Goal: Task Accomplishment & Management: Use online tool/utility

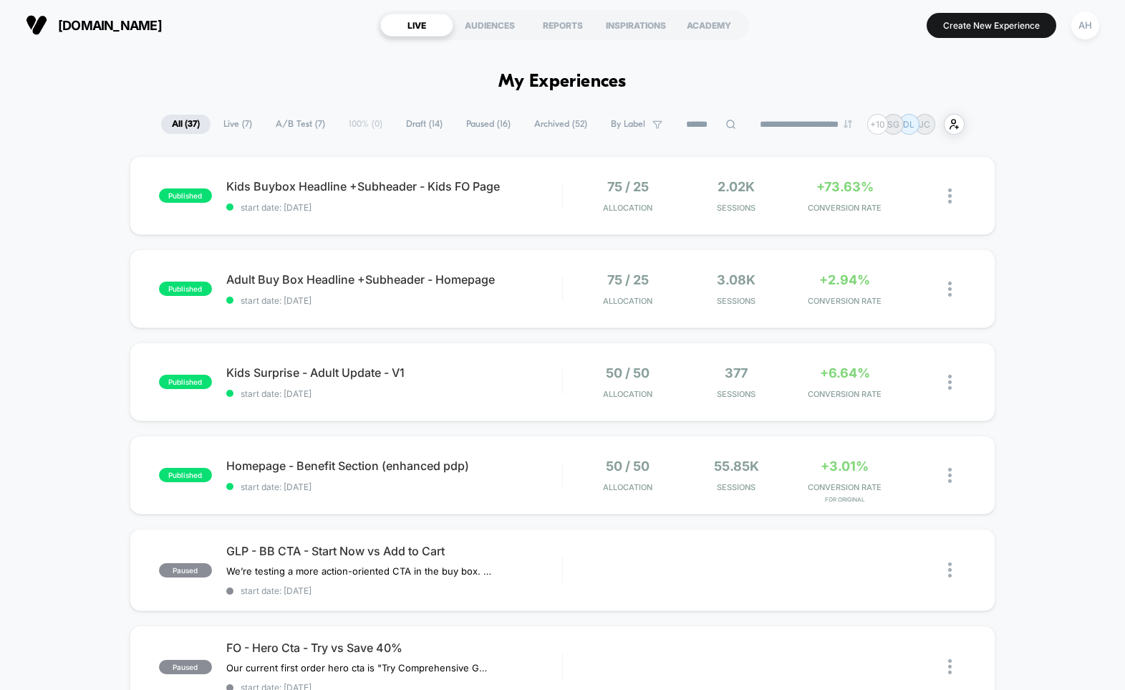
click at [404, 124] on span "Draft ( 14 )" at bounding box center [424, 124] width 58 height 19
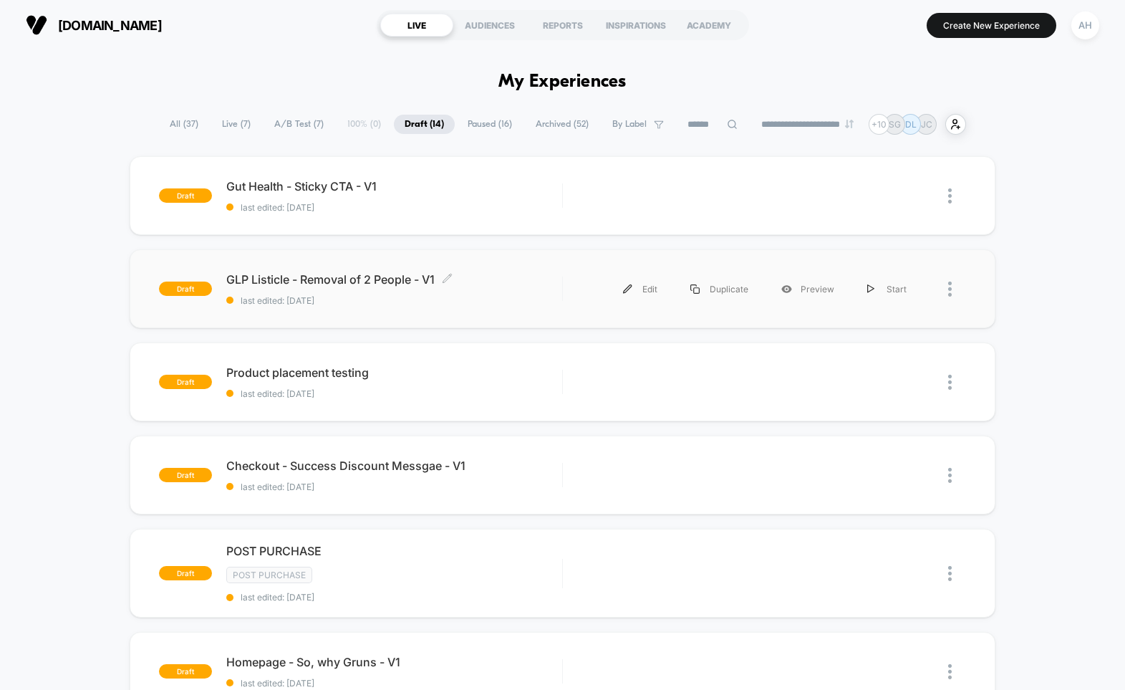
click at [507, 282] on span "GLP Listicle - Removal of 2 People - V1 Click to edit experience details" at bounding box center [394, 279] width 336 height 14
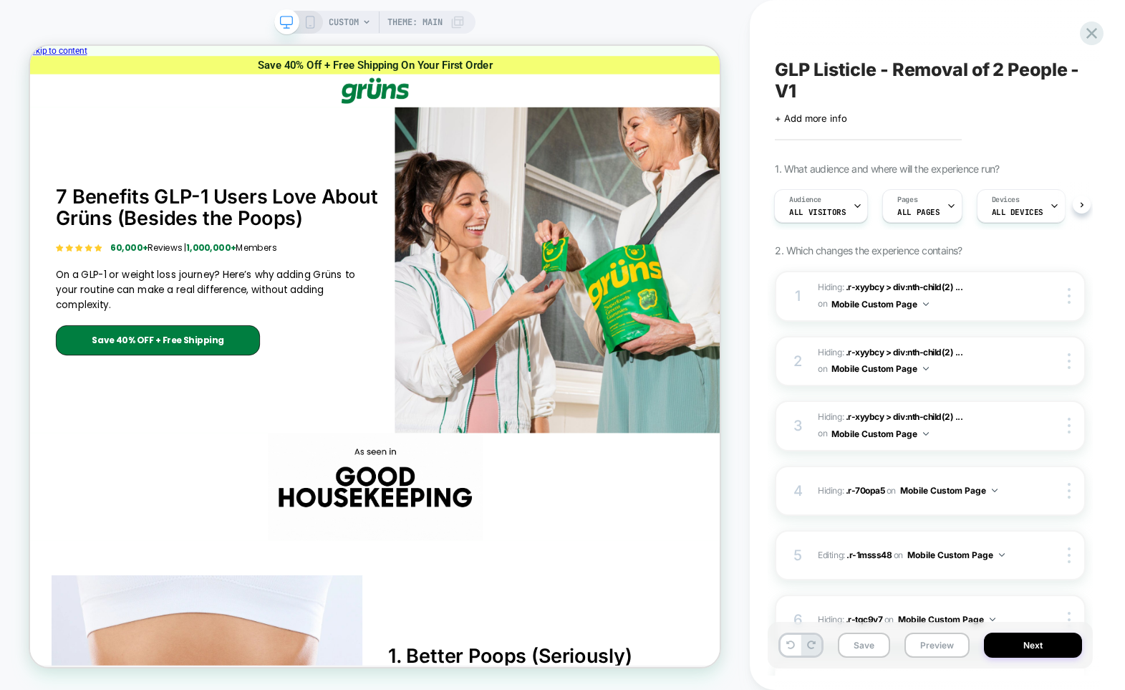
scroll to position [4308, 0]
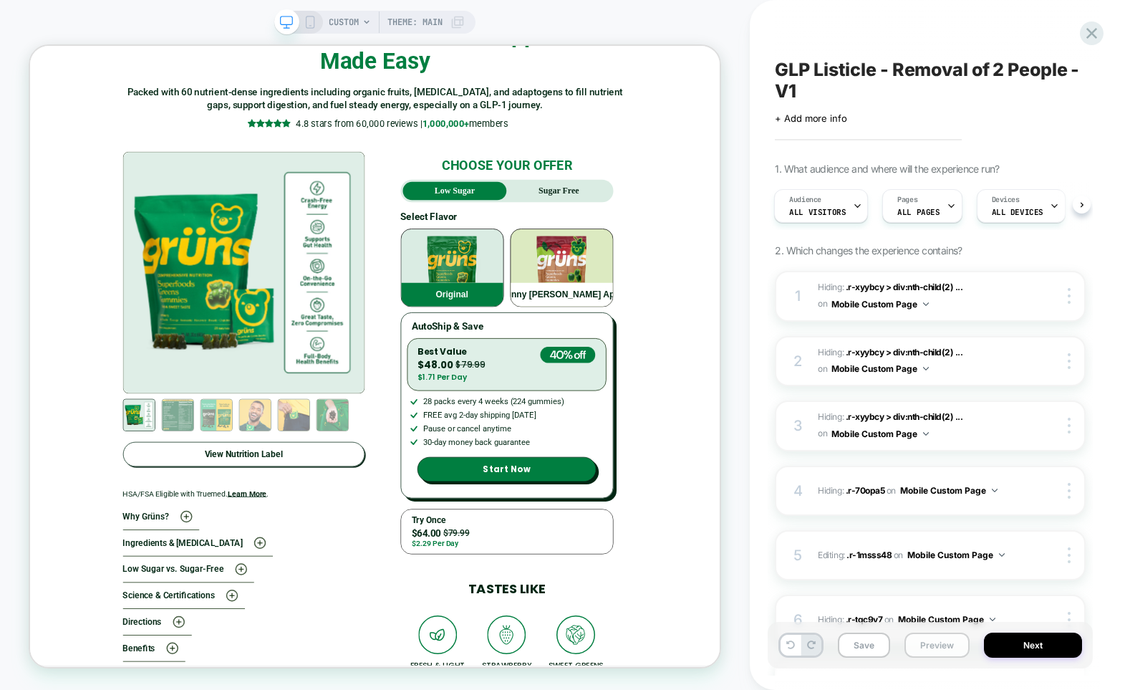
click at [921, 644] on button "Preview" at bounding box center [936, 644] width 65 height 25
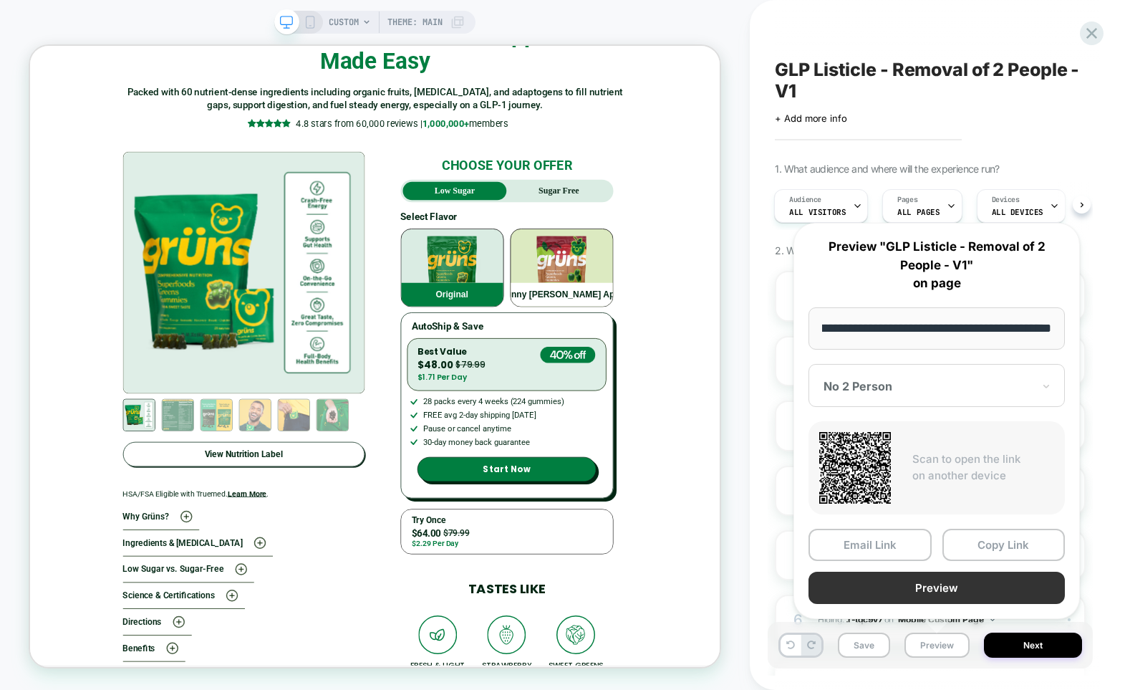
scroll to position [0, 0]
click at [898, 594] on button "Preview" at bounding box center [936, 587] width 256 height 32
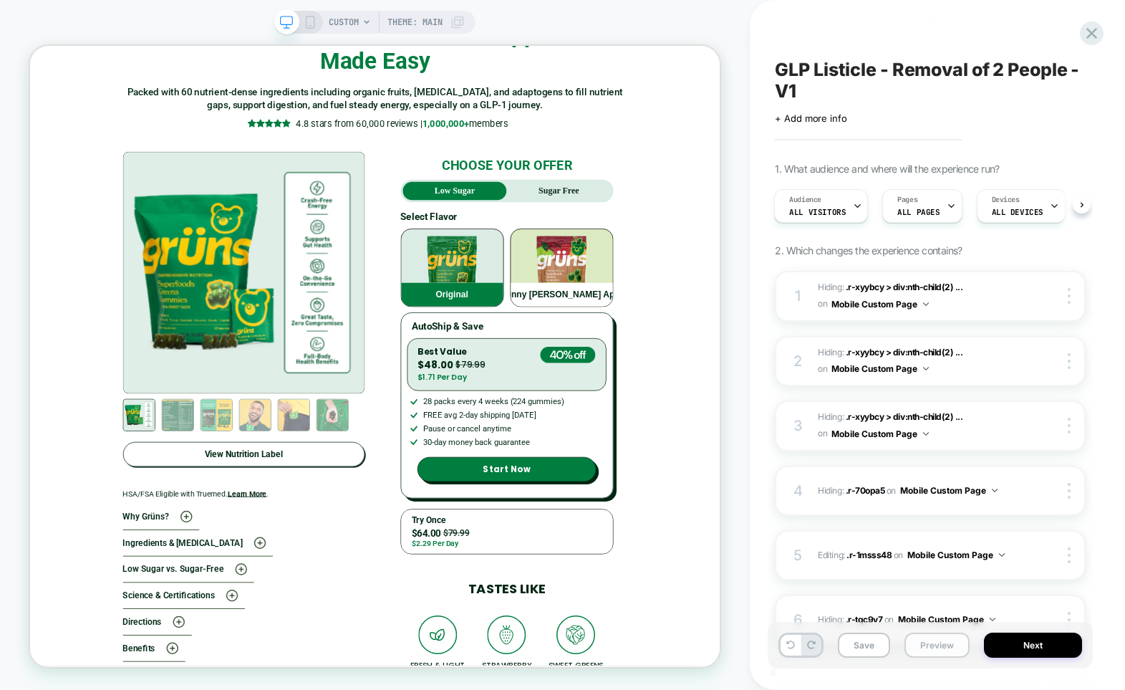
click at [932, 643] on button "Preview" at bounding box center [936, 644] width 65 height 25
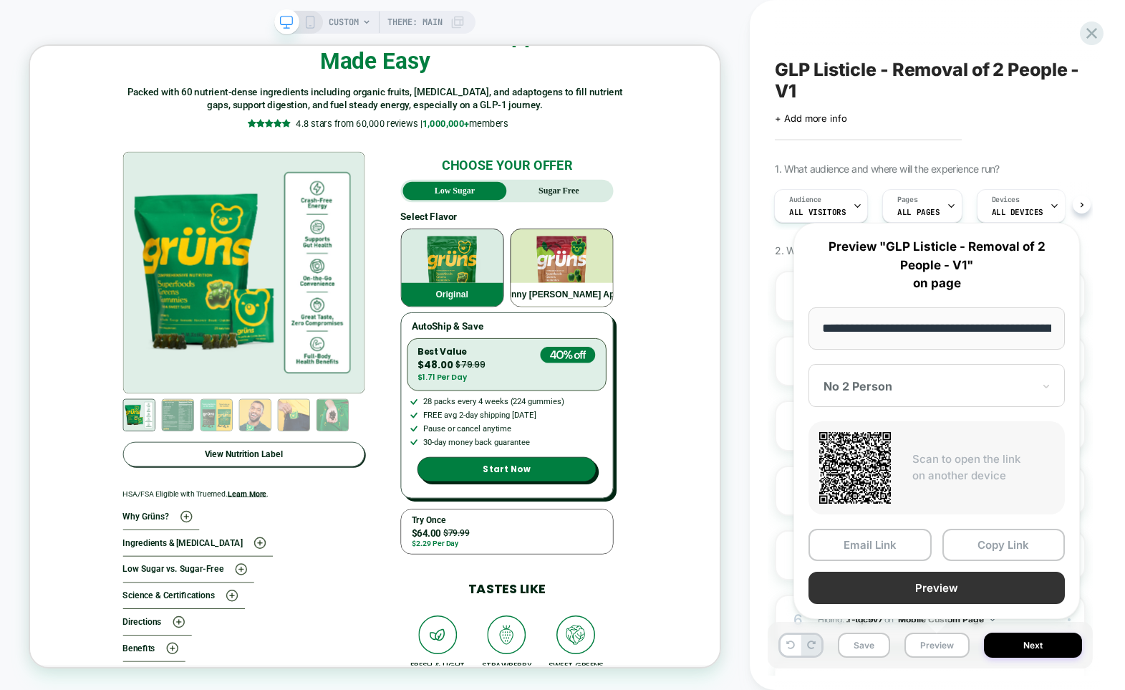
click at [922, 586] on button "Preview" at bounding box center [936, 587] width 256 height 32
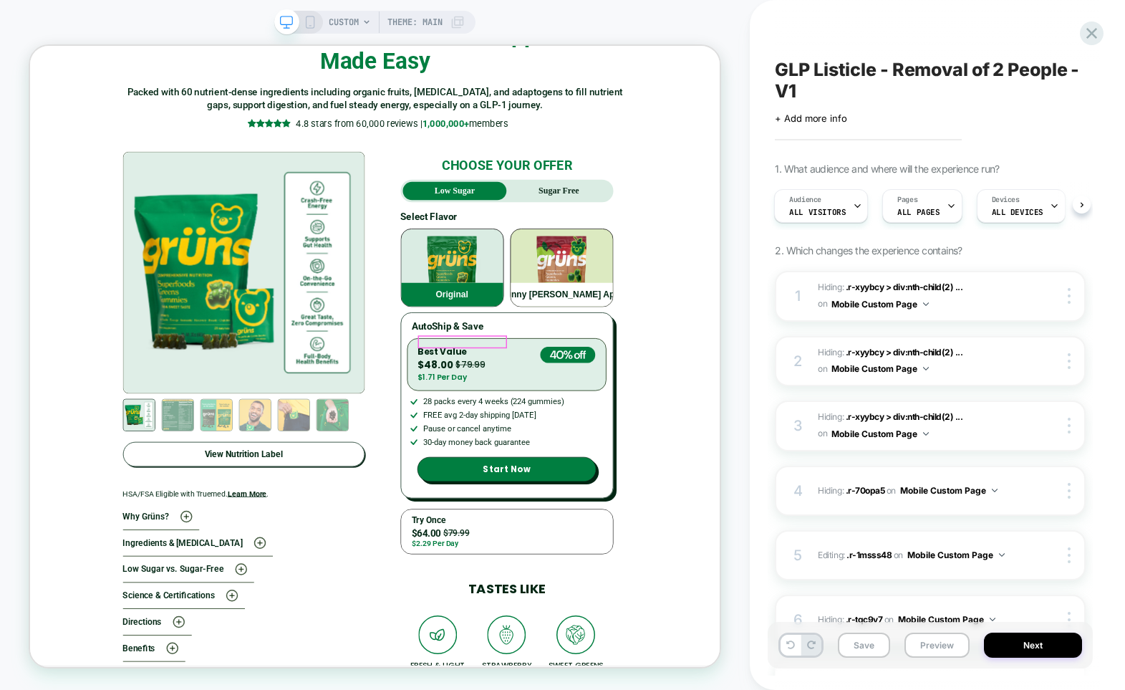
scroll to position [4135, 0]
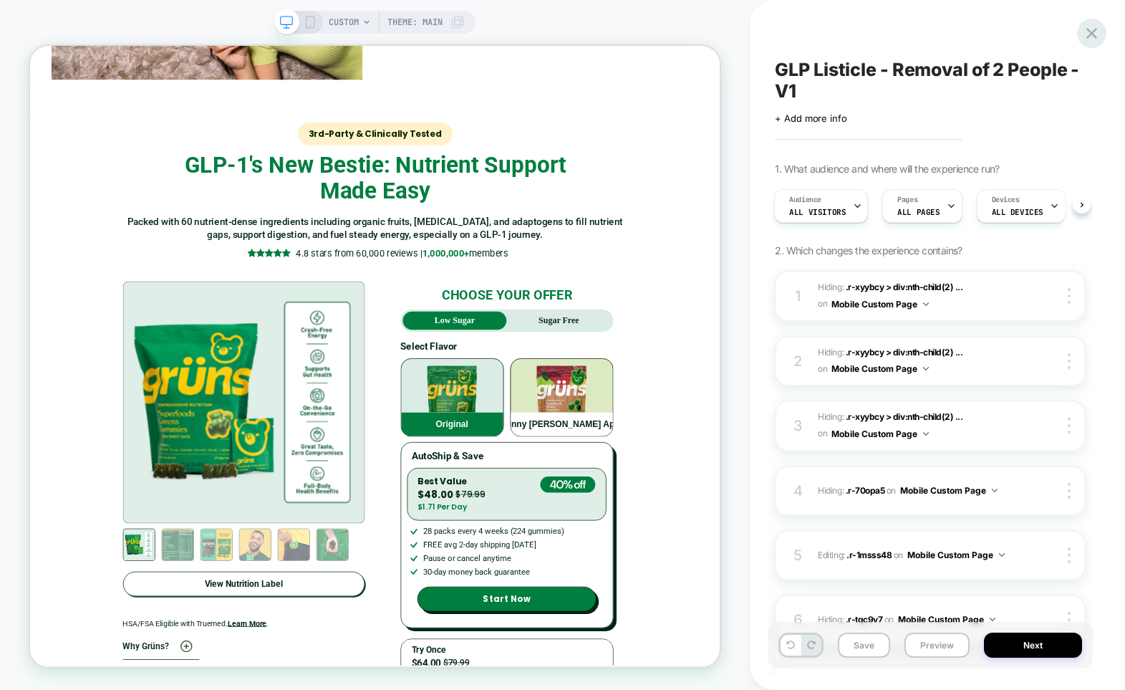
click at [1097, 34] on icon at bounding box center [1091, 33] width 19 height 19
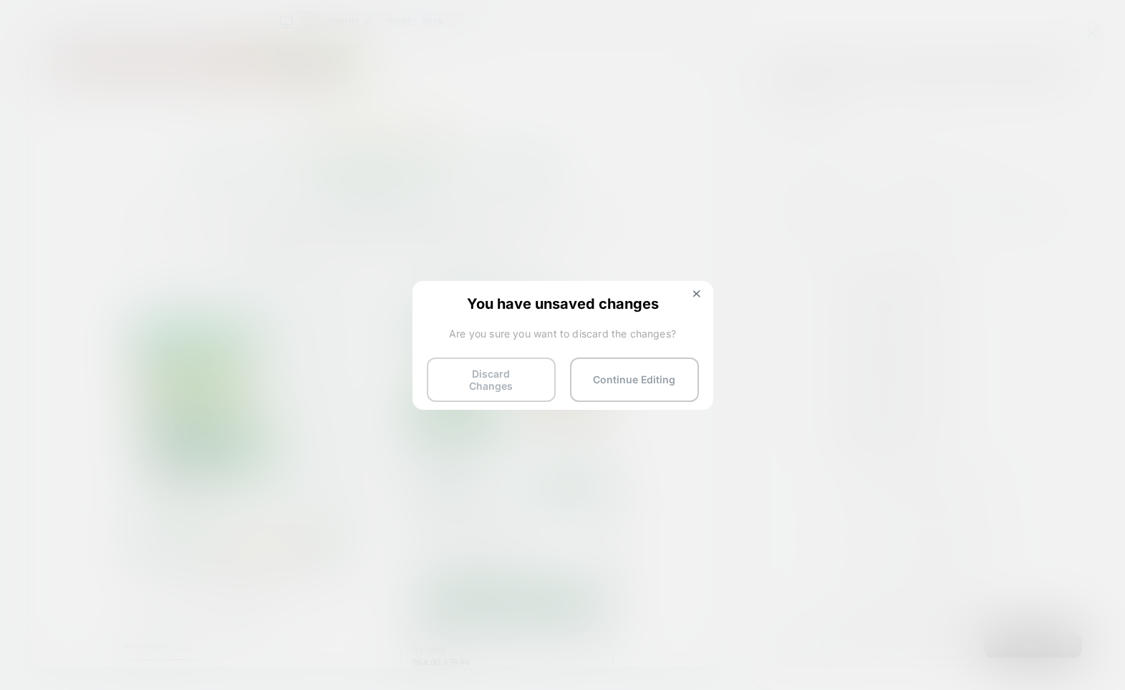
click at [490, 357] on button "Discard Changes" at bounding box center [491, 379] width 129 height 44
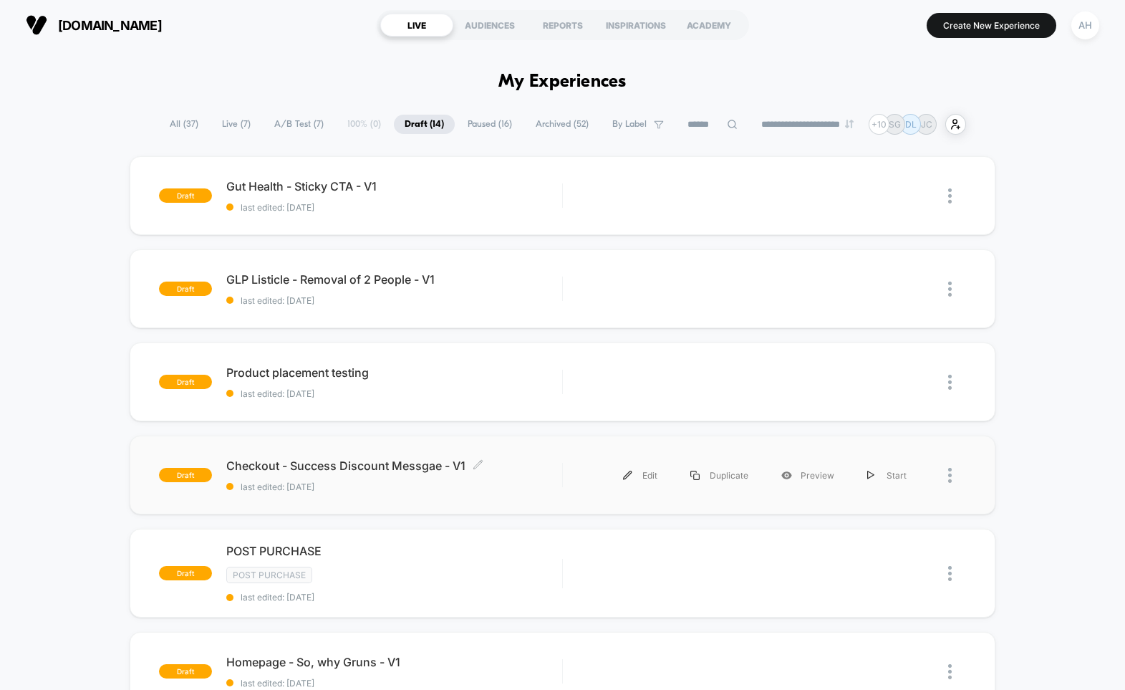
click at [519, 470] on span "Checkout - Success Discount Messgae - V1 Click to edit experience details" at bounding box center [394, 465] width 336 height 14
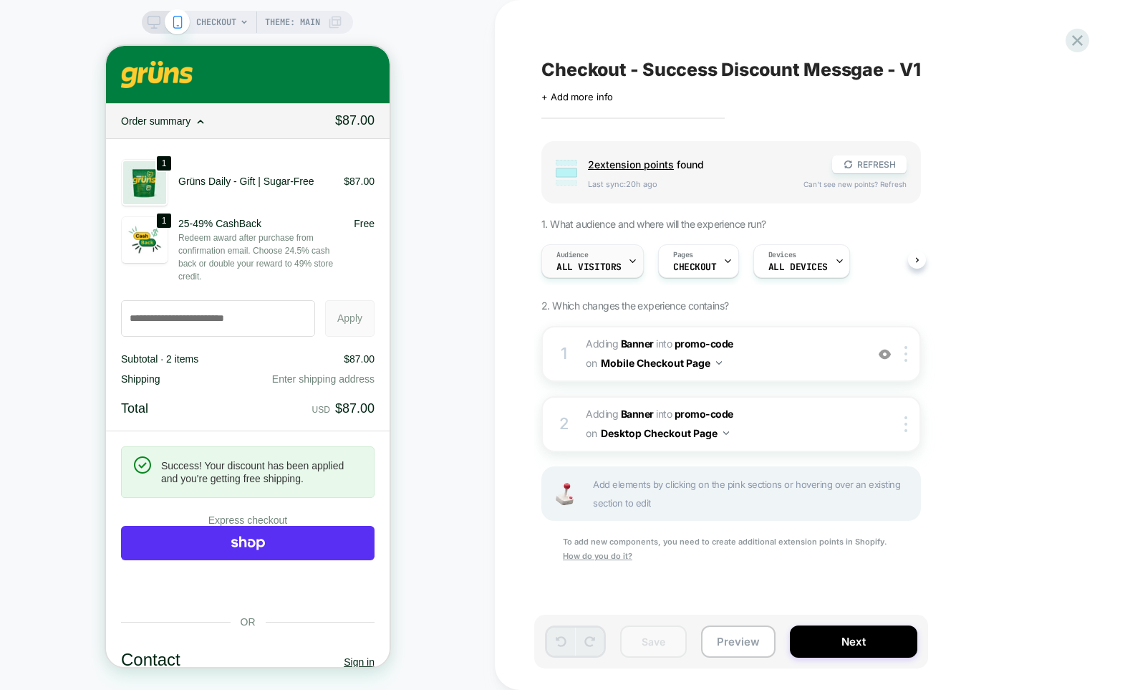
click at [590, 261] on div "Audience All Visitors" at bounding box center [589, 261] width 94 height 32
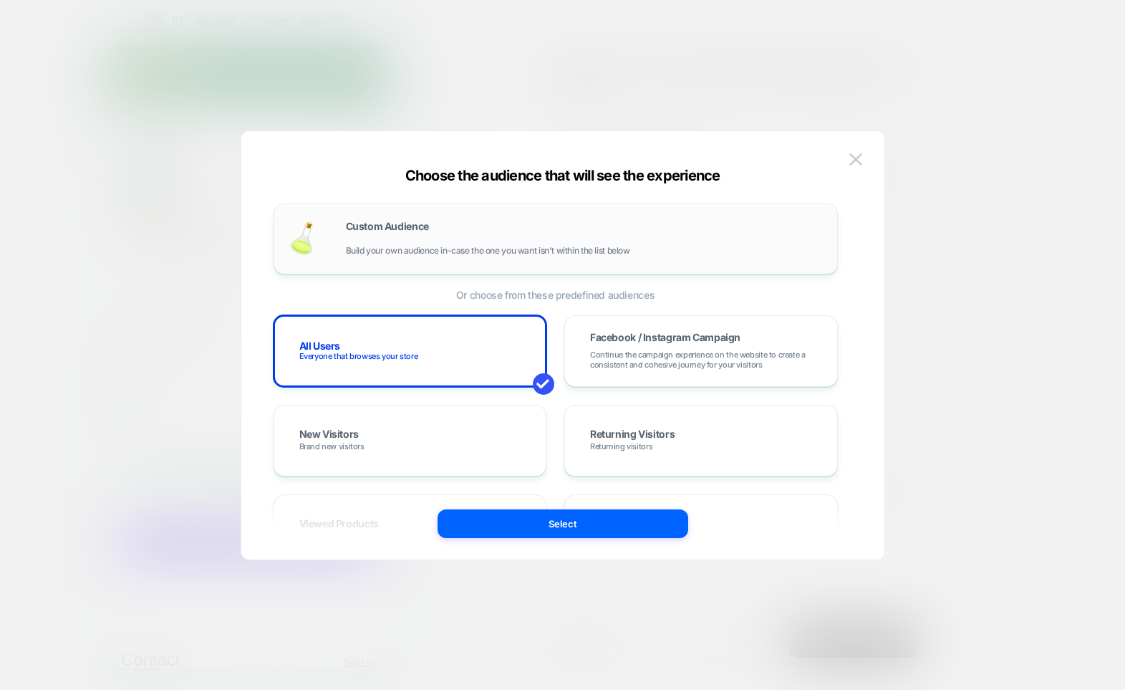
click at [532, 249] on span "Build your own audience in-case the one you want isn't within the list below" at bounding box center [488, 251] width 284 height 10
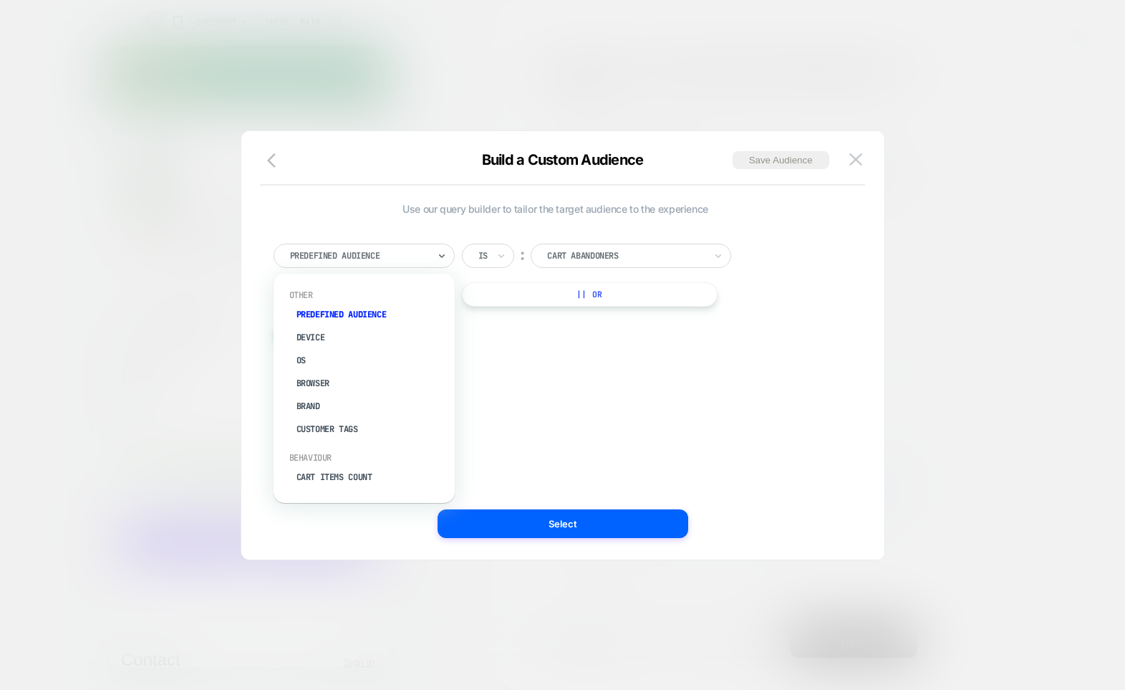
click at [404, 254] on div at bounding box center [359, 255] width 138 height 13
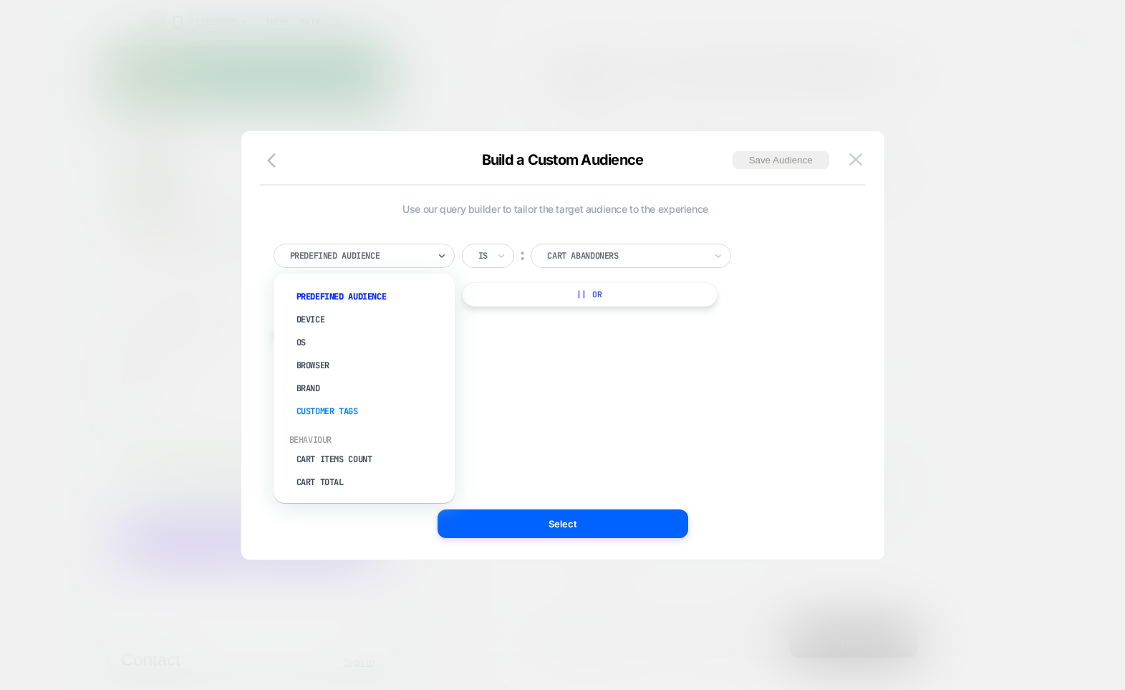
click at [350, 412] on div "Customer Tags" at bounding box center [371, 411] width 167 height 23
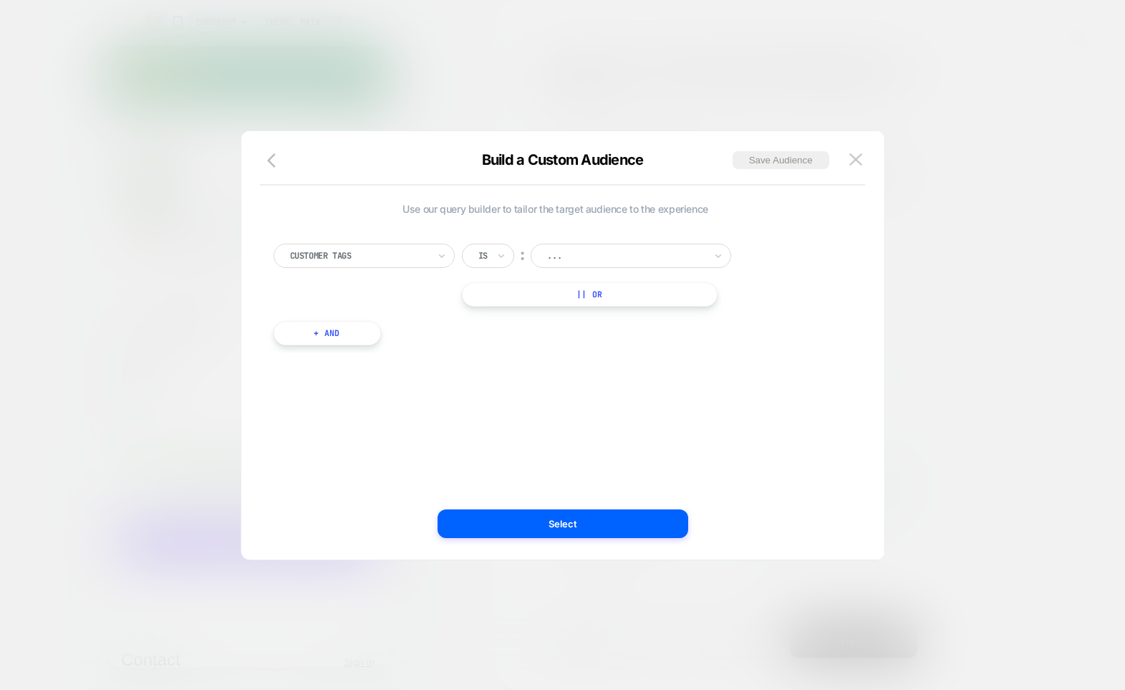
click at [543, 251] on div "..." at bounding box center [631, 255] width 200 height 24
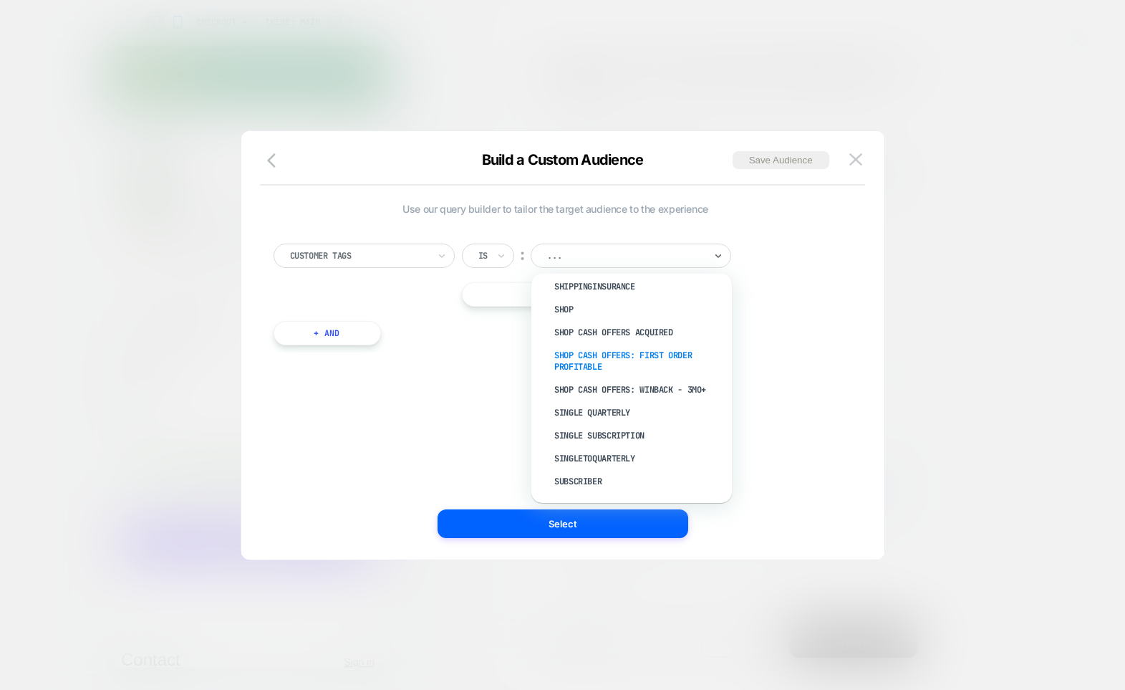
scroll to position [705, 0]
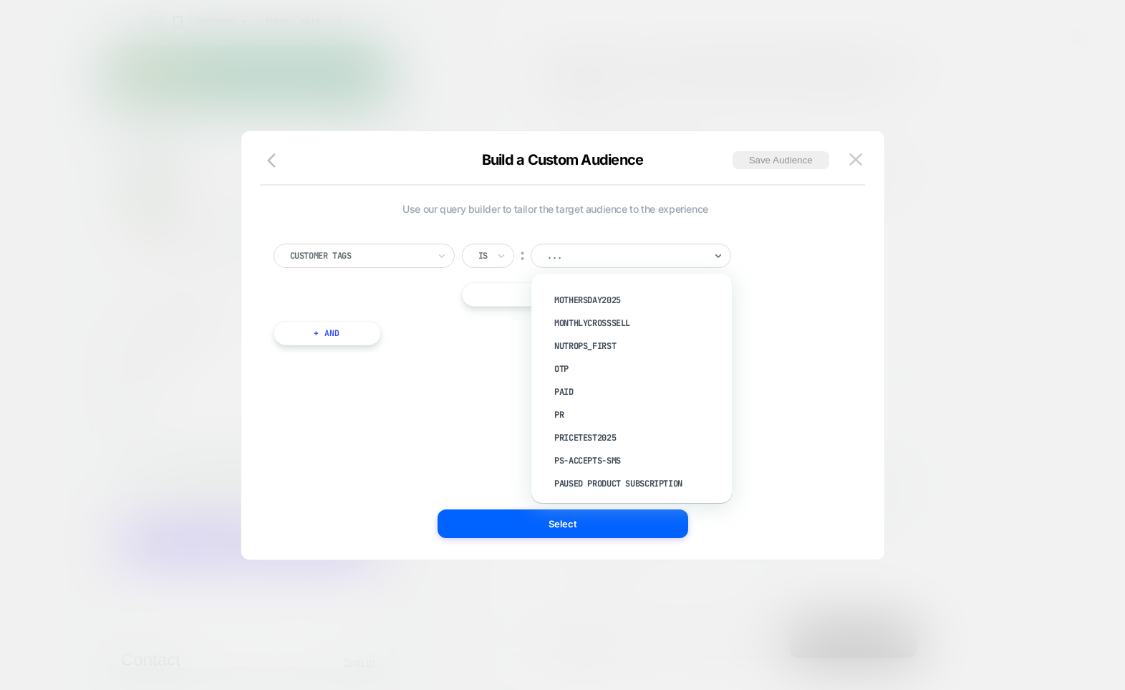
click at [484, 400] on div "Use our query builder to tailor the target audience to the experience Customer …" at bounding box center [556, 345] width 600 height 371
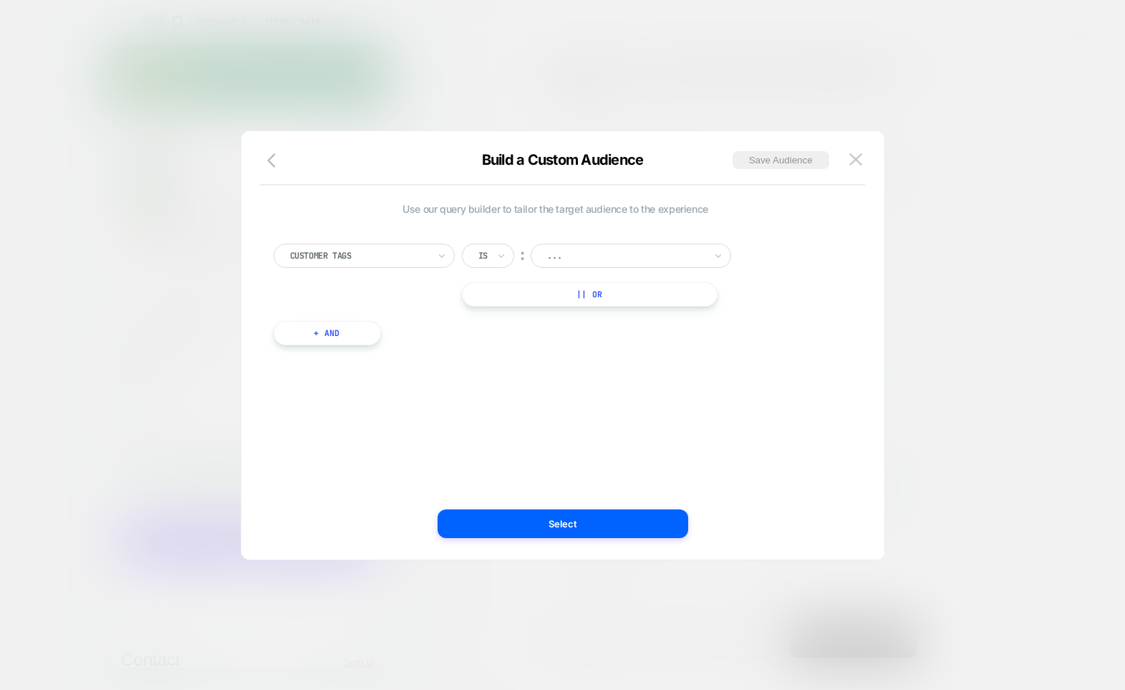
click at [387, 252] on div at bounding box center [359, 255] width 138 height 13
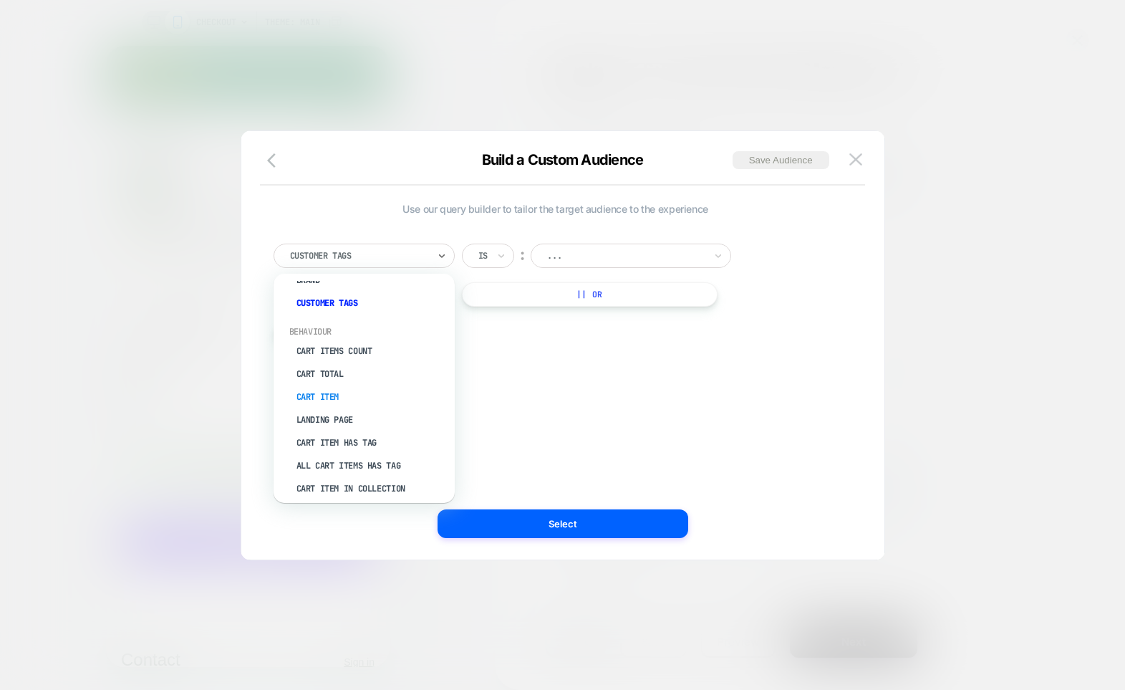
scroll to position [135, 0]
click at [335, 435] on div "Cart Item Has Tag" at bounding box center [371, 433] width 167 height 23
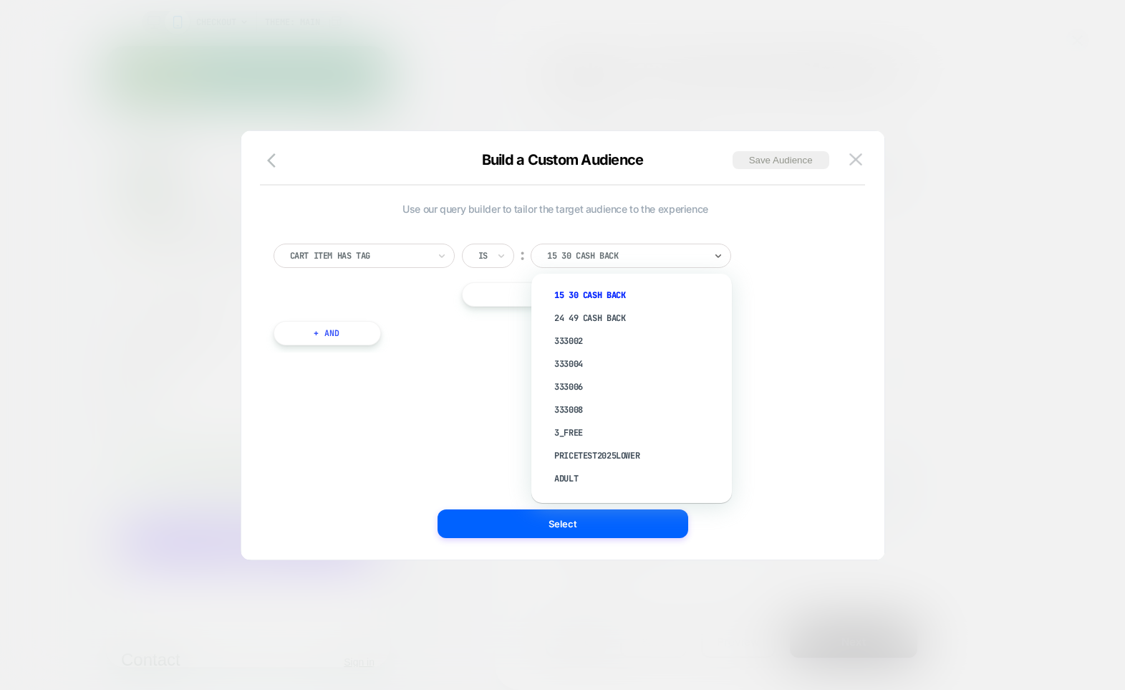
click at [627, 256] on div at bounding box center [626, 255] width 158 height 13
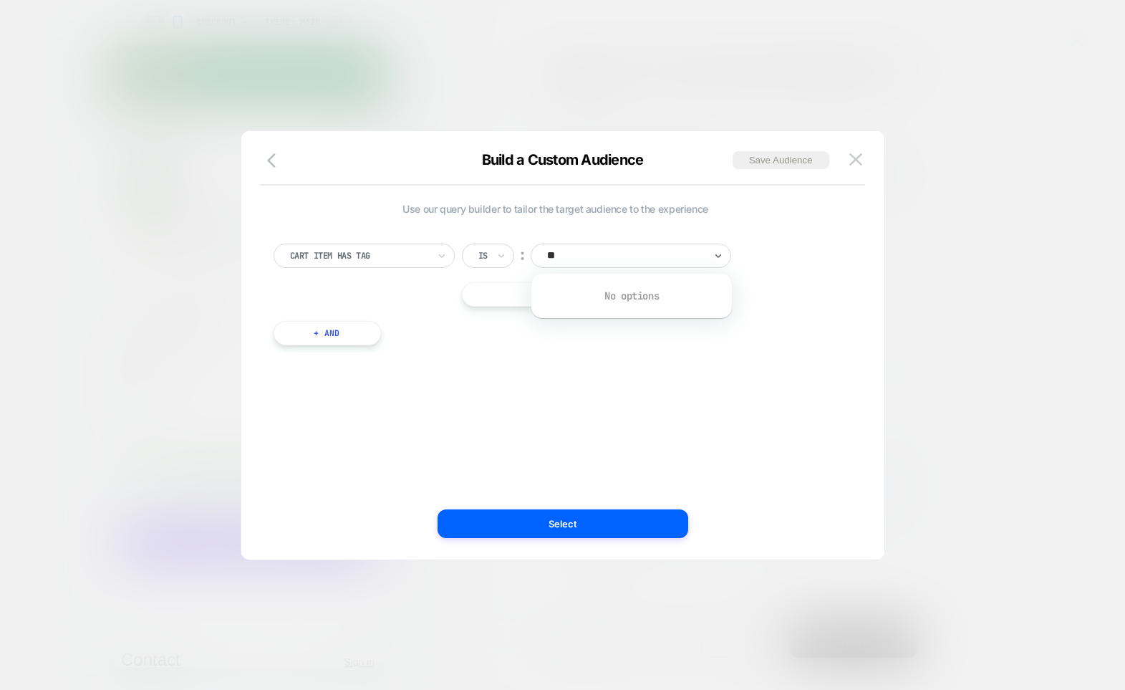
type input "*"
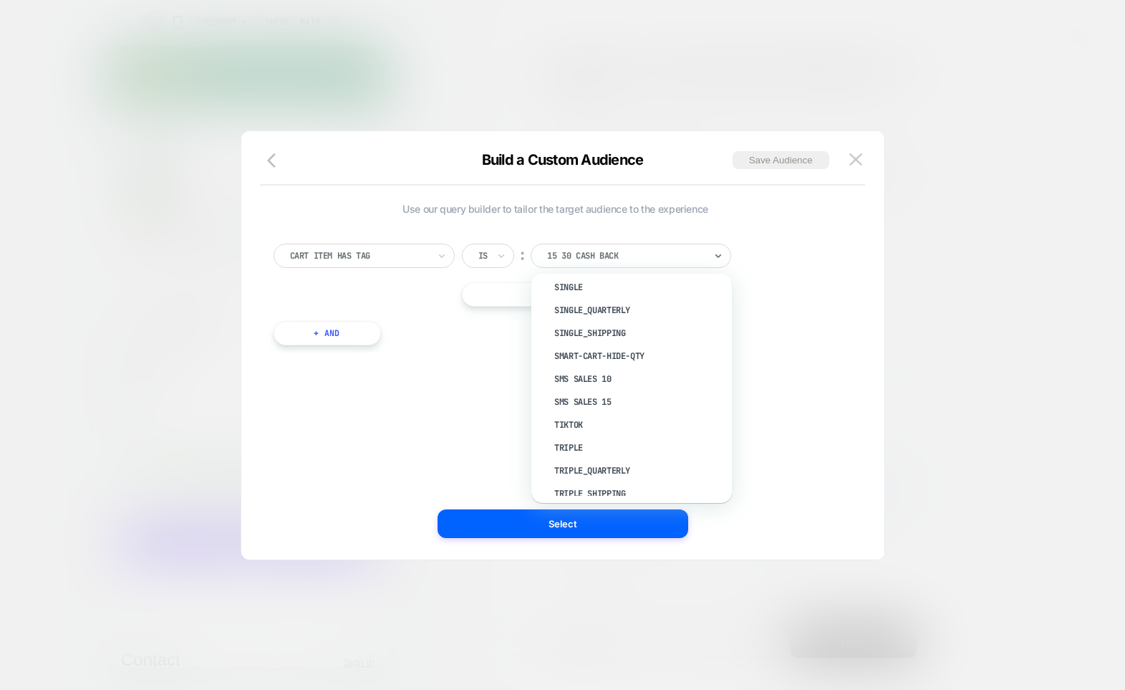
scroll to position [914, 0]
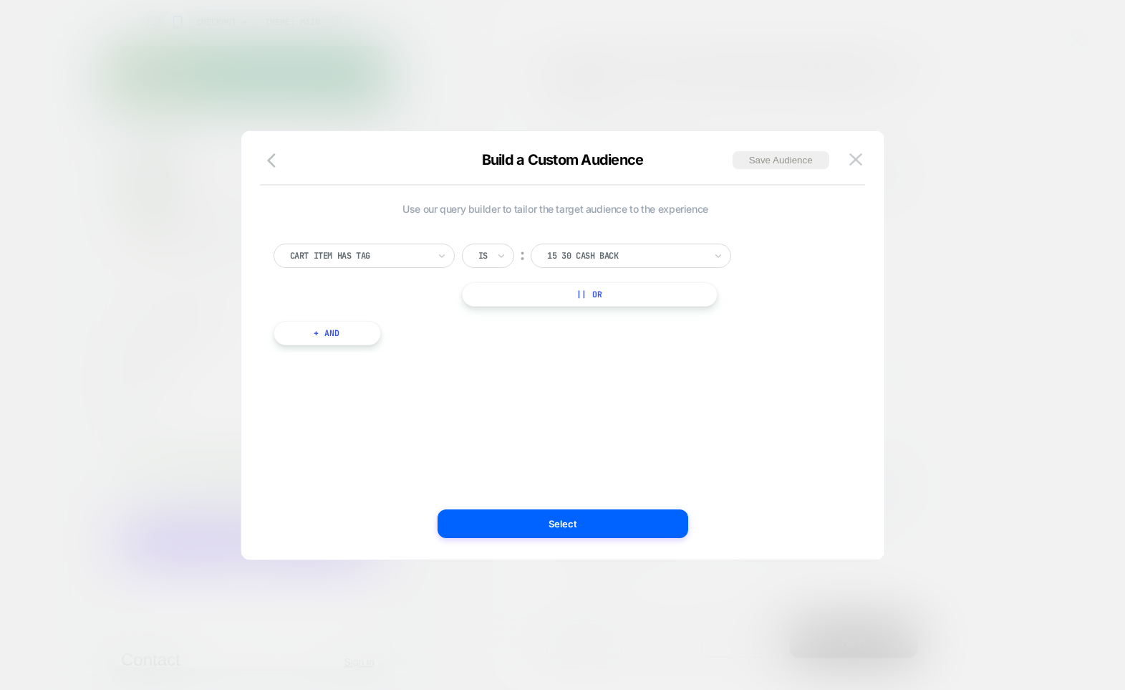
click at [489, 410] on div "Use our query builder to tailor the target audience to the experience Cart Item…" at bounding box center [556, 345] width 600 height 371
click at [400, 253] on div at bounding box center [359, 255] width 138 height 13
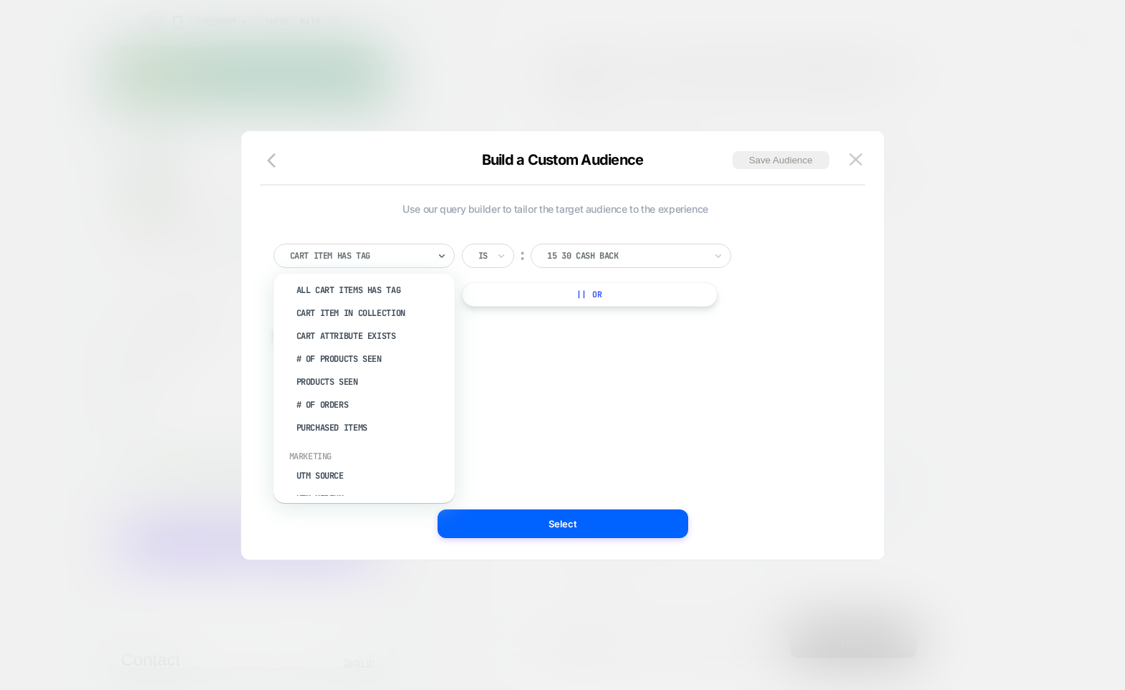
scroll to position [284, 0]
click at [685, 251] on div at bounding box center [626, 255] width 158 height 13
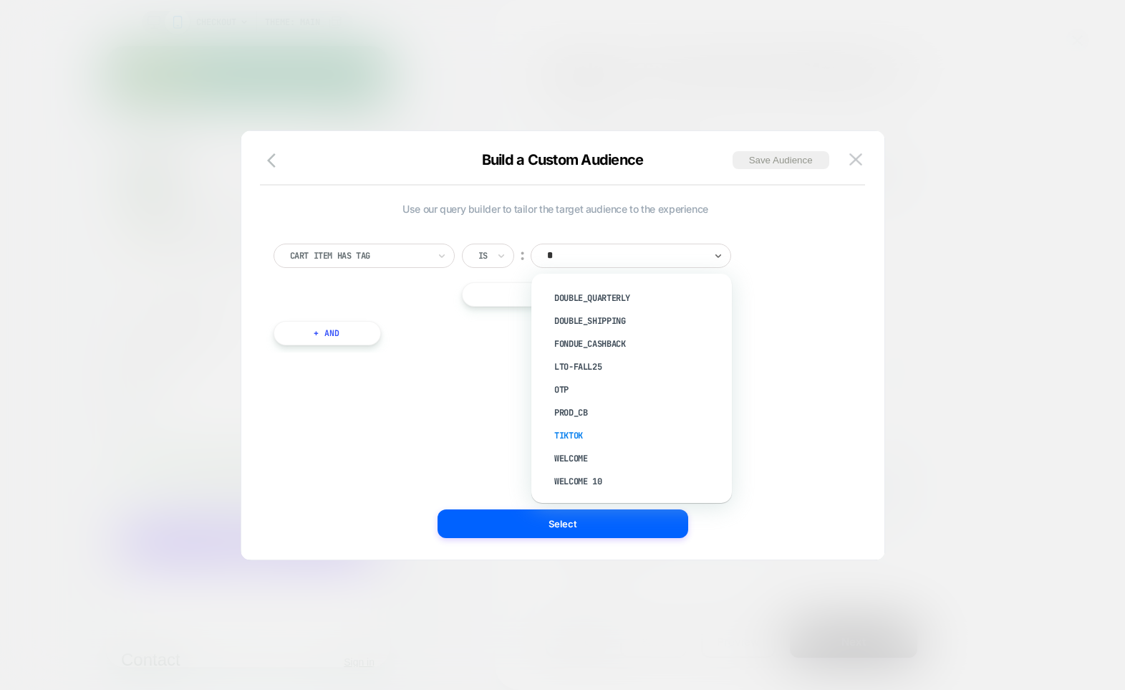
scroll to position [0, 0]
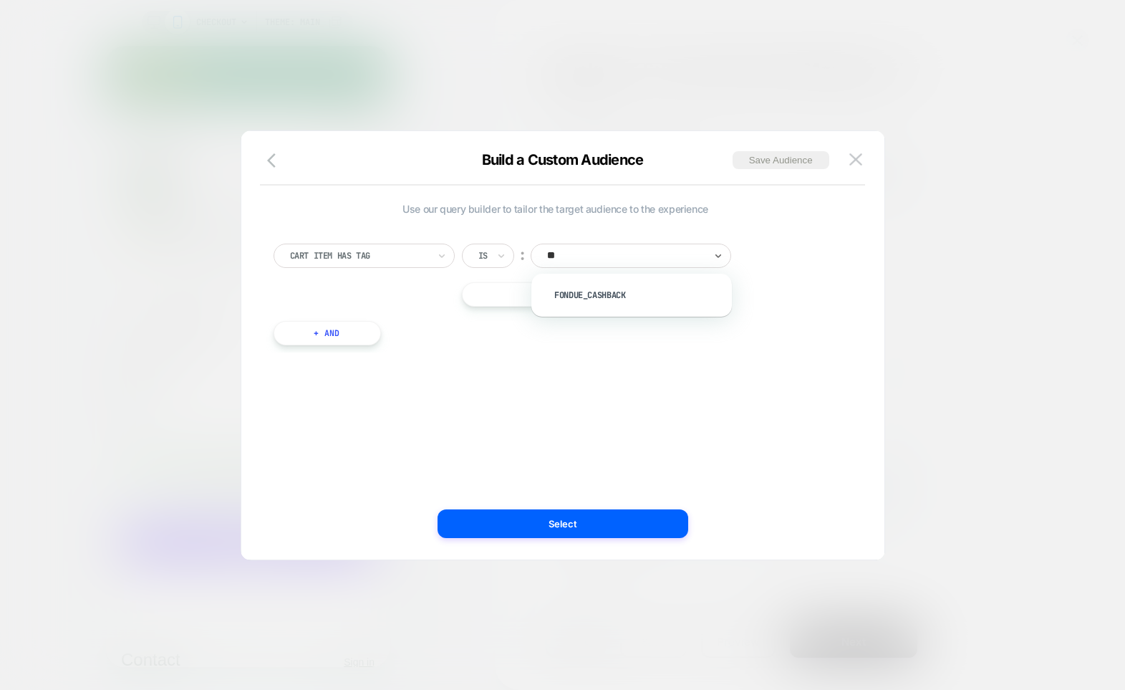
type input "*"
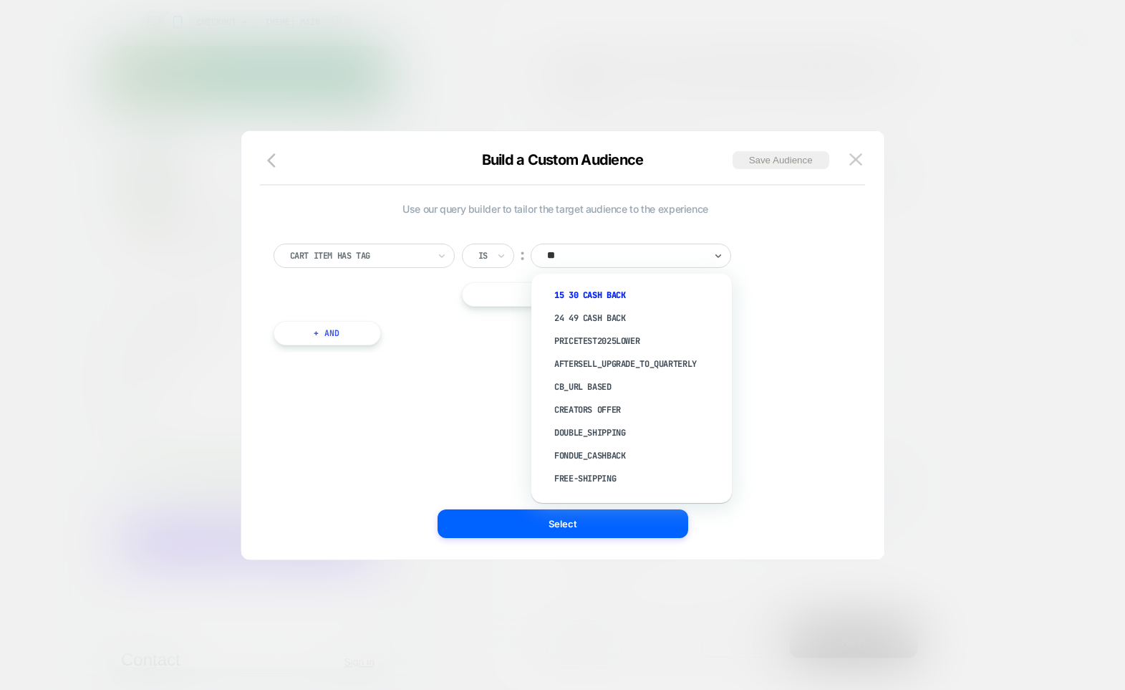
type input "***"
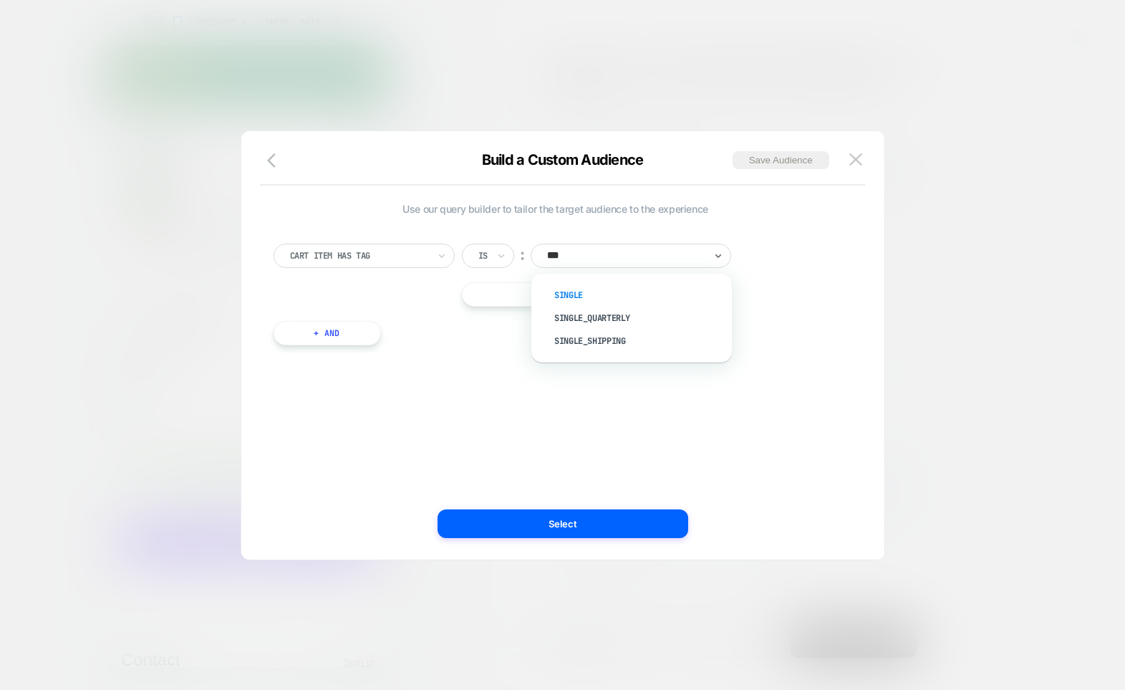
click at [582, 296] on div "single" at bounding box center [639, 295] width 186 height 23
click at [598, 394] on div "Use our query builder to tailor the target audience to the experience Cart Item…" at bounding box center [556, 345] width 600 height 371
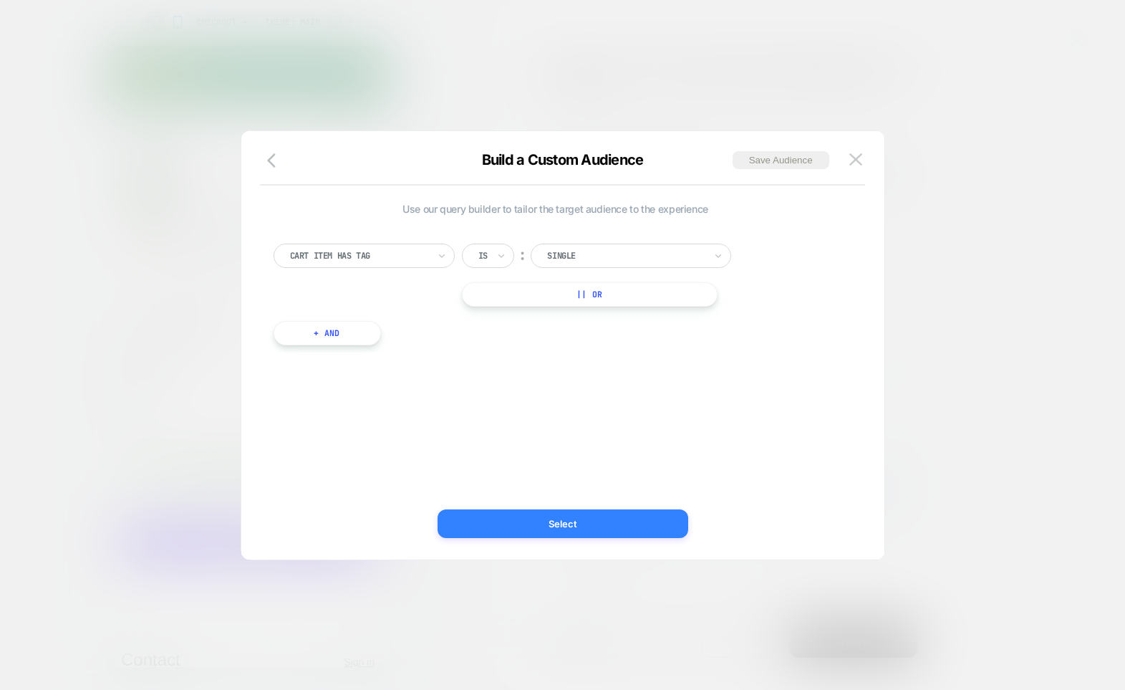
click at [584, 523] on button "Select" at bounding box center [562, 523] width 251 height 29
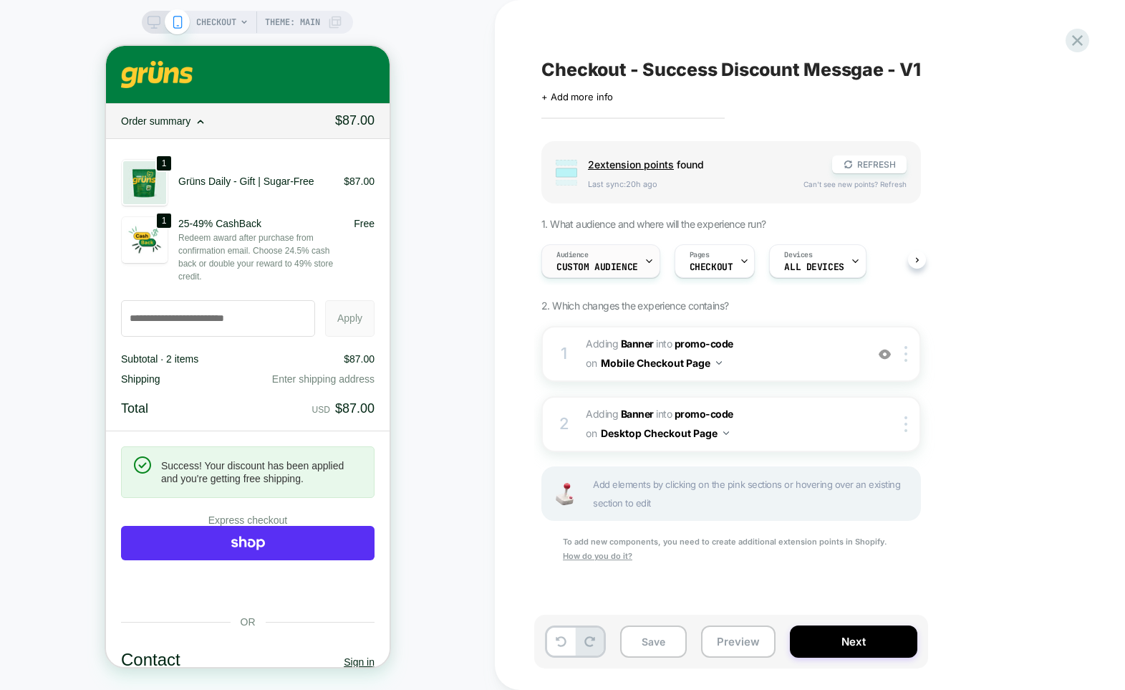
click at [614, 253] on div "Audience Custom Audience" at bounding box center [597, 261] width 110 height 32
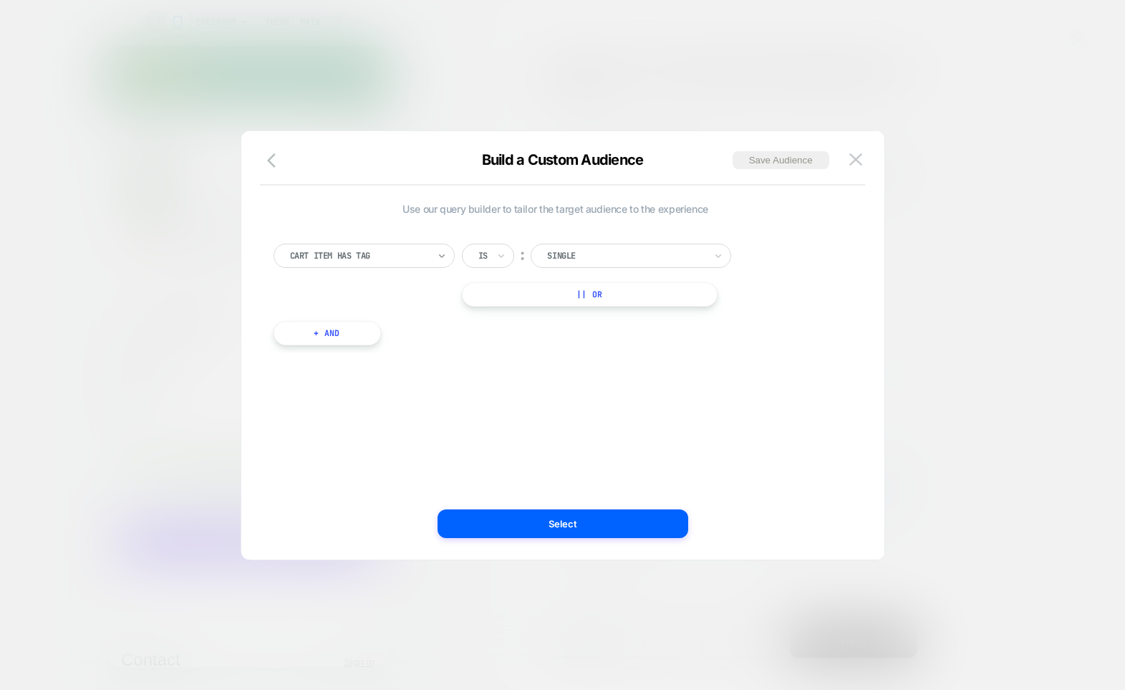
click at [444, 256] on icon at bounding box center [442, 255] width 10 height 14
type input "*"
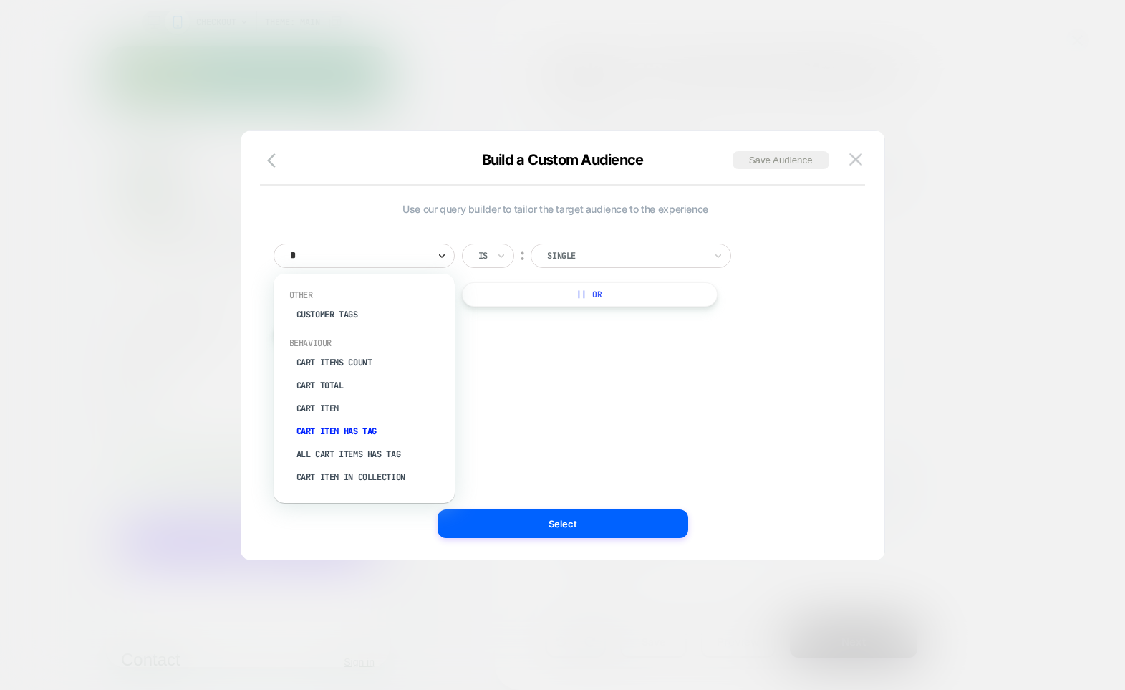
type input "**"
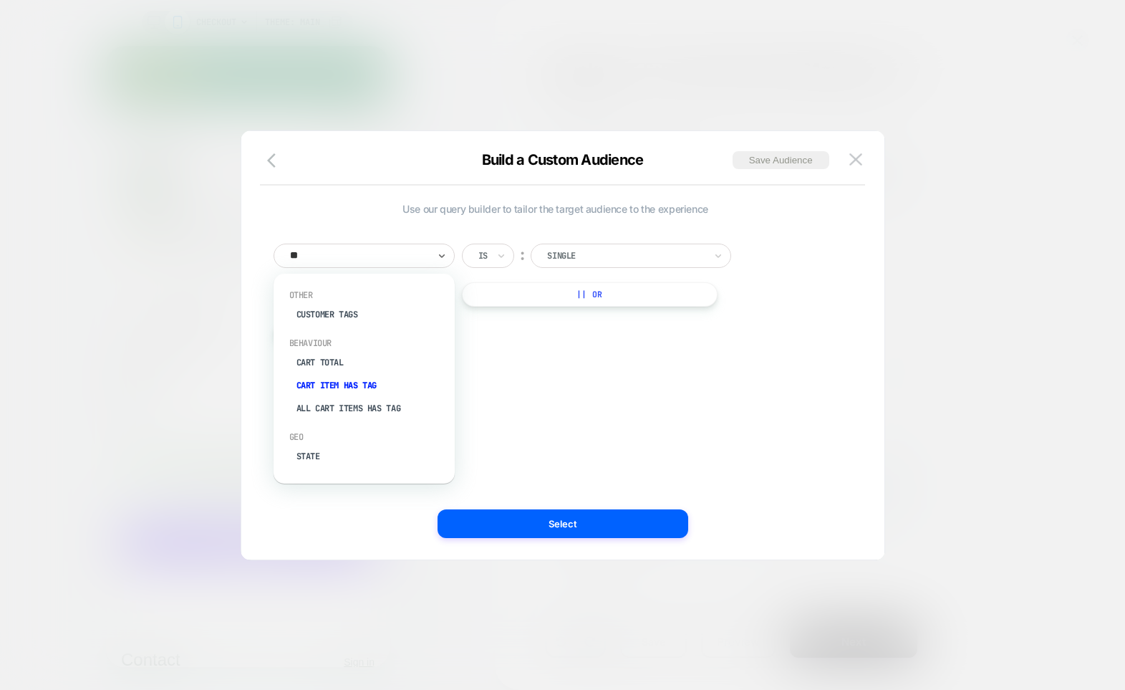
click at [349, 382] on div "Cart Item Has Tag" at bounding box center [371, 385] width 167 height 23
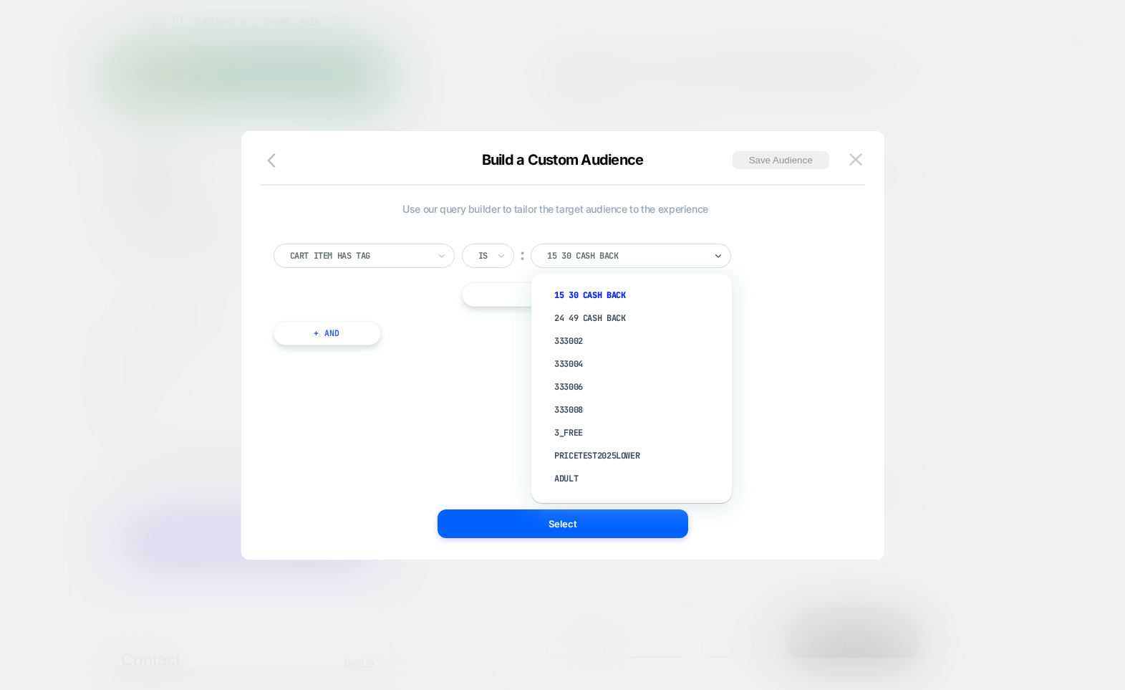
click at [660, 249] on div at bounding box center [626, 255] width 158 height 13
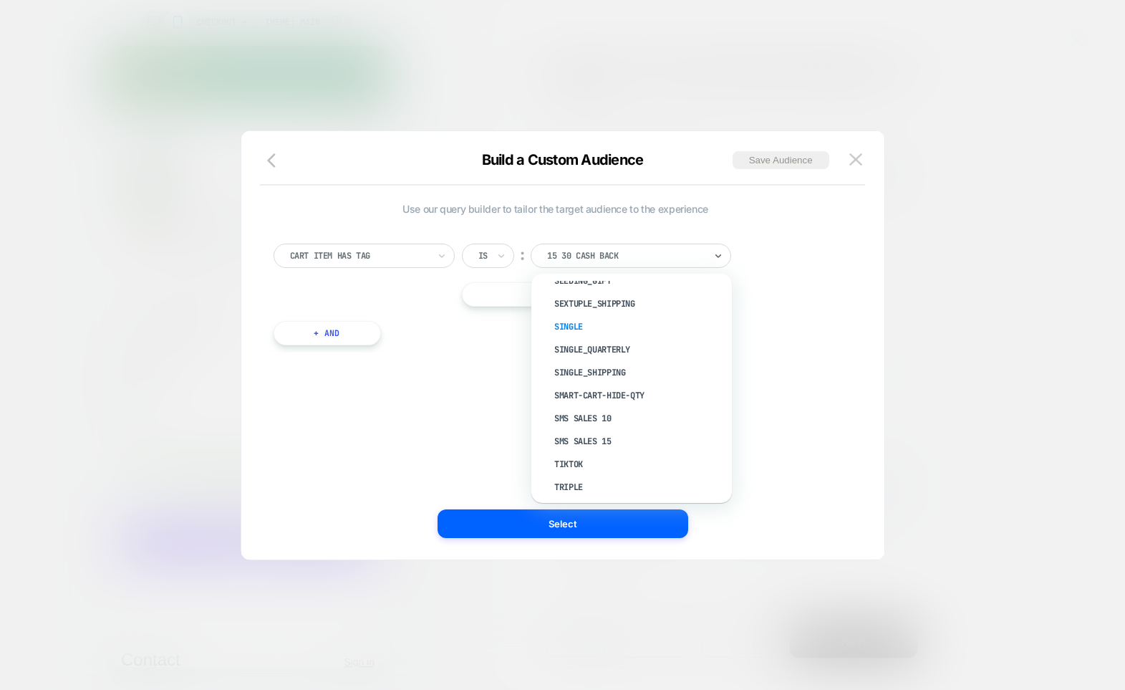
scroll to position [914, 0]
click at [581, 459] on div "welcome" at bounding box center [639, 458] width 186 height 23
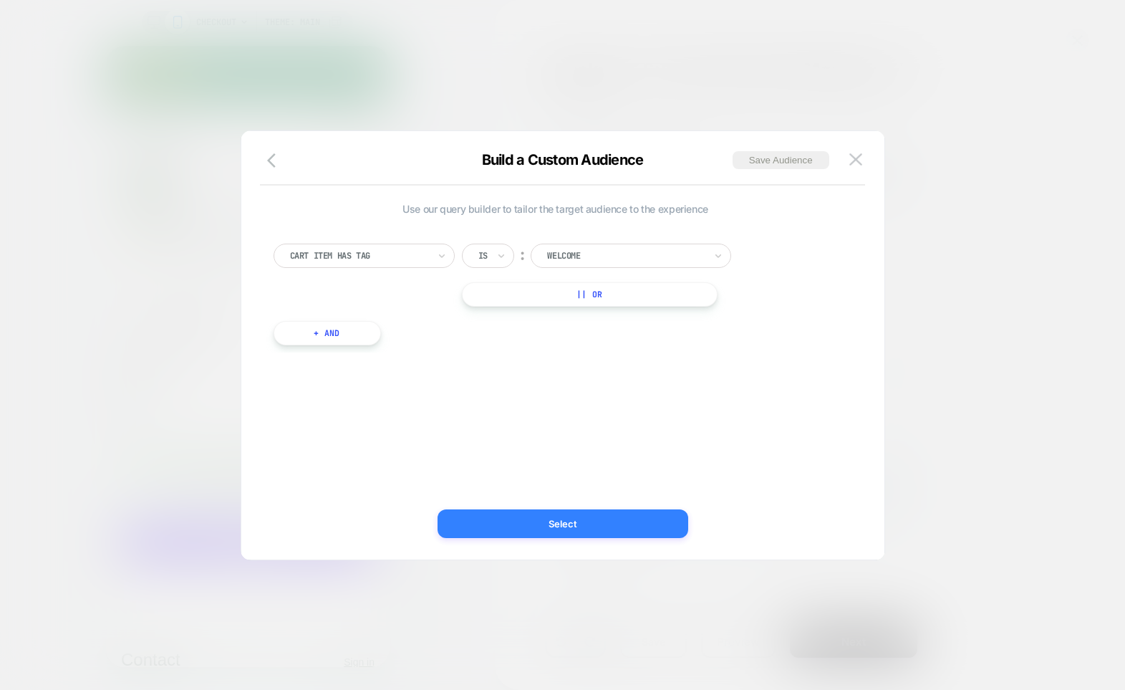
click at [569, 524] on button "Select" at bounding box center [562, 523] width 251 height 29
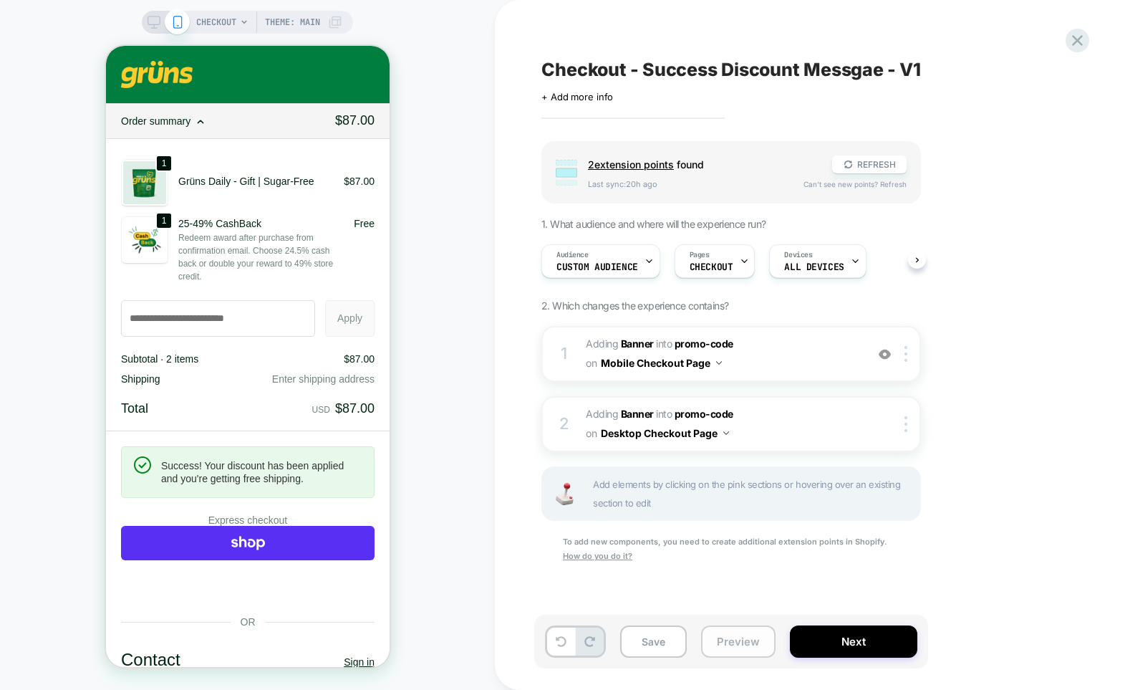
click at [725, 644] on button "Preview" at bounding box center [738, 641] width 74 height 32
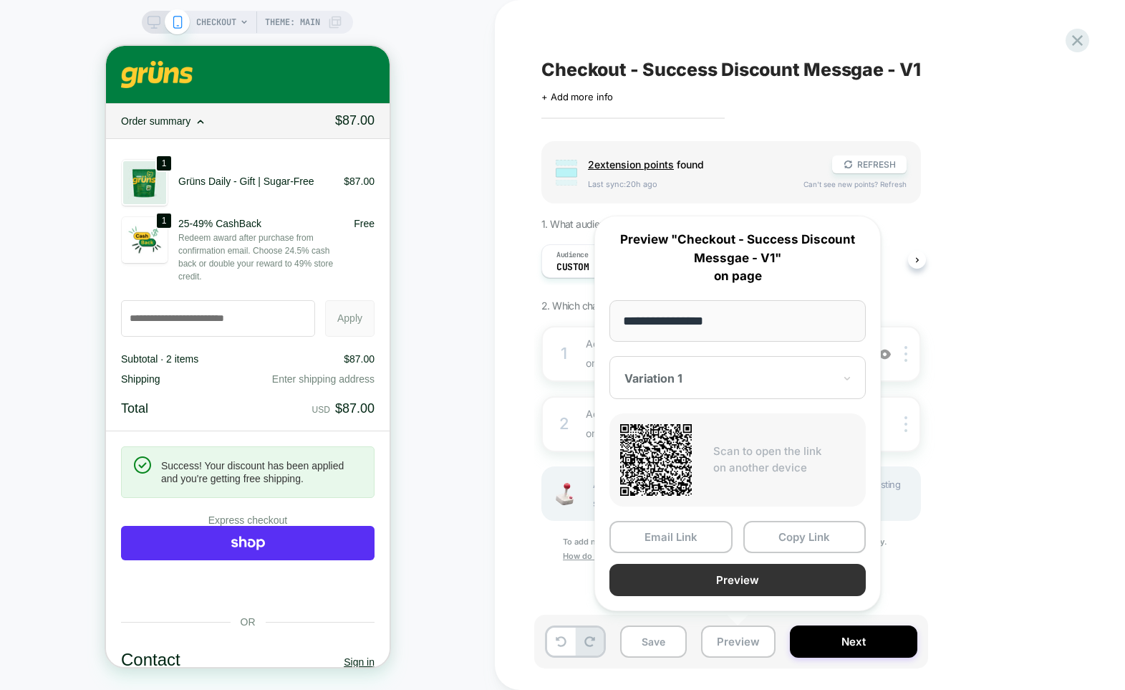
click at [738, 576] on button "Preview" at bounding box center [737, 579] width 256 height 32
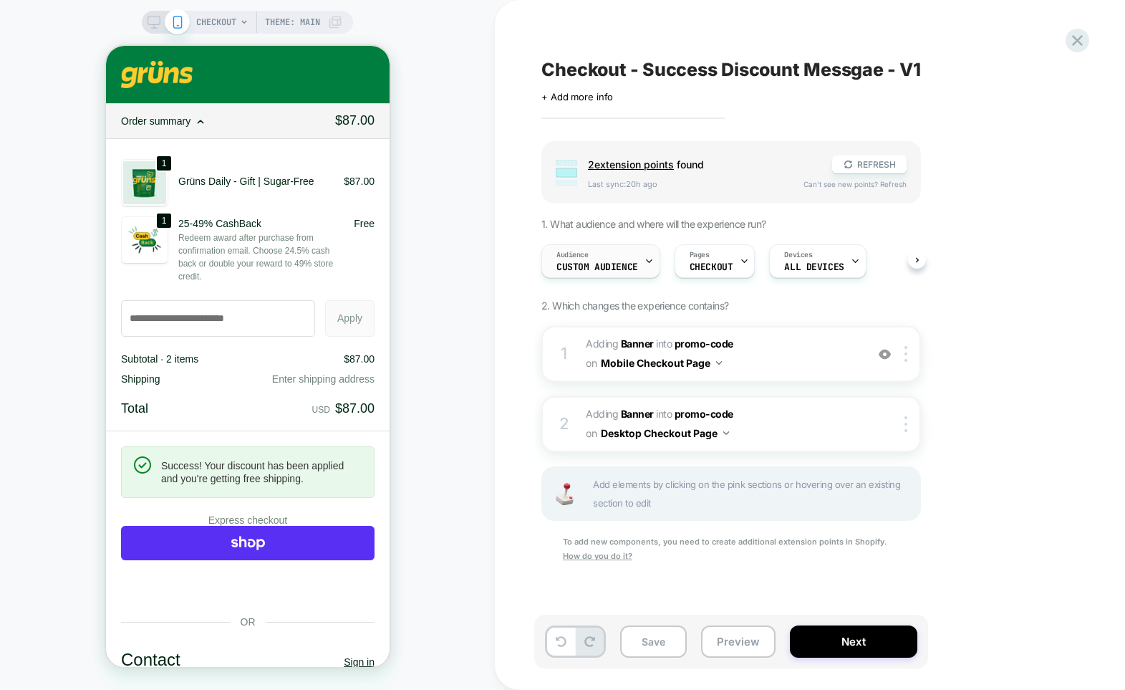
click at [615, 272] on div "Audience Custom Audience" at bounding box center [597, 261] width 110 height 32
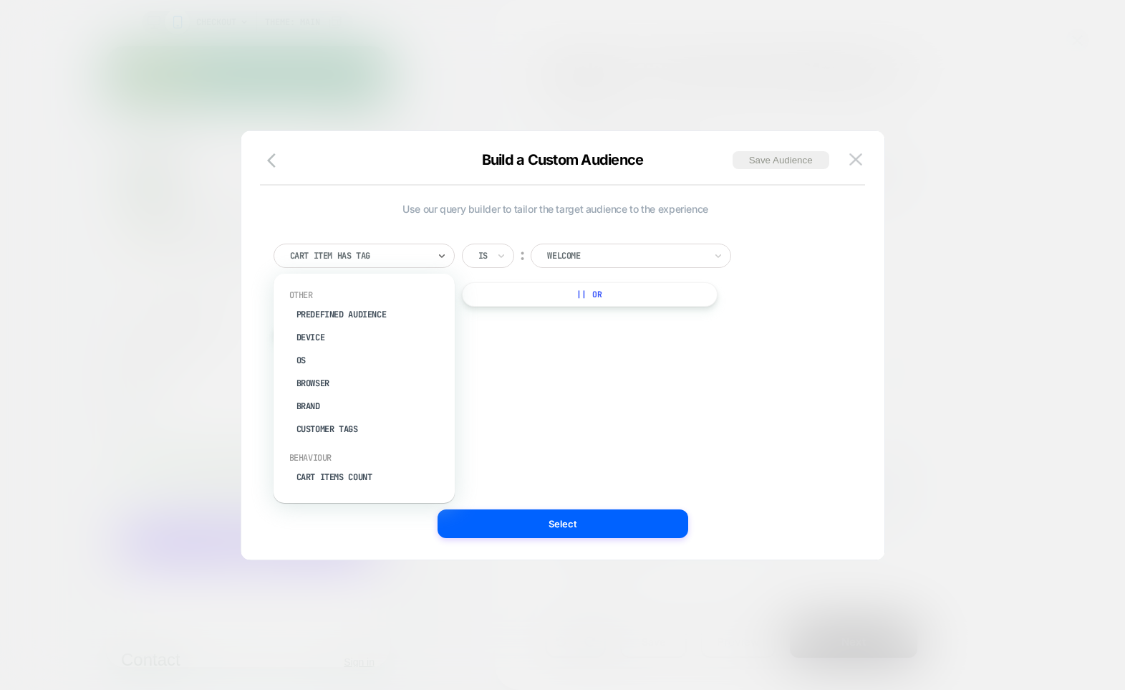
click at [385, 266] on div "Cart Item Has Tag" at bounding box center [364, 255] width 181 height 24
click at [858, 155] on img at bounding box center [855, 159] width 13 height 12
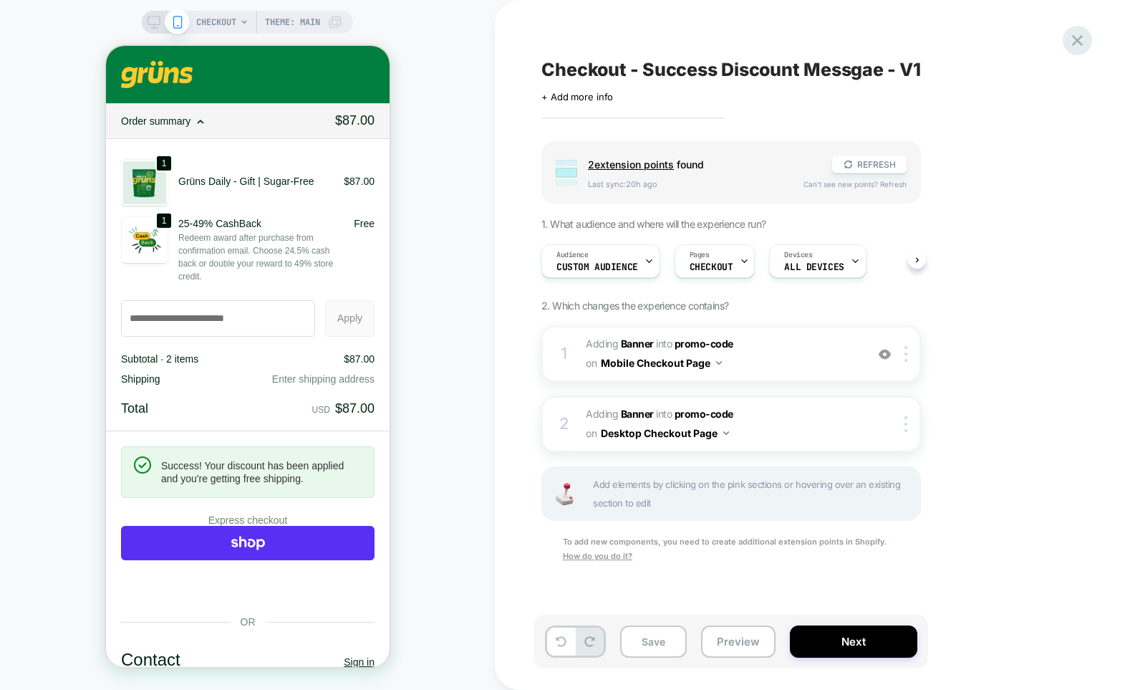
click at [1084, 42] on icon at bounding box center [1077, 40] width 19 height 19
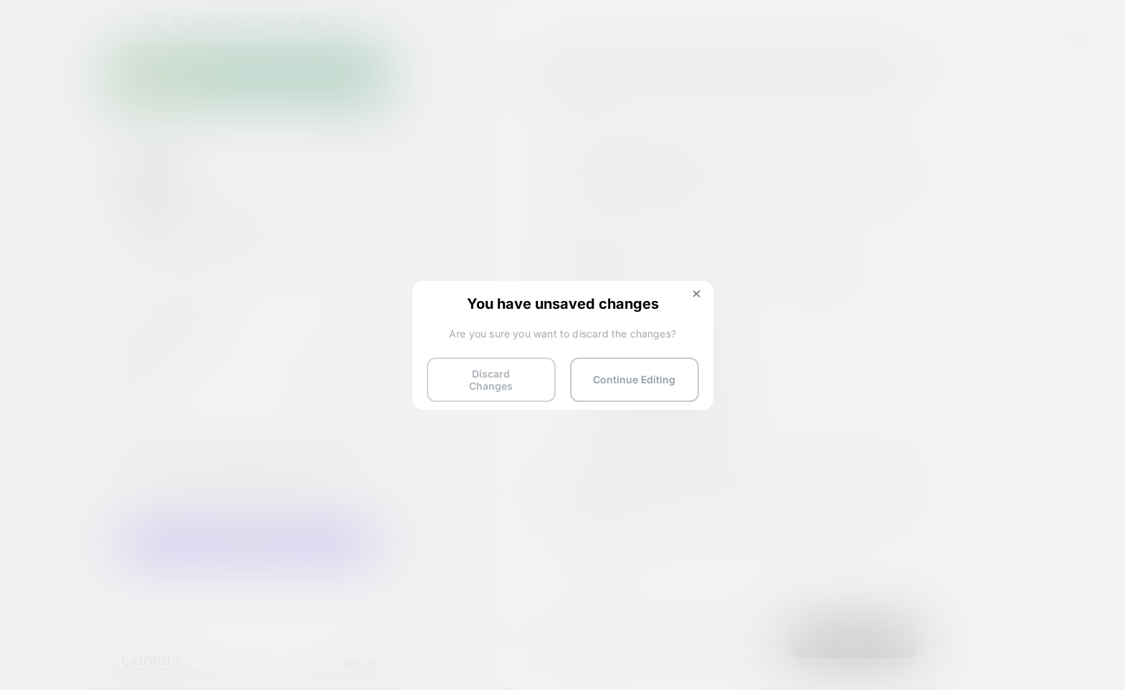
click at [495, 386] on button "Discard Changes" at bounding box center [491, 379] width 129 height 44
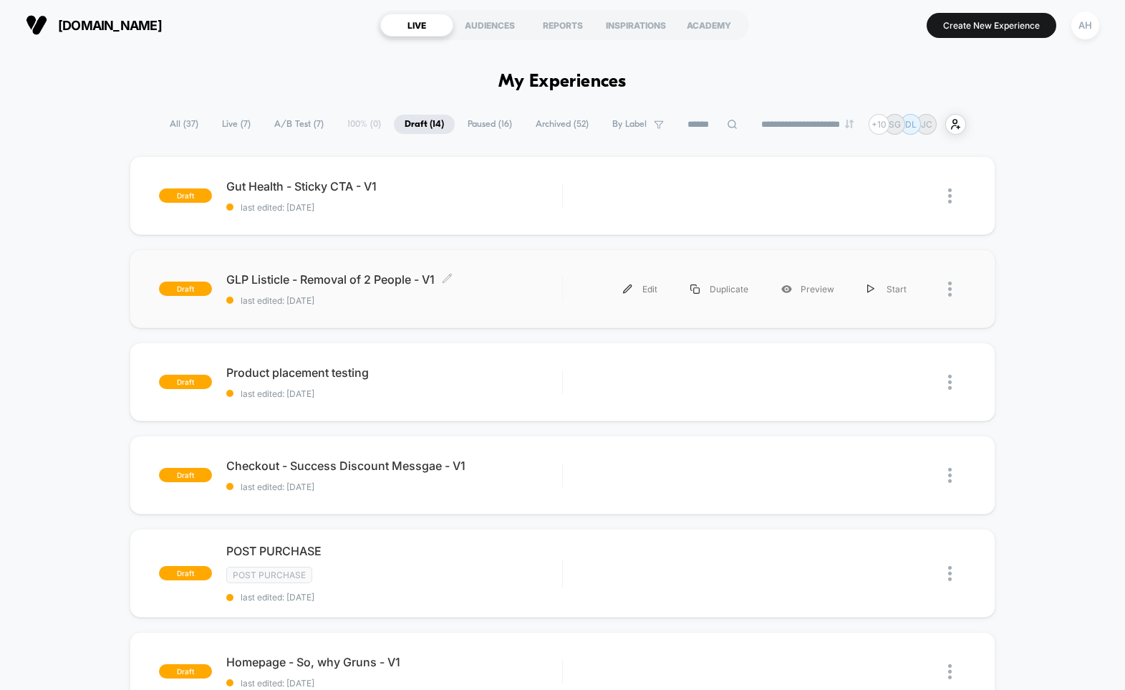
click at [520, 284] on span "GLP Listicle - Removal of 2 People - V1 Click to edit experience details" at bounding box center [394, 279] width 336 height 14
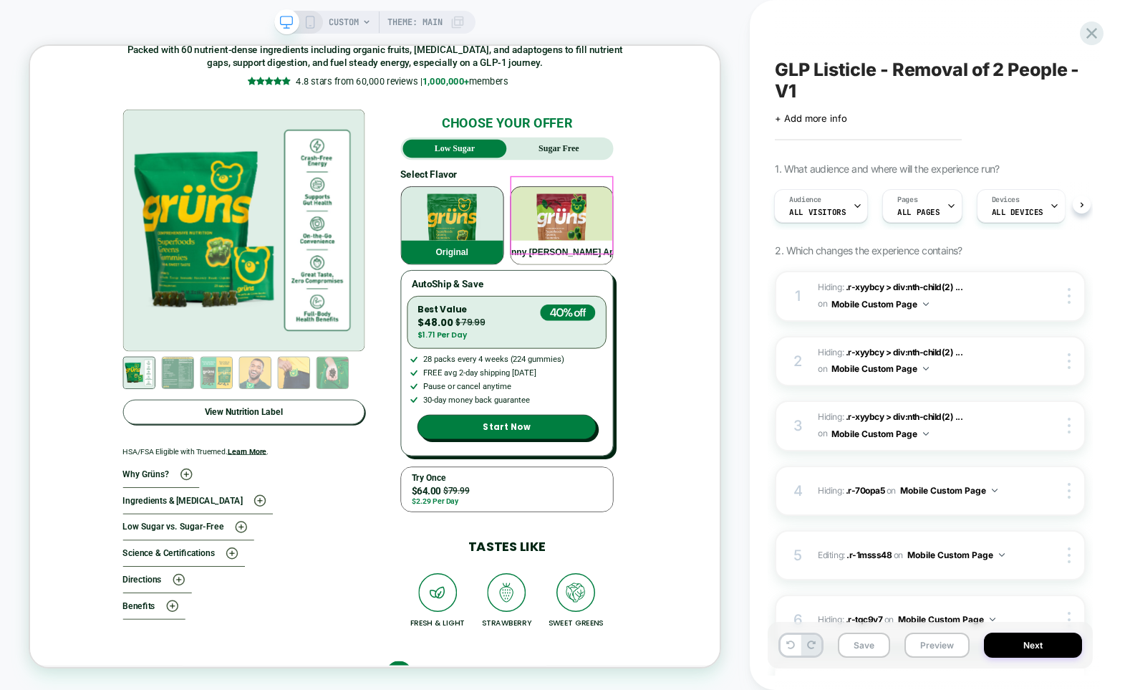
scroll to position [4375, 0]
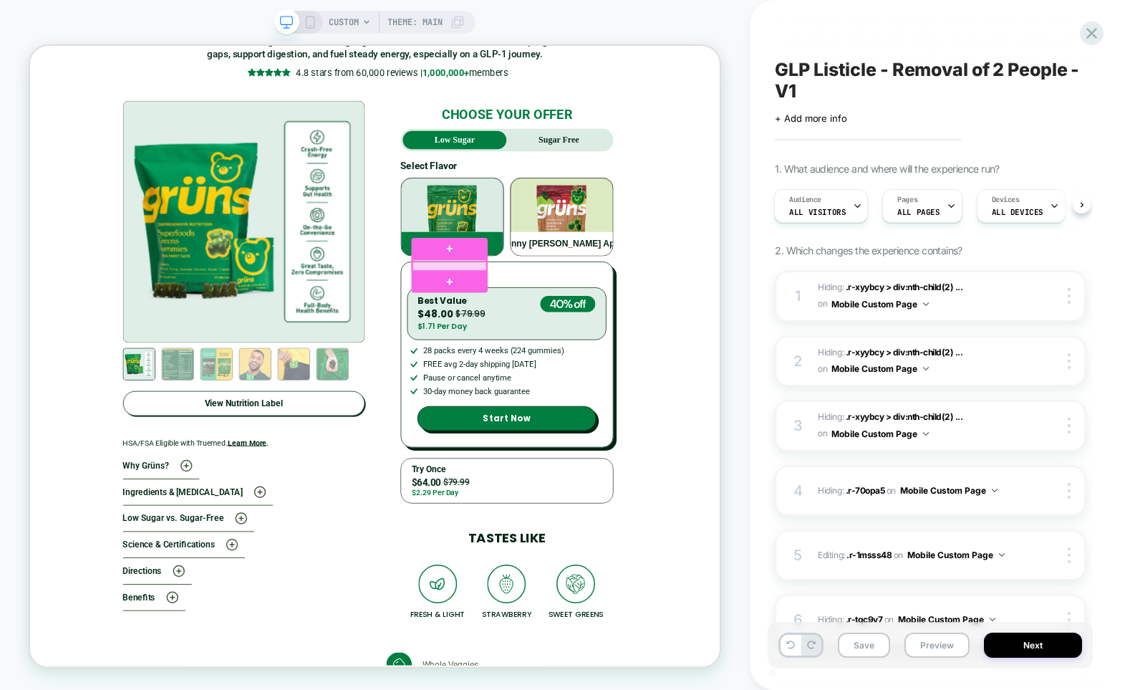
click at [624, 335] on div at bounding box center [589, 339] width 98 height 14
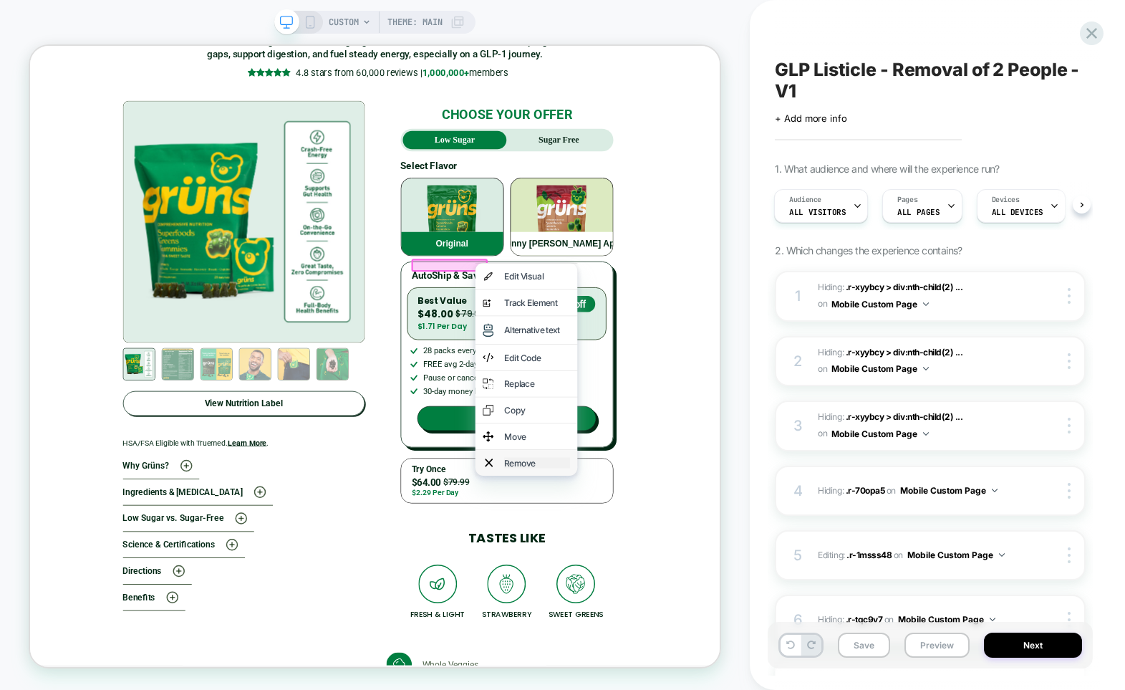
click at [690, 609] on div "Remove" at bounding box center [705, 601] width 87 height 14
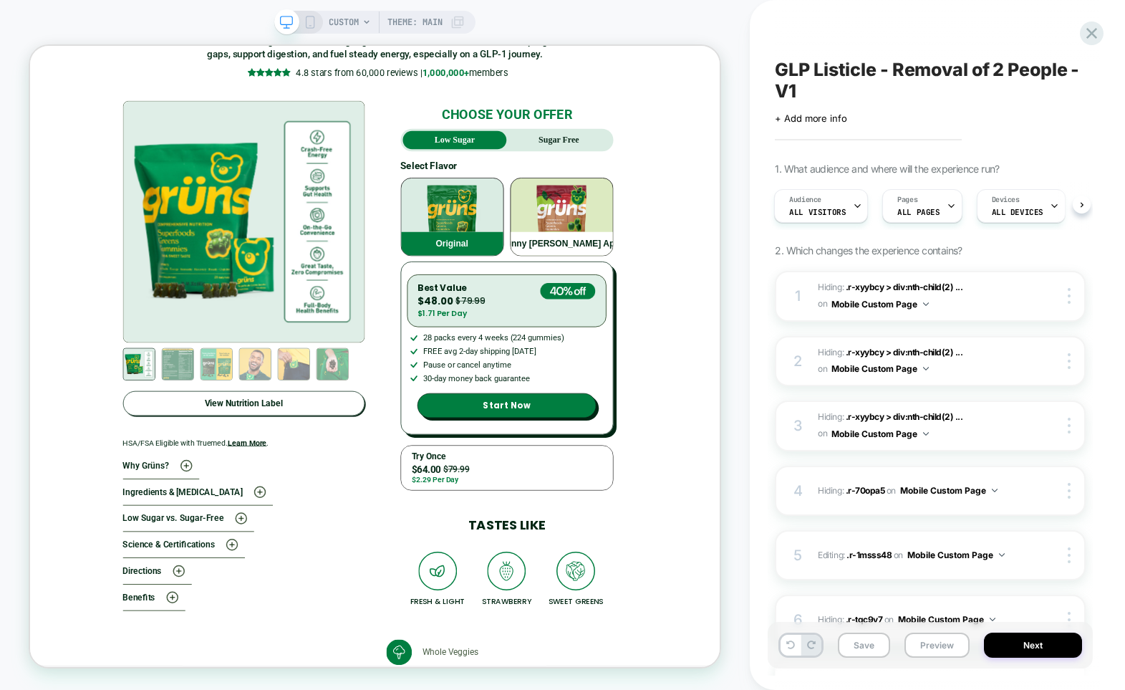
click at [881, 15] on div "GLP Listicle - Removal of 2 People - V1 Click to edit experience details + Add …" at bounding box center [930, 344] width 325 height 661
click at [603, 352] on div at bounding box center [606, 356] width 116 height 14
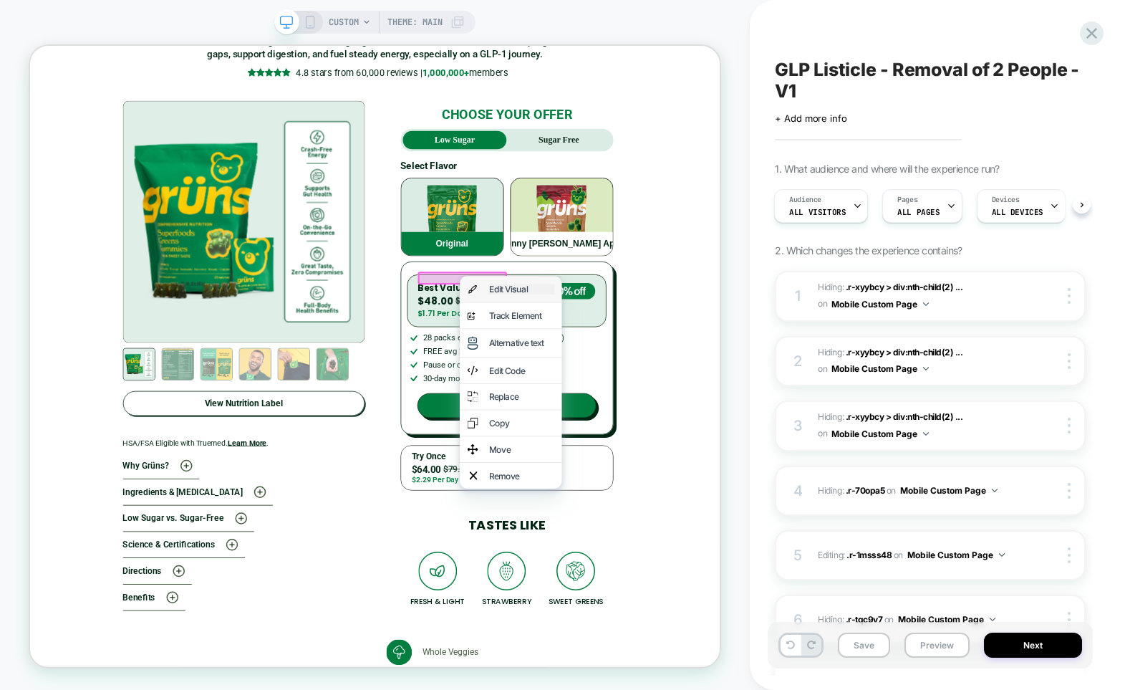
click at [664, 367] on div "Edit Visual" at bounding box center [685, 370] width 87 height 14
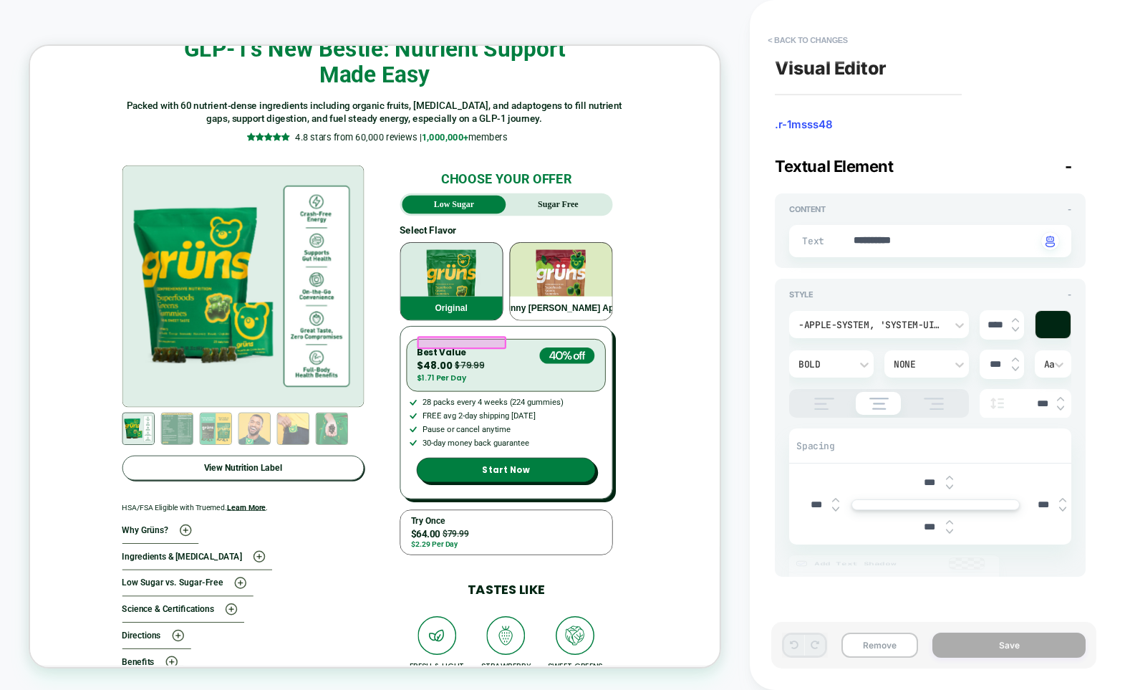
scroll to position [4272, 0]
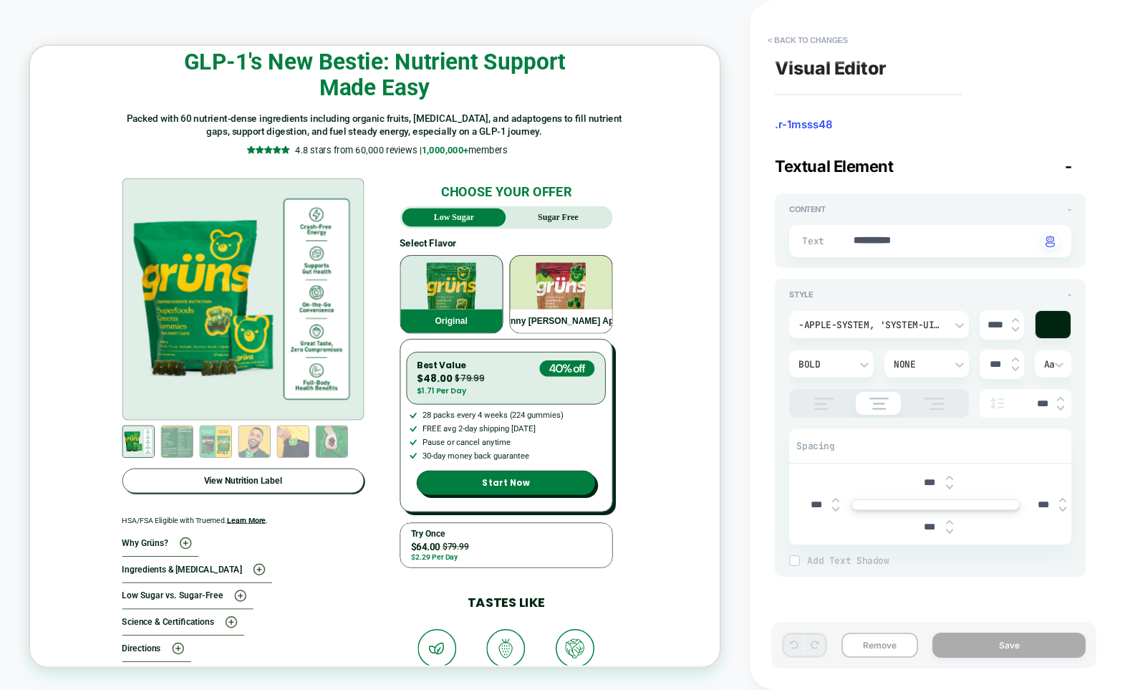
click at [903, 230] on div "**********" at bounding box center [930, 241] width 282 height 32
click at [899, 238] on textarea "**********" at bounding box center [944, 241] width 185 height 16
type textarea "*"
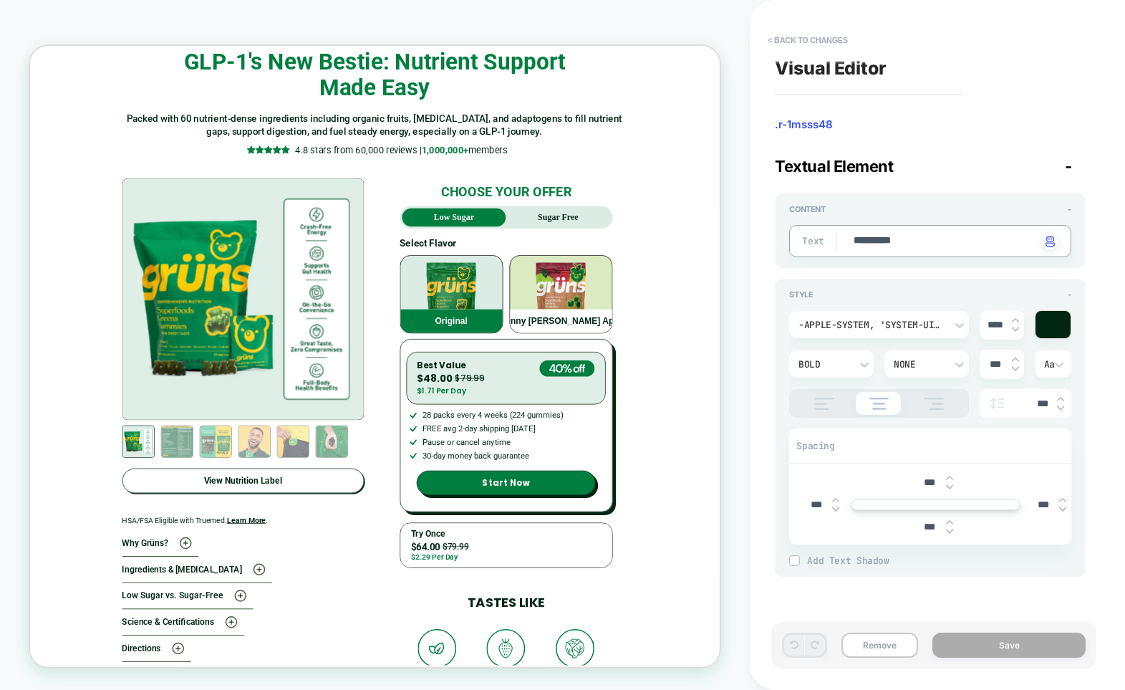
type textarea "*"
type textarea "**"
type textarea "*"
type textarea "***"
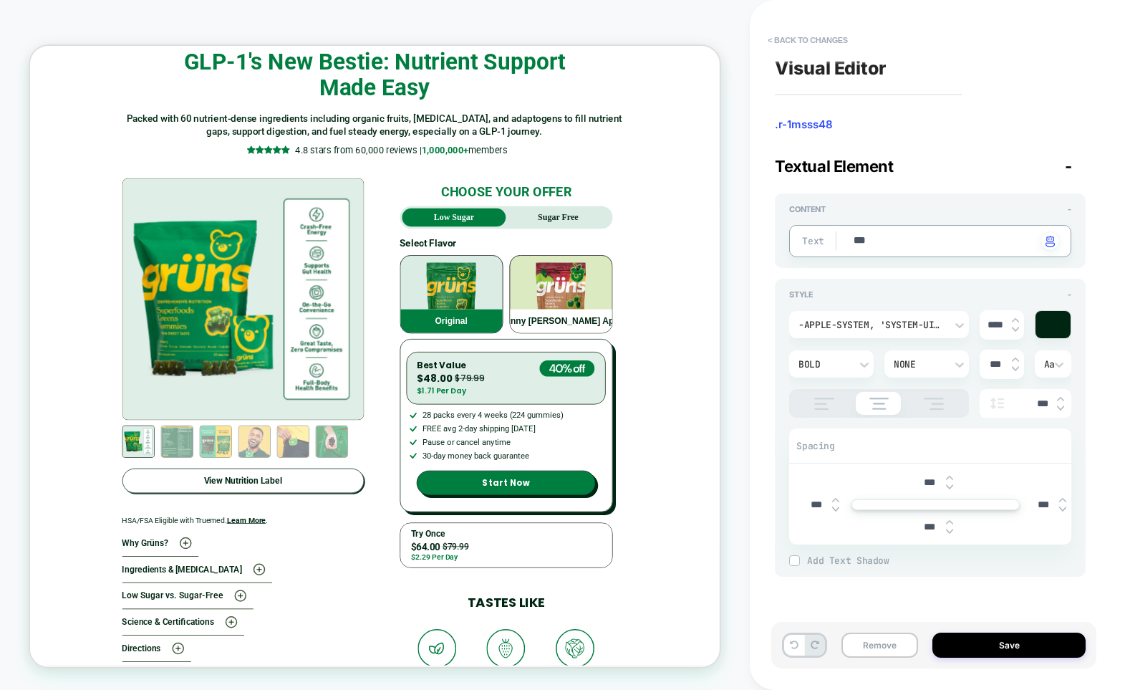
type textarea "*"
type textarea "****"
type textarea "*"
type textarea "*****"
type textarea "*"
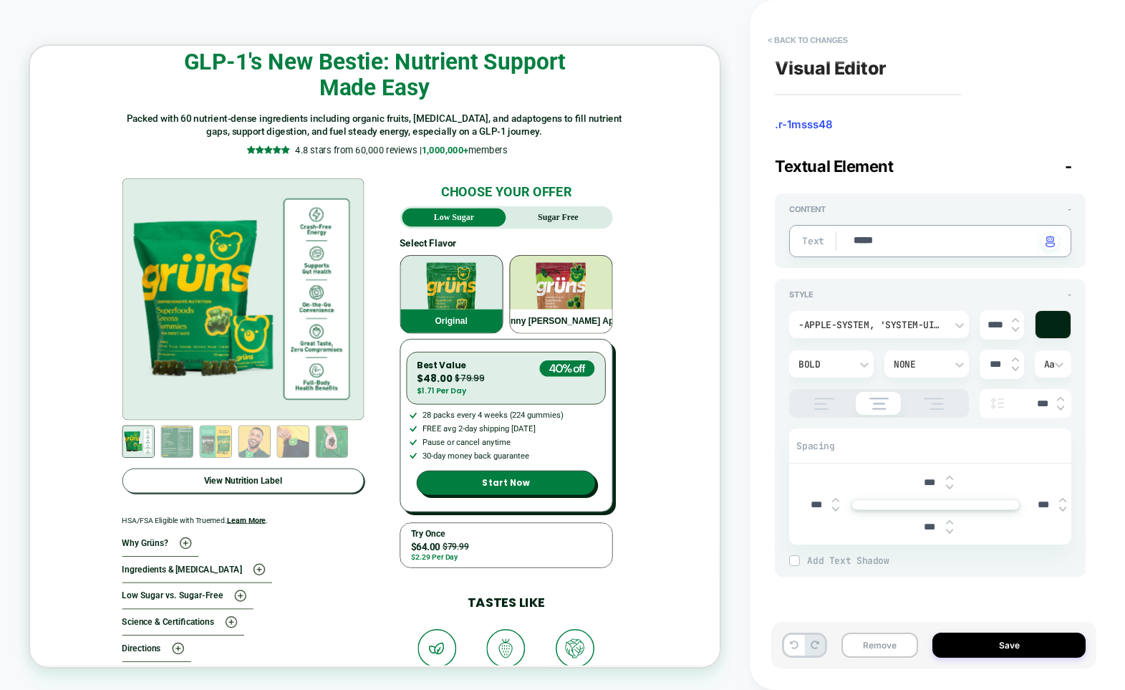
type textarea "******"
type textarea "*"
type textarea "*******"
type textarea "*"
type textarea "********"
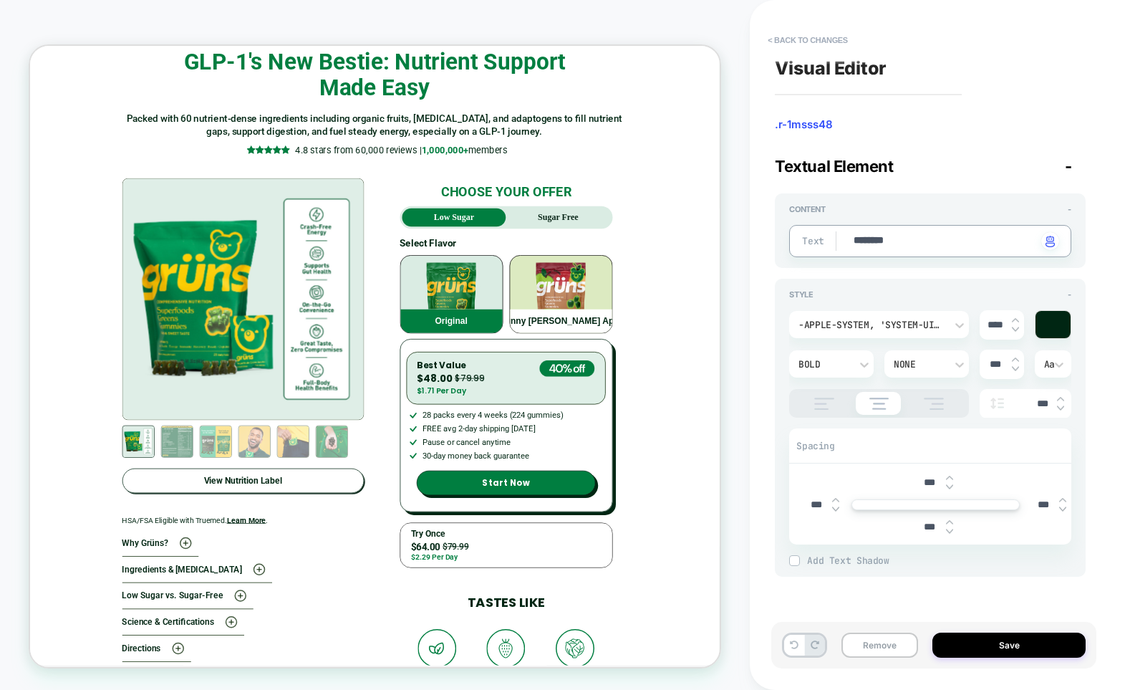
type textarea "*"
type textarea "*********"
type textarea "*"
type textarea "*********"
type textarea "*"
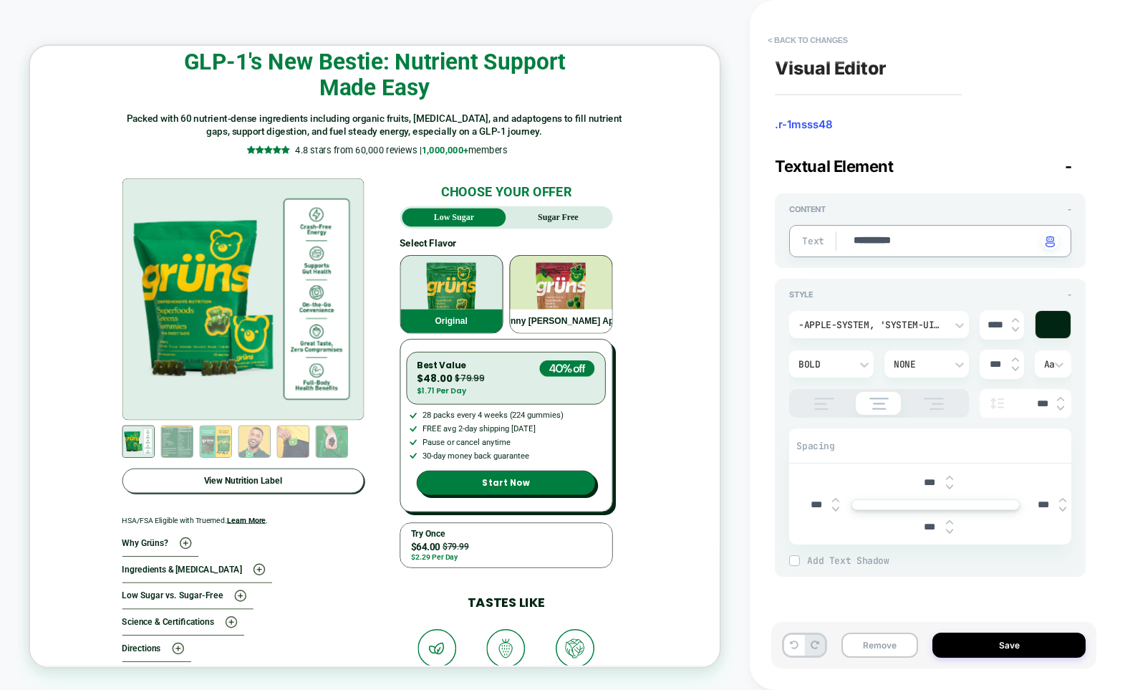
type textarea "**********"
type textarea "*"
type textarea "**********"
type textarea "*"
type textarea "**********"
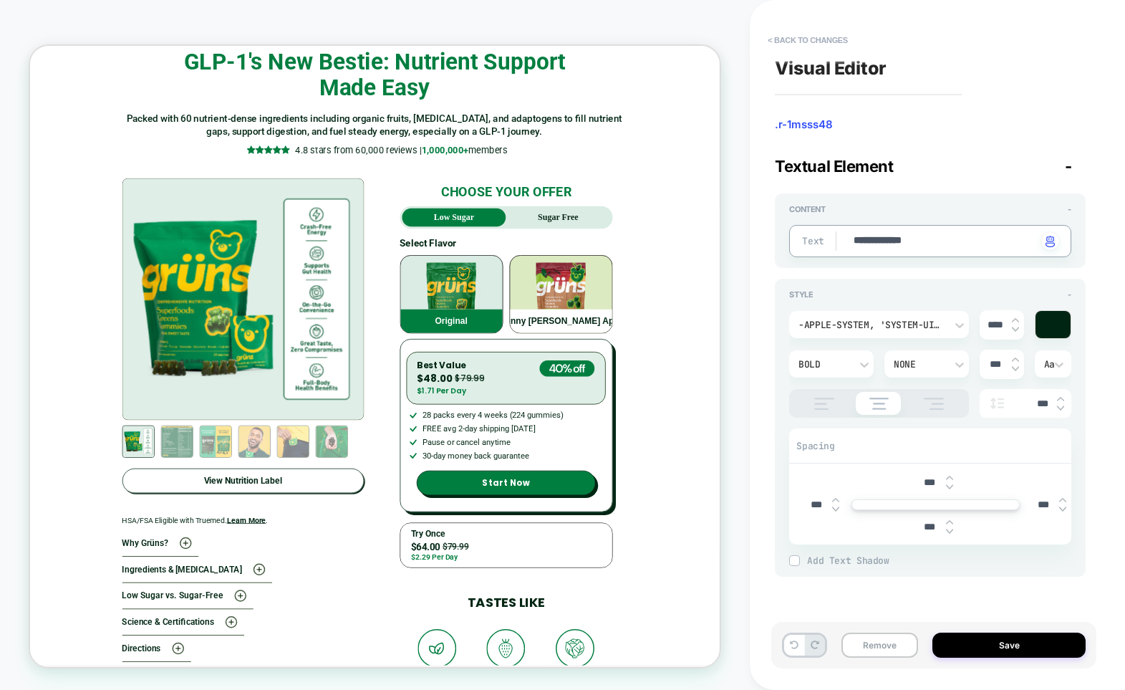
type textarea "*"
type textarea "**********"
type textarea "*"
type textarea "**********"
type textarea "*"
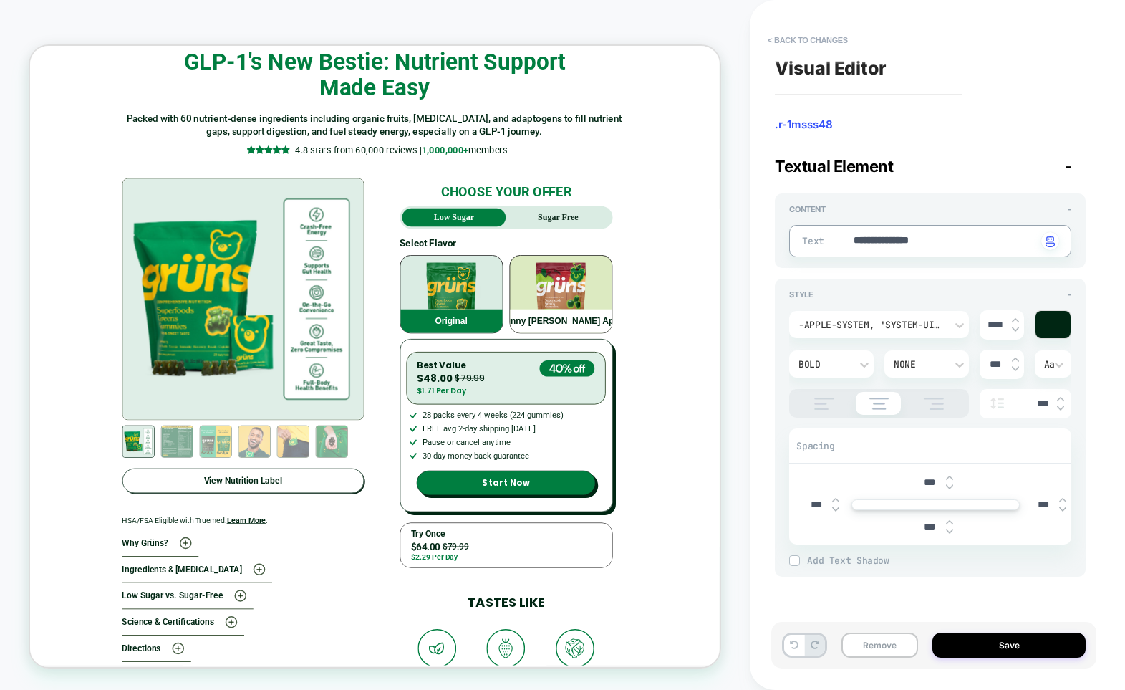
type textarea "**********"
click at [916, 241] on textarea "**********" at bounding box center [944, 241] width 185 height 16
type textarea "*"
type textarea "**********"
type textarea "*"
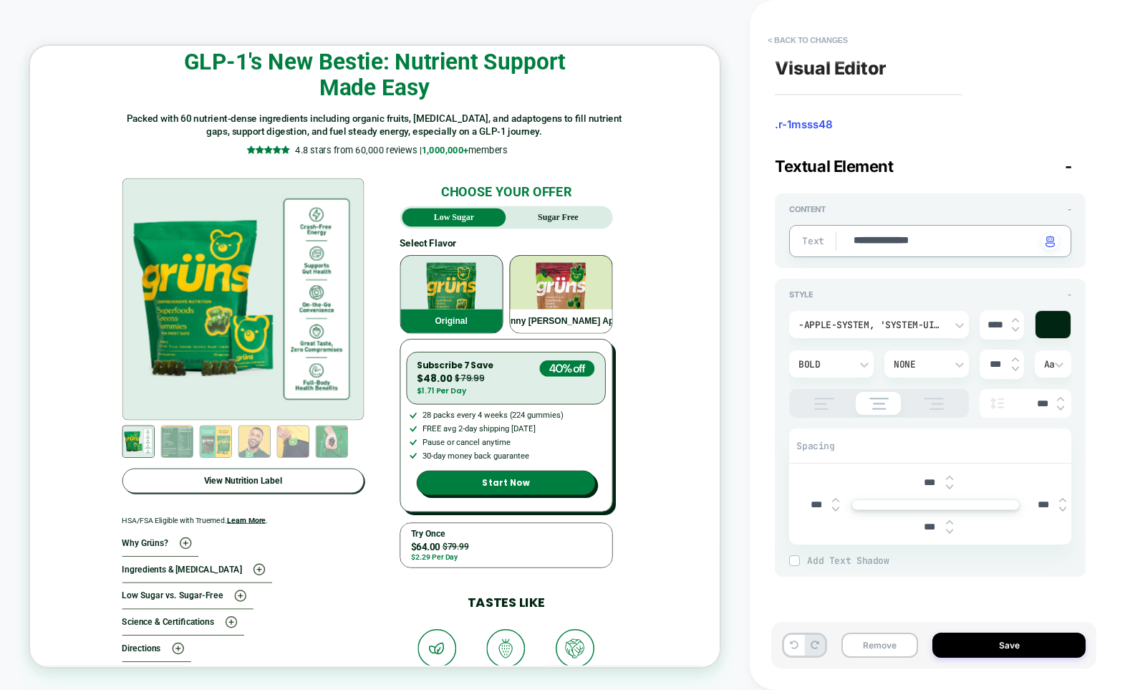
type textarea "**********"
type textarea "*"
type textarea "**********"
click at [1005, 650] on button "Save" at bounding box center [1008, 644] width 153 height 25
type textarea "*"
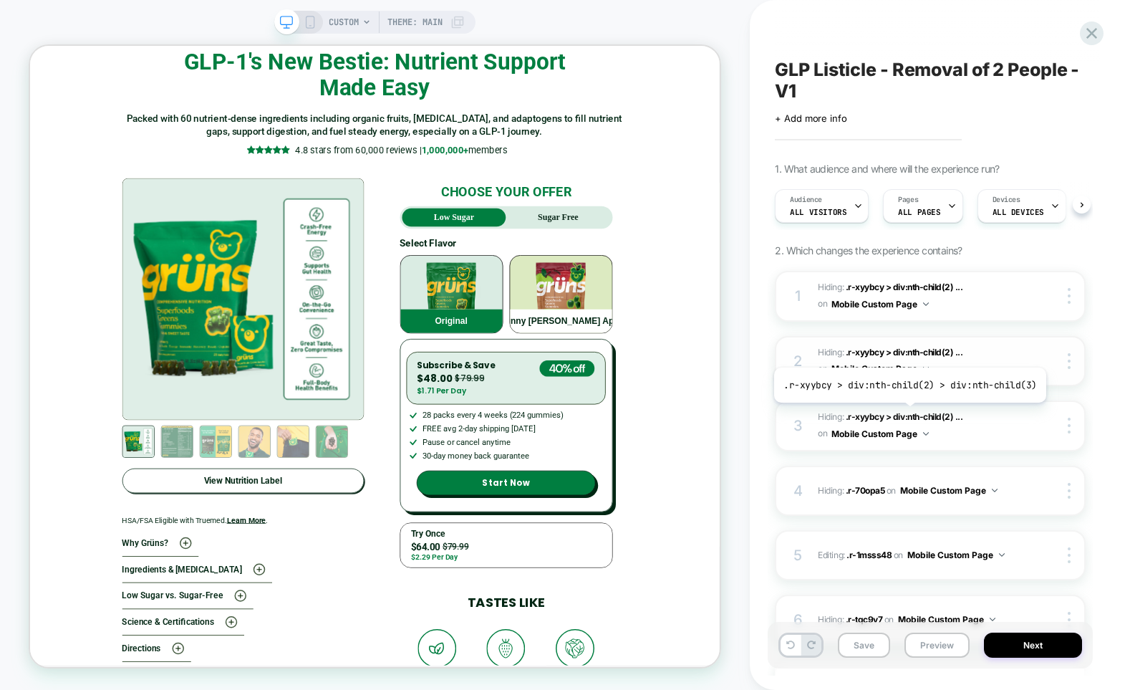
scroll to position [0, 1]
click at [726, 269] on strong "Sugar Free" at bounding box center [734, 275] width 54 height 12
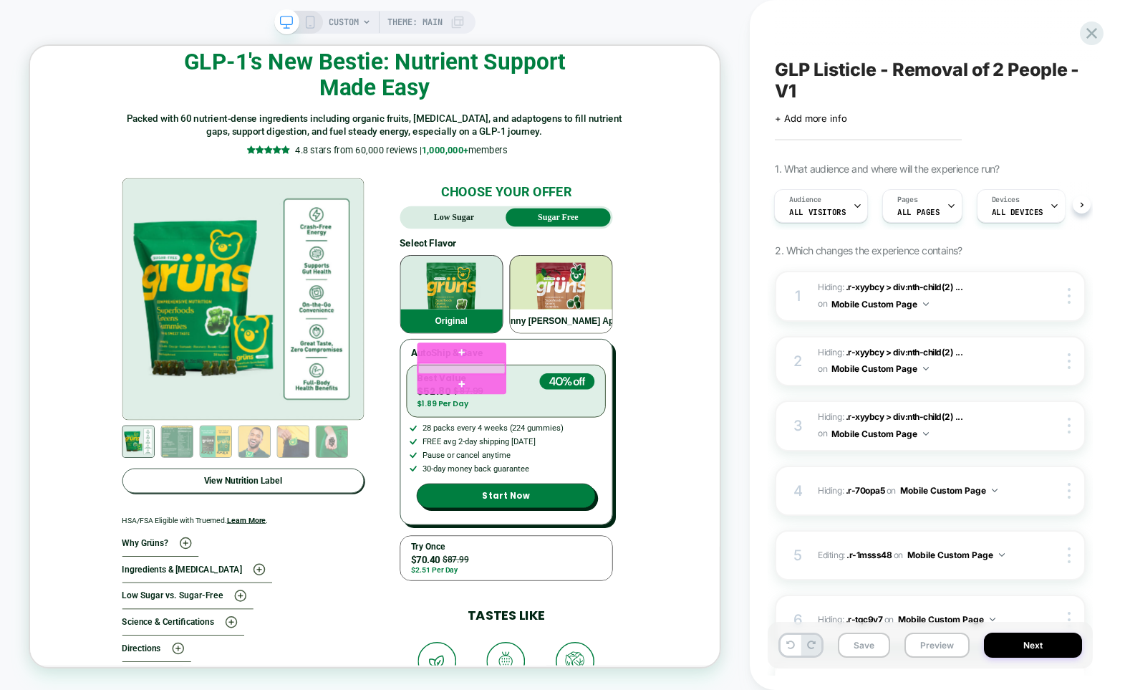
click at [600, 473] on div at bounding box center [606, 476] width 116 height 14
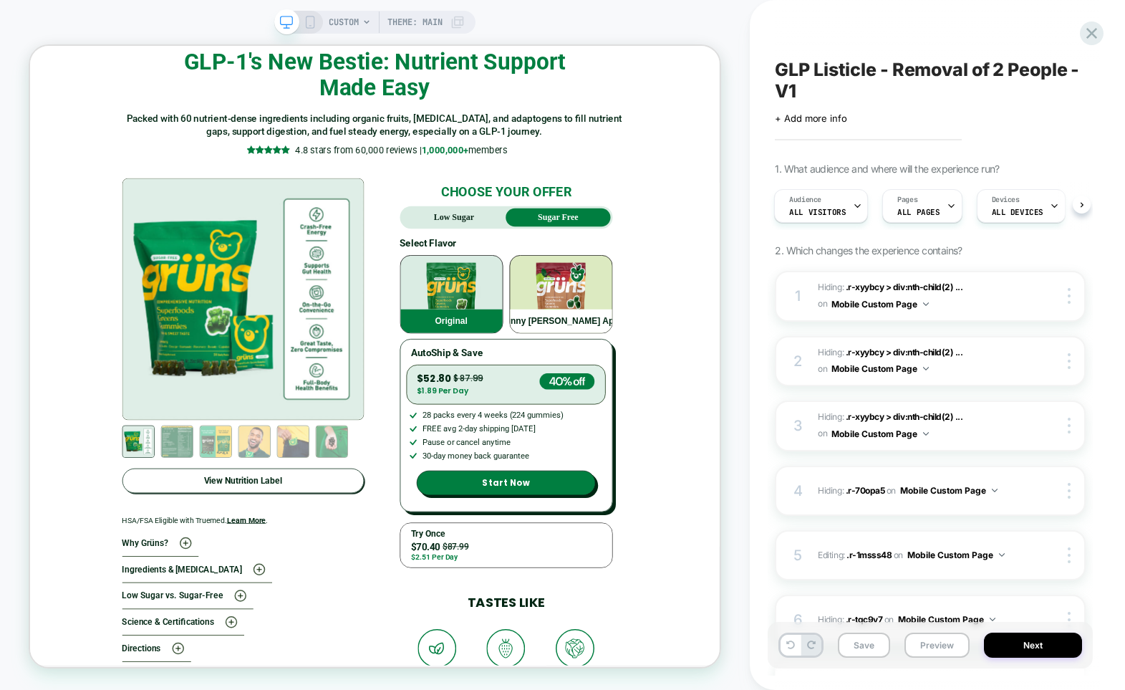
click at [727, 308] on div "CUSTOM Theme: MAIN" at bounding box center [375, 344] width 750 height 661
click at [587, 269] on strong "Low Sugar" at bounding box center [596, 275] width 54 height 12
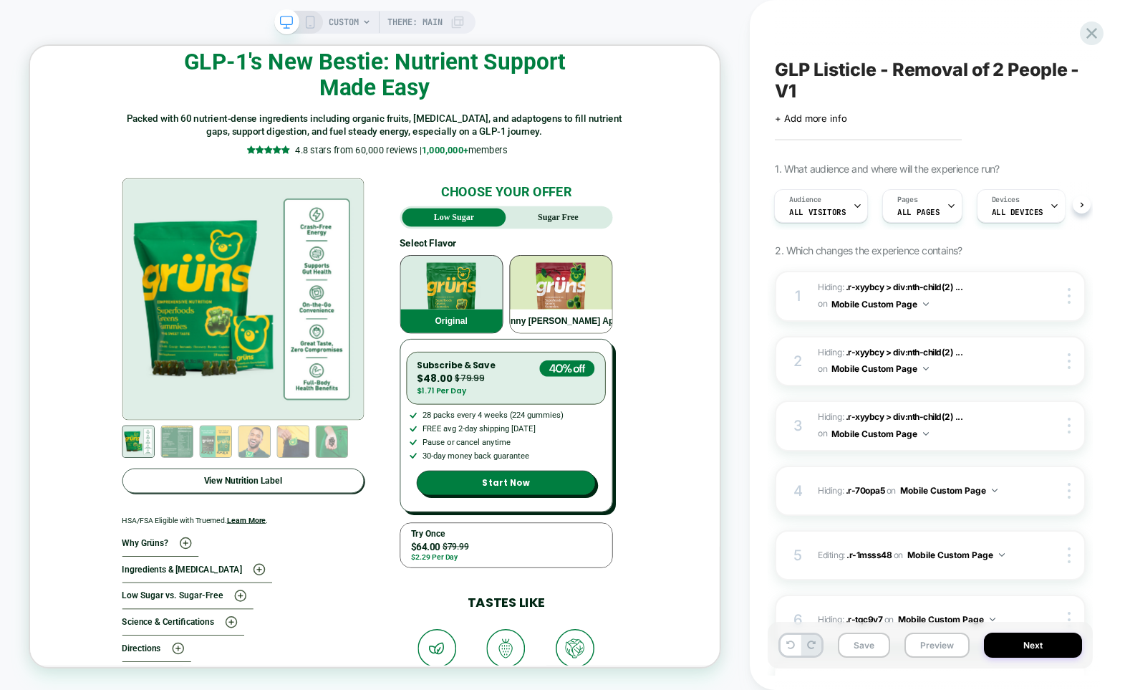
click at [731, 442] on div "CUSTOM Theme: MAIN" at bounding box center [375, 344] width 750 height 661
click at [702, 266] on p "Sugar Free" at bounding box center [733, 274] width 139 height 17
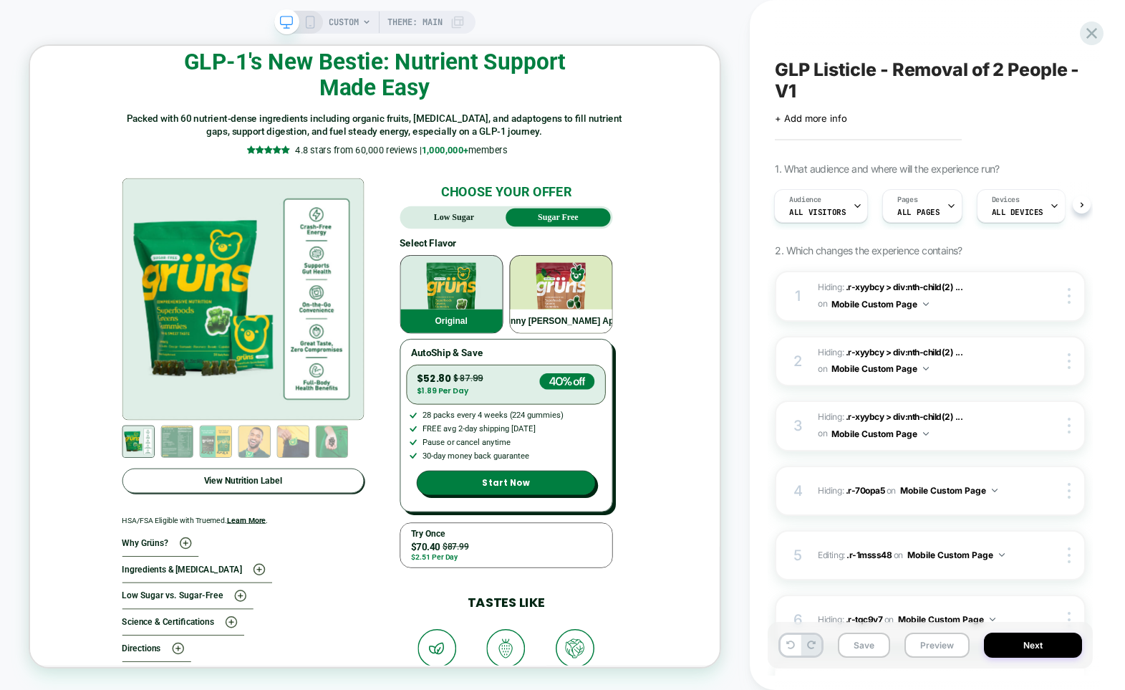
click at [798, 51] on div "GLP Listicle - Removal of 2 People - V1 Click to edit experience details + Add …" at bounding box center [930, 344] width 325 height 661
click at [867, 647] on button "Save" at bounding box center [864, 644] width 52 height 25
click at [1022, 646] on button "Next" at bounding box center [1033, 644] width 98 height 25
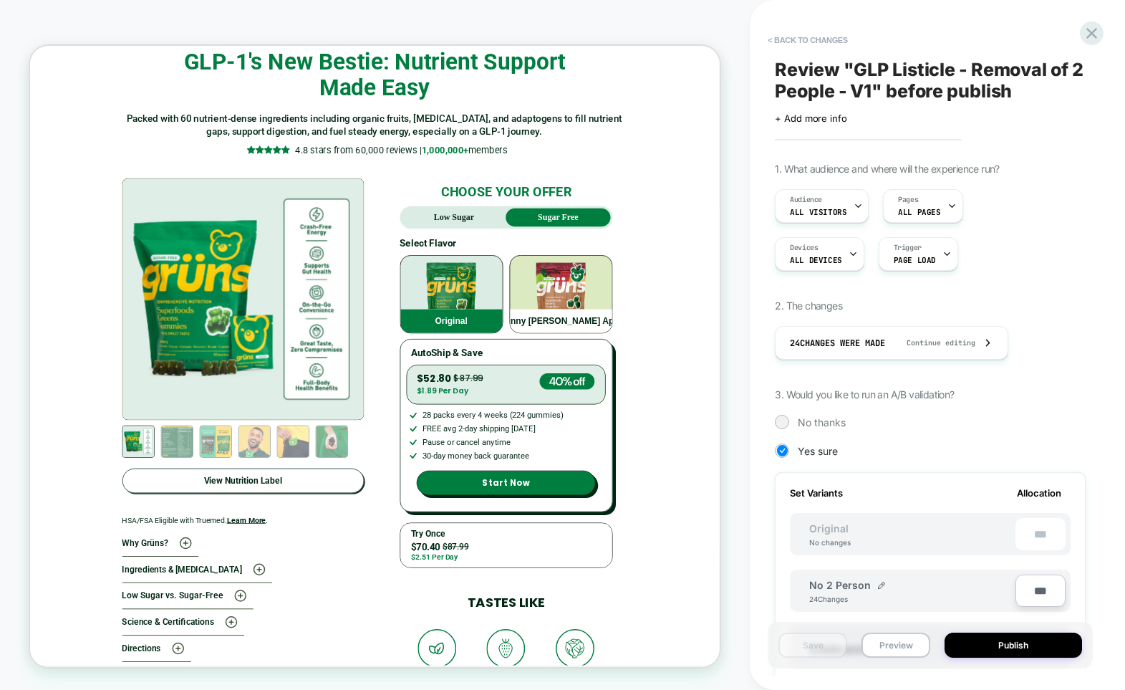
scroll to position [127, 0]
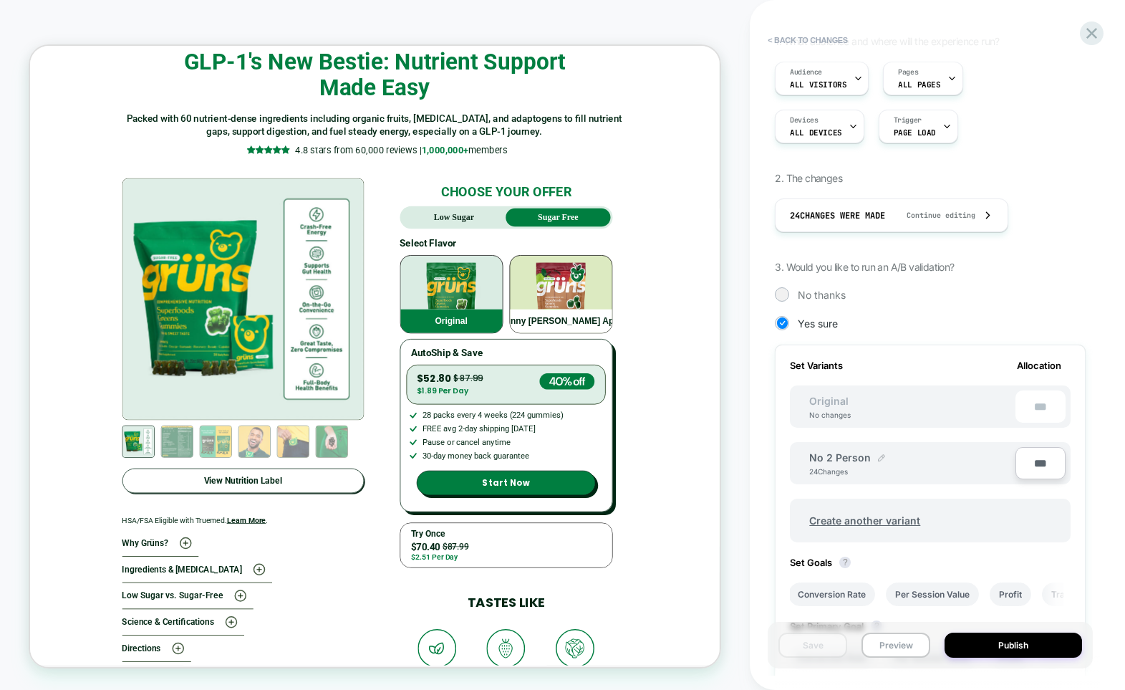
click at [878, 458] on img at bounding box center [881, 457] width 7 height 7
click at [924, 471] on button at bounding box center [927, 465] width 14 height 14
click at [948, 461] on div "No 2 Person 24 Changes" at bounding box center [912, 463] width 206 height 24
click at [896, 520] on span "Create another variant" at bounding box center [865, 520] width 140 height 34
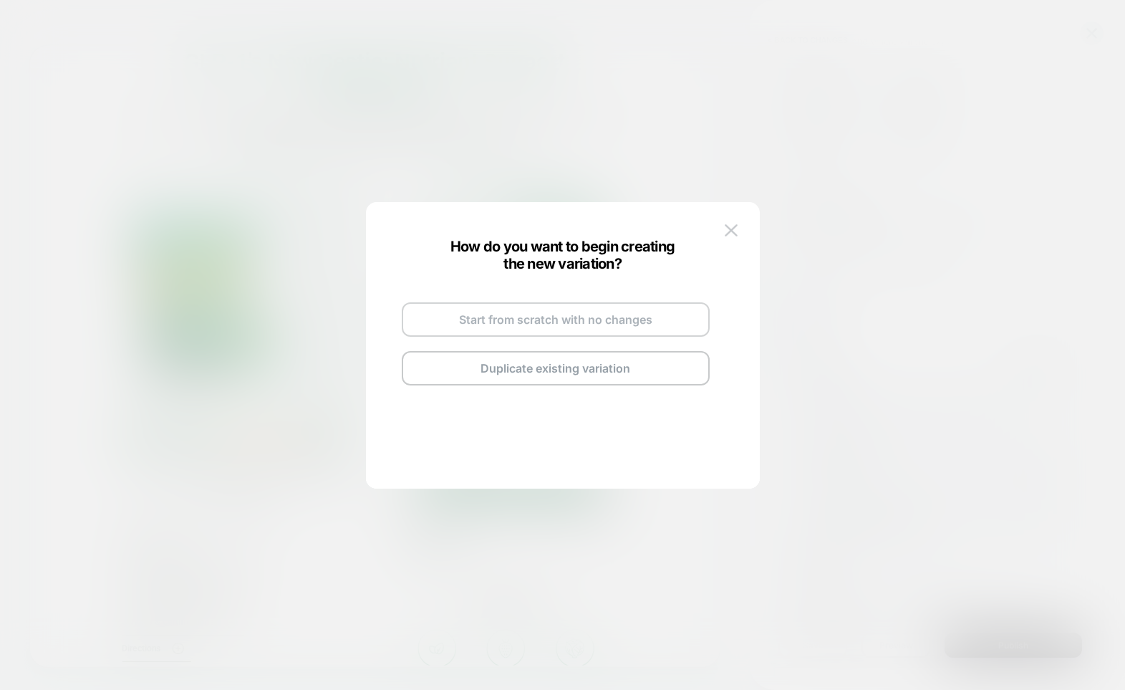
click at [596, 319] on button "Start from scratch with no changes" at bounding box center [556, 319] width 308 height 34
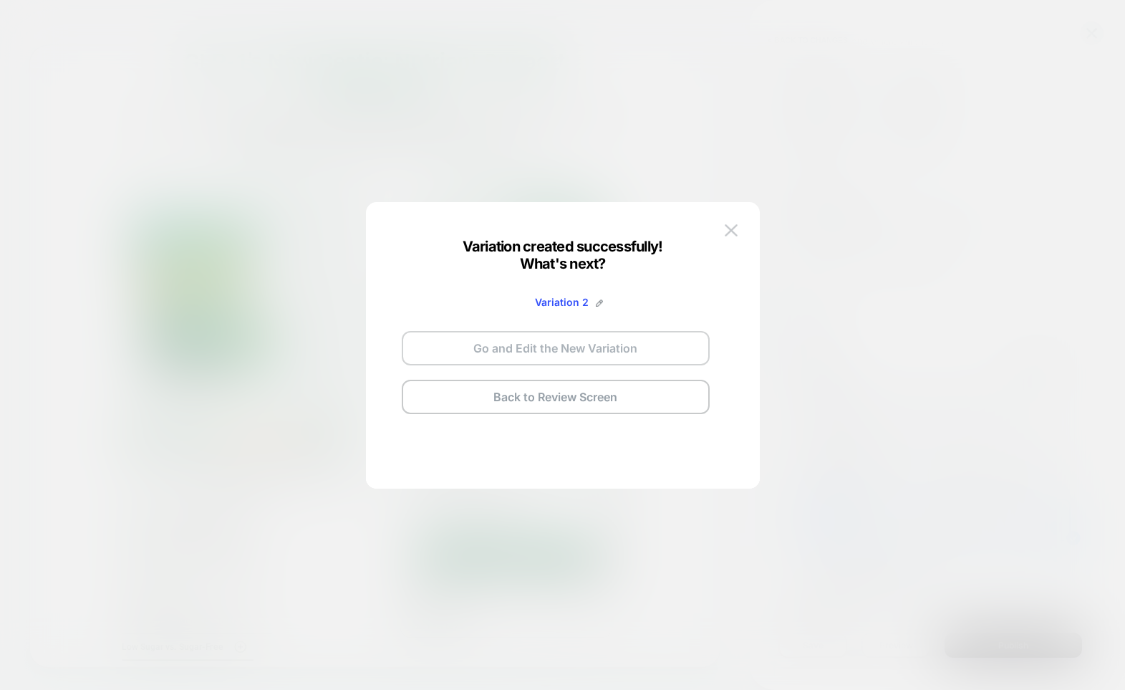
click at [586, 344] on button "Go and Edit the New Variation" at bounding box center [556, 348] width 308 height 34
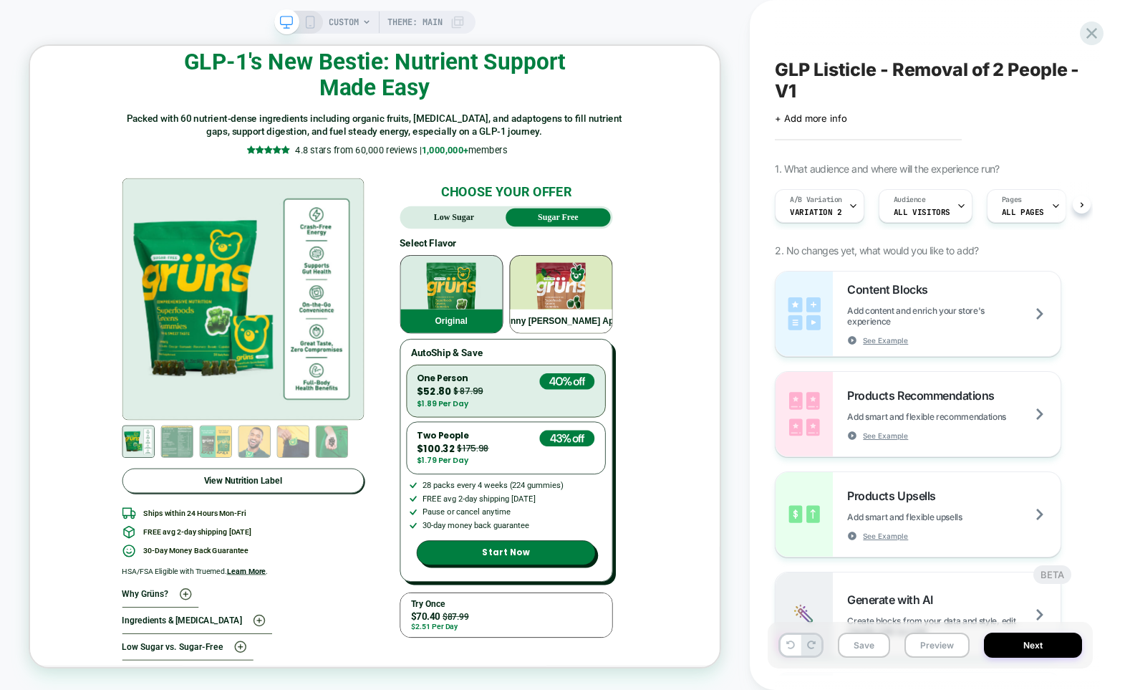
scroll to position [0, 1]
click at [874, 644] on button "Save" at bounding box center [864, 644] width 52 height 25
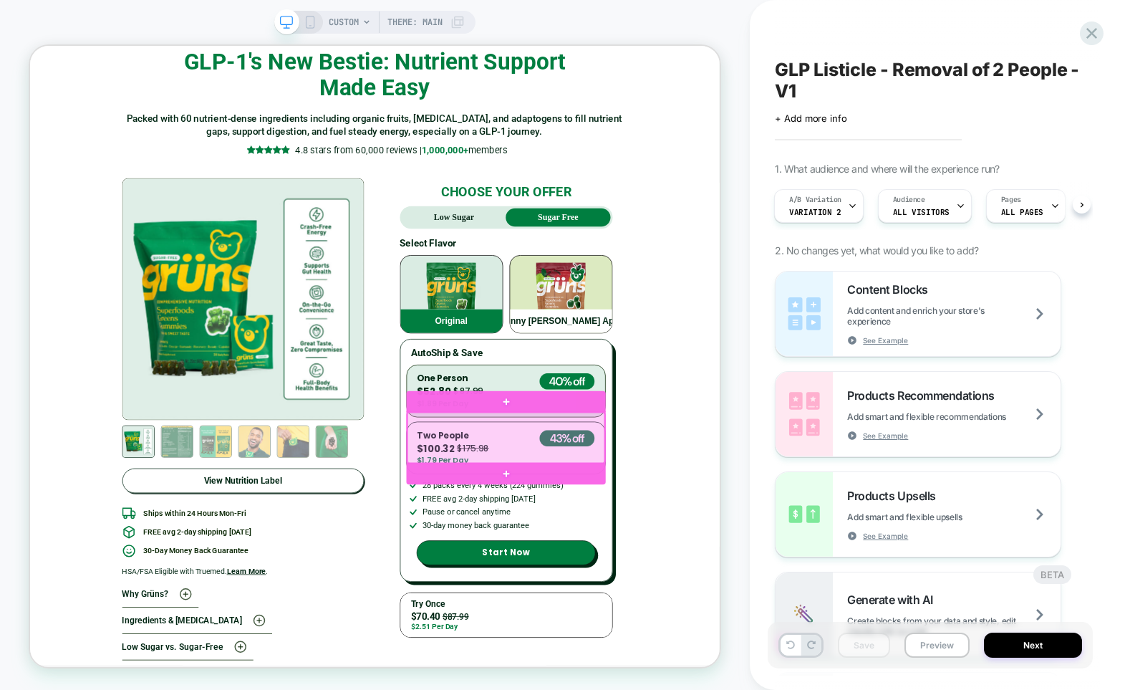
click at [789, 540] on div at bounding box center [664, 568] width 262 height 67
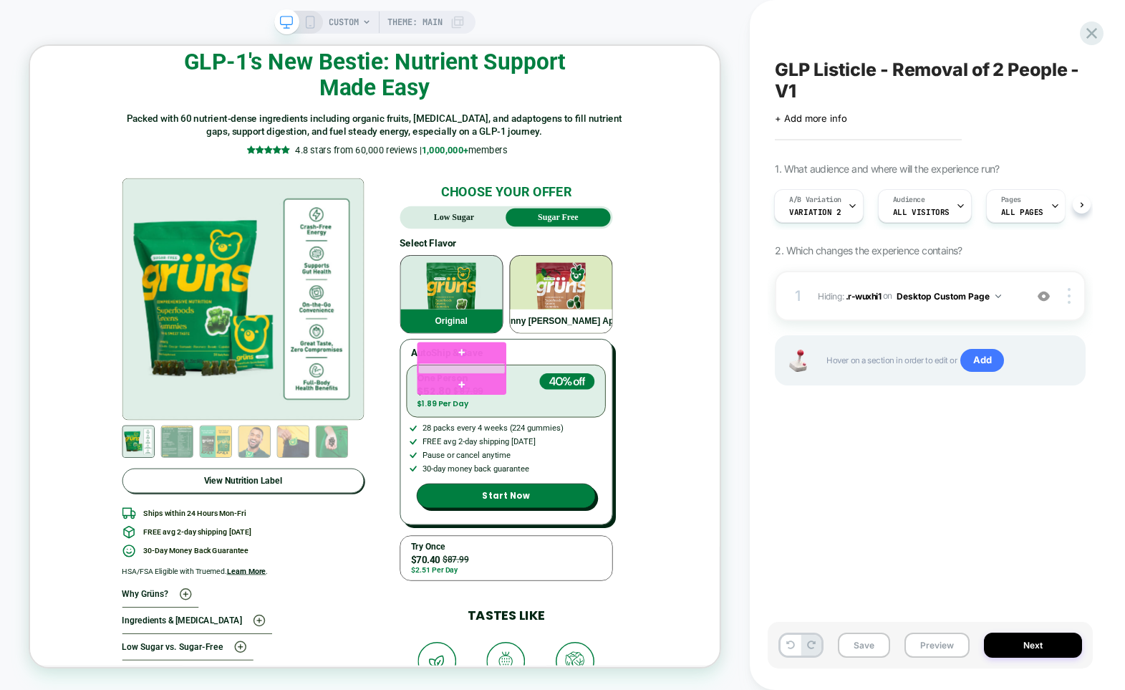
click at [603, 475] on div at bounding box center [606, 476] width 116 height 14
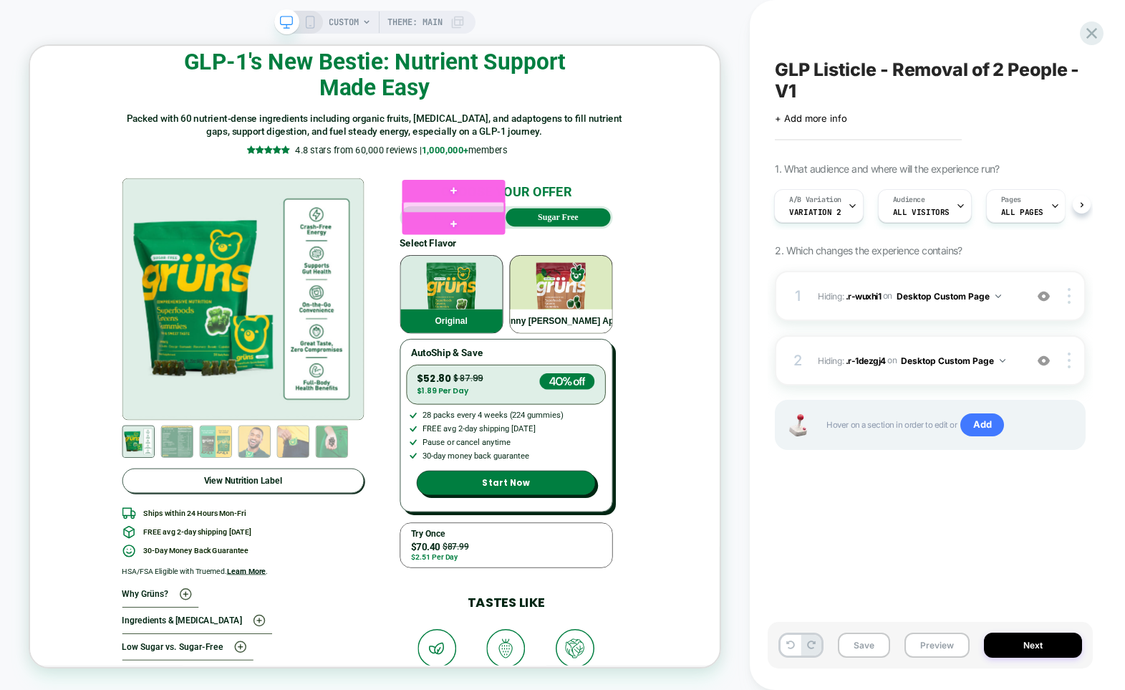
click at [619, 257] on div at bounding box center [595, 261] width 135 height 14
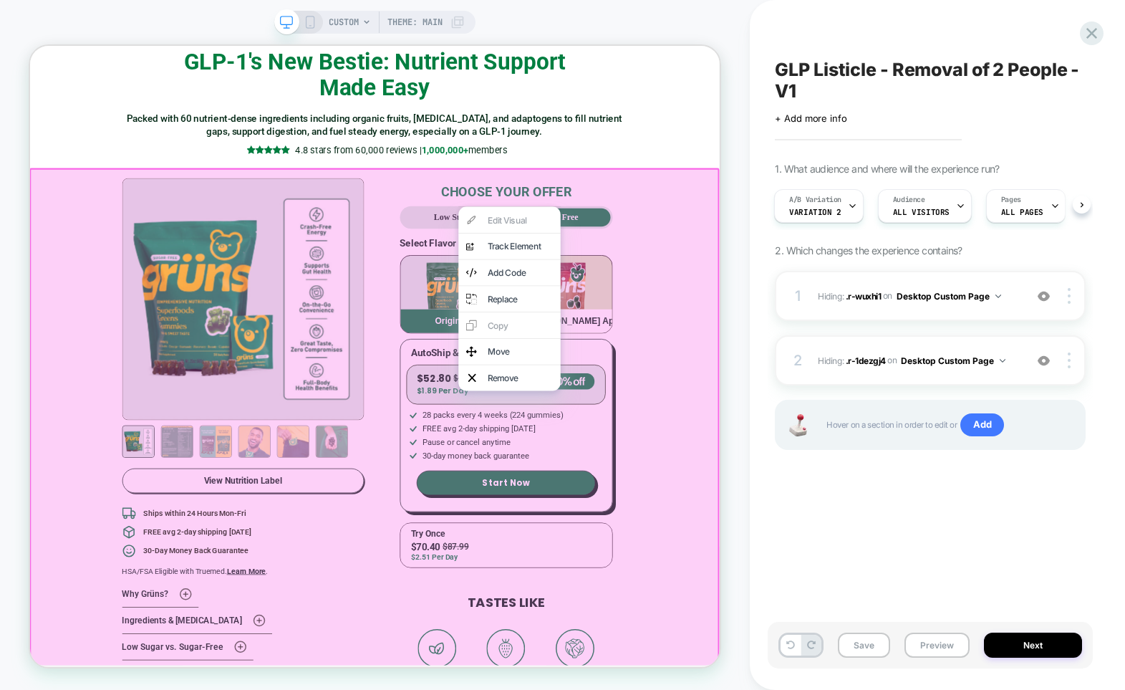
click at [733, 221] on div "CUSTOM Theme: MAIN" at bounding box center [375, 344] width 750 height 661
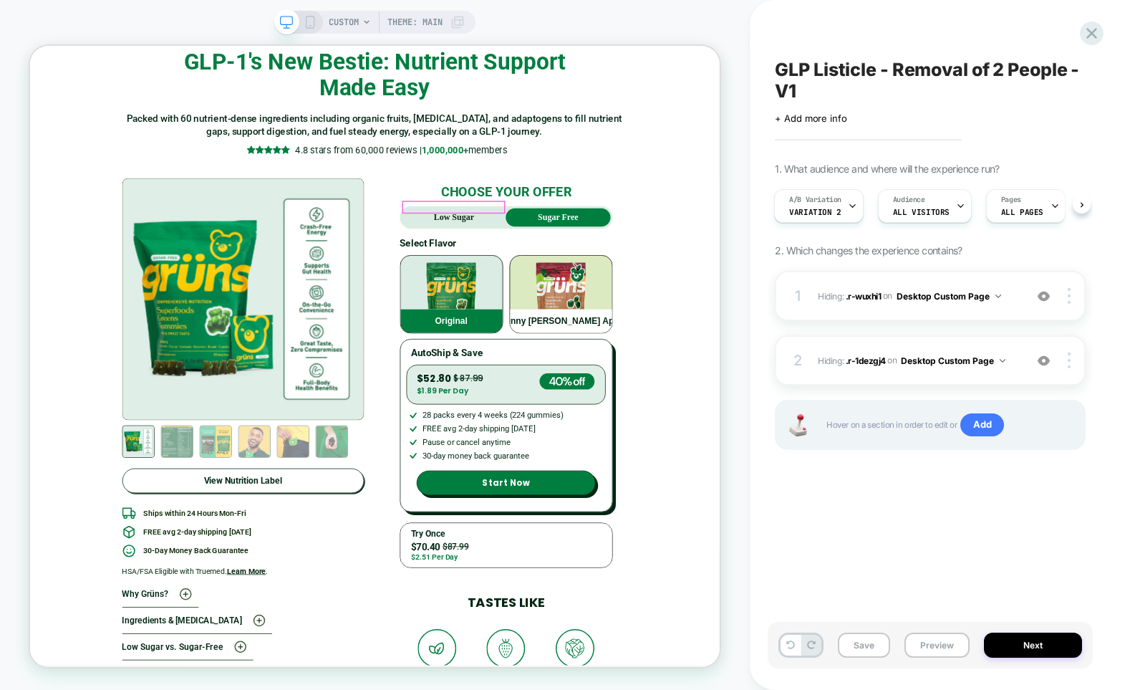
click at [609, 269] on strong "Low Sugar" at bounding box center [596, 275] width 54 height 12
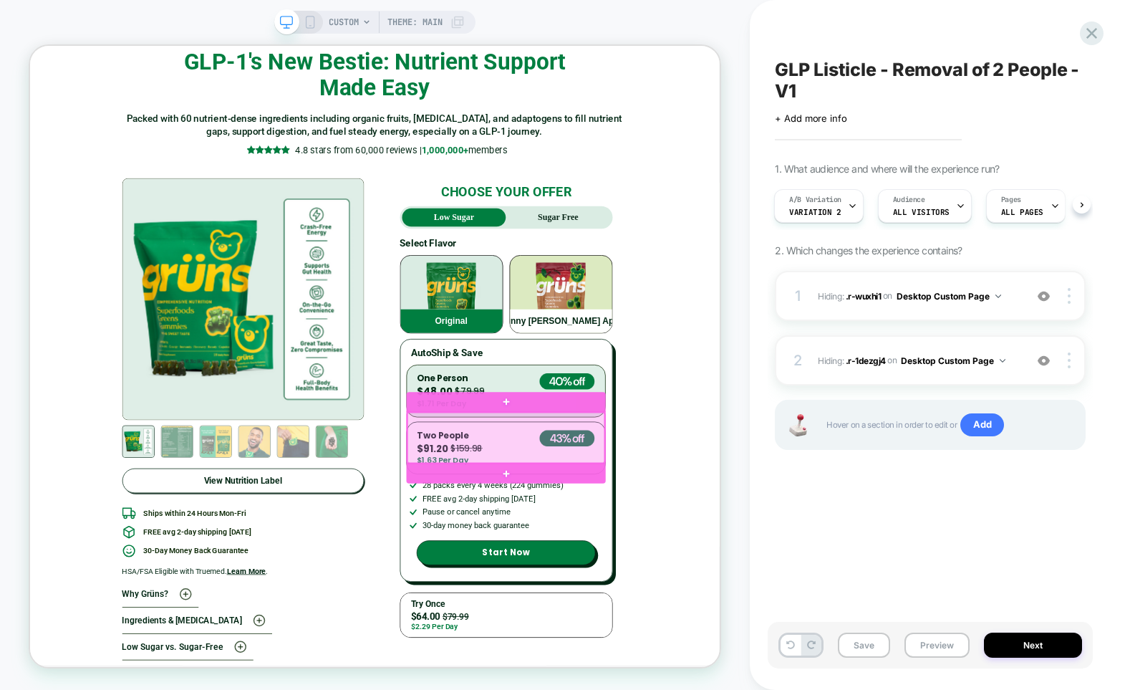
click at [679, 543] on div at bounding box center [664, 568] width 262 height 67
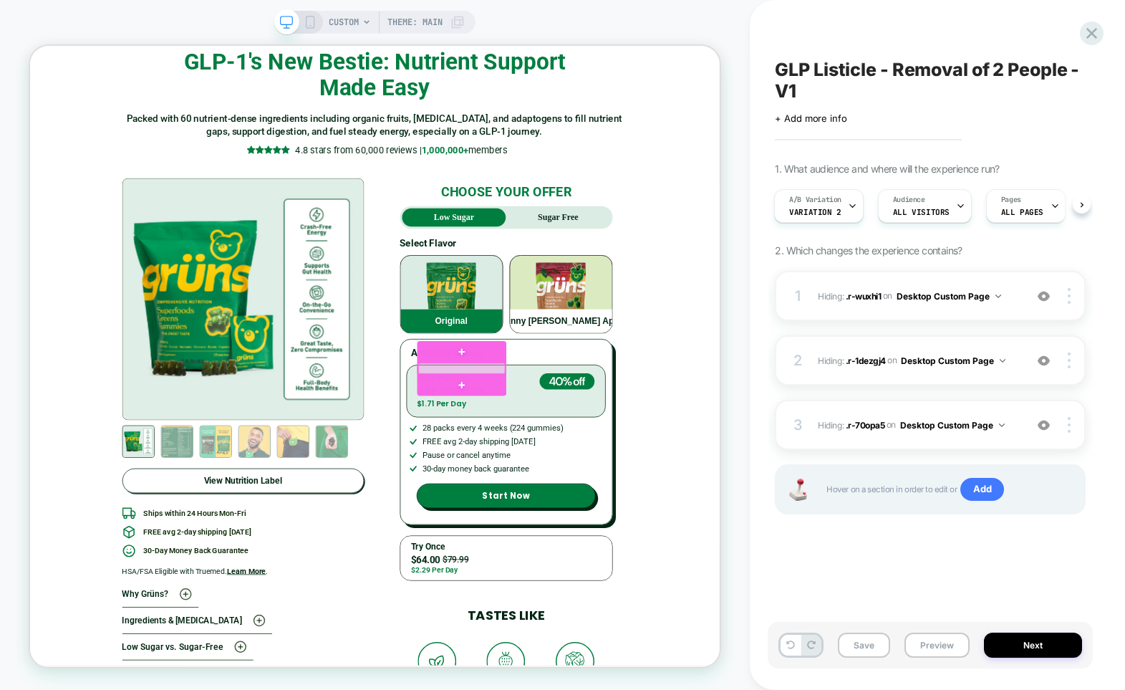
click at [594, 473] on div at bounding box center [606, 476] width 116 height 14
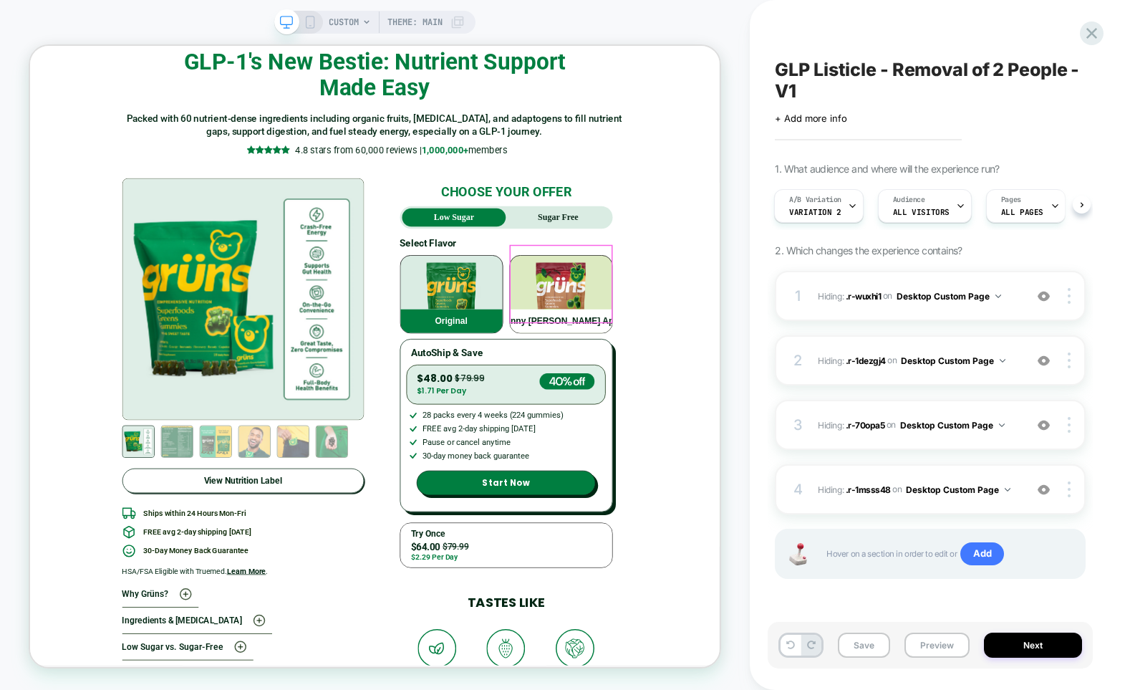
click at [801, 335] on div "Grünny [PERSON_NAME] Apple" at bounding box center [738, 377] width 136 height 103
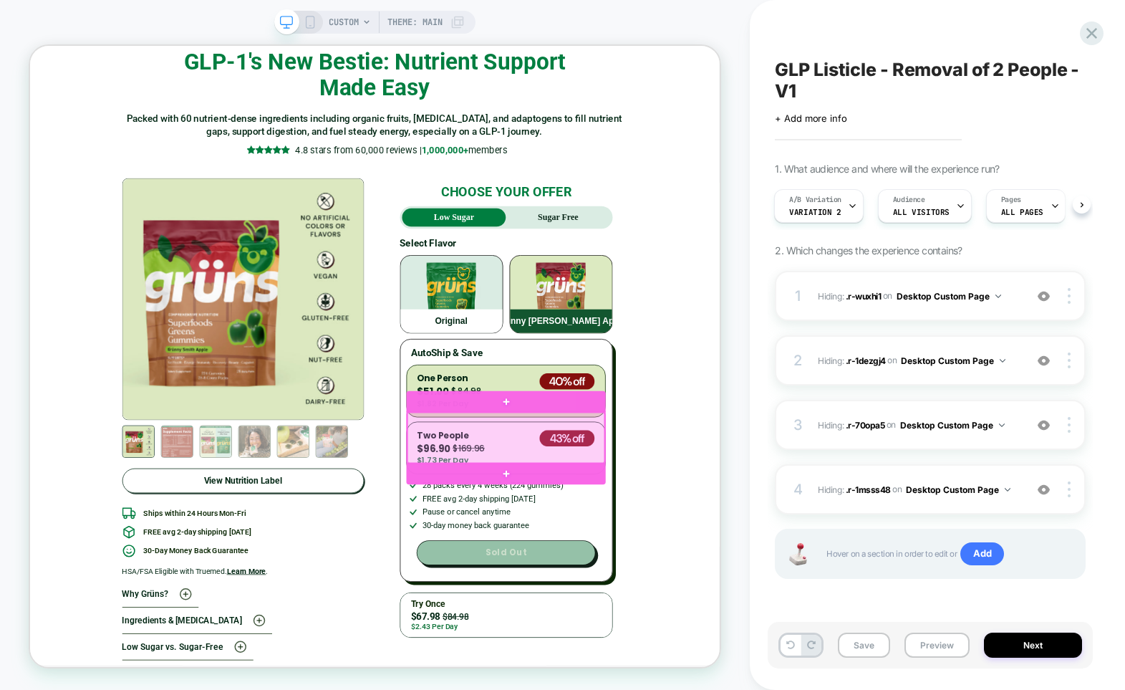
click at [688, 538] on div at bounding box center [664, 568] width 262 height 67
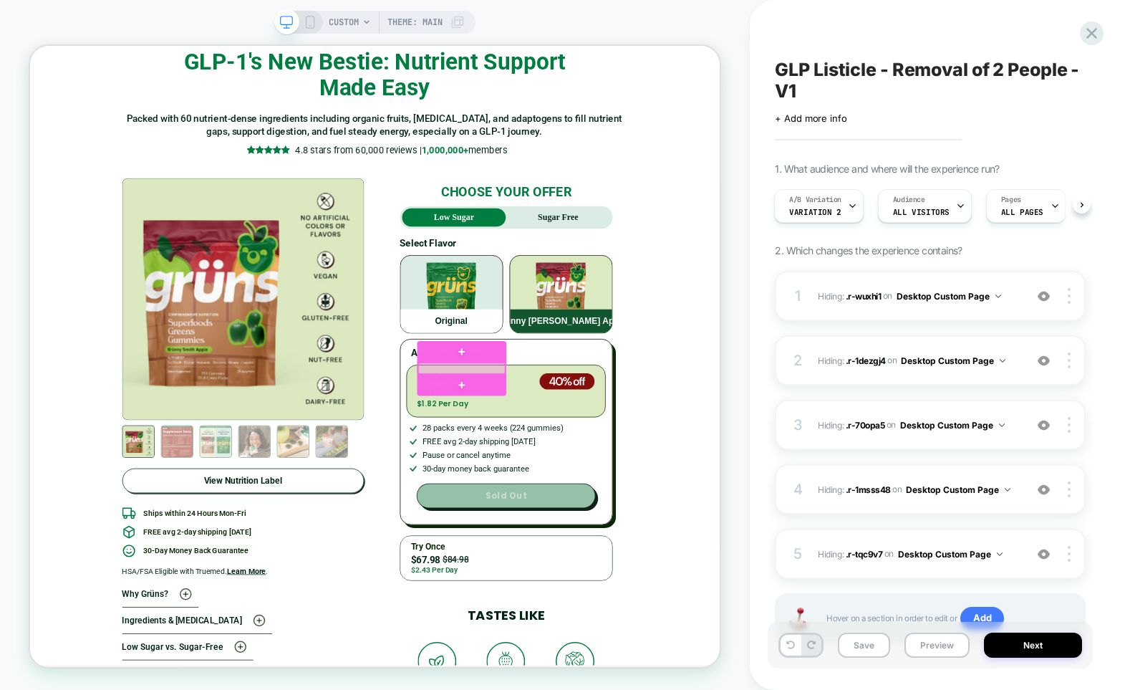
click at [591, 472] on div at bounding box center [606, 476] width 116 height 14
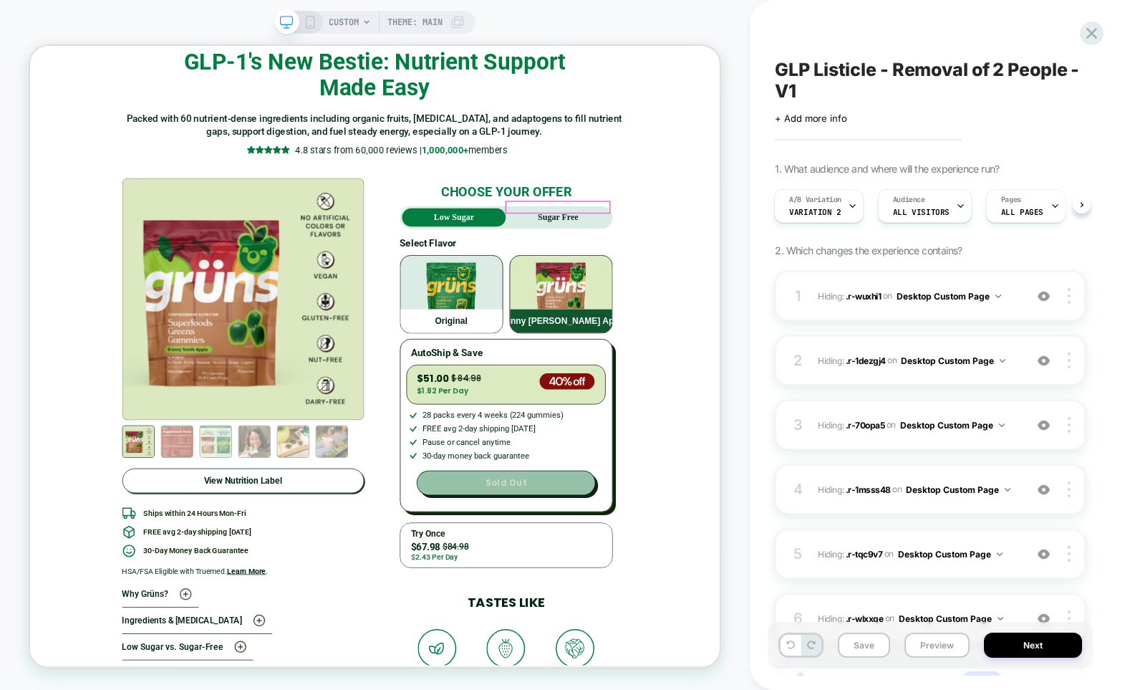
click at [747, 269] on strong "Sugar Free" at bounding box center [734, 275] width 54 height 12
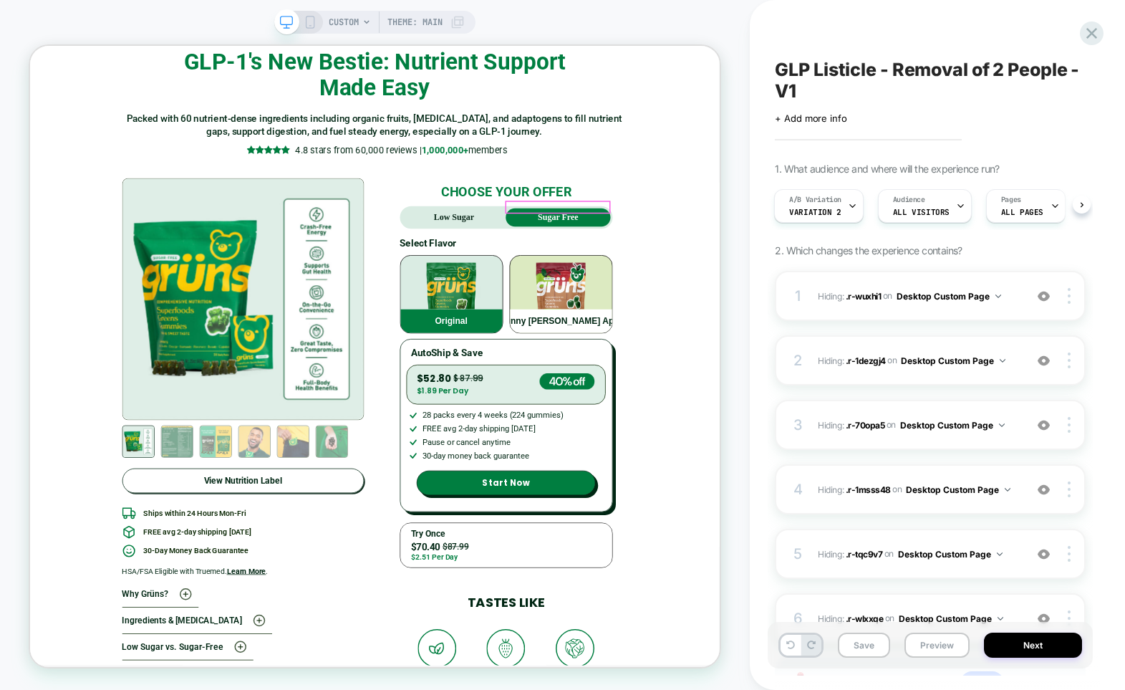
click at [716, 359] on img "button" at bounding box center [738, 362] width 80 height 72
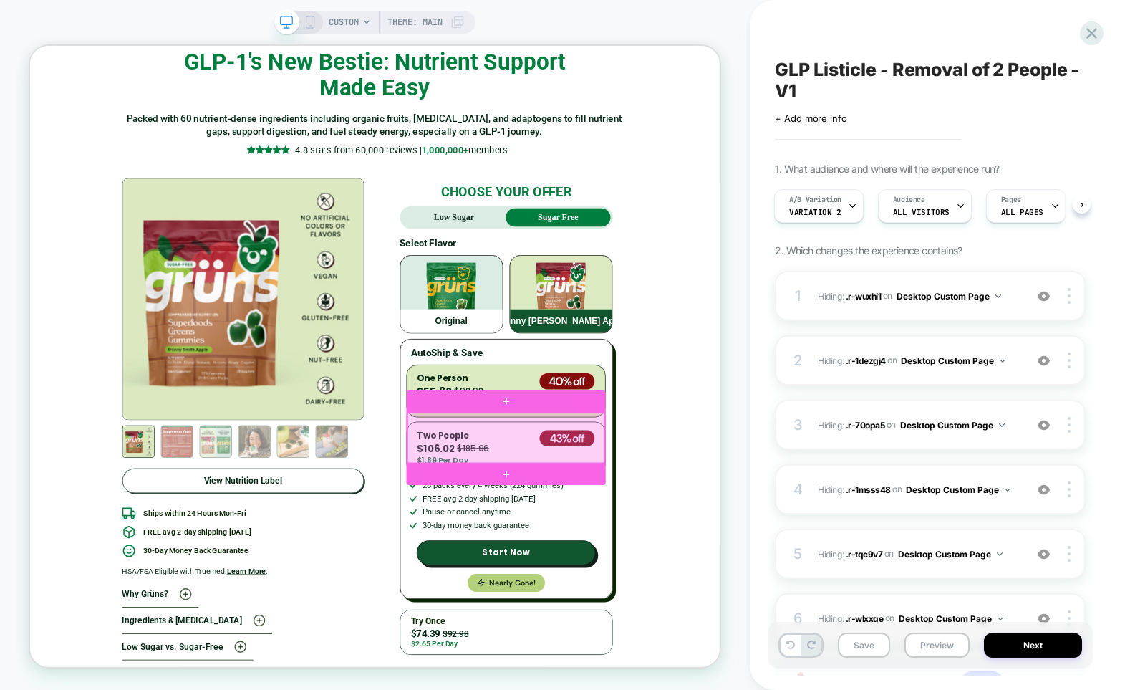
click at [683, 562] on div at bounding box center [664, 568] width 262 height 67
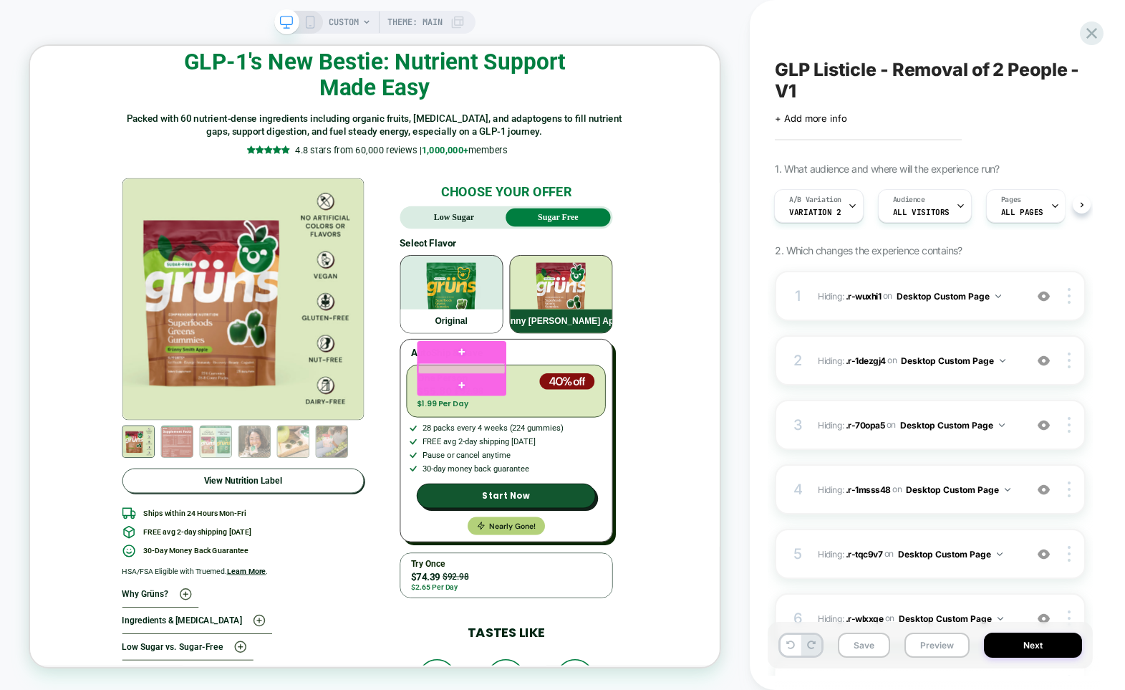
click at [591, 473] on div at bounding box center [606, 476] width 116 height 14
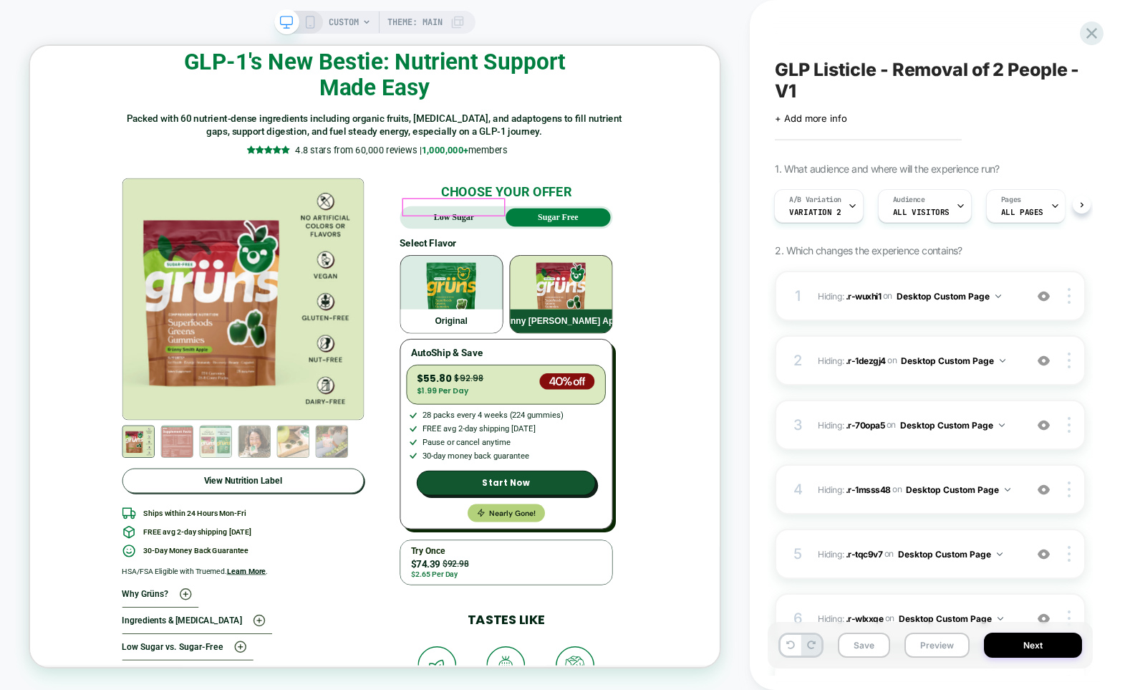
click at [633, 266] on p "Low Sugar" at bounding box center [595, 274] width 139 height 17
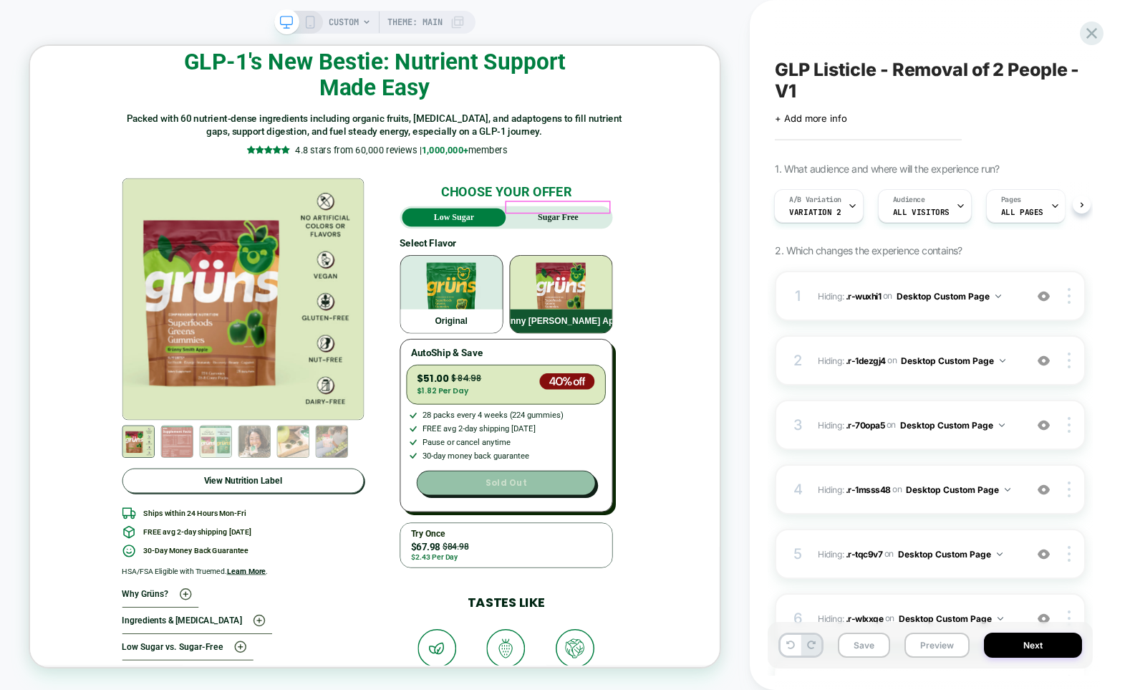
click at [737, 269] on strong "Sugar Free" at bounding box center [734, 275] width 54 height 12
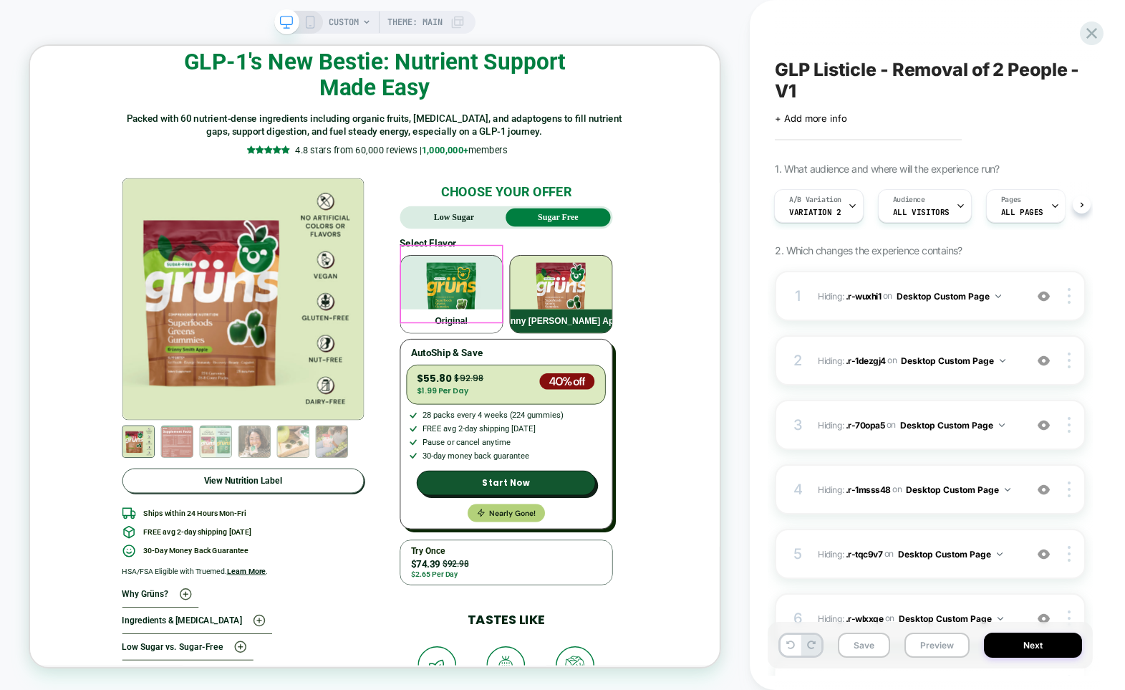
click at [654, 377] on div "Original" at bounding box center [592, 377] width 136 height 103
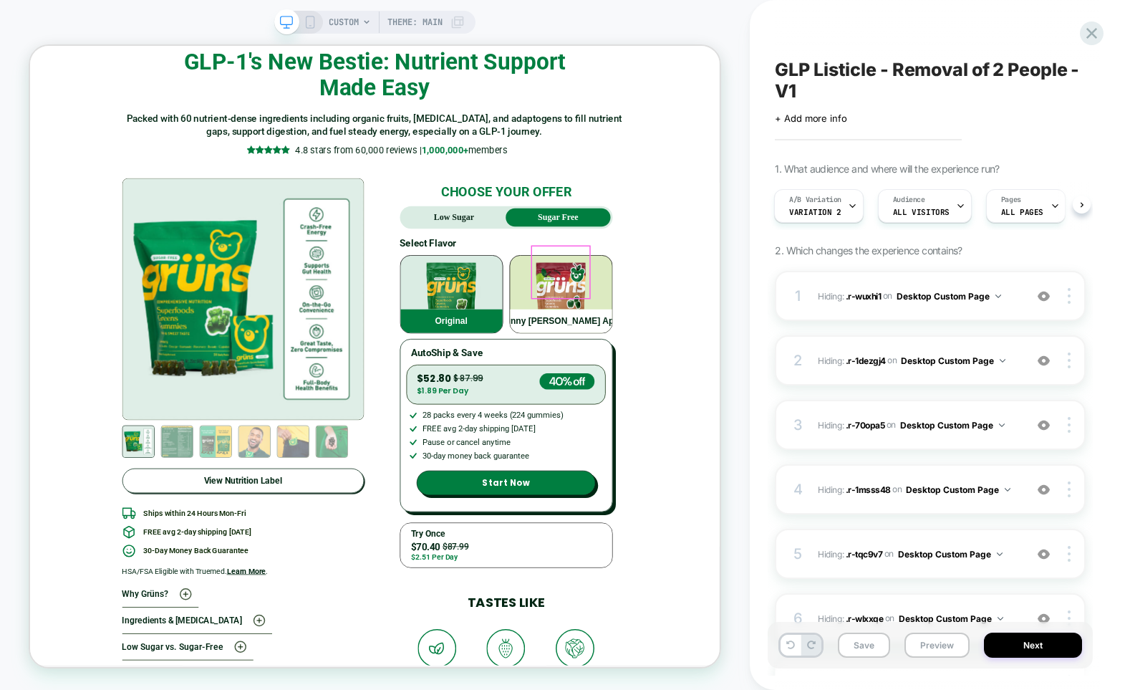
click at [710, 376] on img "button" at bounding box center [738, 362] width 80 height 72
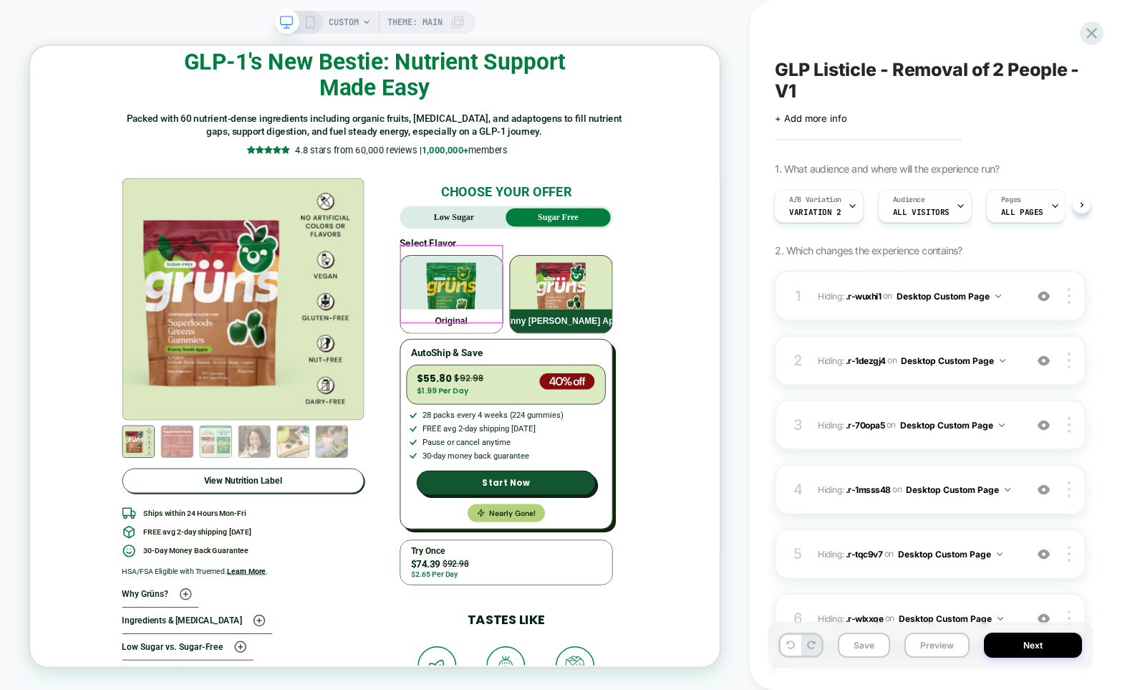
click at [645, 378] on div "Original" at bounding box center [592, 377] width 136 height 103
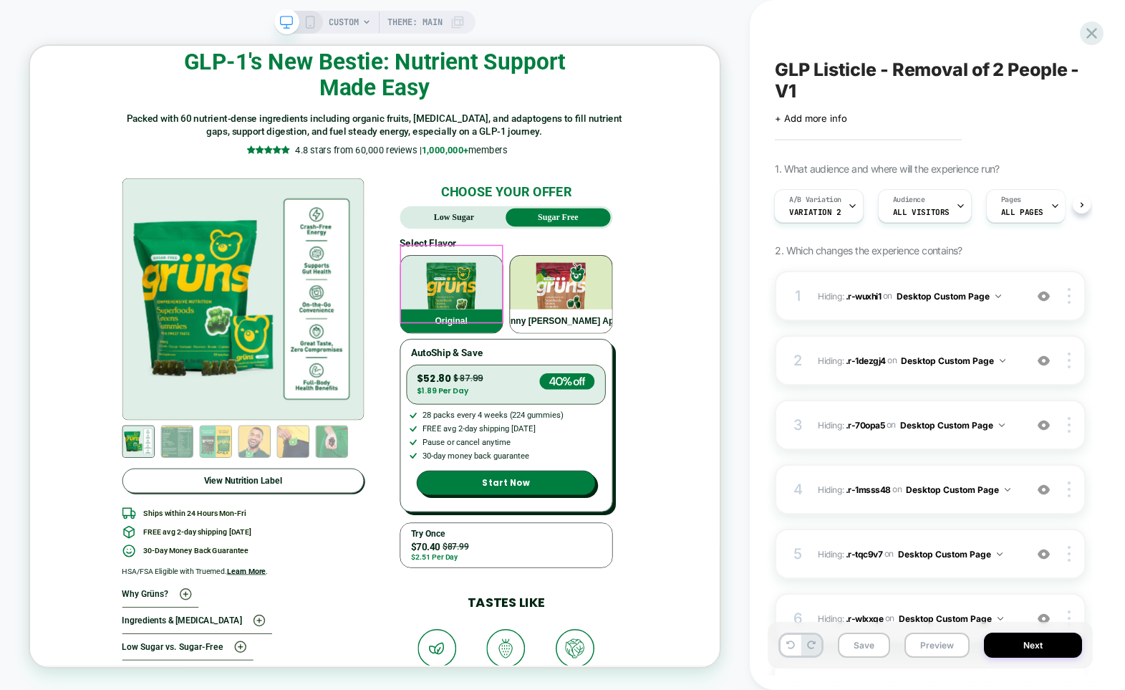
click at [686, 378] on div "Grünny [PERSON_NAME] Apple" at bounding box center [738, 377] width 136 height 103
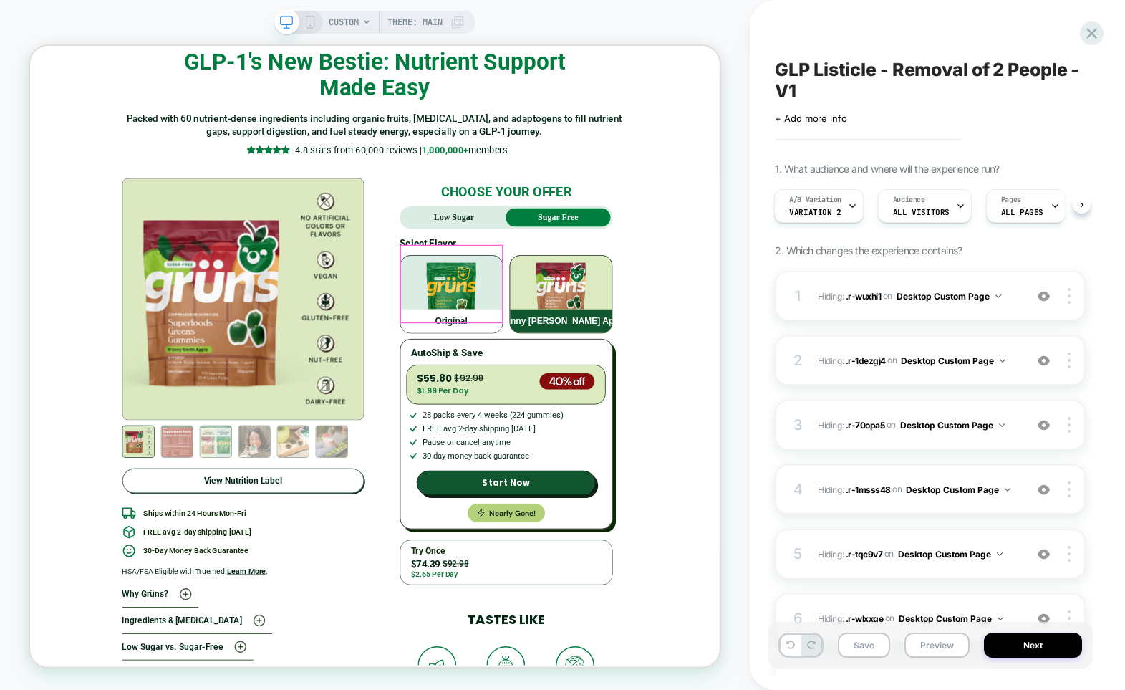
click at [646, 365] on div "Original" at bounding box center [592, 377] width 136 height 103
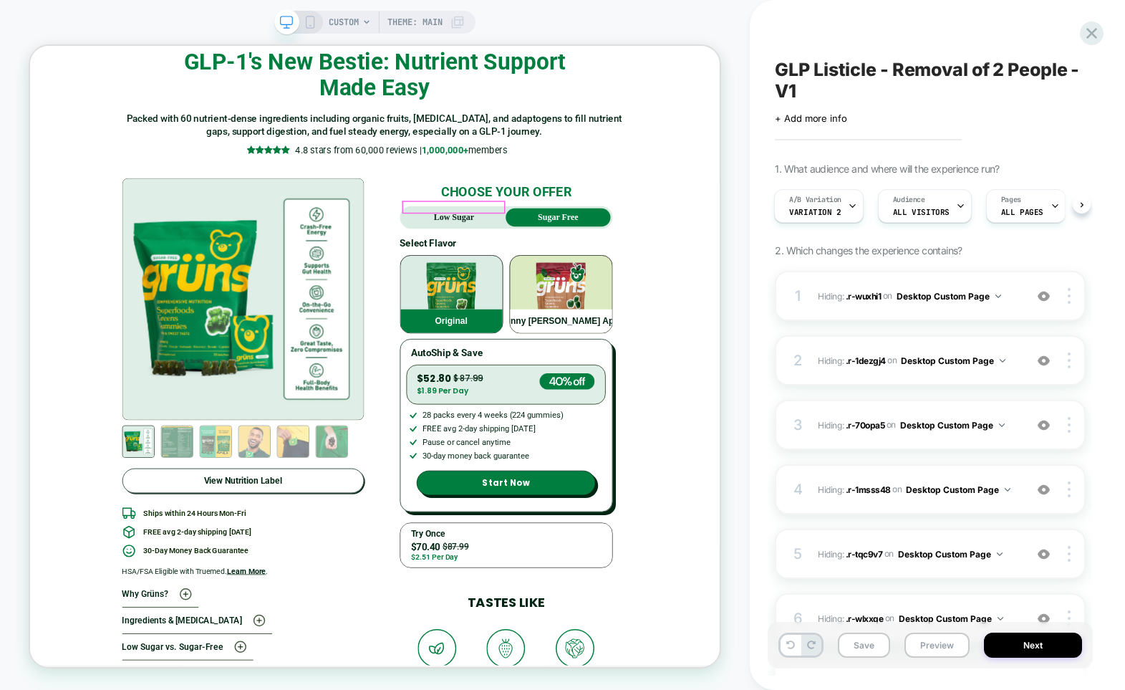
click at [607, 269] on strong "Low Sugar" at bounding box center [596, 275] width 54 height 12
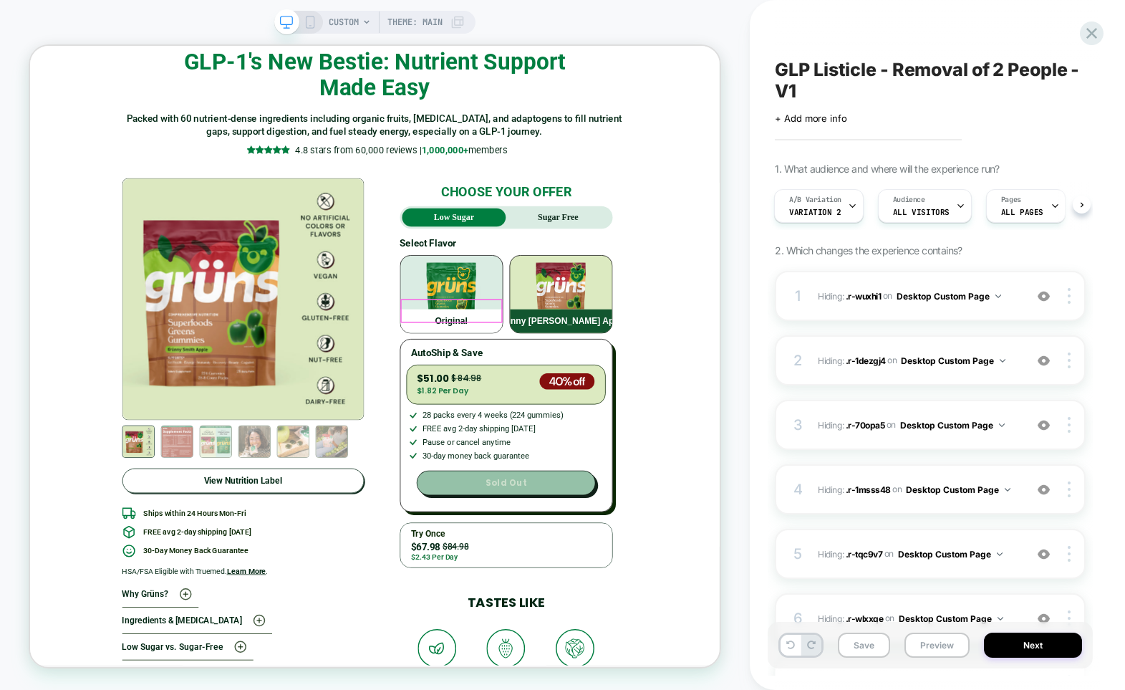
click at [626, 402] on div "Original" at bounding box center [592, 413] width 136 height 32
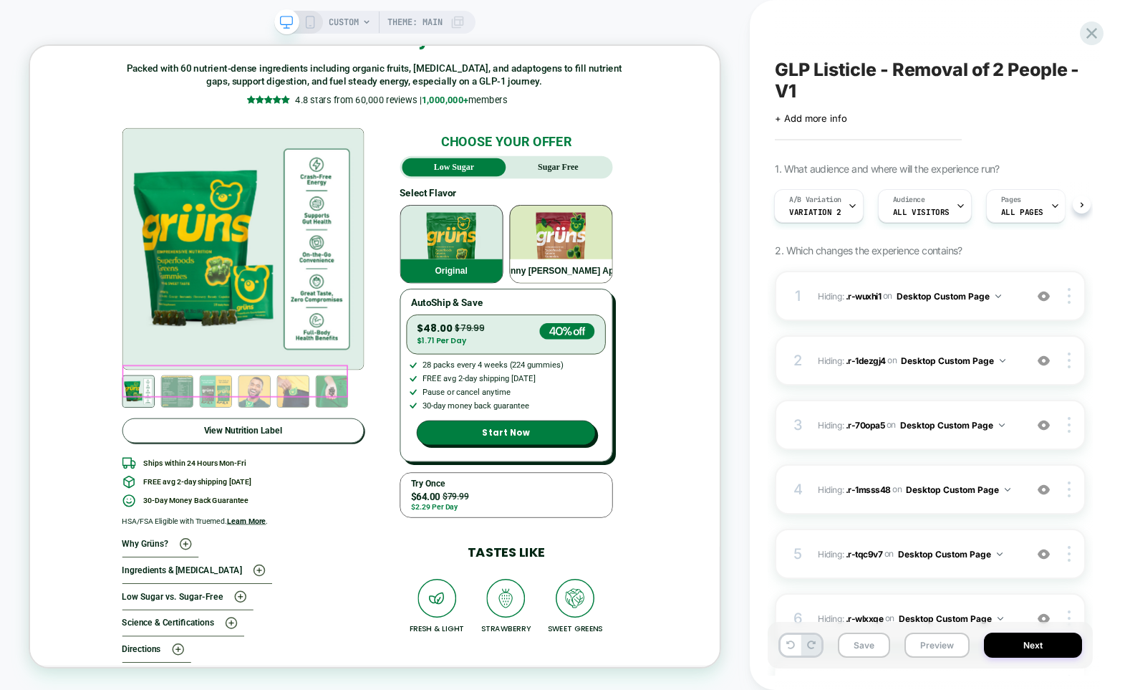
scroll to position [4404, 0]
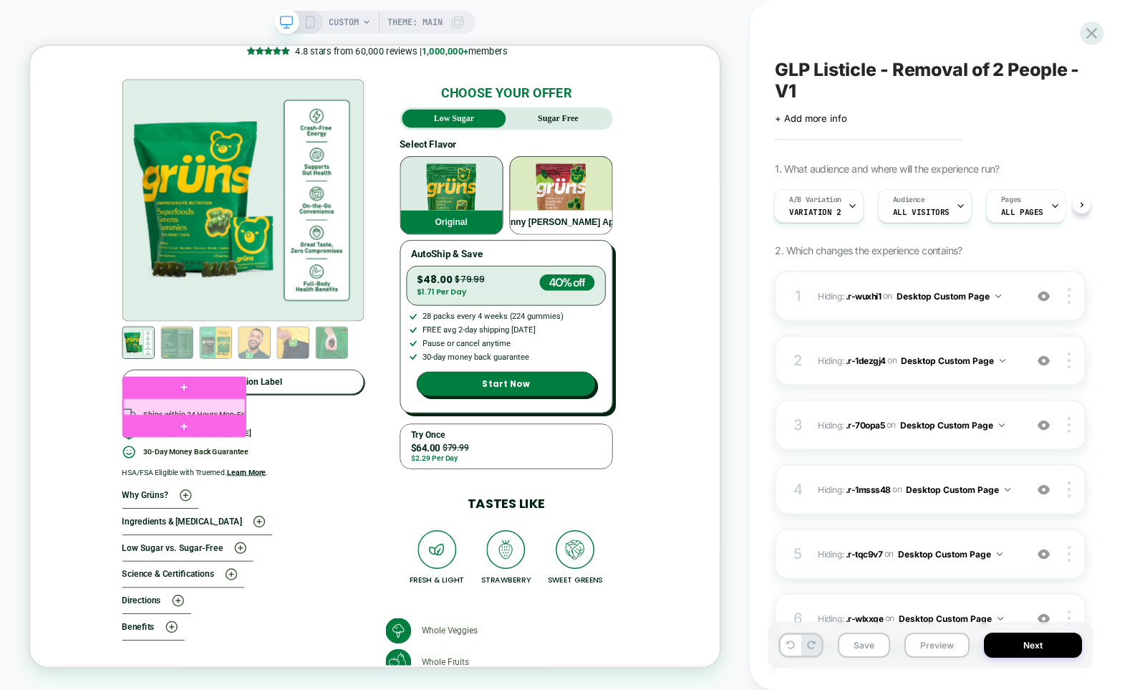
click at [236, 536] on div at bounding box center [236, 527] width 163 height 22
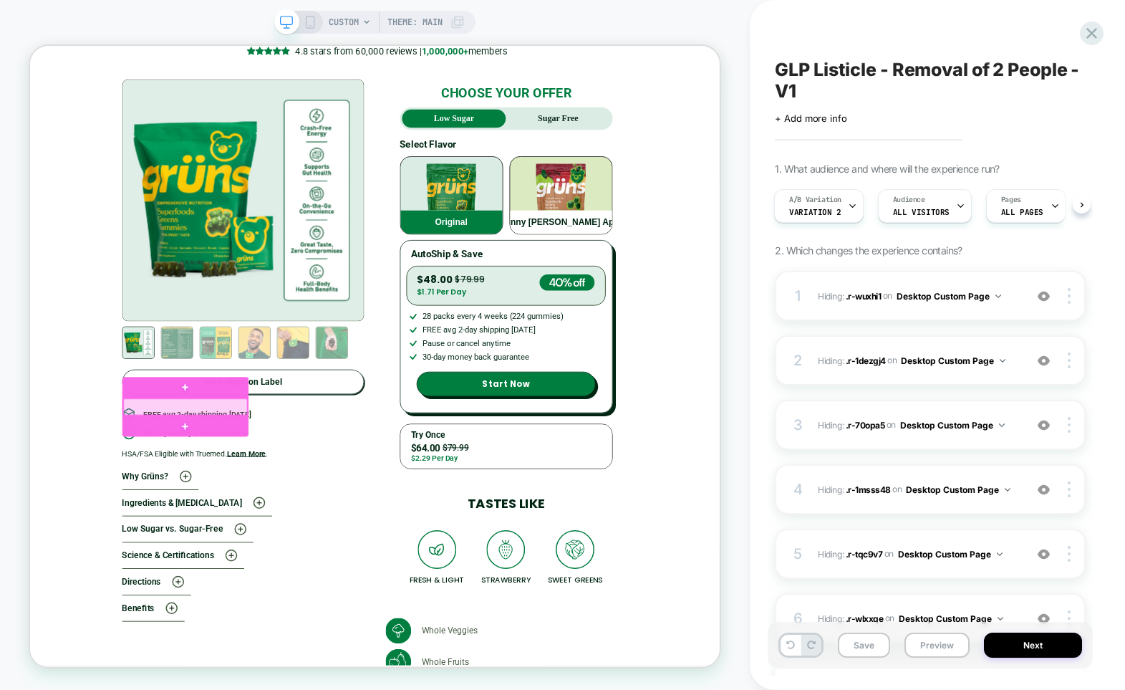
click at [253, 531] on div at bounding box center [238, 527] width 166 height 22
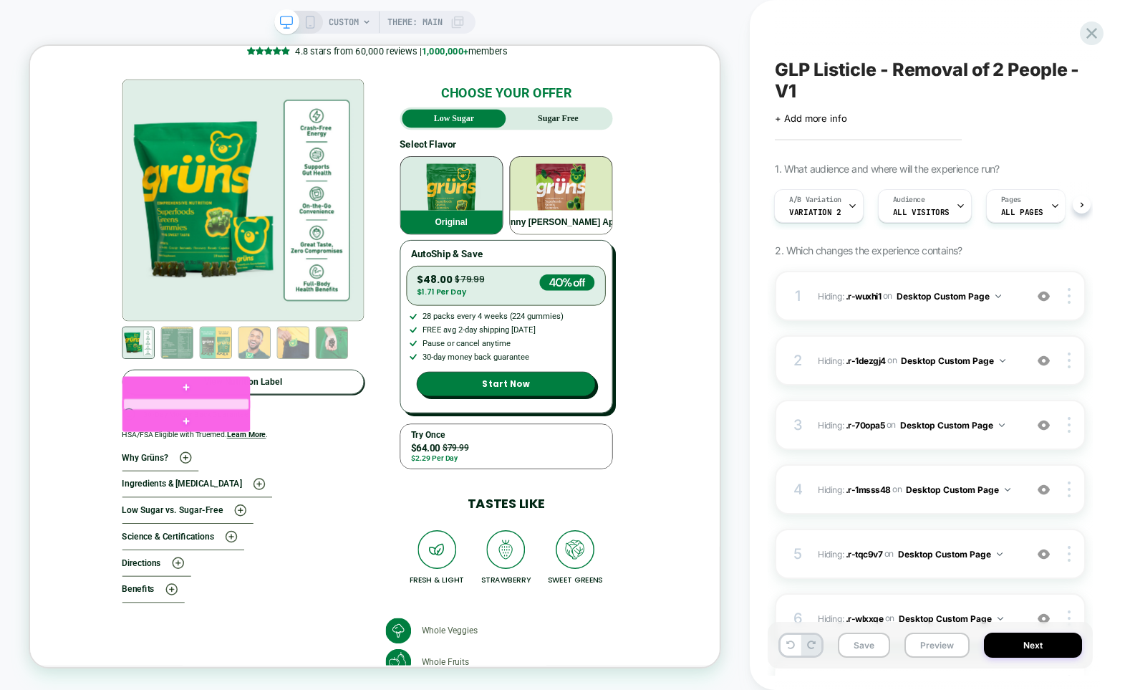
click at [273, 523] on div at bounding box center [239, 523] width 168 height 15
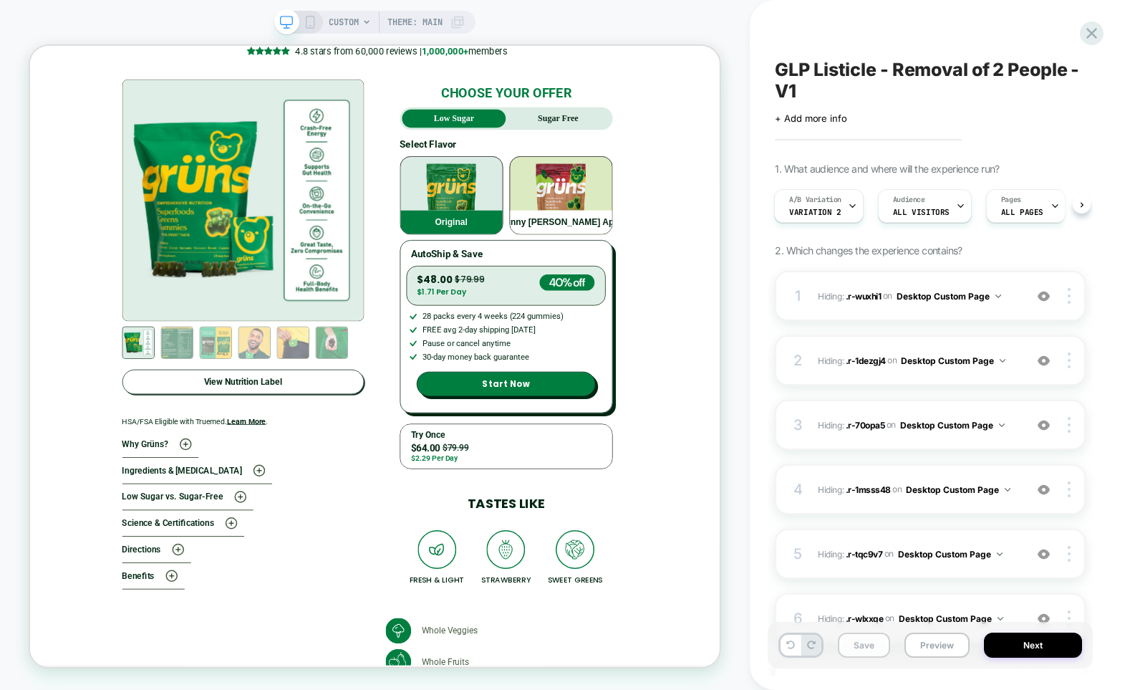
click at [866, 647] on button "Save" at bounding box center [864, 644] width 52 height 25
click at [849, 205] on icon at bounding box center [852, 205] width 9 height 9
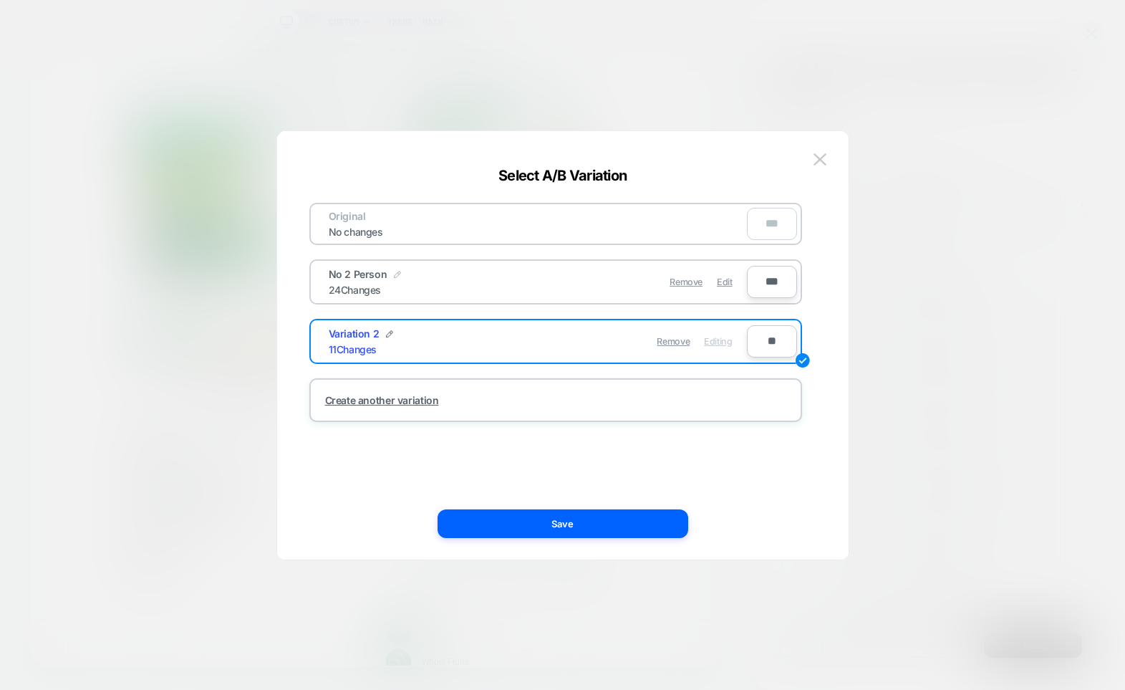
click at [396, 272] on img at bounding box center [397, 274] width 7 height 7
click at [392, 283] on input "**********" at bounding box center [381, 282] width 104 height 28
type input "******"
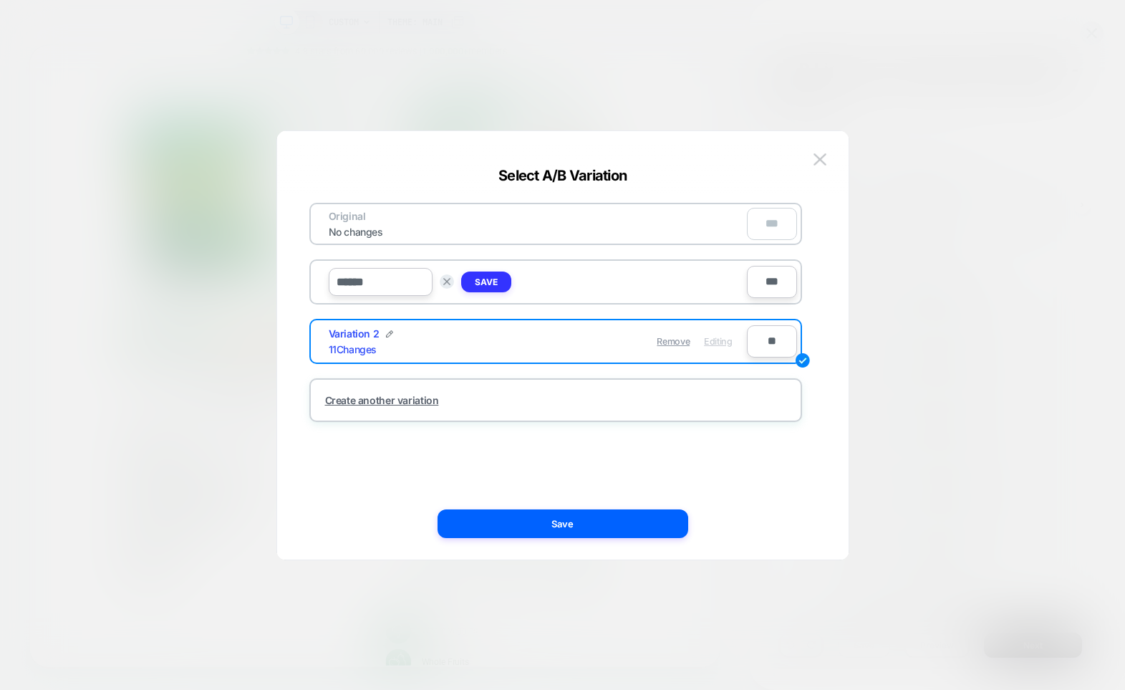
click at [486, 273] on button "Save" at bounding box center [486, 281] width 50 height 21
click at [387, 334] on img at bounding box center [389, 333] width 7 height 7
click at [380, 342] on input "**********" at bounding box center [381, 341] width 104 height 28
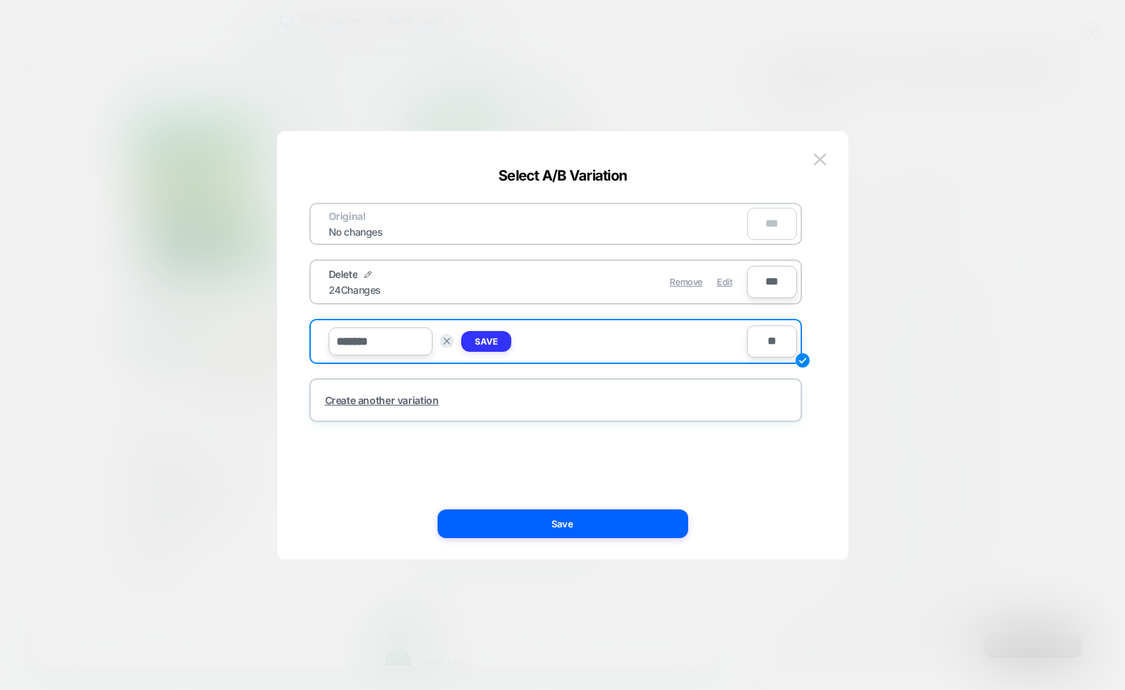
type input "*******"
click at [494, 341] on strong "Save" at bounding box center [486, 341] width 23 height 11
click at [693, 279] on span "Remove" at bounding box center [685, 281] width 33 height 11
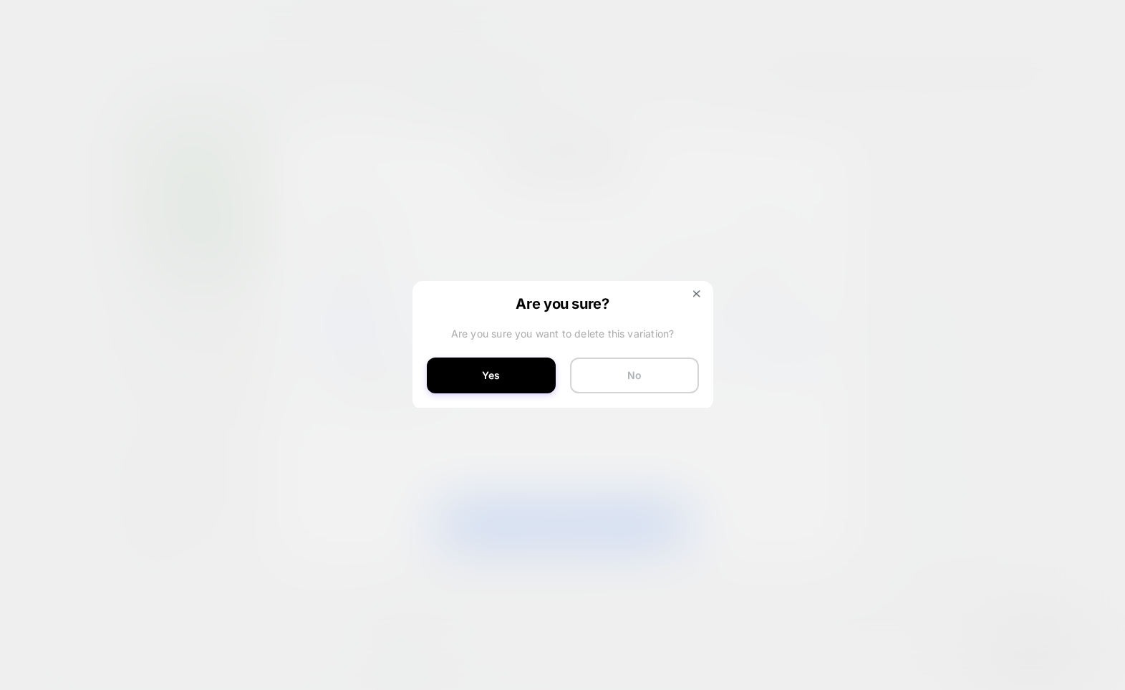
click at [637, 370] on button "No" at bounding box center [634, 375] width 129 height 36
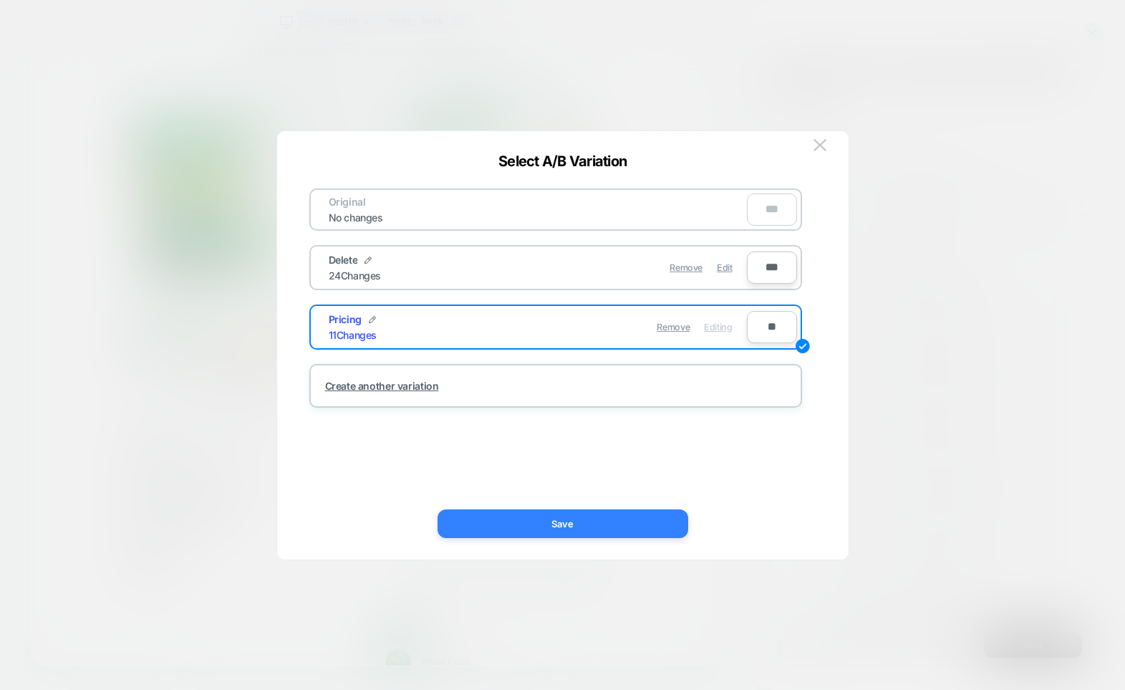
click at [569, 517] on button "Save" at bounding box center [562, 523] width 251 height 29
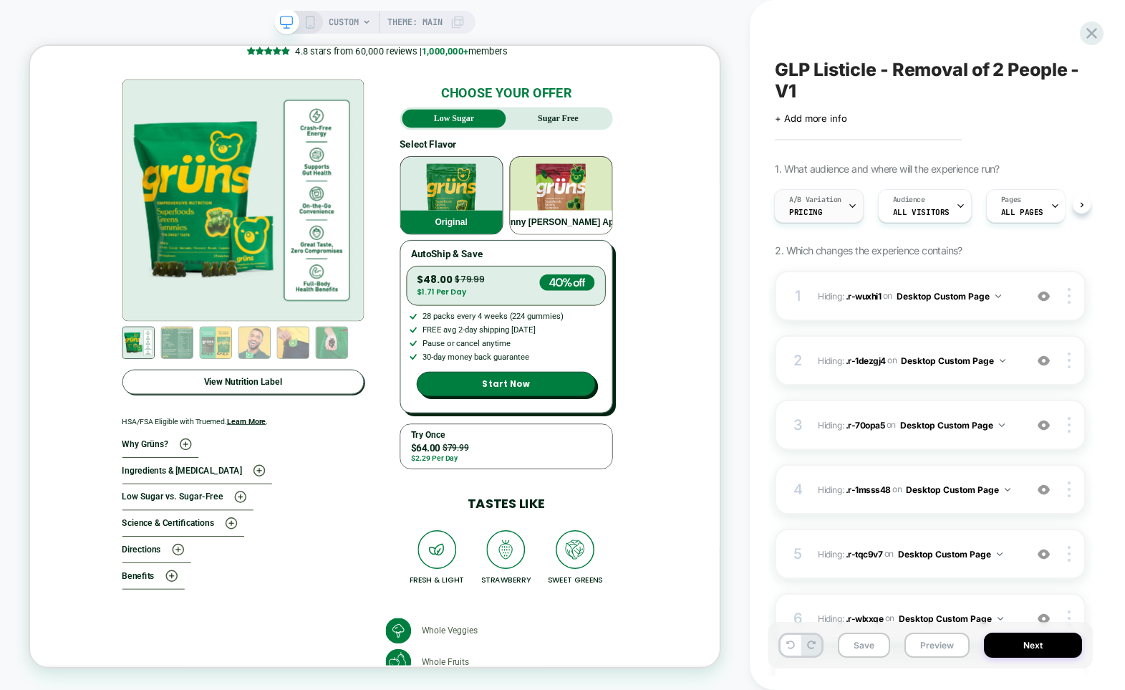
click at [842, 213] on div "A/B Variation Pricing" at bounding box center [815, 206] width 81 height 32
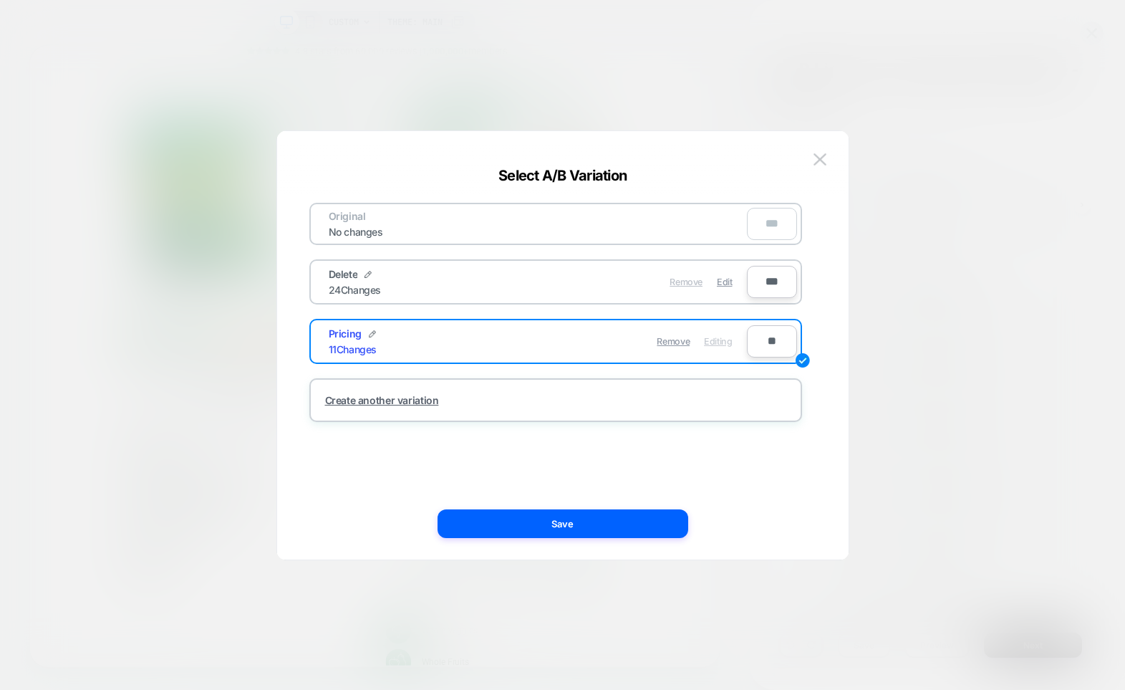
click at [697, 284] on span "Remove" at bounding box center [685, 281] width 33 height 11
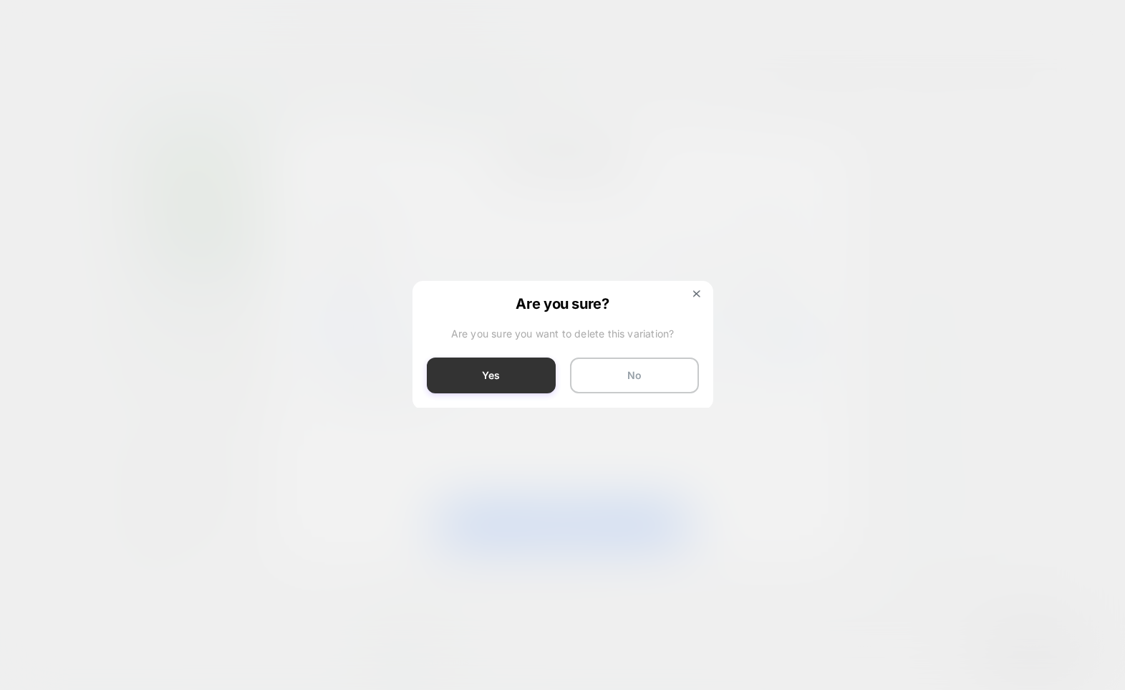
click at [515, 377] on button "Yes" at bounding box center [491, 375] width 129 height 36
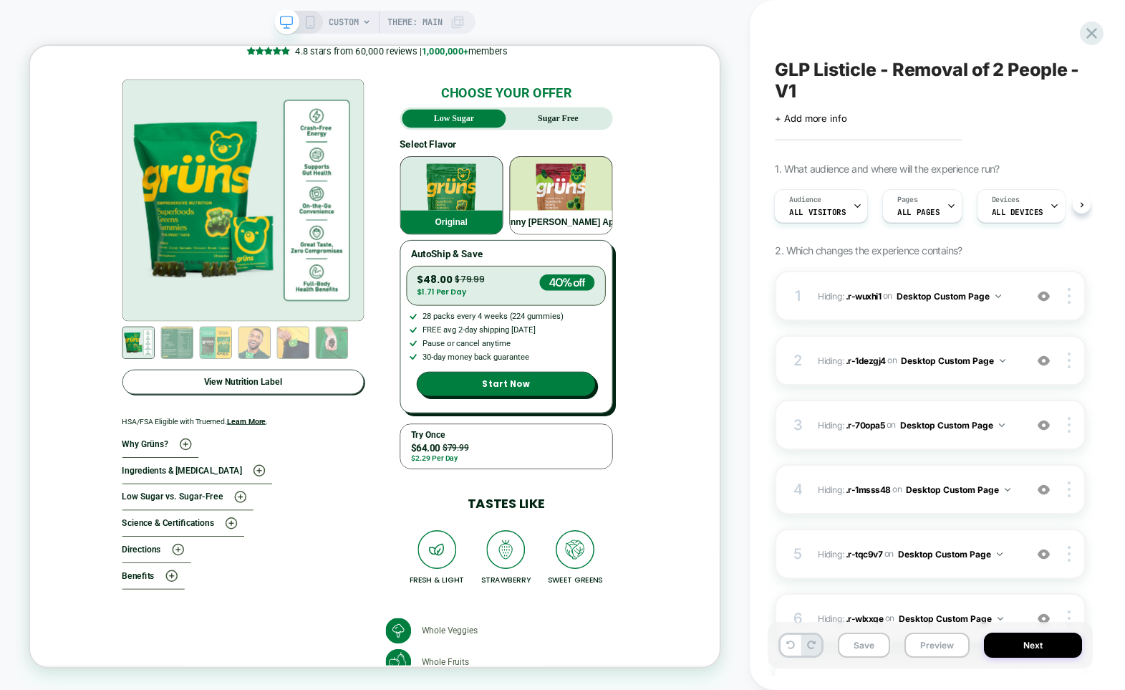
click at [308, 24] on icon at bounding box center [310, 22] width 13 height 13
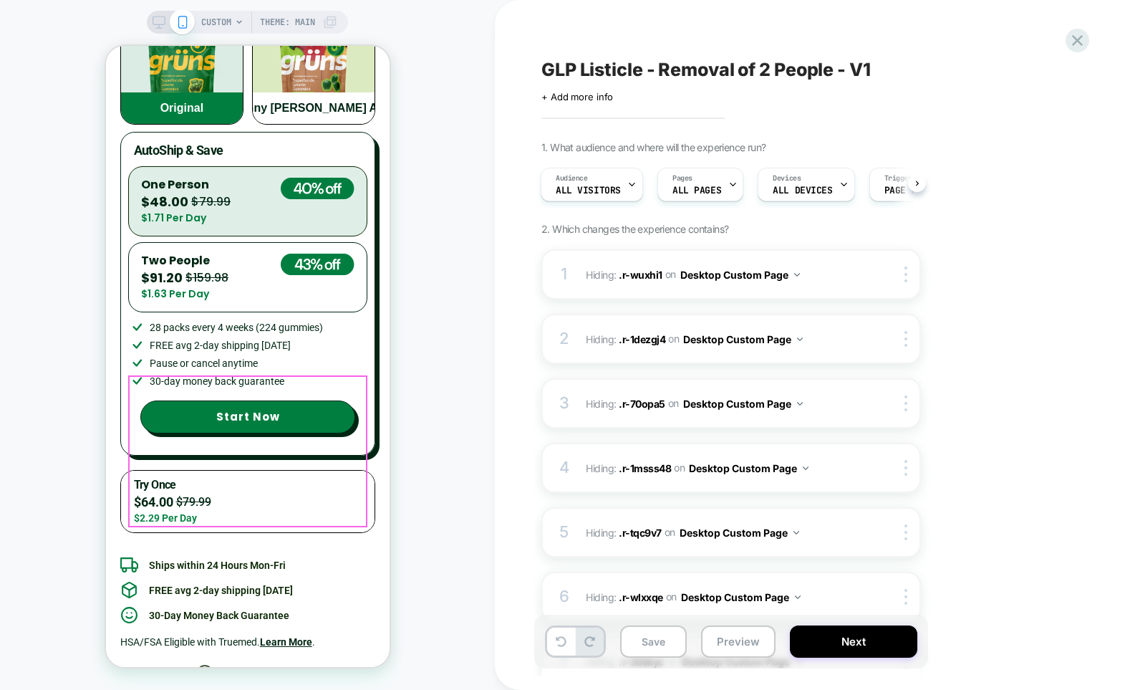
scroll to position [5276, 0]
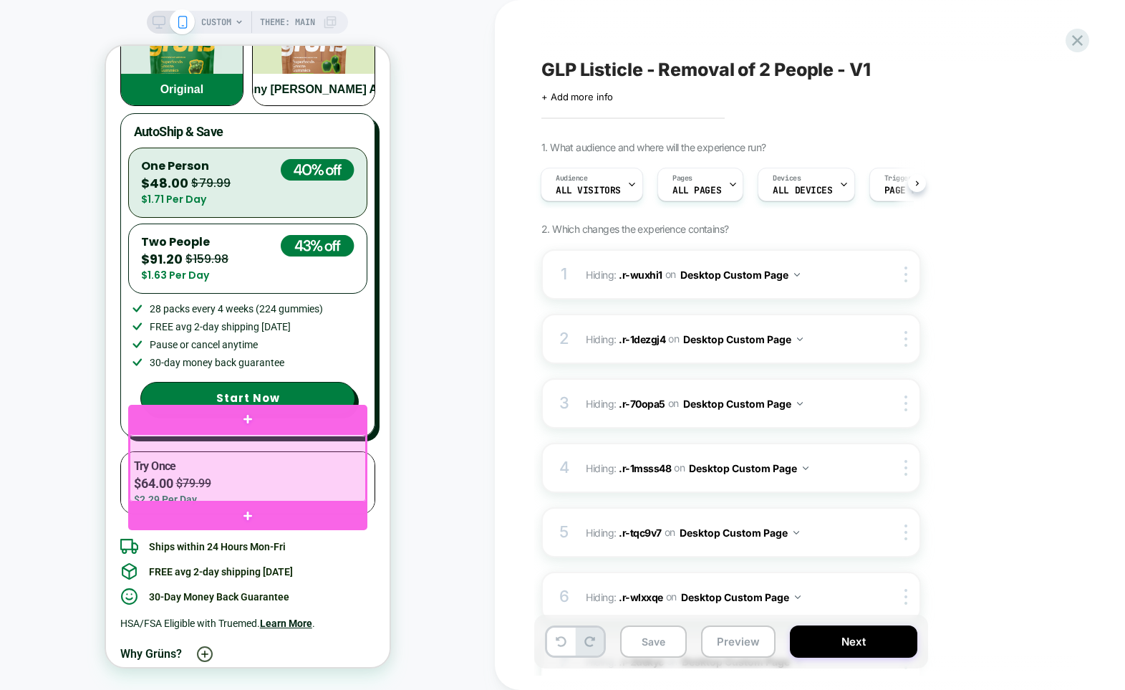
click at [136, 438] on div at bounding box center [247, 467] width 236 height 67
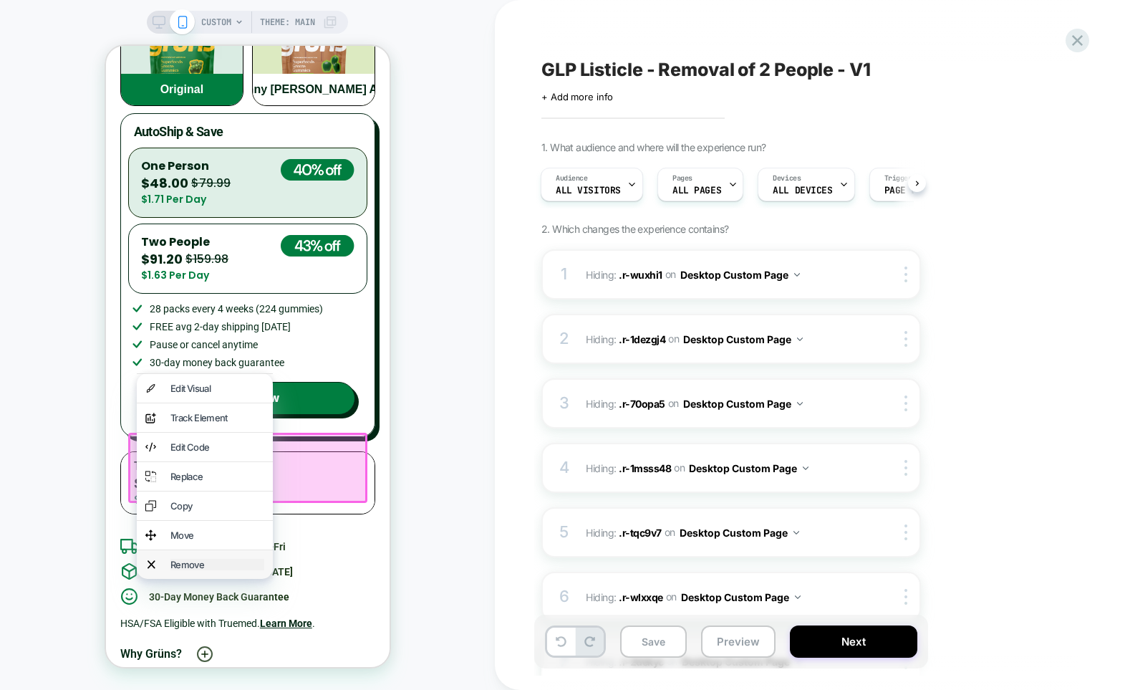
click at [196, 570] on div "Remove" at bounding box center [217, 563] width 94 height 11
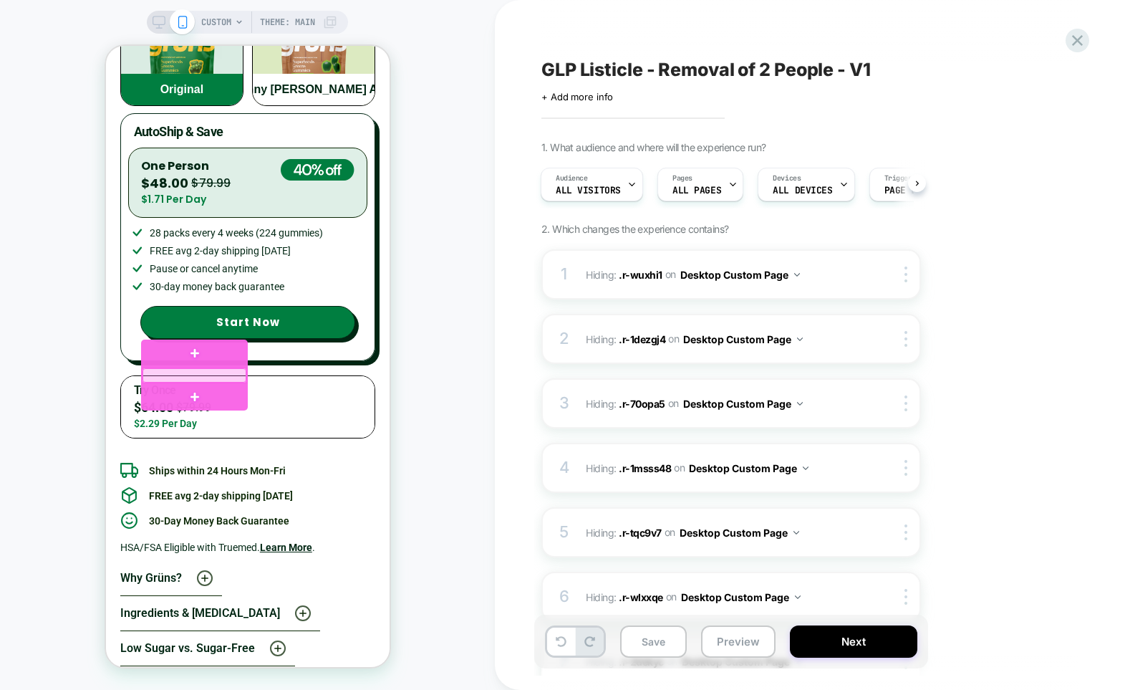
click at [180, 373] on div at bounding box center [194, 375] width 104 height 14
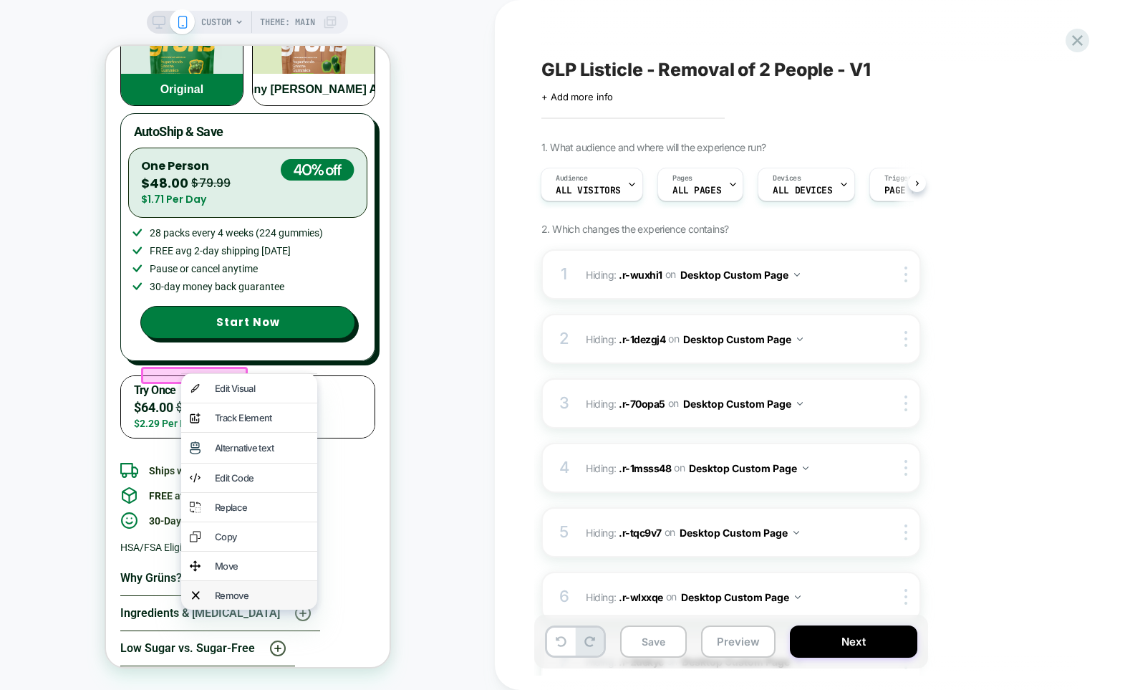
click at [235, 609] on div "Remove" at bounding box center [248, 595] width 136 height 29
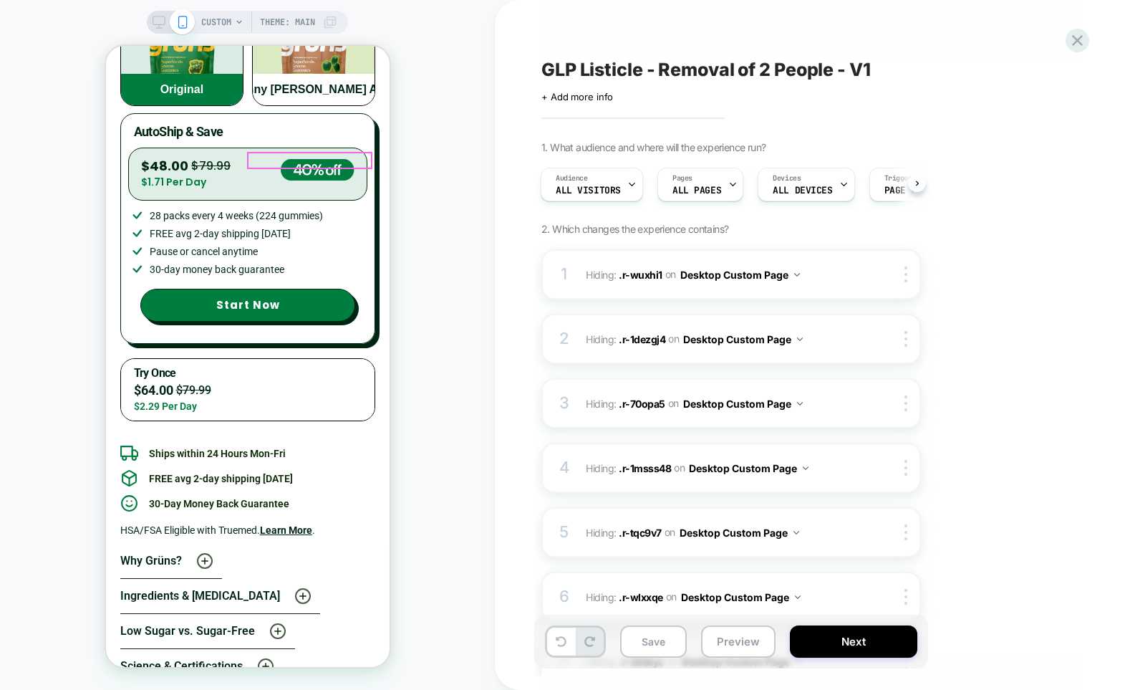
click at [437, 238] on div "CUSTOM Theme: MAIN" at bounding box center [247, 344] width 495 height 661
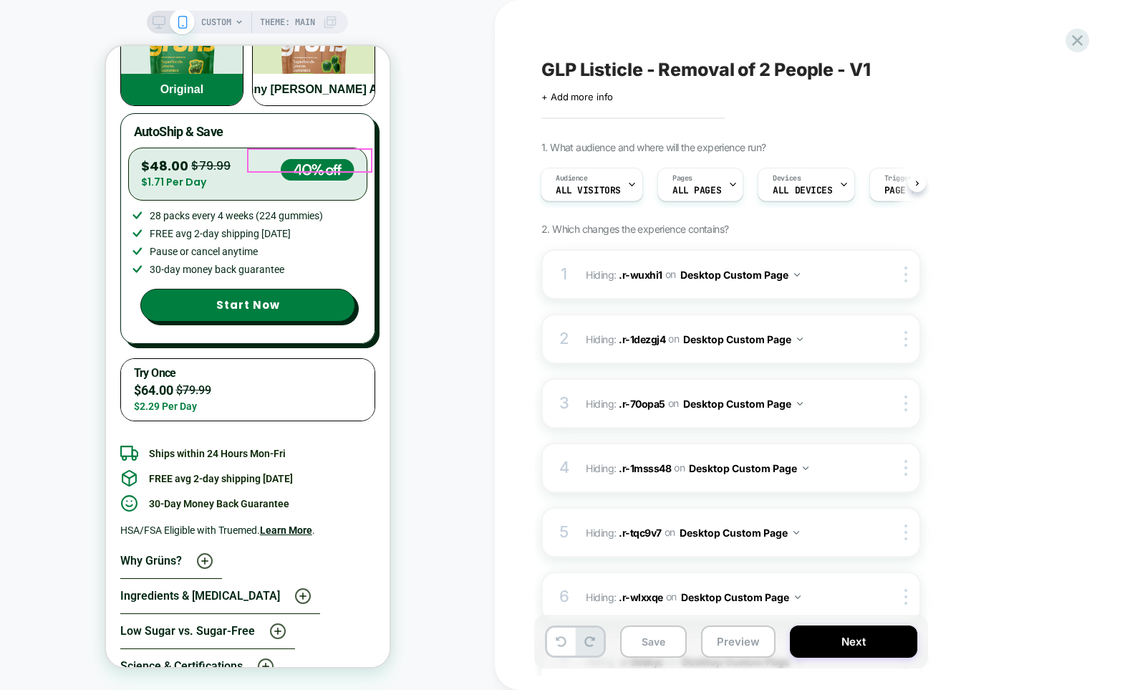
click at [453, 137] on div "CUSTOM Theme: MAIN" at bounding box center [247, 344] width 495 height 661
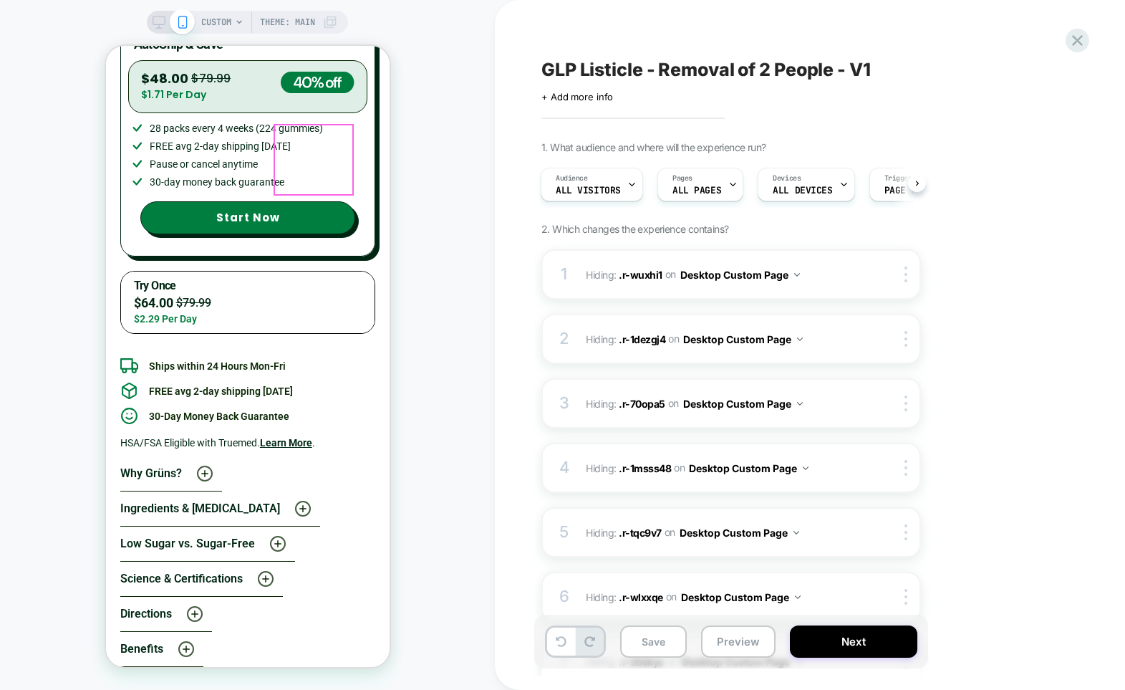
scroll to position [5583, 0]
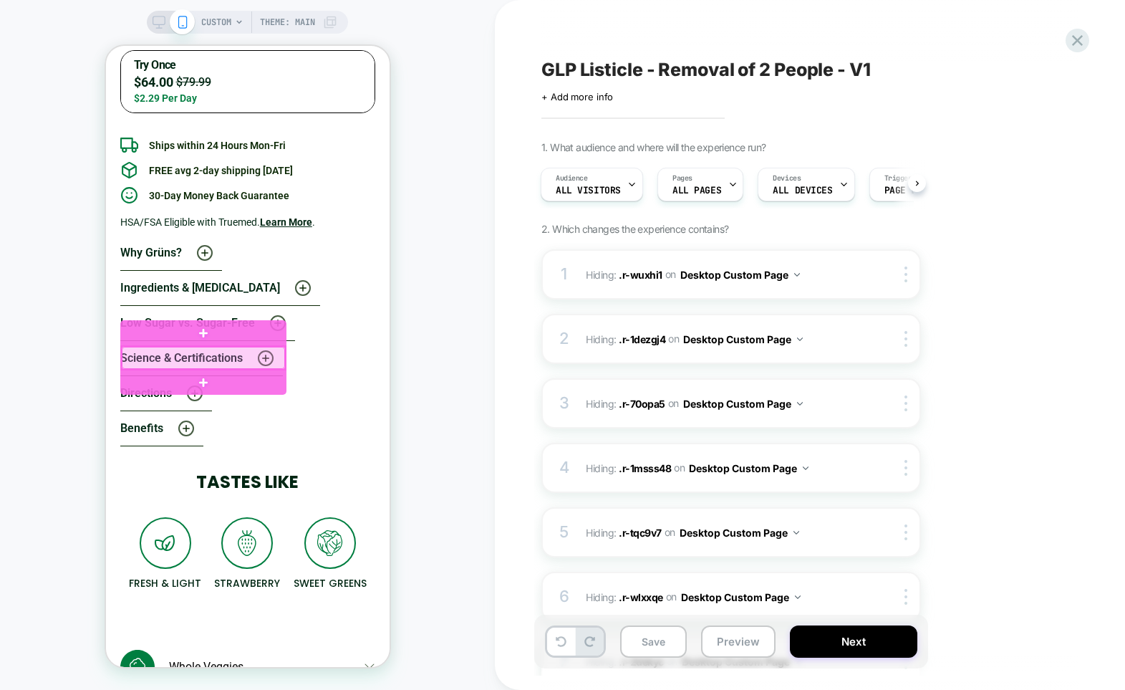
click at [142, 363] on div at bounding box center [202, 358] width 163 height 22
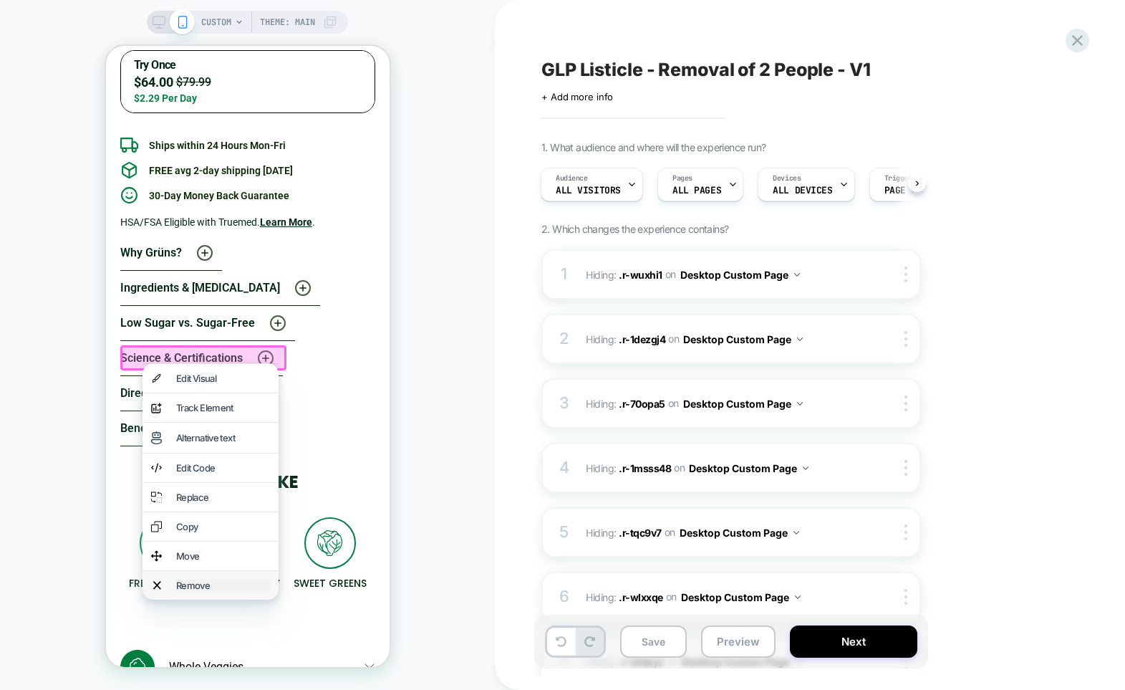
click at [223, 591] on div "Remove" at bounding box center [222, 584] width 94 height 11
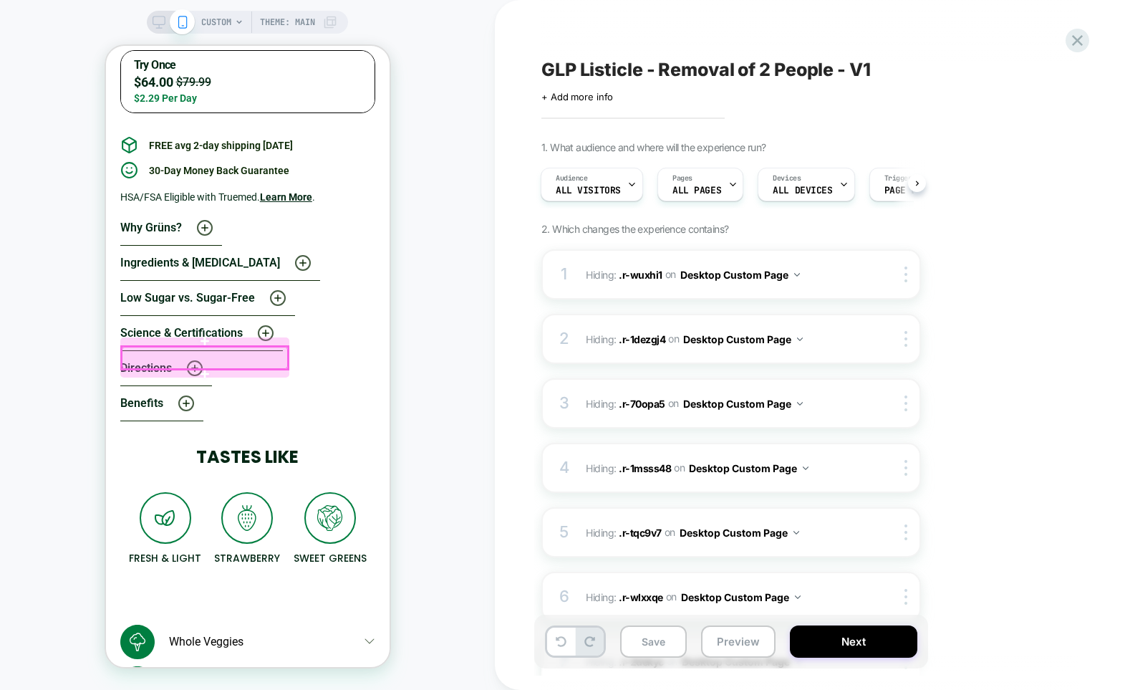
click at [144, 364] on div at bounding box center [204, 358] width 166 height 22
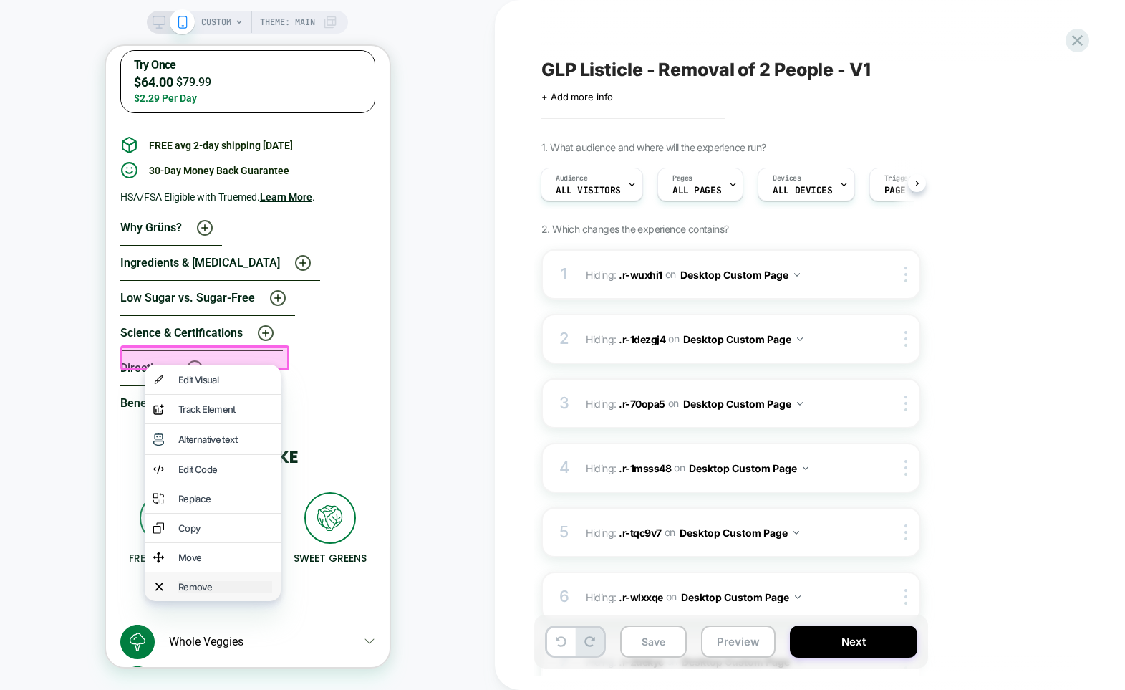
click at [210, 592] on div "Remove" at bounding box center [225, 586] width 94 height 11
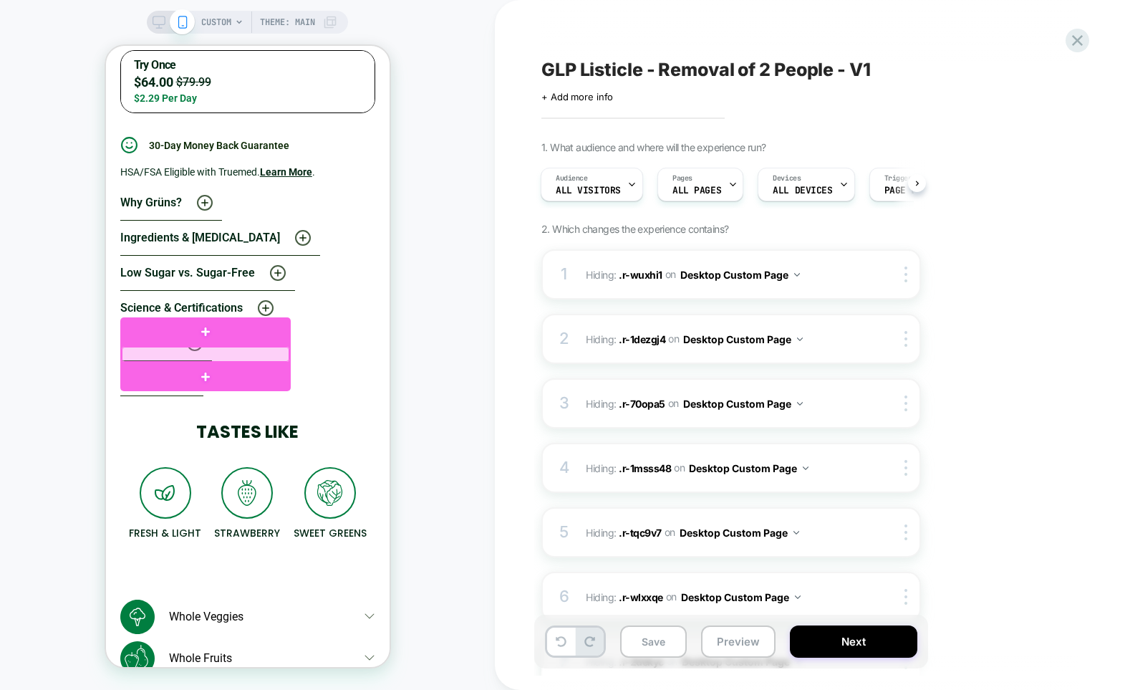
click at [144, 357] on div at bounding box center [205, 354] width 168 height 15
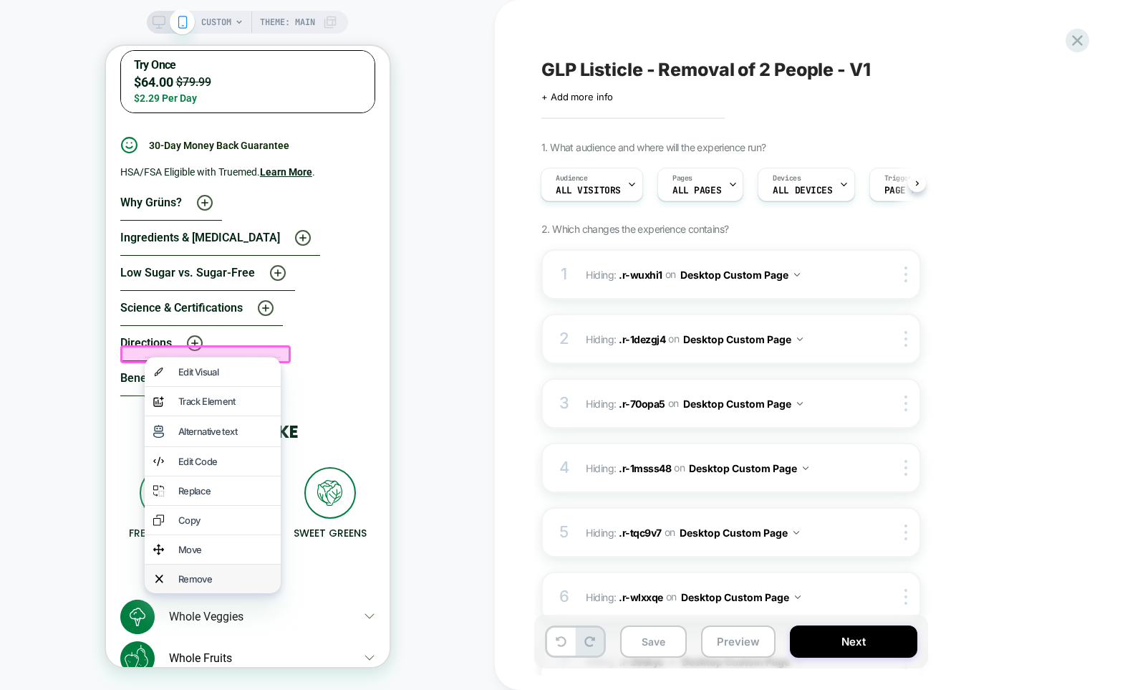
click at [168, 593] on div "Remove" at bounding box center [212, 578] width 136 height 29
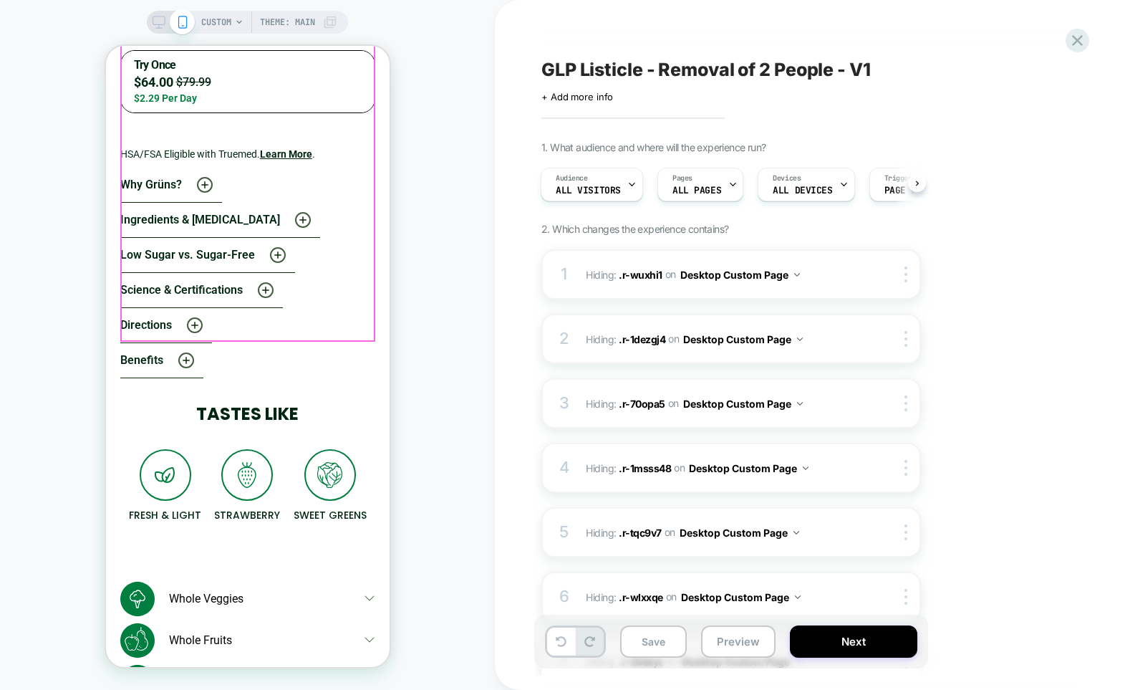
scroll to position [5409, 0]
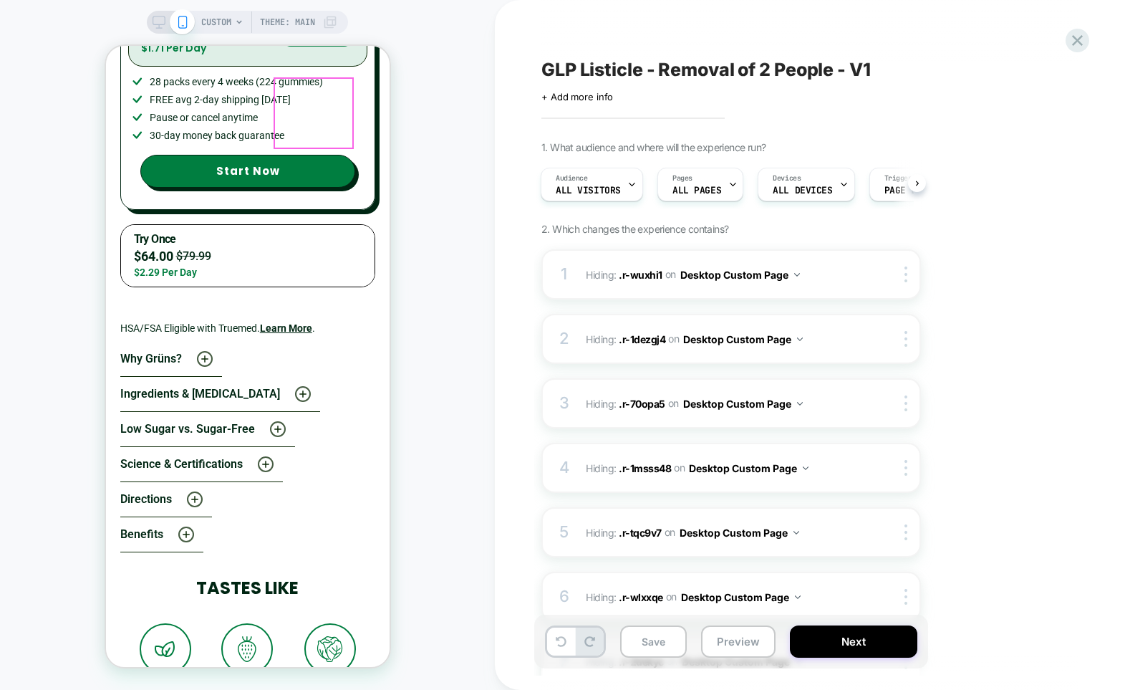
click at [674, 637] on button "Save" at bounding box center [653, 641] width 67 height 32
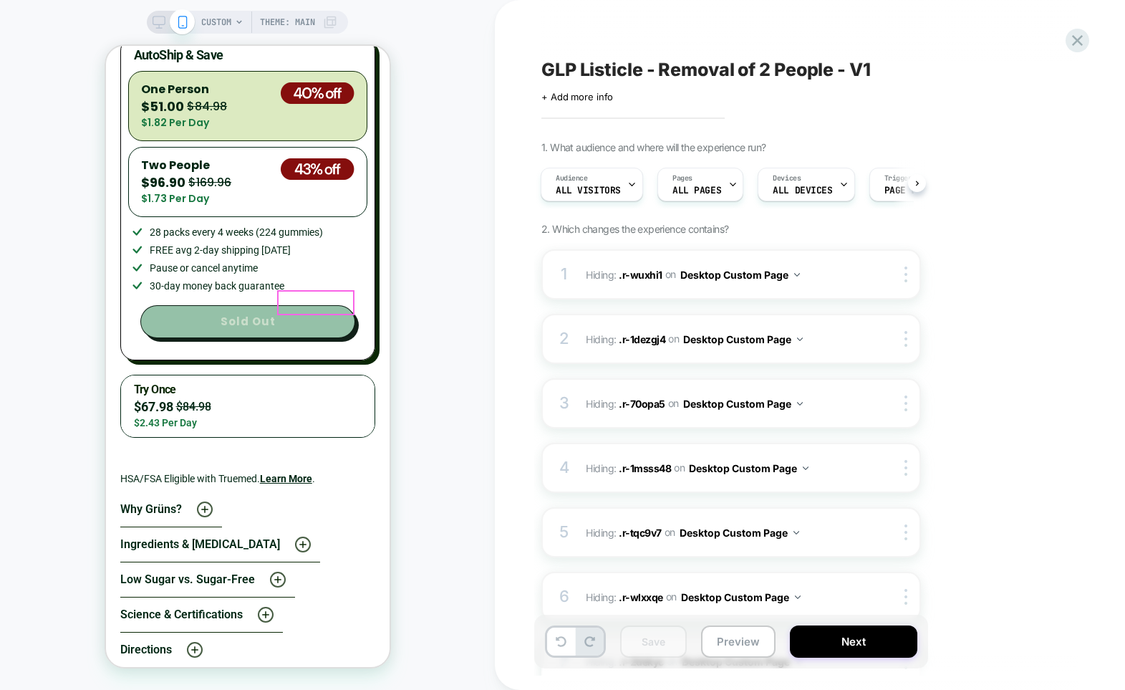
scroll to position [5294, 0]
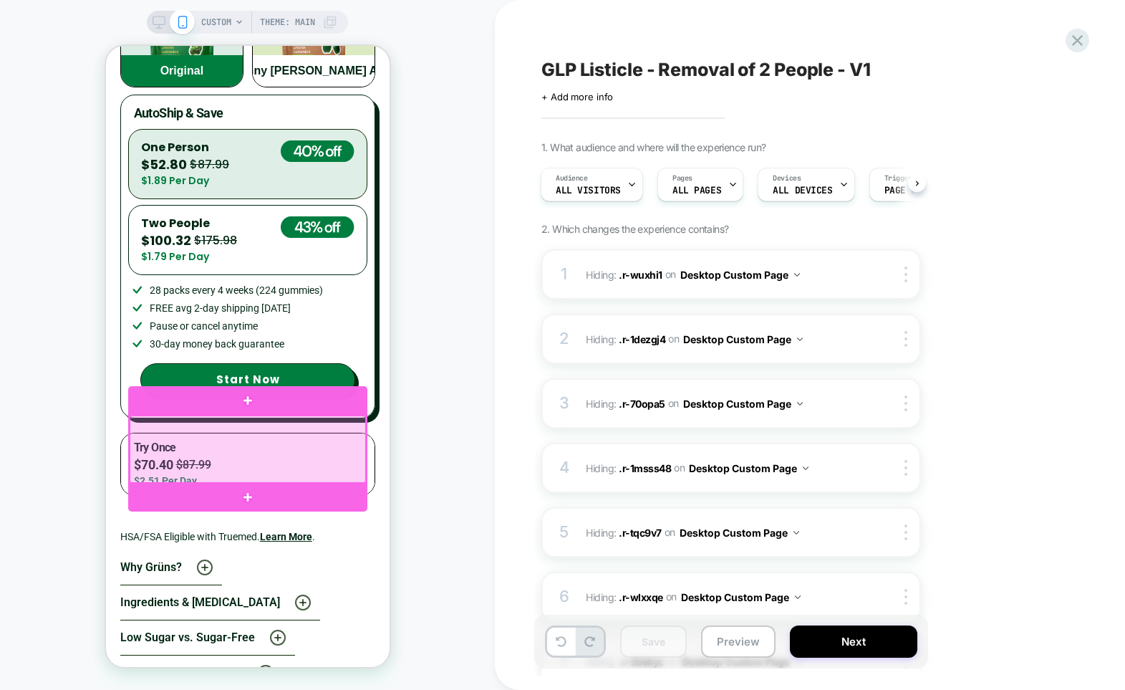
click at [141, 420] on div at bounding box center [247, 448] width 236 height 67
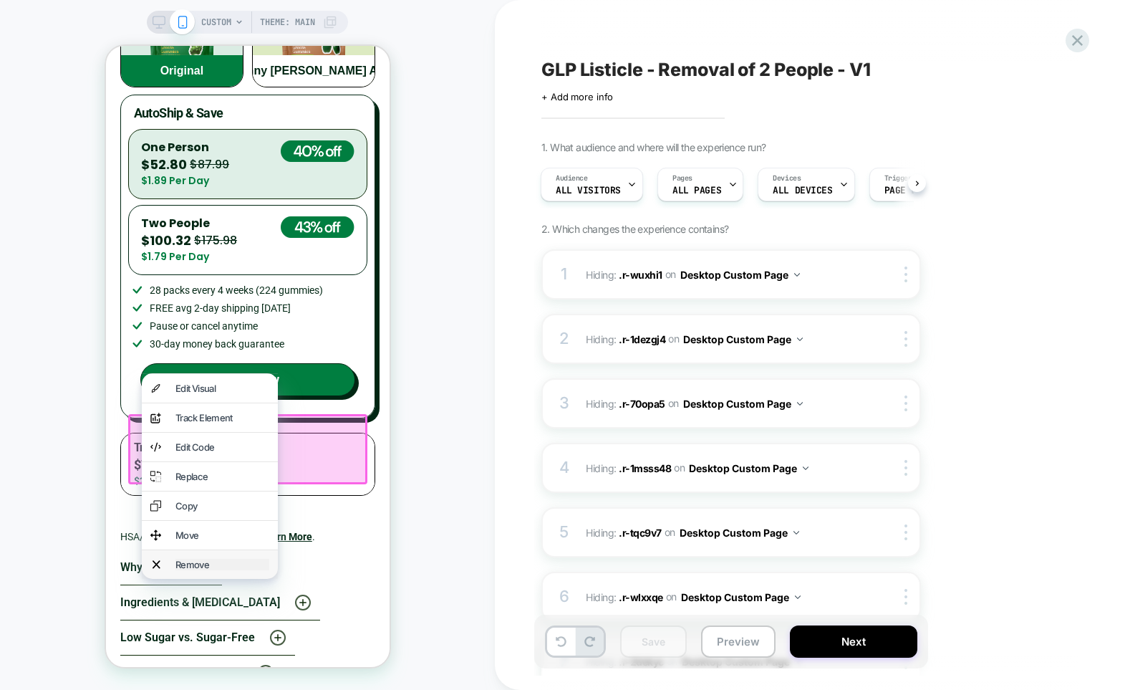
click at [204, 570] on div "Remove" at bounding box center [222, 563] width 94 height 11
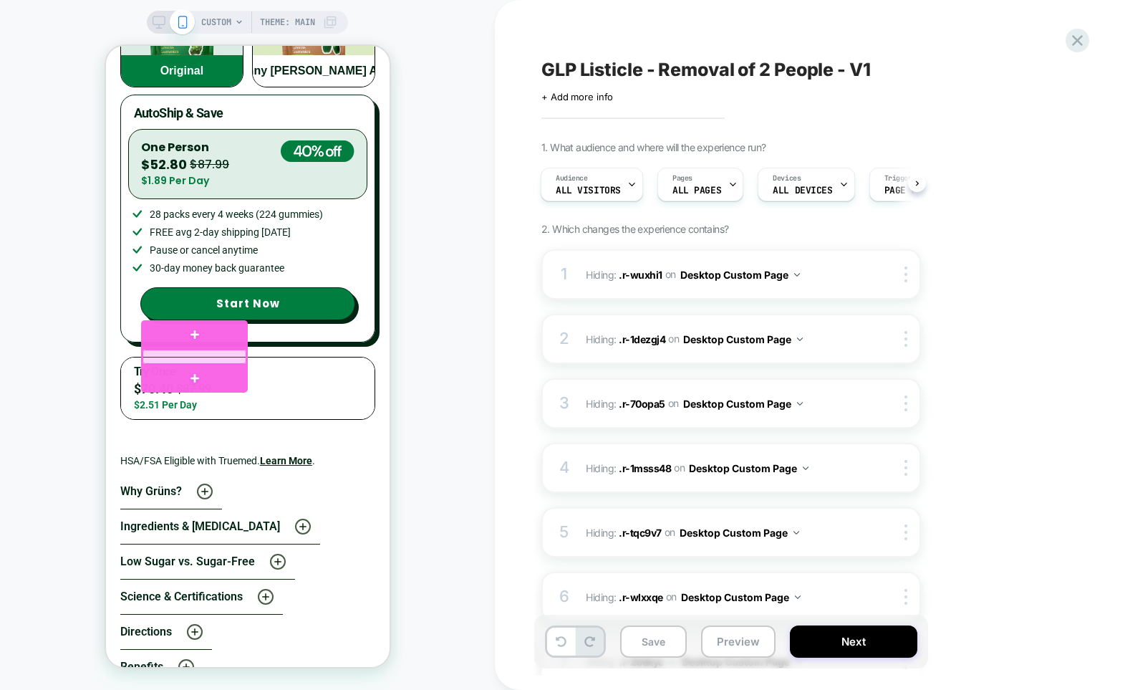
click at [191, 356] on div at bounding box center [194, 356] width 104 height 14
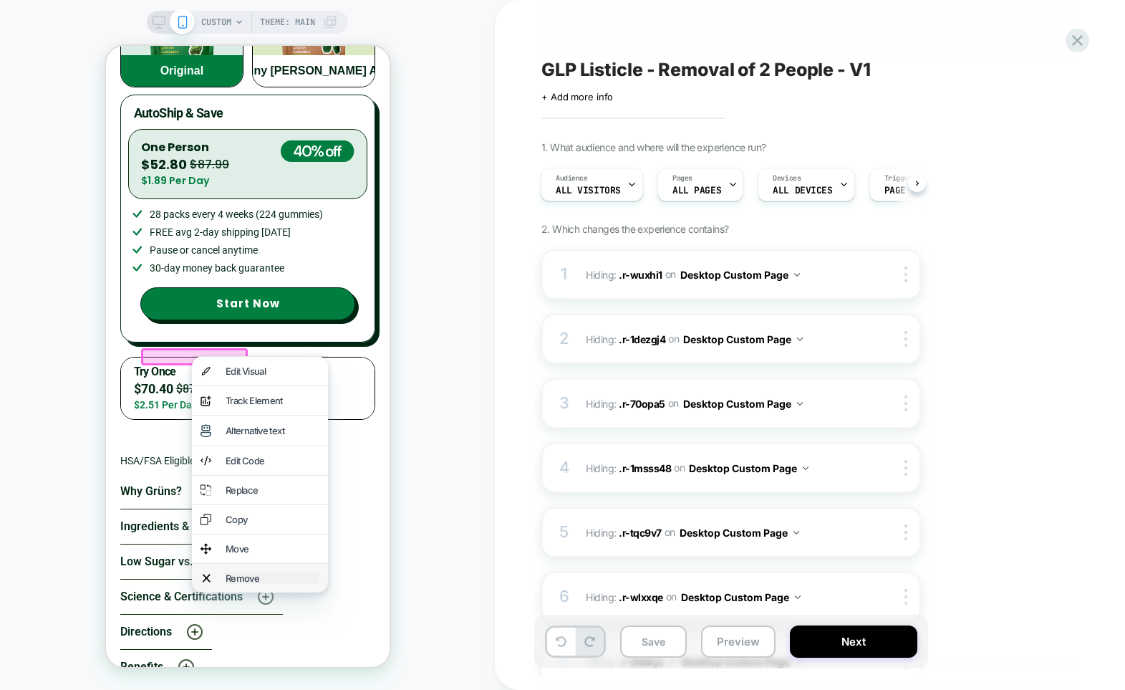
click at [247, 584] on div "Remove" at bounding box center [272, 577] width 94 height 11
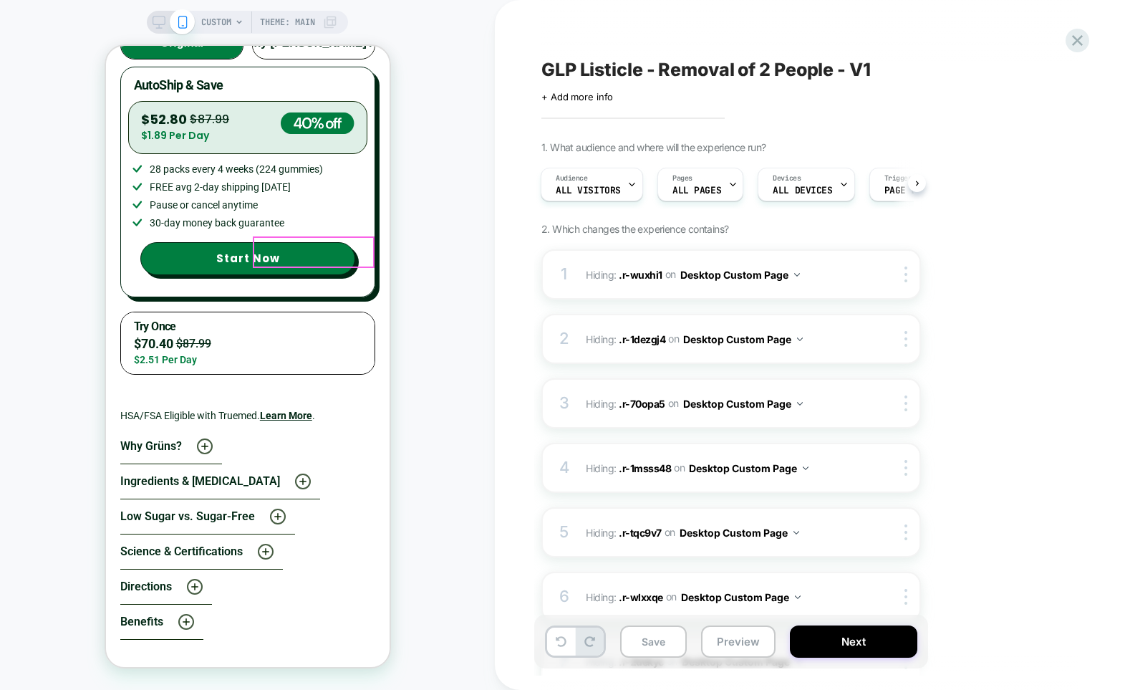
scroll to position [5303, 0]
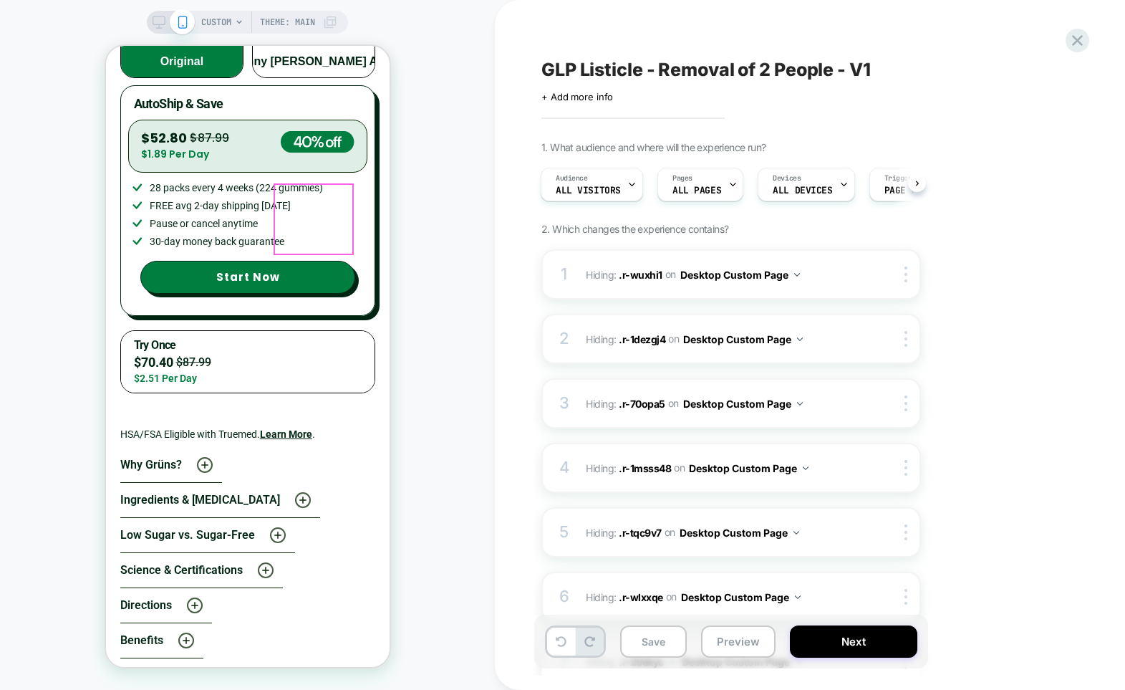
click at [289, 46] on img "button" at bounding box center [313, 10] width 80 height 72
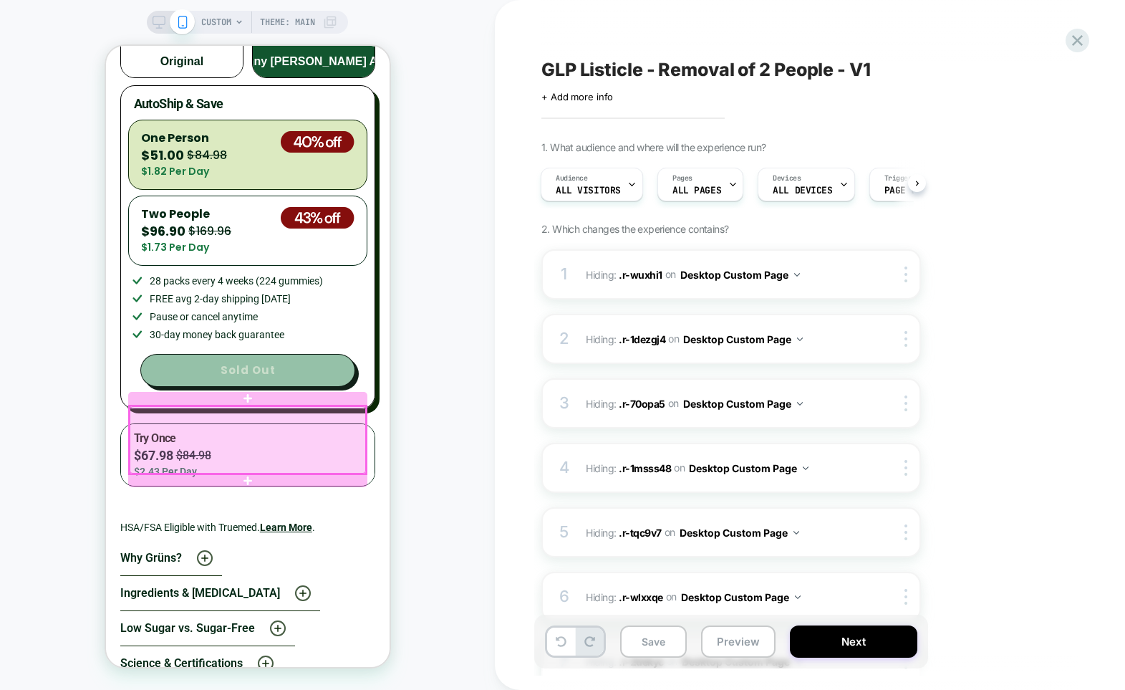
click at [140, 412] on div at bounding box center [247, 439] width 236 height 67
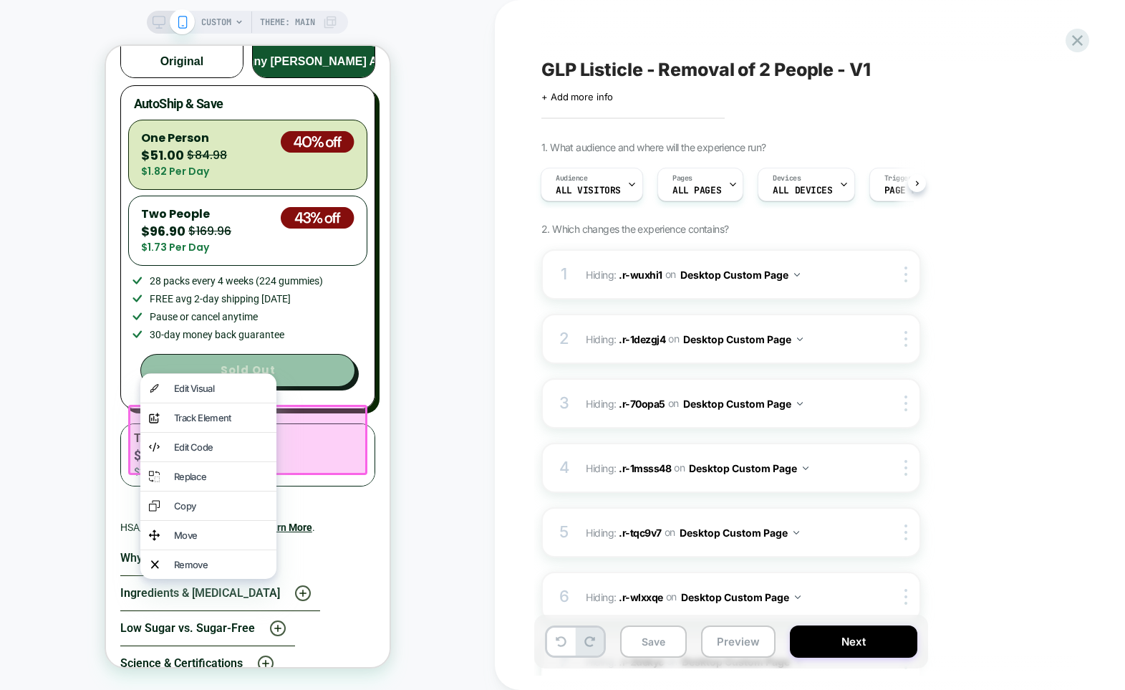
click at [223, 570] on div "Remove" at bounding box center [220, 563] width 94 height 11
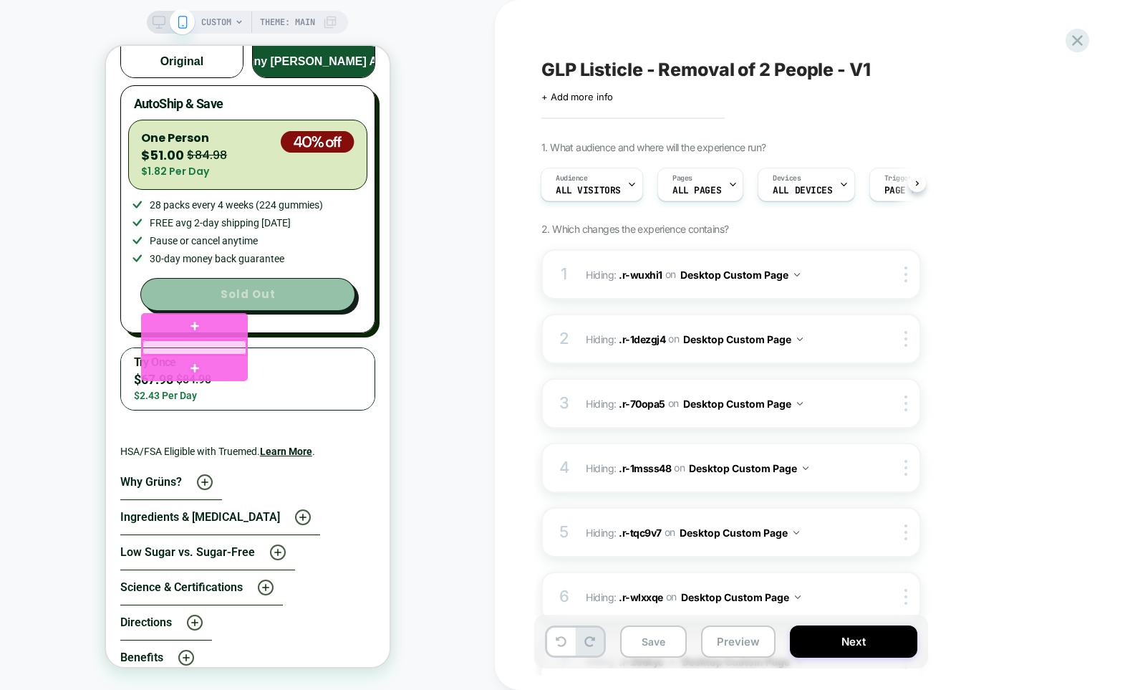
click at [186, 347] on div at bounding box center [194, 347] width 104 height 14
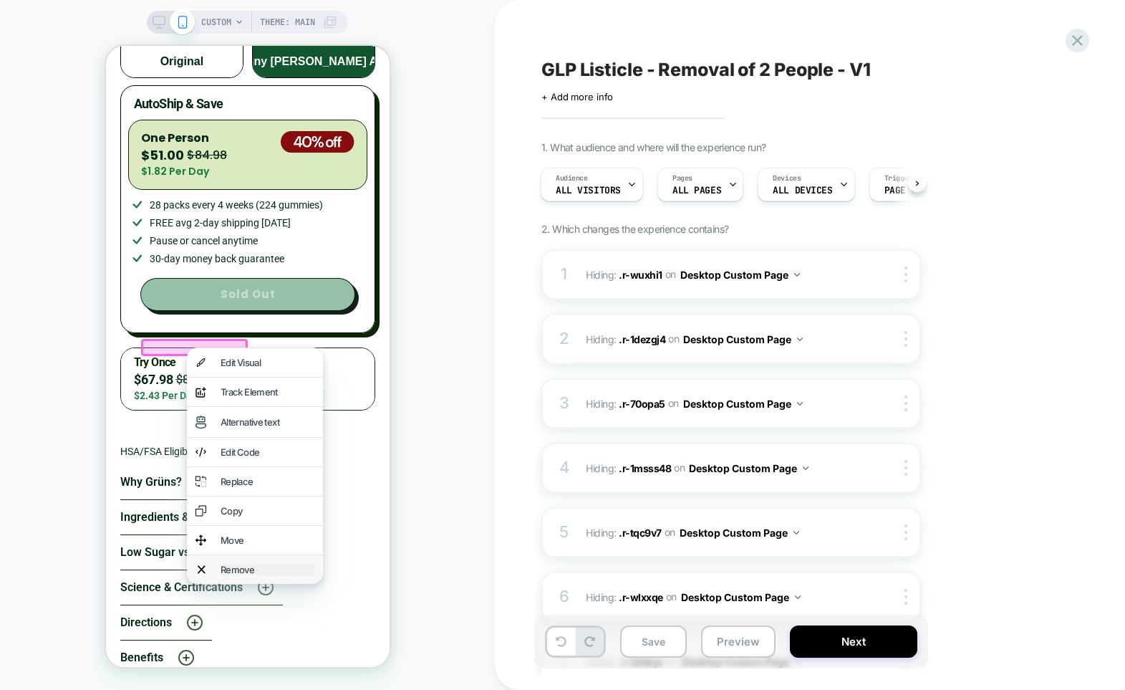
click at [243, 575] on div "Remove" at bounding box center [267, 568] width 94 height 11
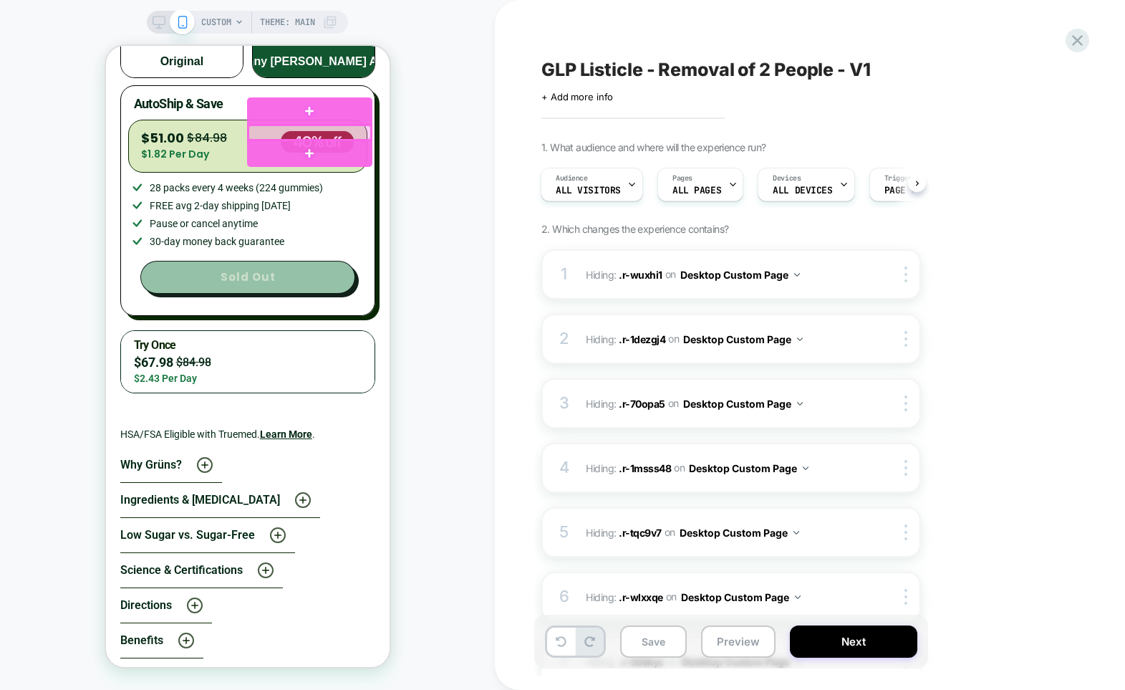
click at [295, 131] on div at bounding box center [309, 132] width 123 height 14
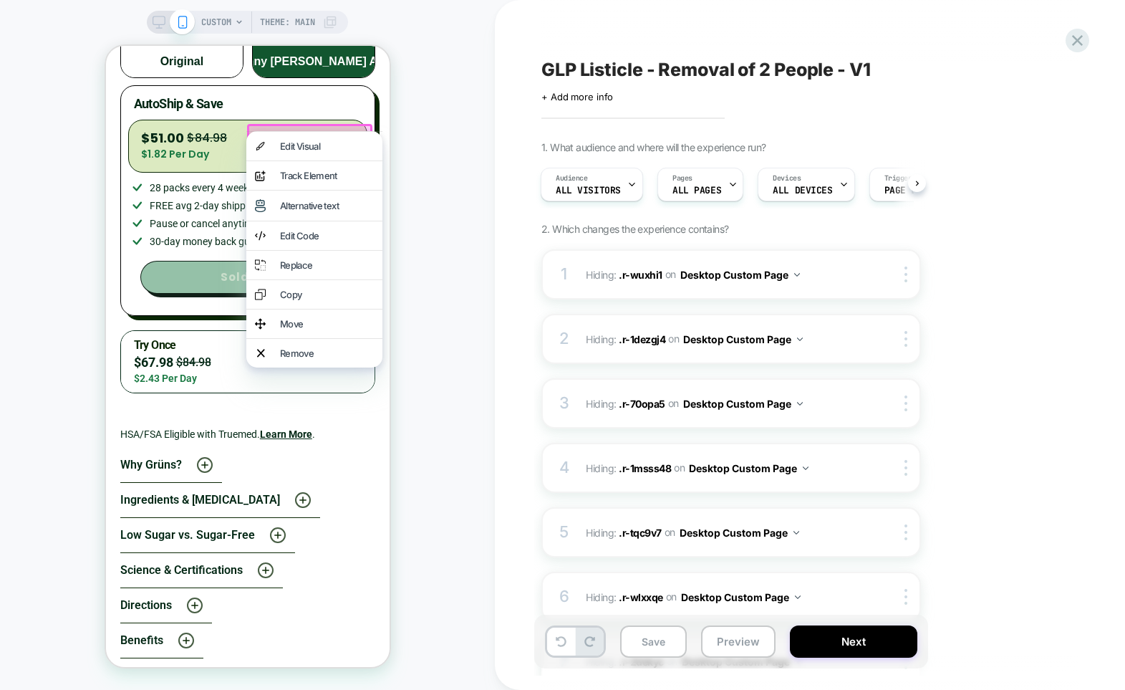
click at [460, 117] on div "CUSTOM Theme: MAIN" at bounding box center [247, 344] width 495 height 661
click at [437, 154] on div "CUSTOM Theme: MAIN" at bounding box center [247, 344] width 495 height 661
click at [444, 142] on div "CUSTOM Theme: MAIN" at bounding box center [247, 344] width 495 height 661
click at [390, 544] on div "CUSTOM Theme: MAIN" at bounding box center [247, 344] width 495 height 661
click at [377, 545] on div "4.8 stars from 60,000 reviews | 1,000,000+ members 4.8 stars from 60,000 review…" at bounding box center [247, 455] width 284 height 1432
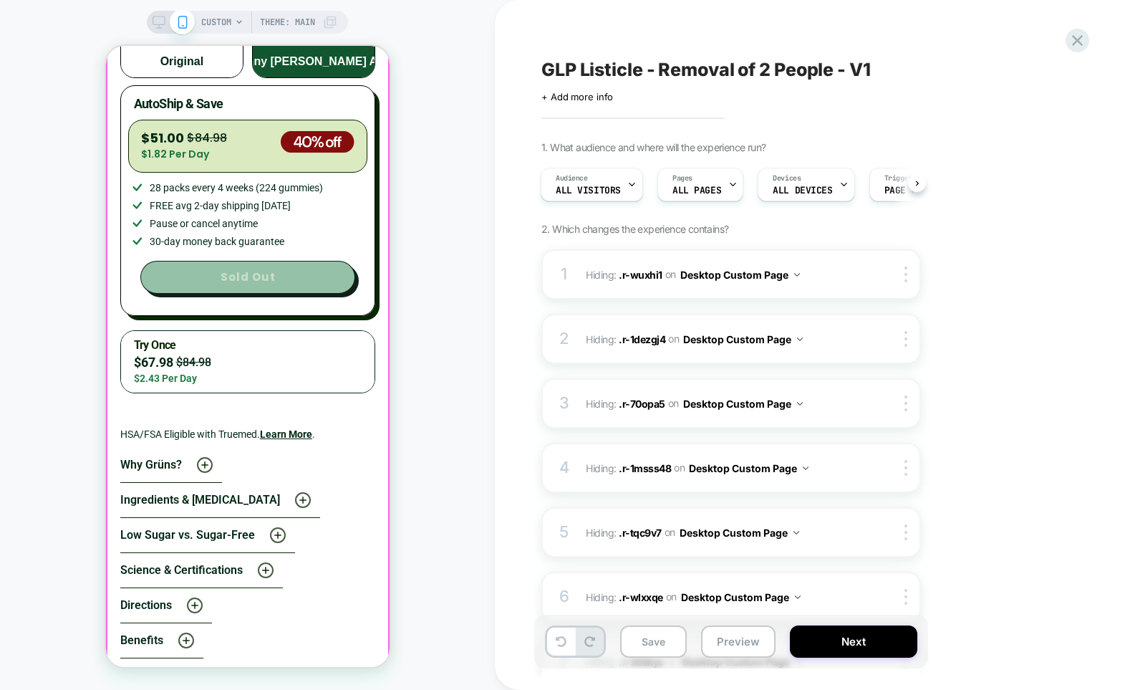
click at [356, 503] on div at bounding box center [247, 542] width 281 height 1693
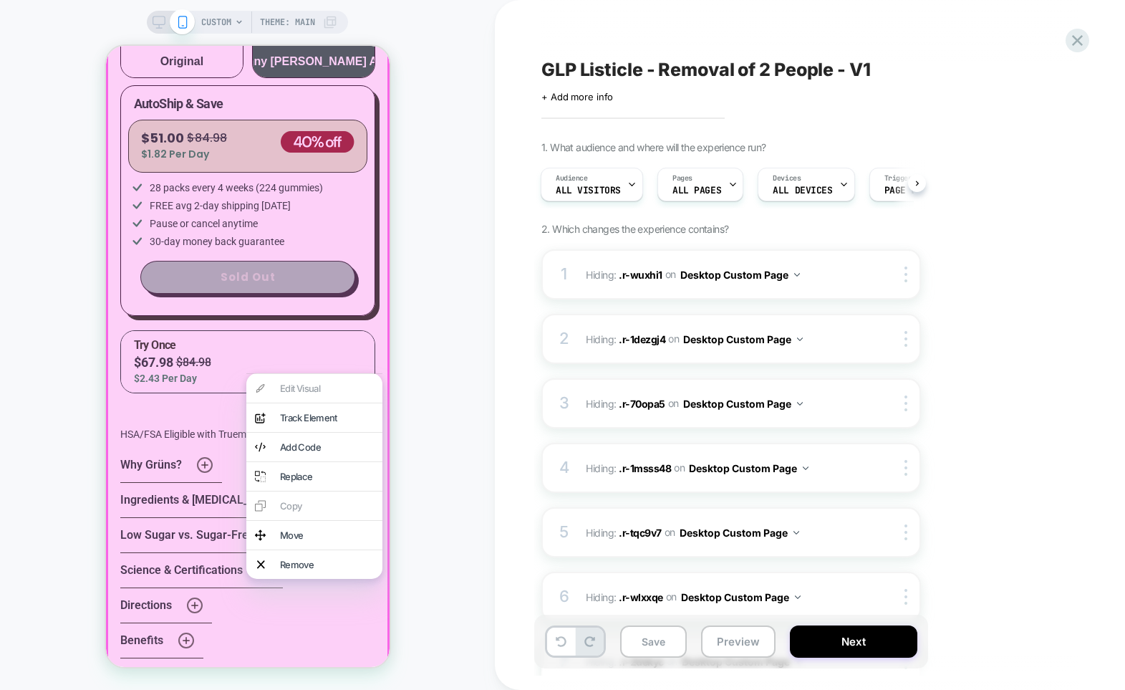
drag, startPoint x: 428, startPoint y: 293, endPoint x: 432, endPoint y: 280, distance: 13.4
click at [430, 288] on div "CUSTOM Theme: MAIN" at bounding box center [247, 344] width 495 height 661
click at [450, 198] on div "CUSTOM Theme: MAIN" at bounding box center [247, 344] width 495 height 661
click at [444, 205] on div "CUSTOM Theme: MAIN" at bounding box center [247, 344] width 495 height 661
click at [445, 205] on div "CUSTOM Theme: MAIN" at bounding box center [247, 344] width 495 height 661
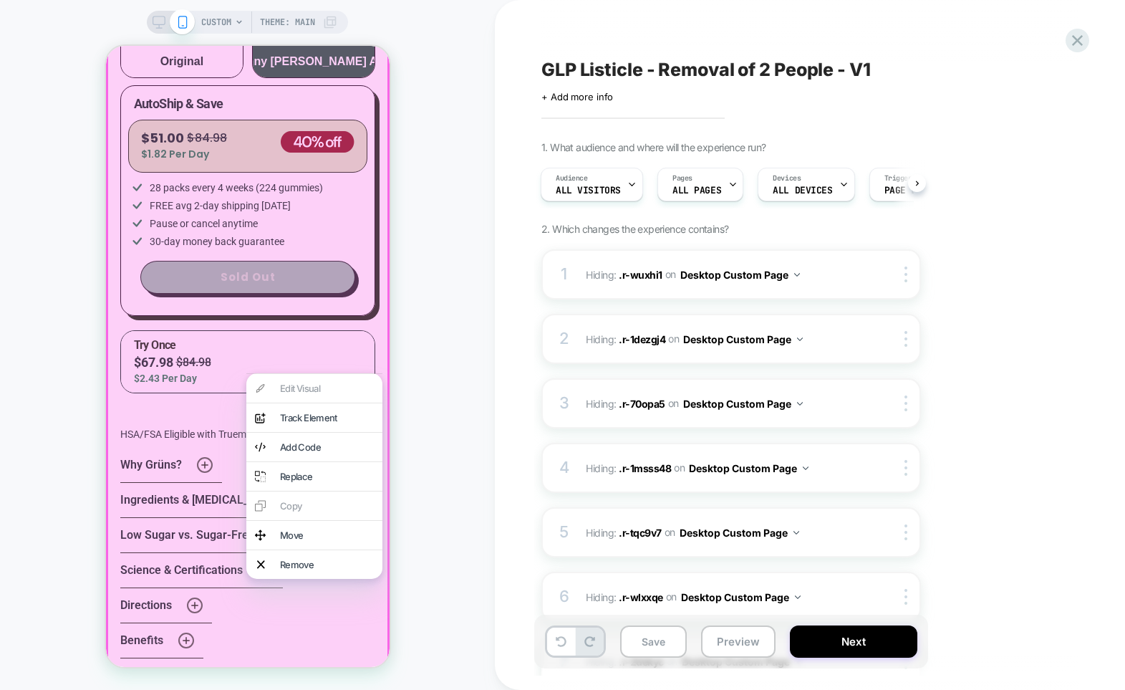
click at [447, 200] on div "CUSTOM Theme: MAIN" at bounding box center [247, 344] width 495 height 661
click at [115, 83] on div at bounding box center [247, 543] width 284 height 1696
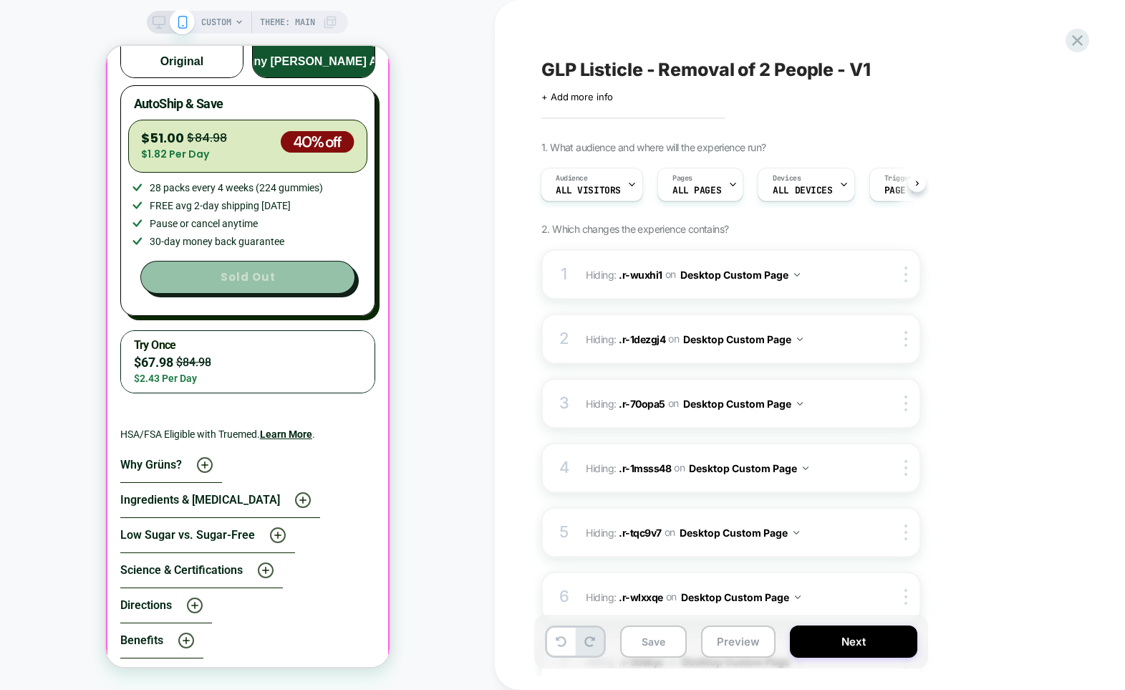
click at [74, 87] on div "CUSTOM Theme: MAIN" at bounding box center [247, 344] width 495 height 661
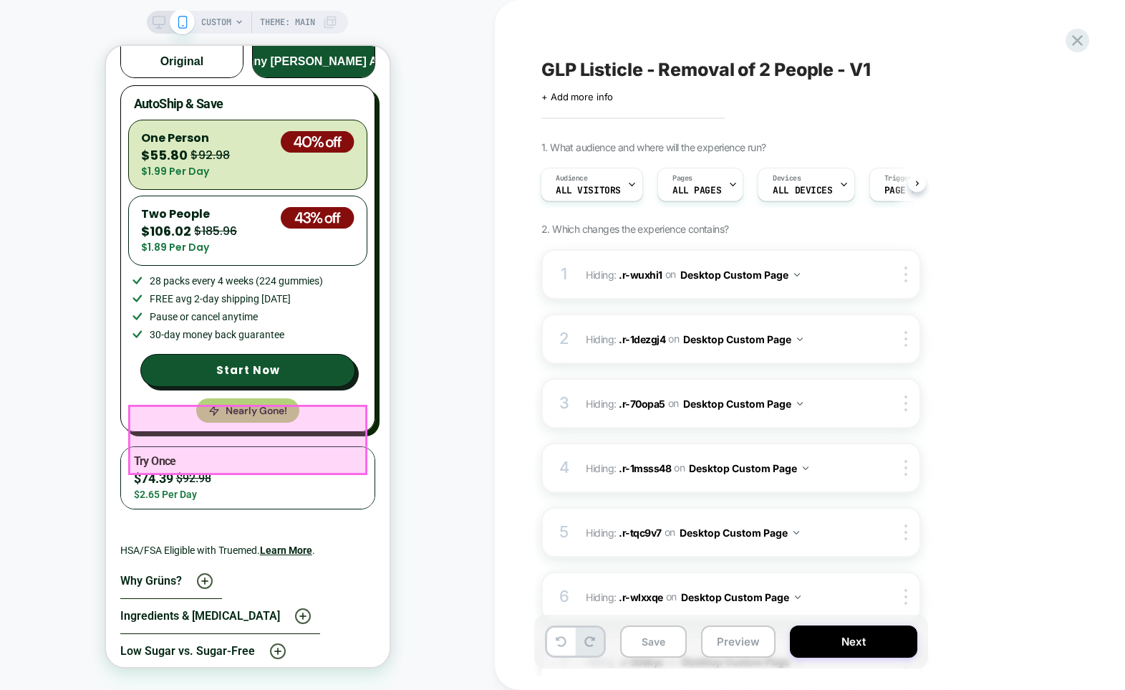
click at [136, 411] on div at bounding box center [247, 439] width 236 height 67
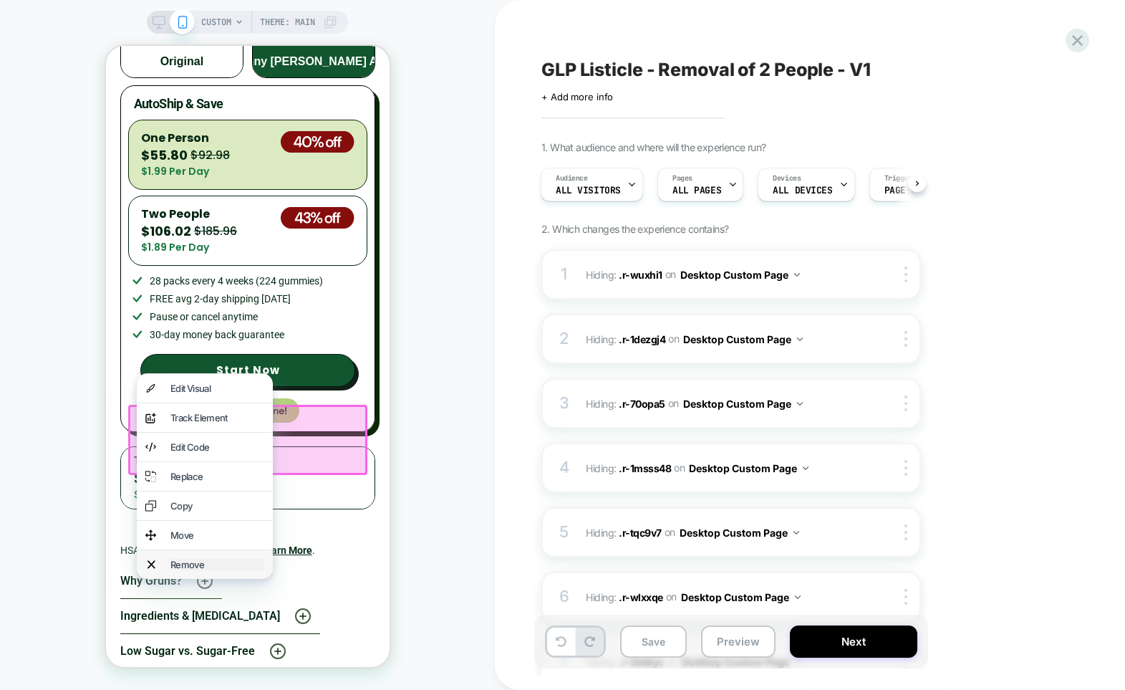
click at [192, 570] on div "Remove" at bounding box center [217, 563] width 94 height 11
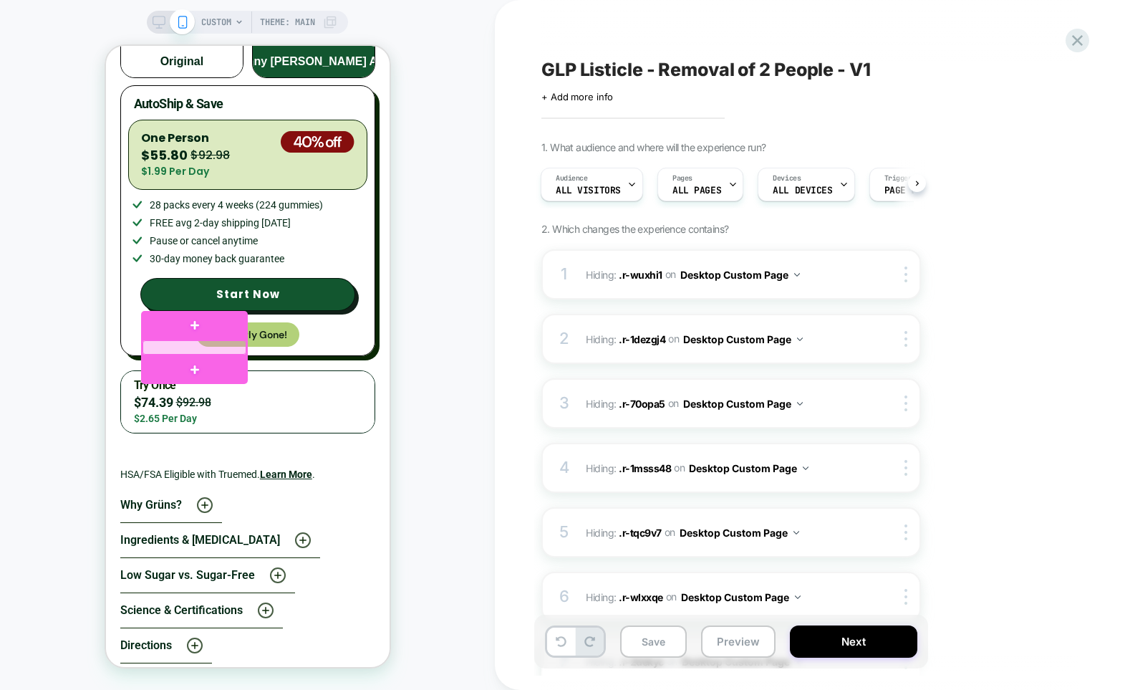
click at [179, 344] on div at bounding box center [194, 347] width 104 height 14
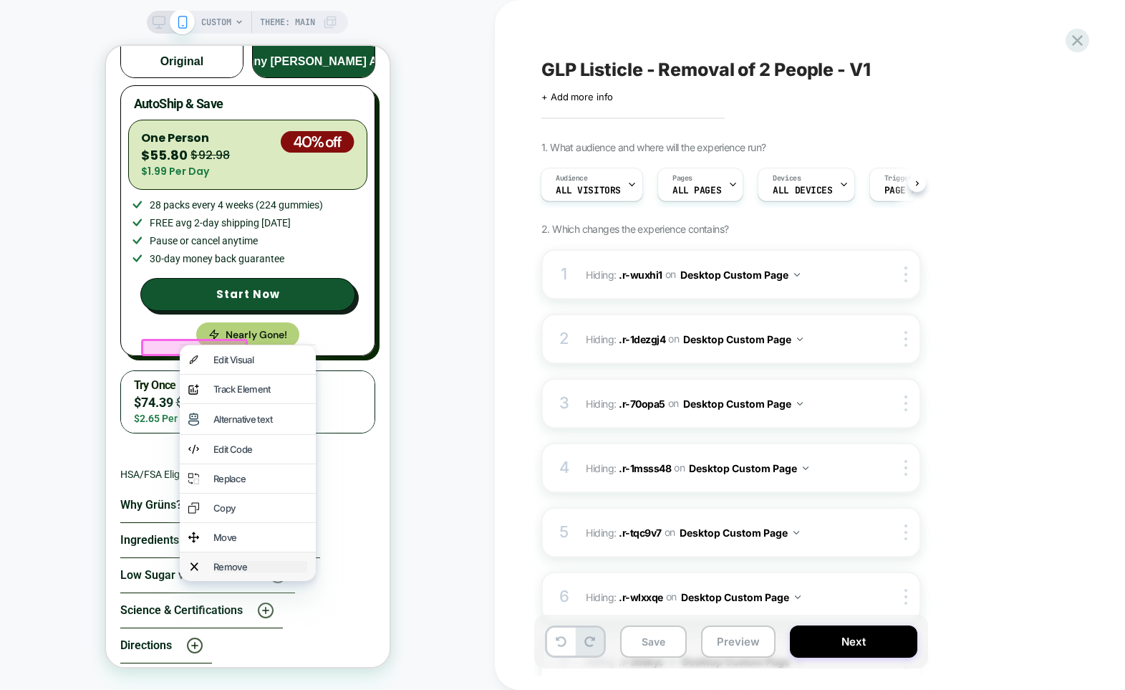
click at [222, 572] on div "Remove" at bounding box center [260, 566] width 94 height 11
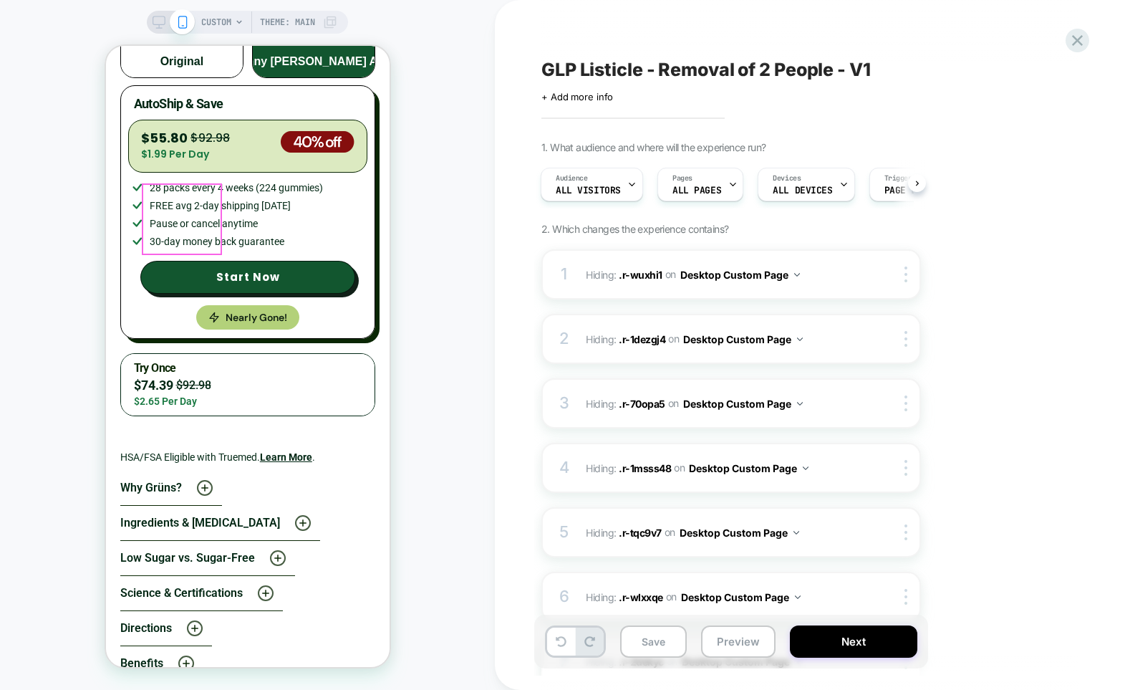
click at [216, 46] on img "button" at bounding box center [181, 10] width 80 height 72
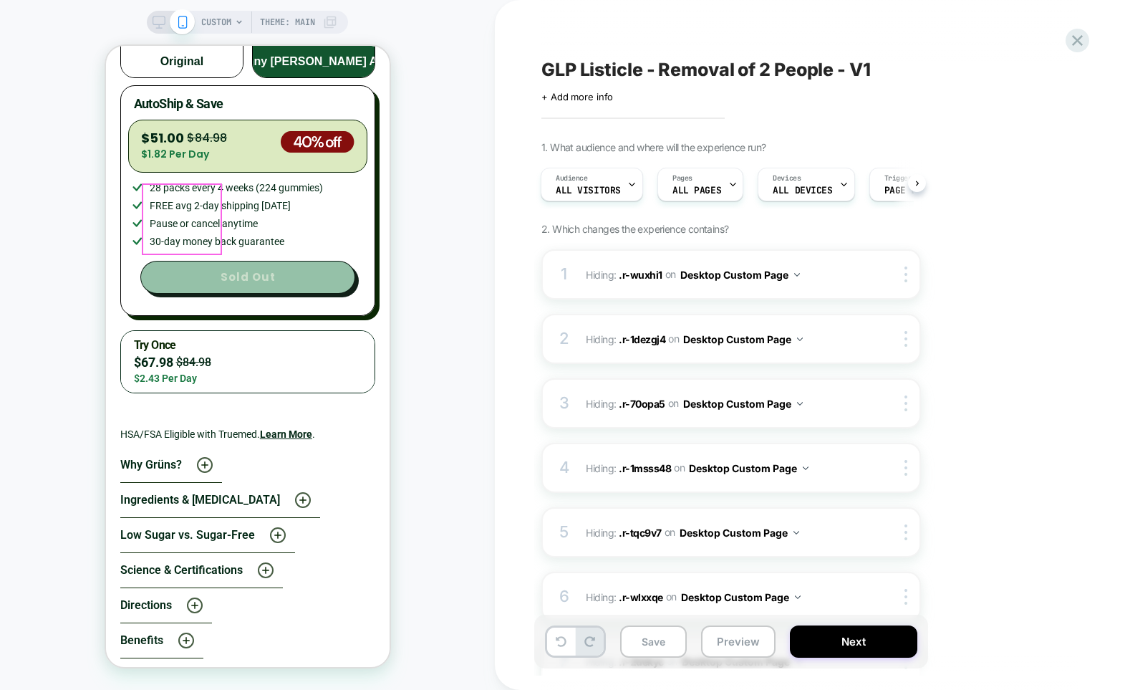
click at [193, 46] on img "button" at bounding box center [181, 10] width 80 height 72
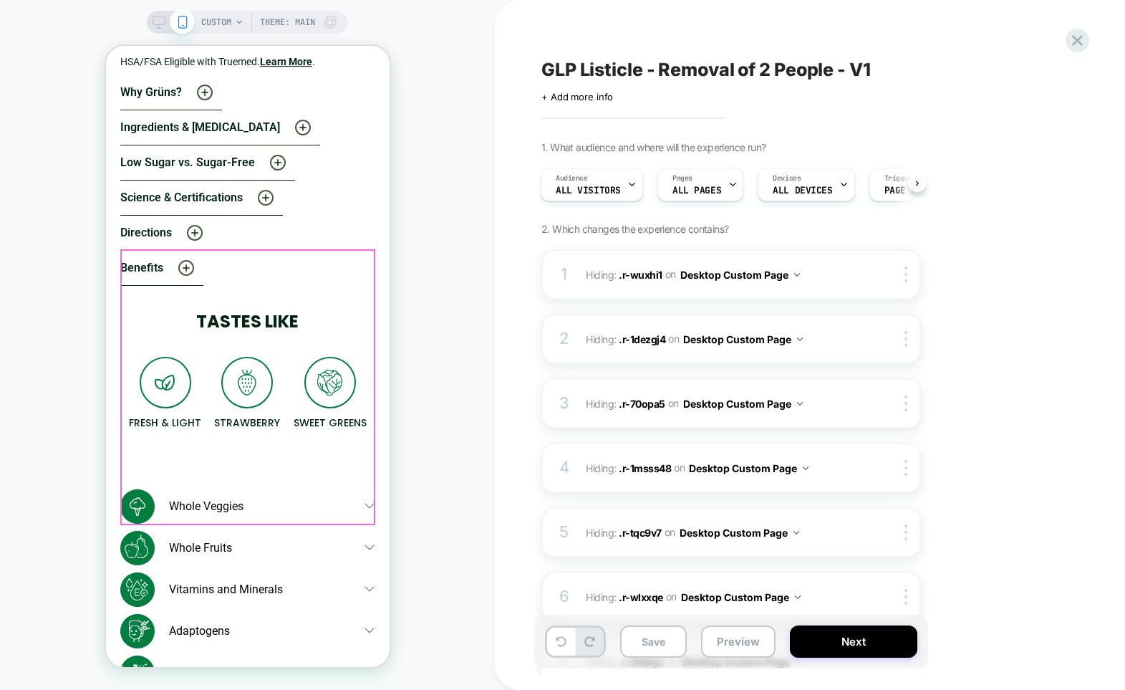
scroll to position [5523, 0]
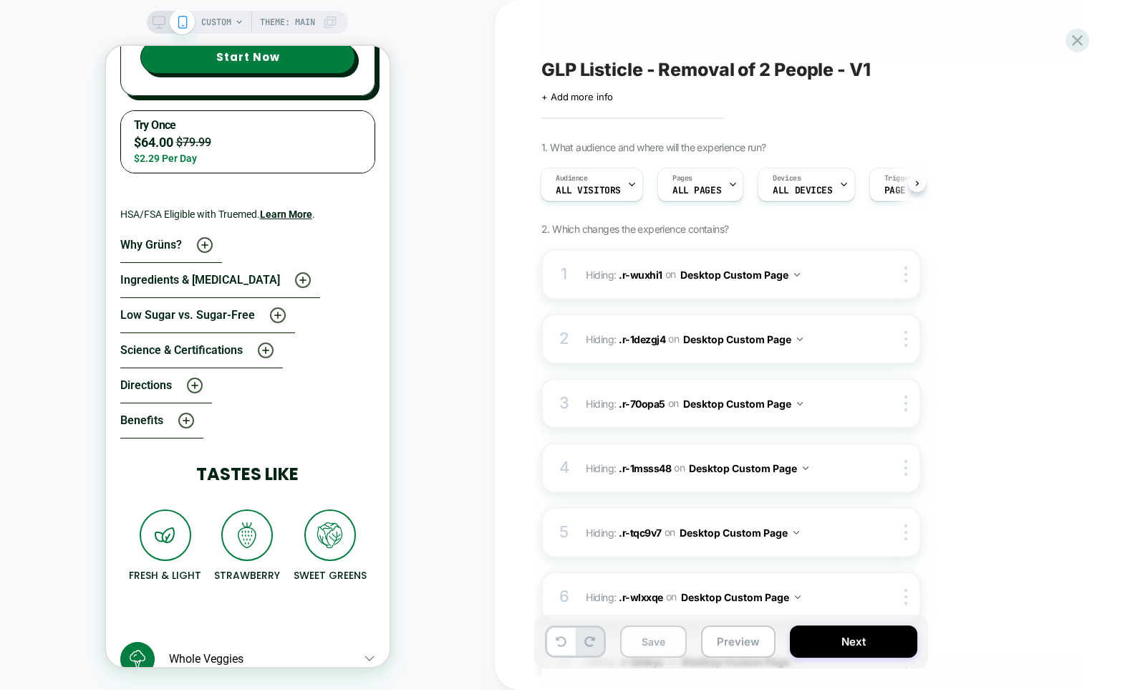
click at [651, 638] on button "Save" at bounding box center [653, 641] width 67 height 32
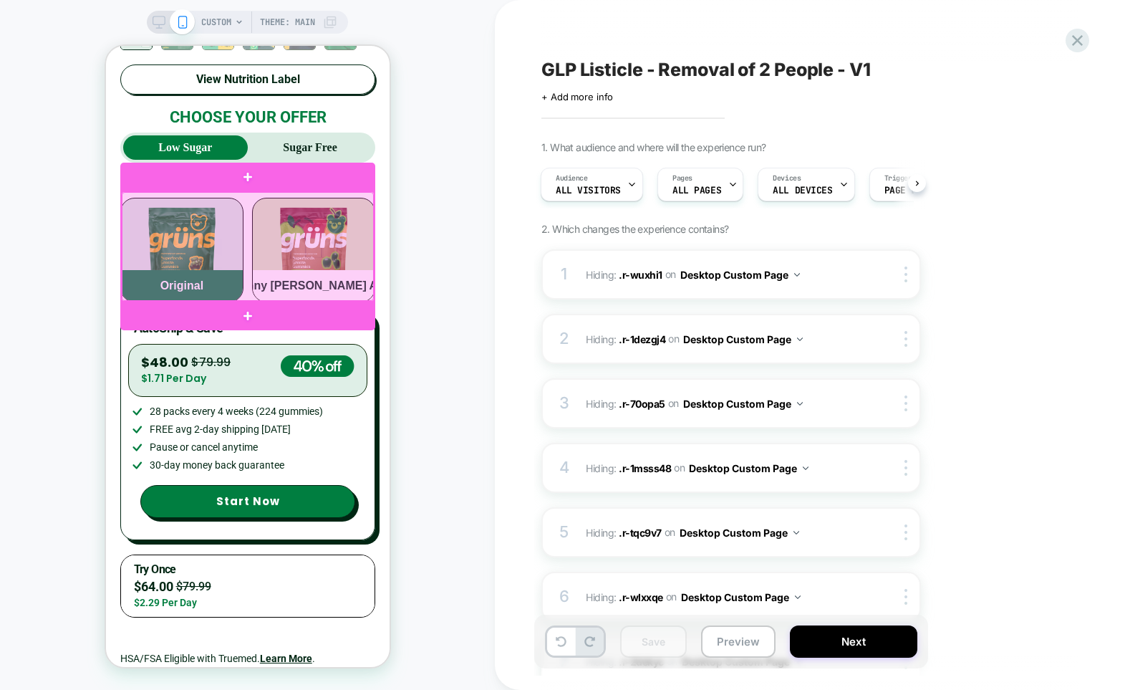
scroll to position [0, 2]
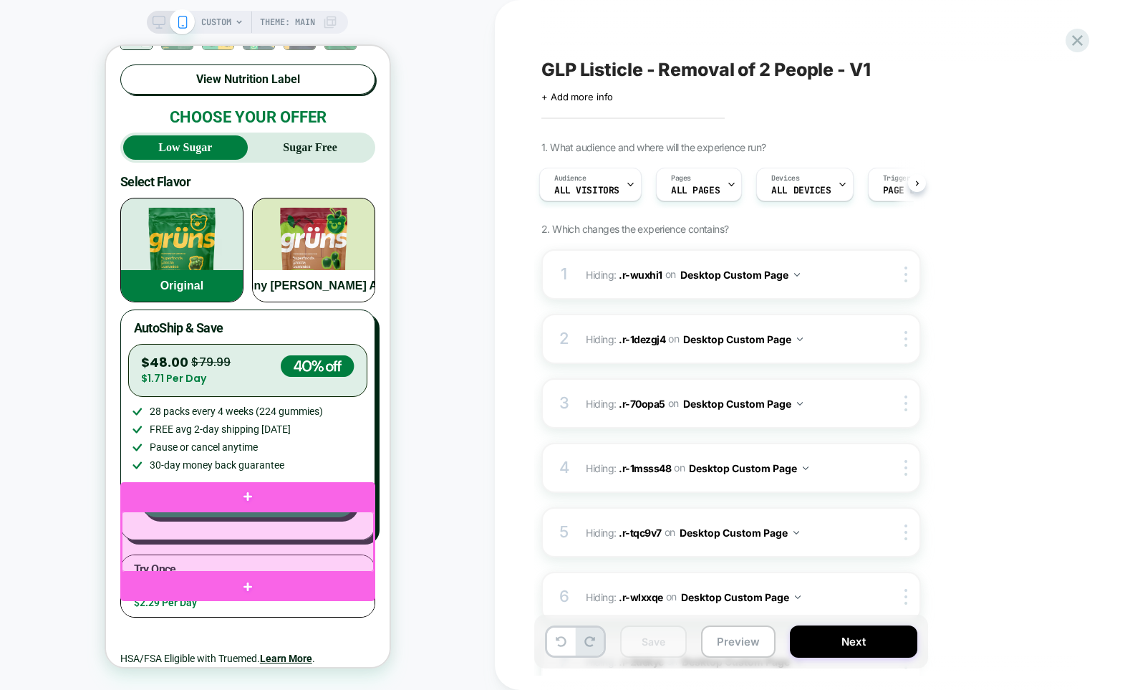
click at [367, 521] on div at bounding box center [247, 541] width 252 height 60
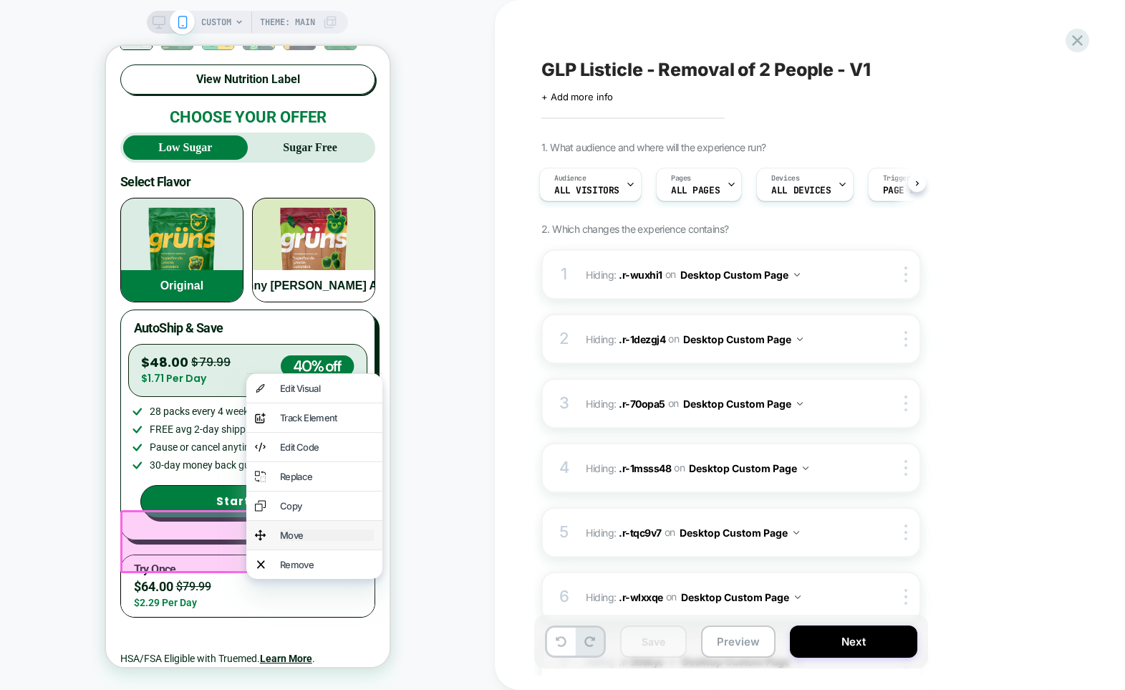
click at [315, 541] on div "Move" at bounding box center [326, 534] width 94 height 11
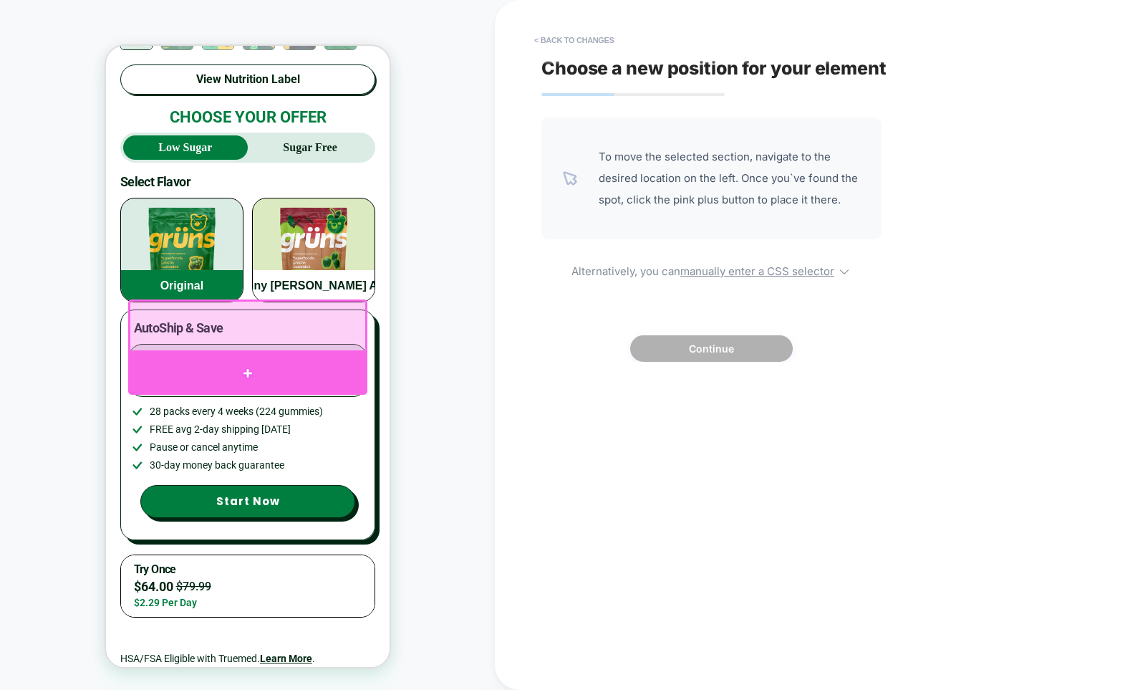
click at [233, 362] on div at bounding box center [246, 373] width 238 height 43
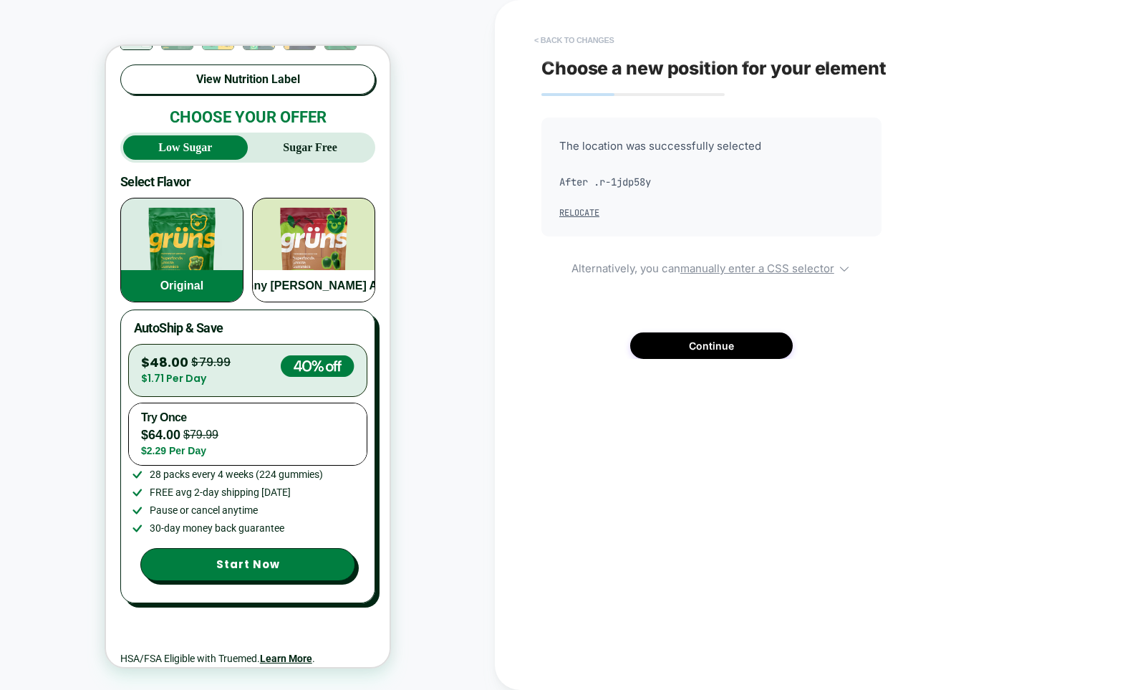
click at [586, 41] on button "< Back to changes" at bounding box center [574, 40] width 95 height 23
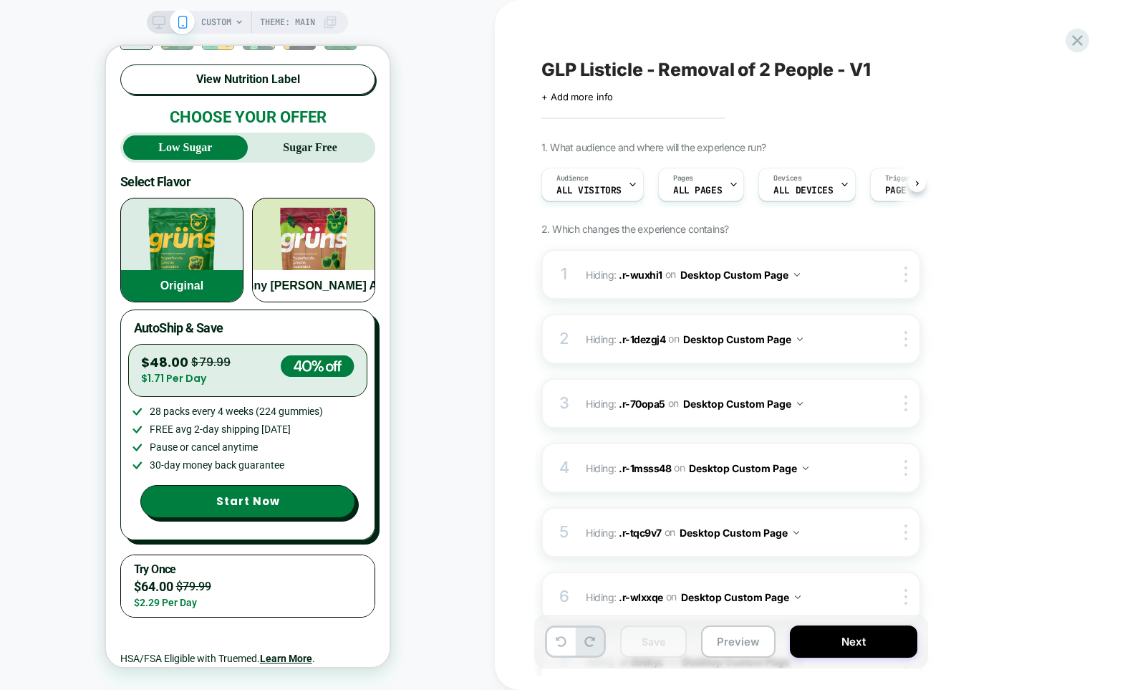
scroll to position [0, 1]
click at [312, 141] on strong "Sugar Free" at bounding box center [309, 147] width 54 height 12
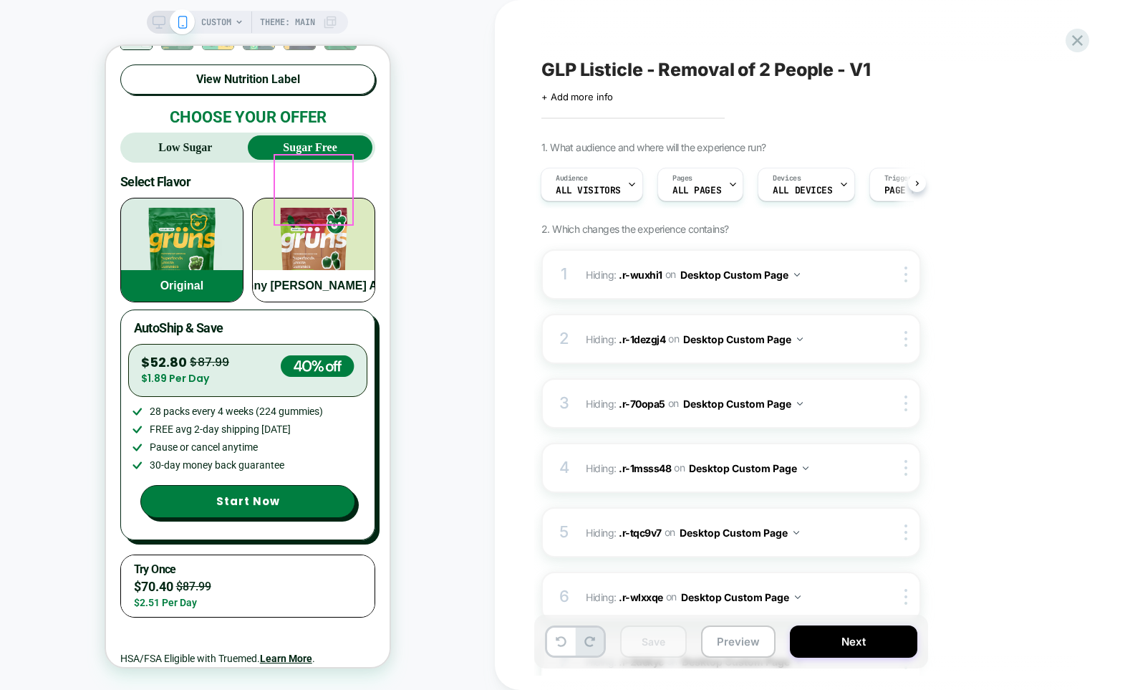
click at [299, 214] on img "button" at bounding box center [313, 234] width 80 height 72
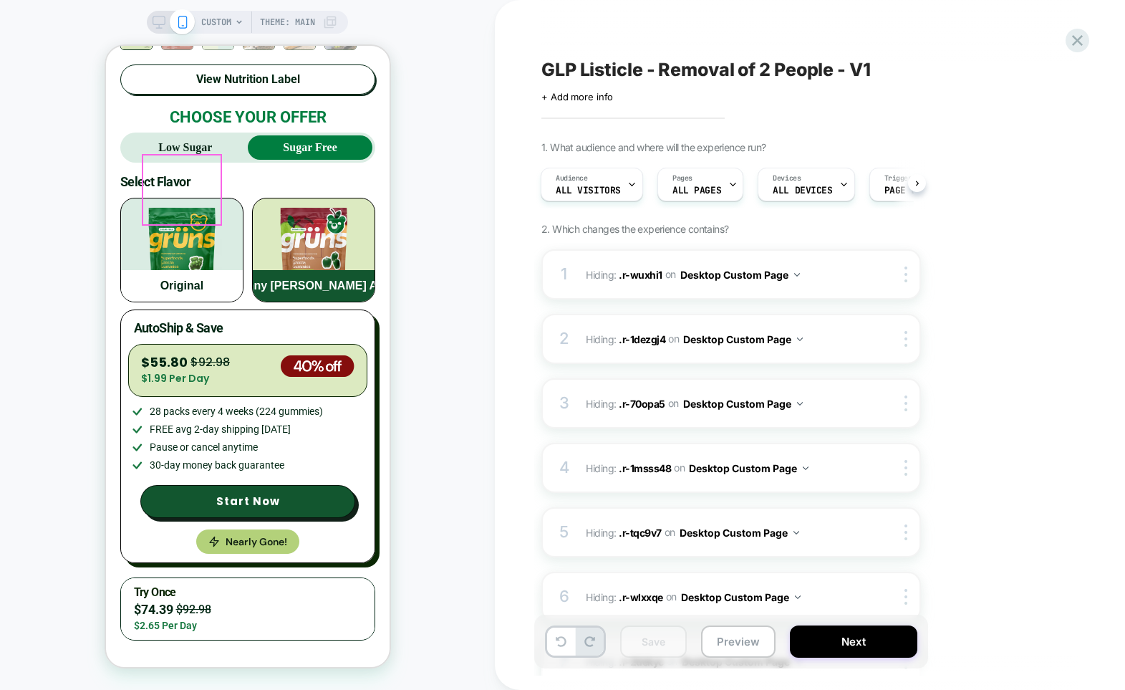
click at [184, 211] on img "button" at bounding box center [181, 234] width 80 height 72
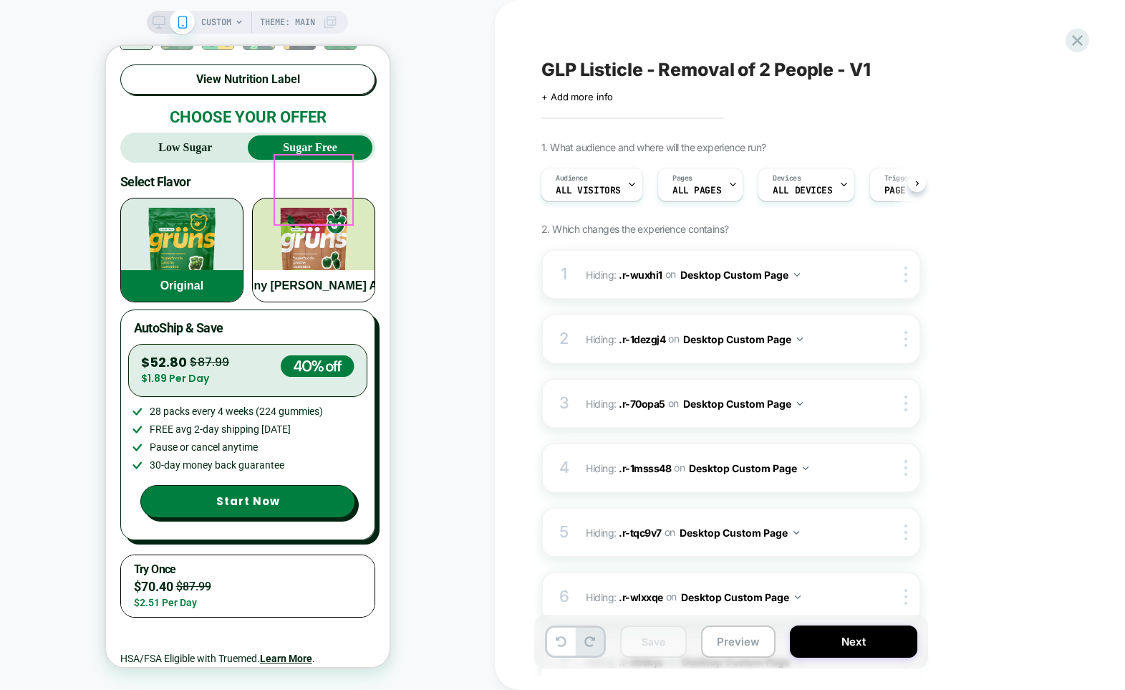
click at [311, 203] on img "button" at bounding box center [313, 234] width 80 height 72
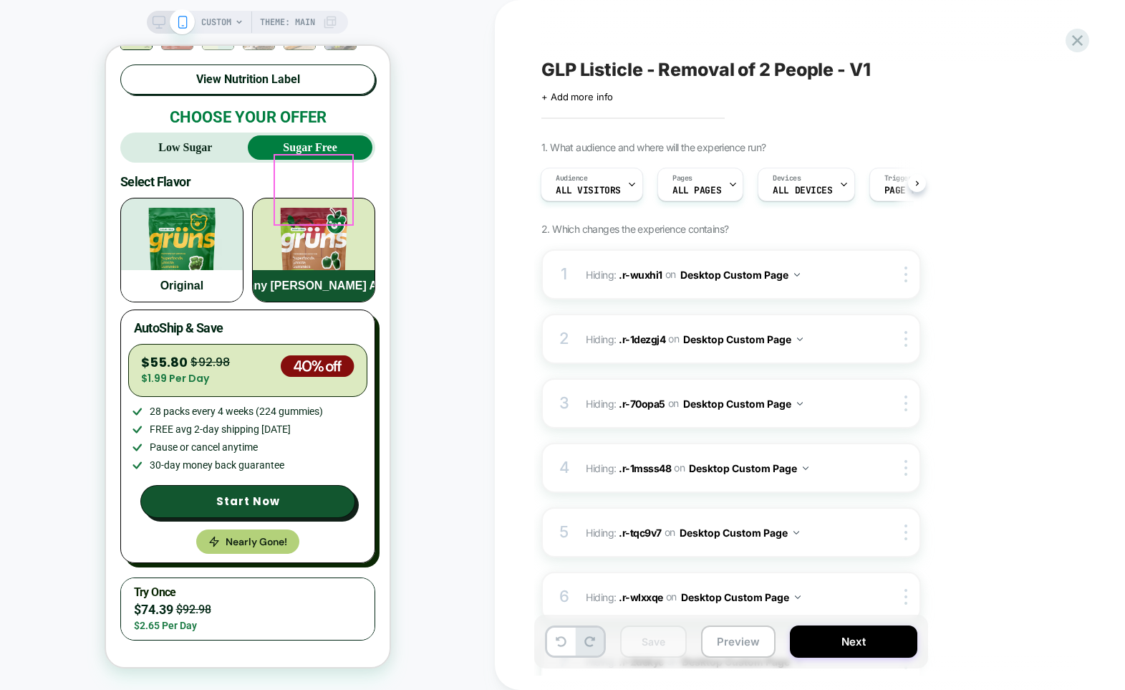
click at [208, 199] on img "button" at bounding box center [181, 234] width 80 height 72
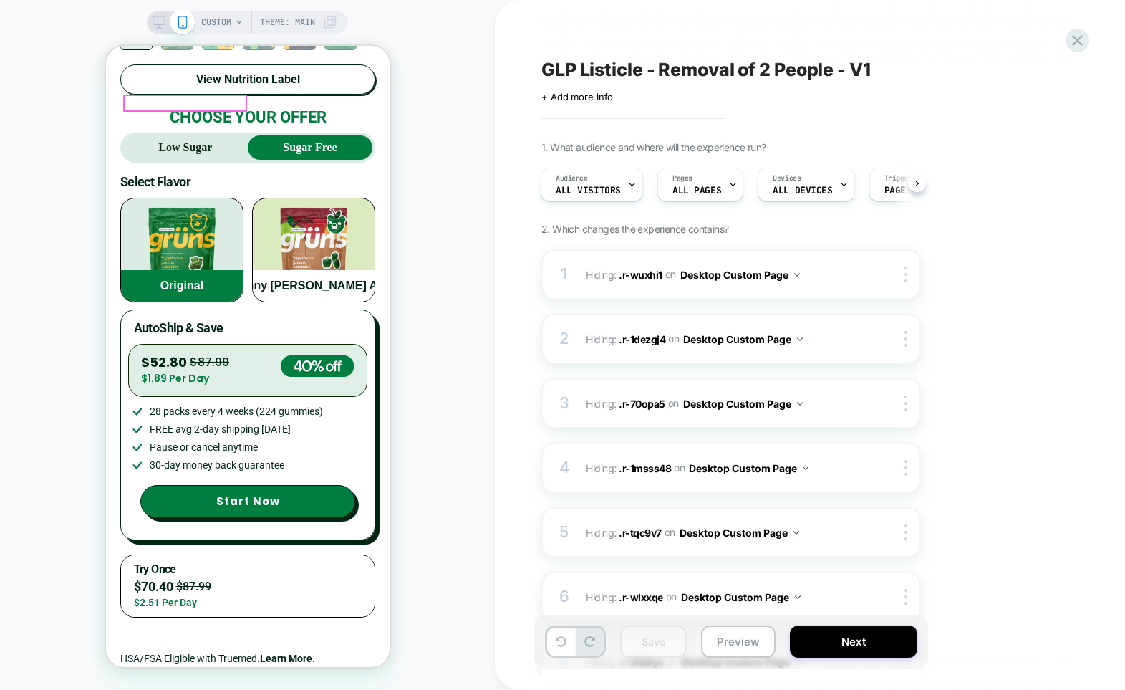
click at [195, 141] on strong "Low Sugar" at bounding box center [185, 147] width 54 height 12
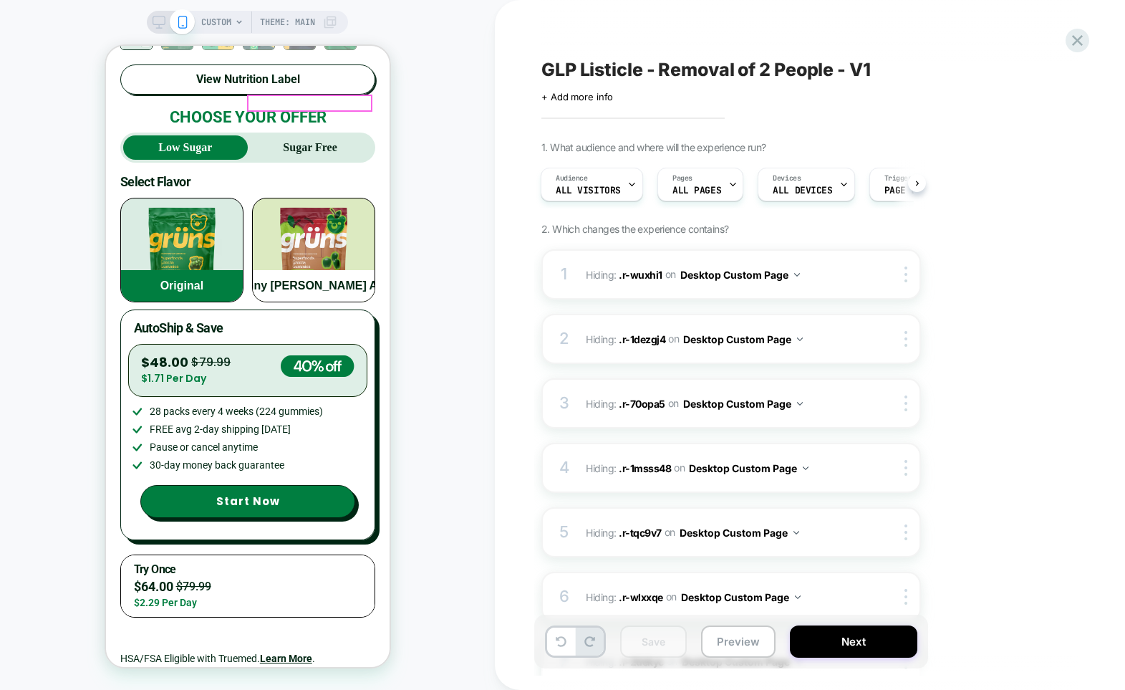
click at [289, 141] on strong "Sugar Free" at bounding box center [309, 147] width 54 height 12
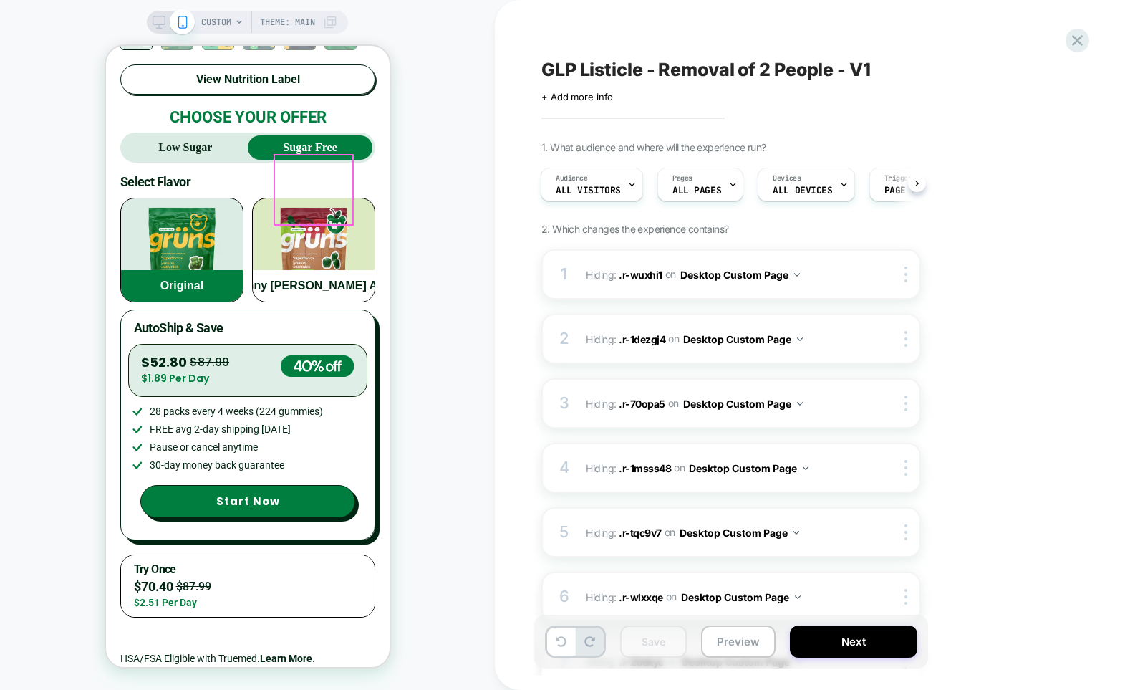
click at [298, 198] on img "button" at bounding box center [313, 234] width 80 height 72
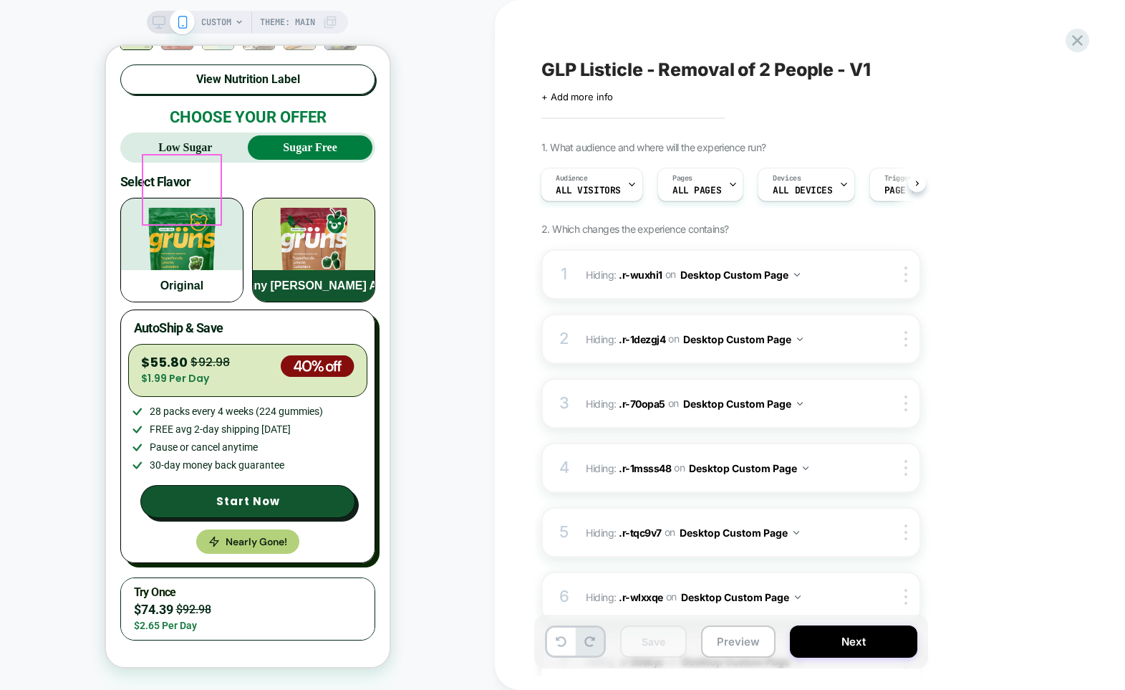
click at [206, 198] on img "button" at bounding box center [181, 234] width 80 height 72
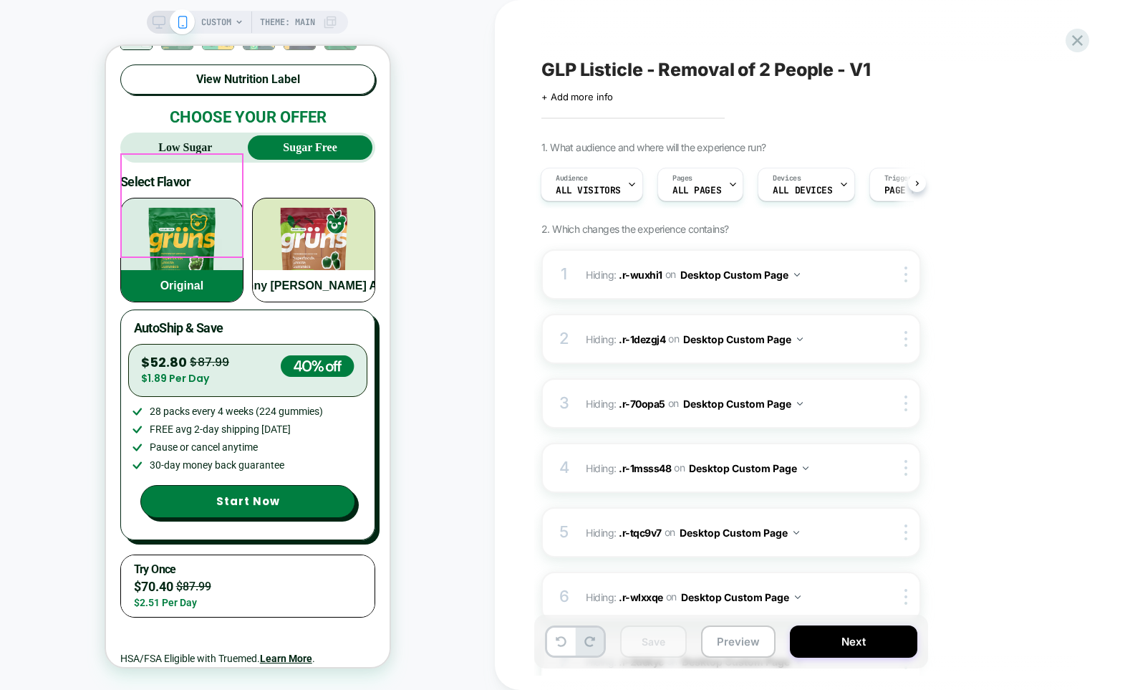
click at [275, 204] on img "button" at bounding box center [313, 234] width 80 height 72
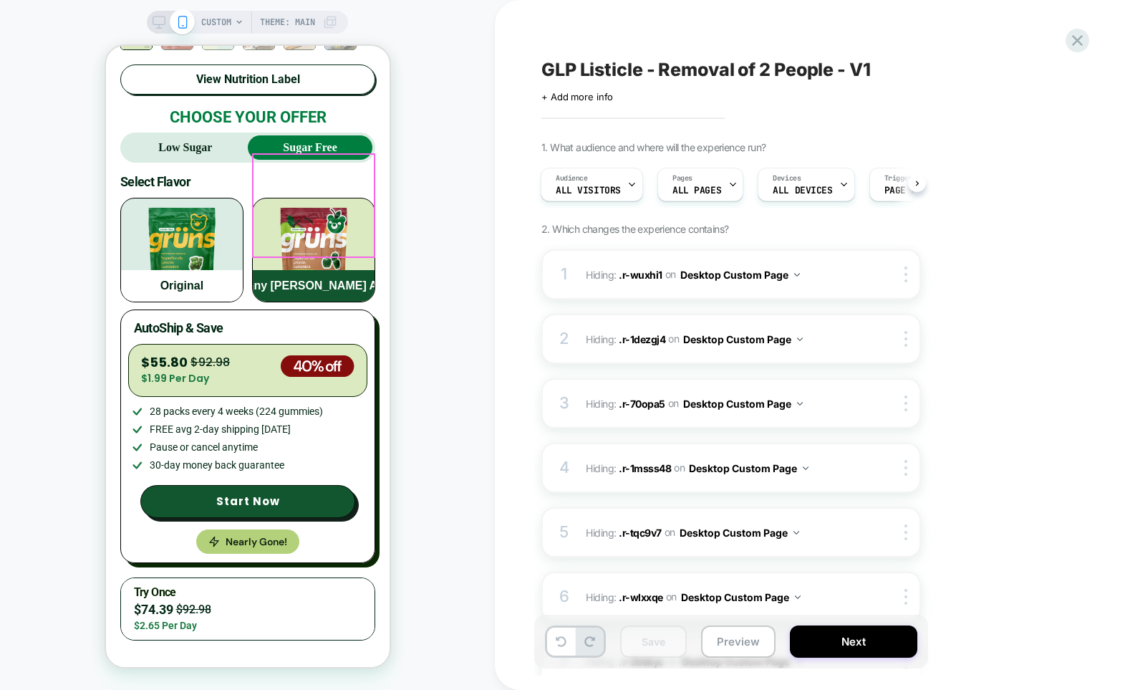
click at [199, 203] on img "button" at bounding box center [181, 234] width 80 height 72
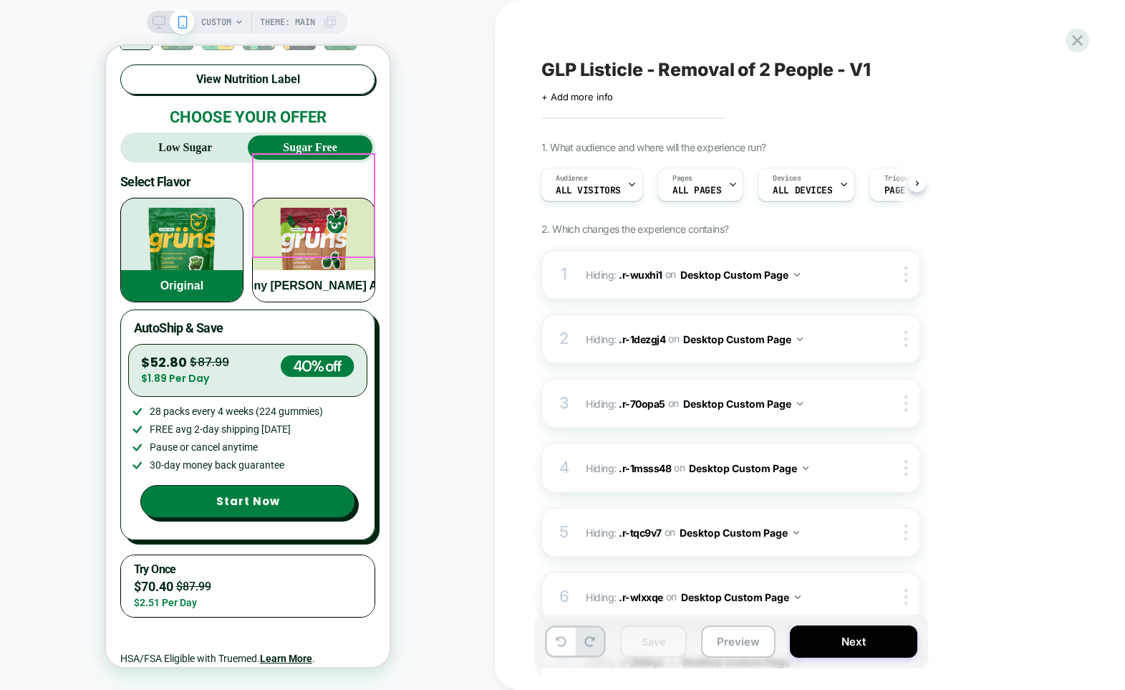
click at [260, 203] on div "Grünny [PERSON_NAME] Apple" at bounding box center [313, 249] width 122 height 103
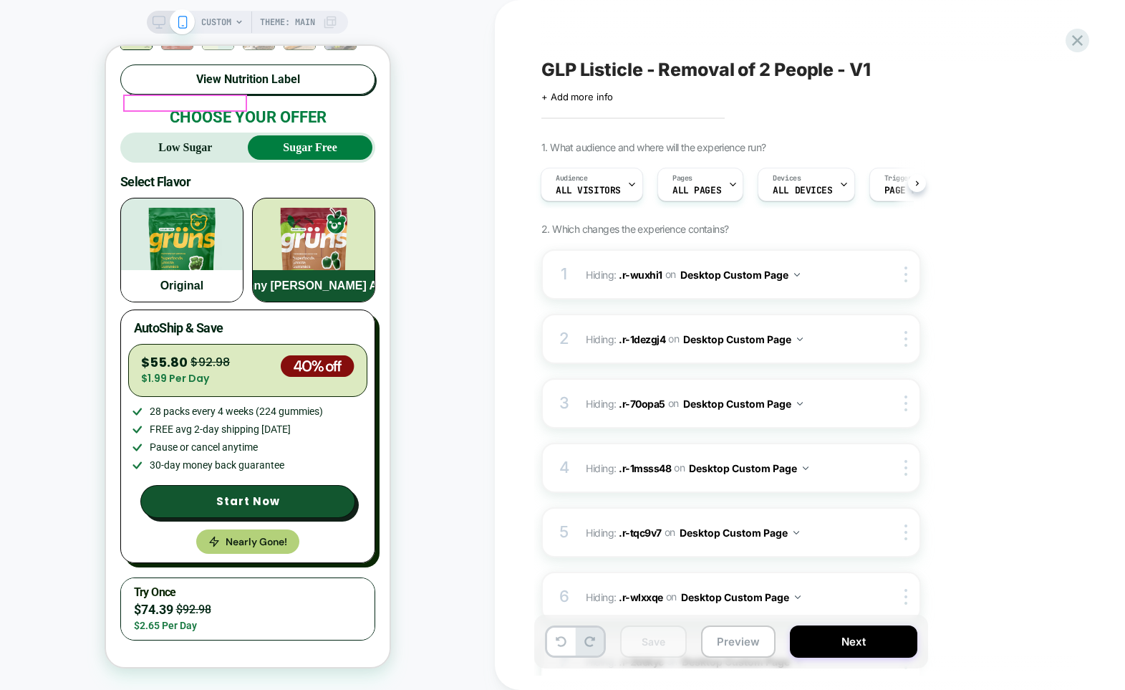
click at [184, 141] on strong "Low Sugar" at bounding box center [185, 147] width 54 height 12
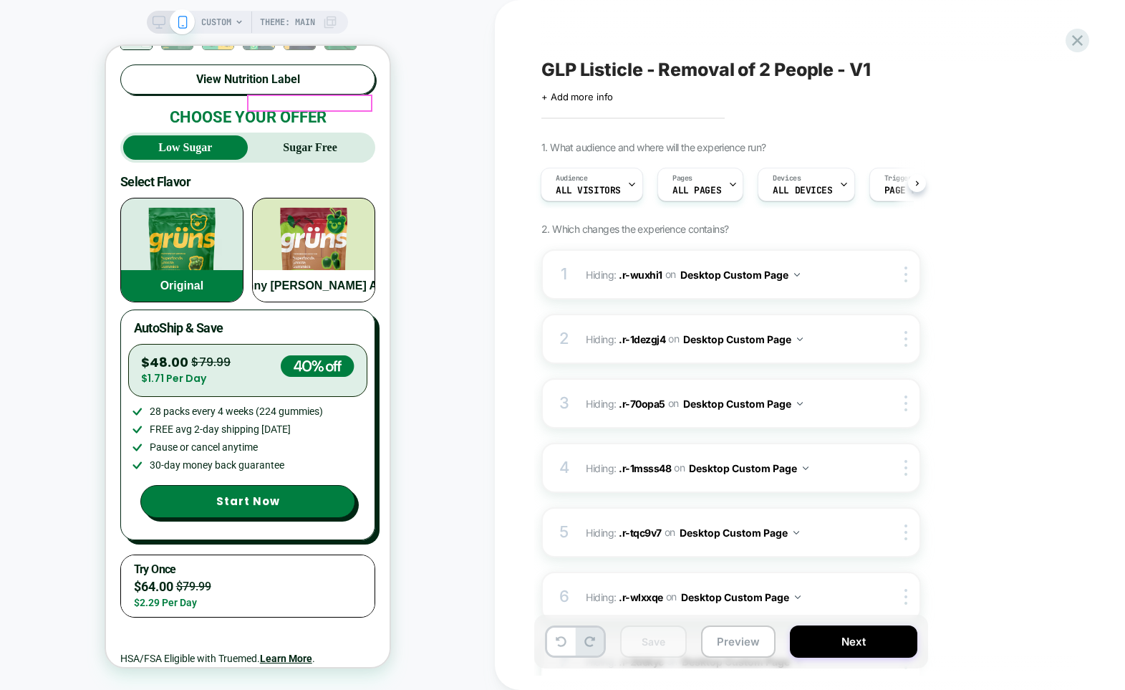
click at [306, 141] on strong "Sugar Free" at bounding box center [309, 147] width 54 height 12
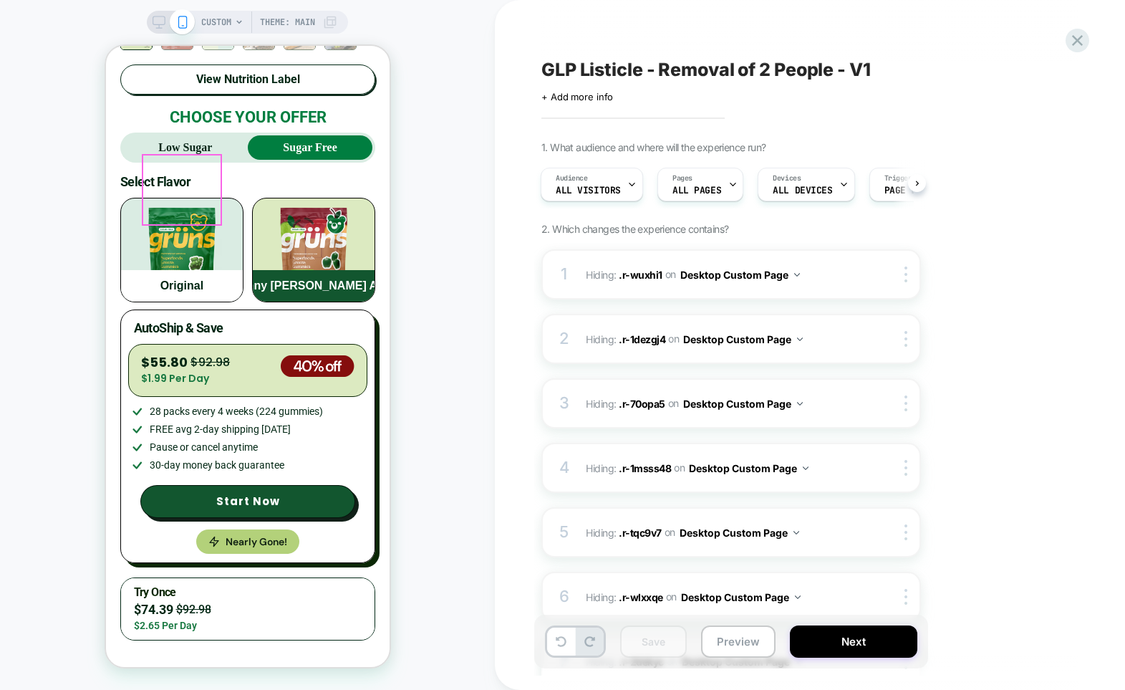
drag, startPoint x: 200, startPoint y: 189, endPoint x: 224, endPoint y: 188, distance: 23.6
click at [202, 198] on img "button" at bounding box center [181, 234] width 80 height 72
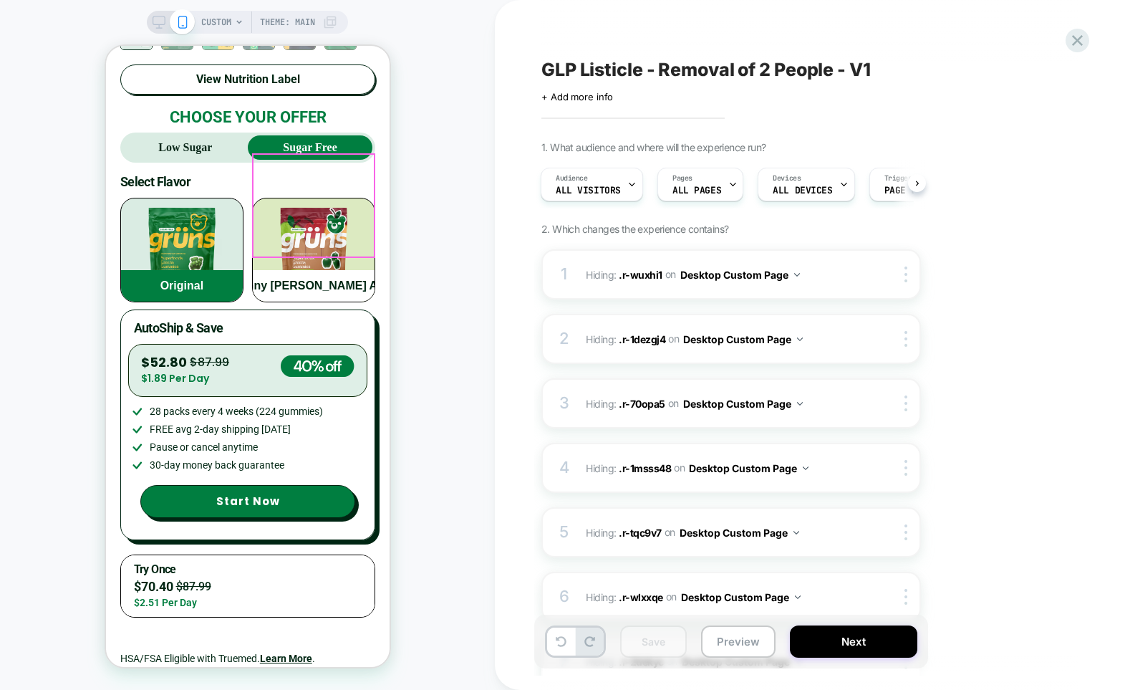
click at [282, 198] on img "button" at bounding box center [313, 234] width 80 height 72
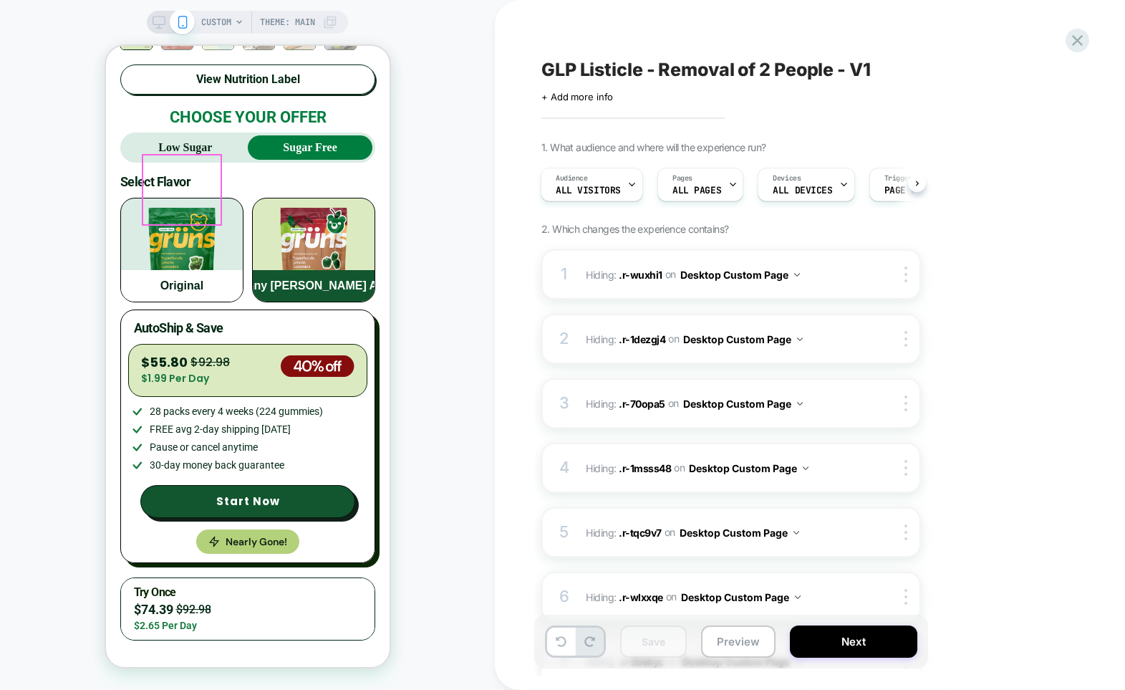
click at [218, 198] on img "button" at bounding box center [181, 234] width 80 height 72
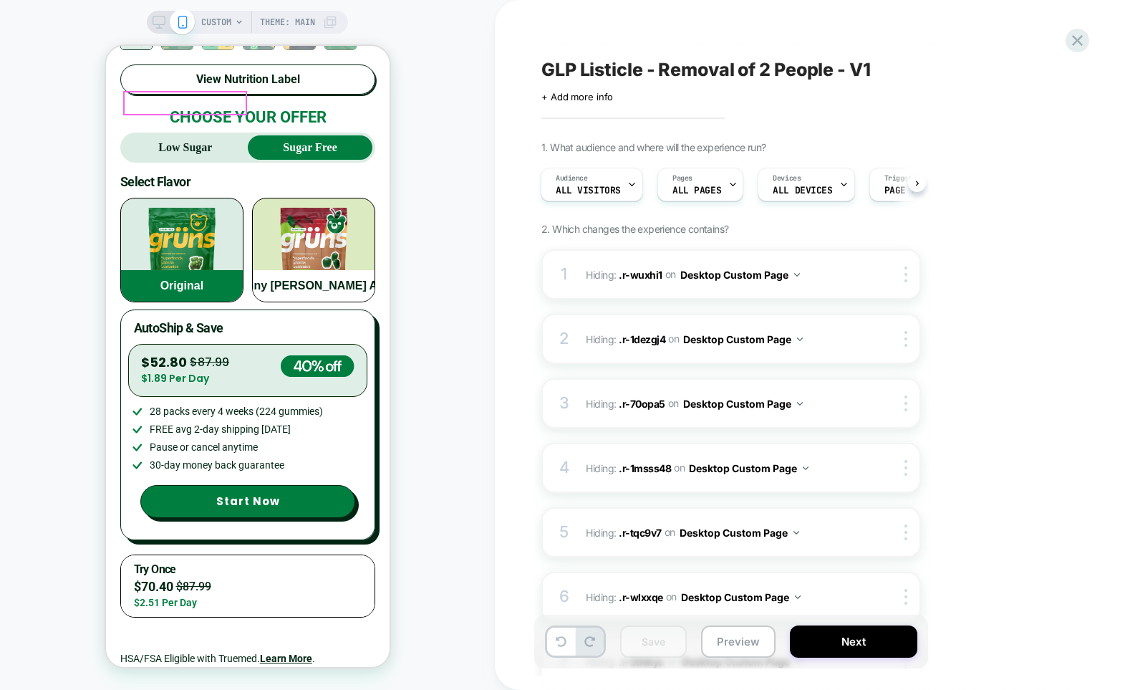
click at [193, 139] on p "Low Sugar" at bounding box center [184, 147] width 125 height 17
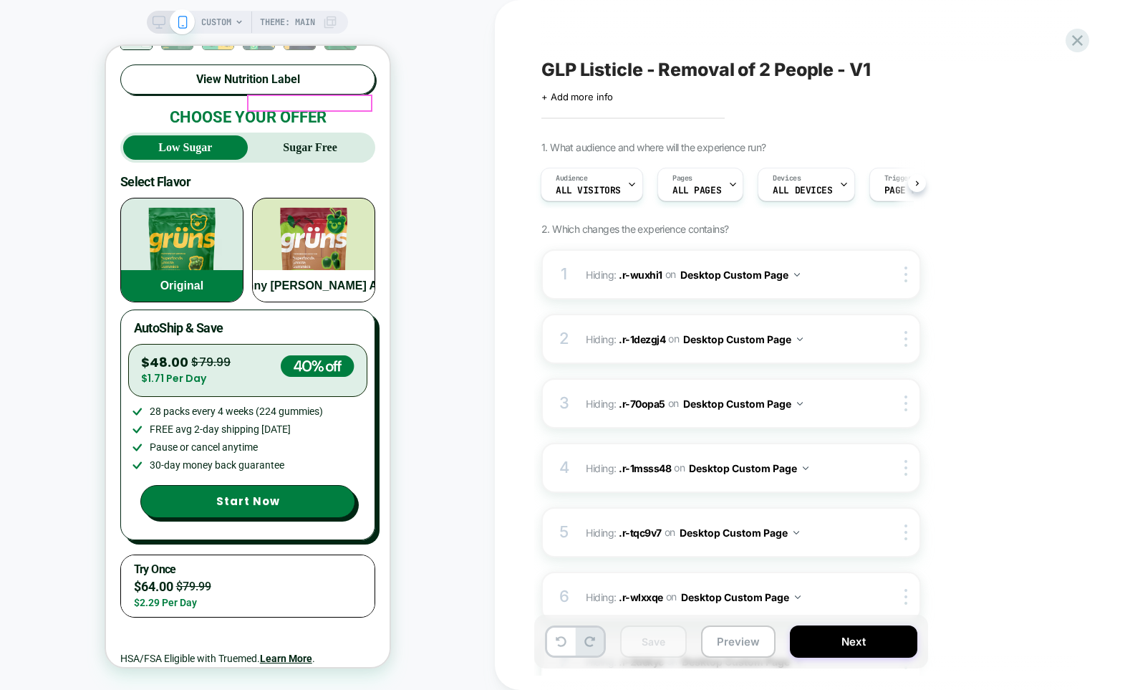
click at [303, 141] on strong "Sugar Free" at bounding box center [309, 147] width 54 height 12
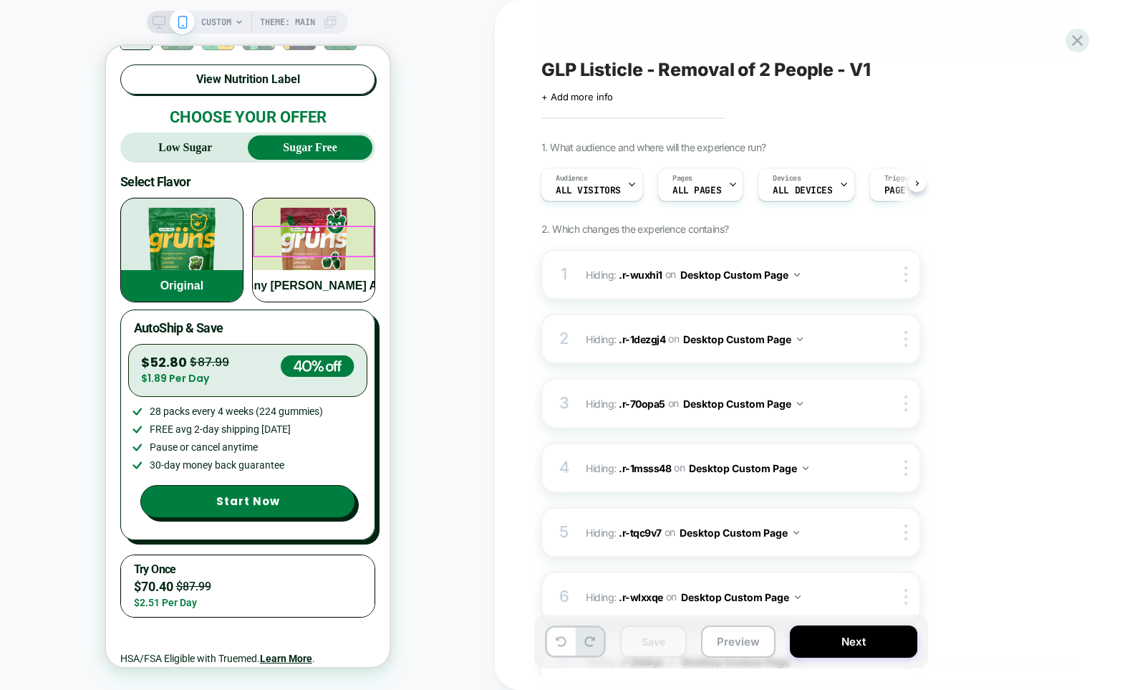
click at [281, 270] on div "Grünny [PERSON_NAME] Apple" at bounding box center [313, 286] width 175 height 32
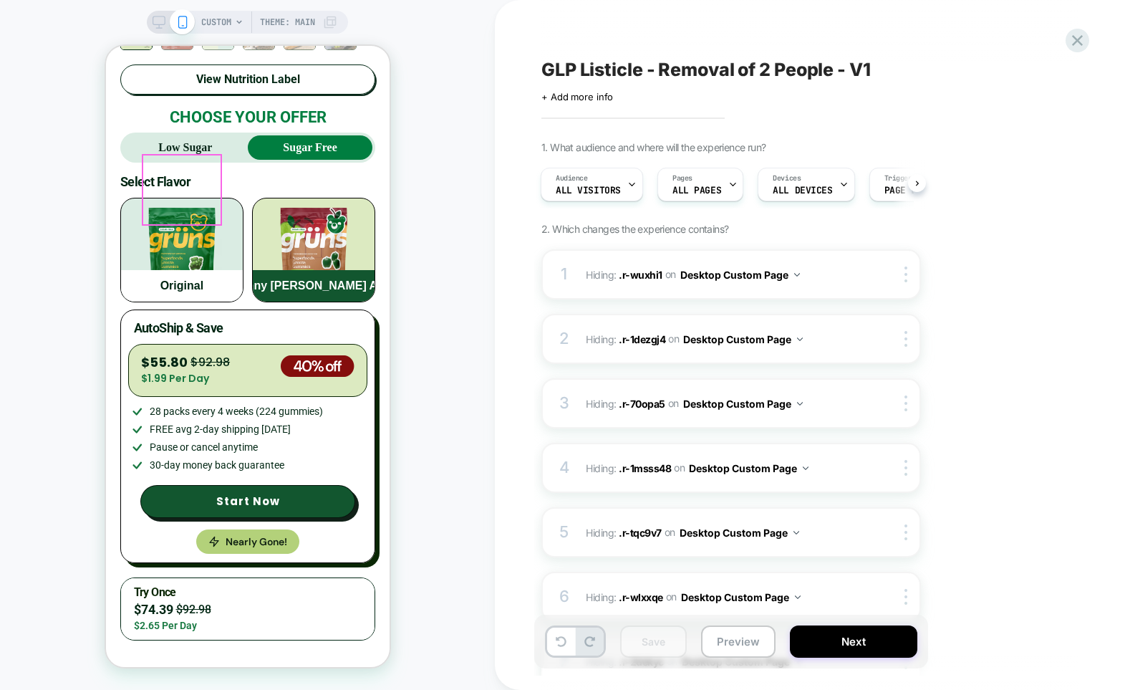
click at [195, 218] on img "button" at bounding box center [181, 234] width 80 height 72
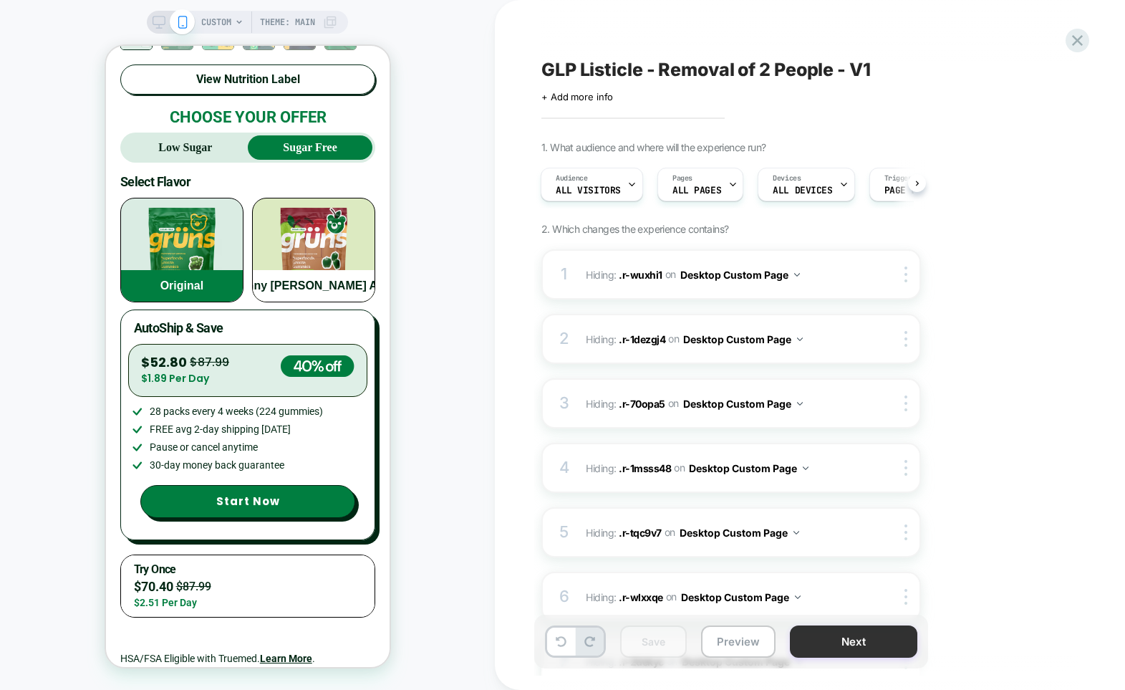
click at [835, 645] on button "Next" at bounding box center [853, 641] width 127 height 32
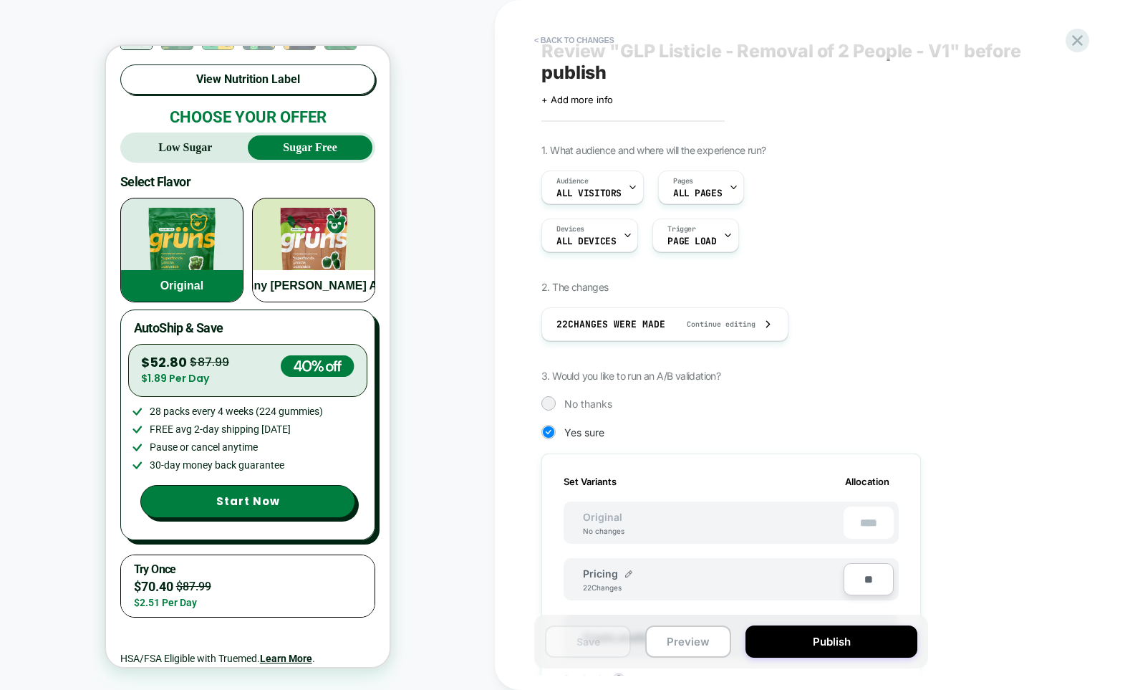
scroll to position [91, 0]
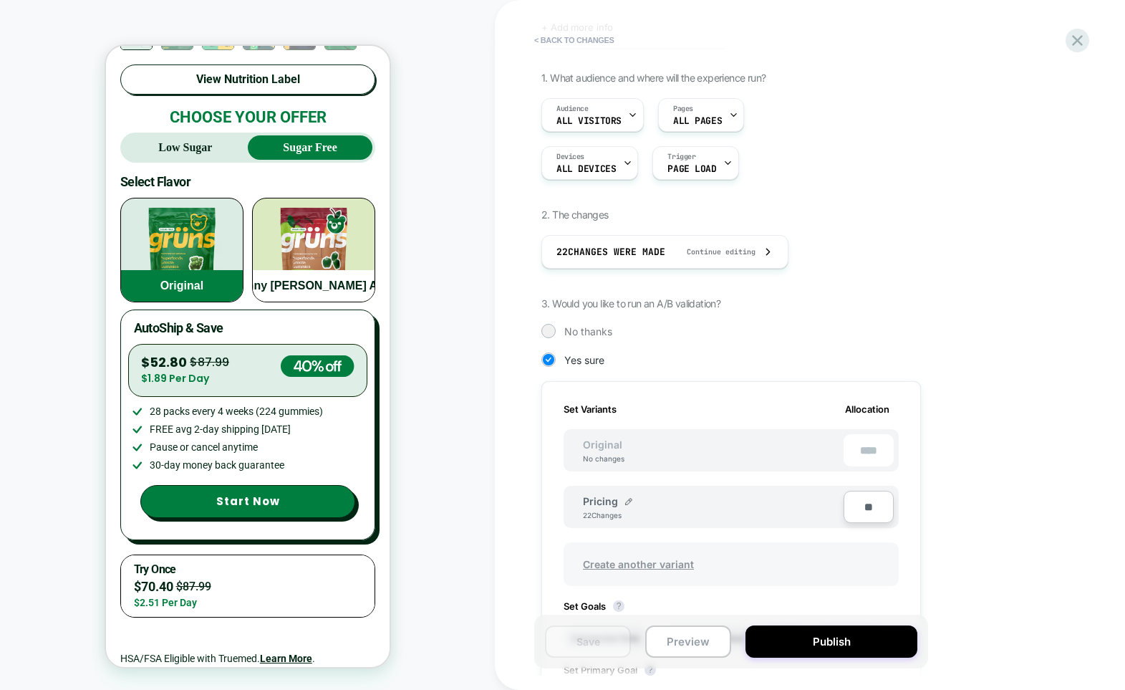
click at [639, 562] on span "Create another variant" at bounding box center [639, 564] width 140 height 34
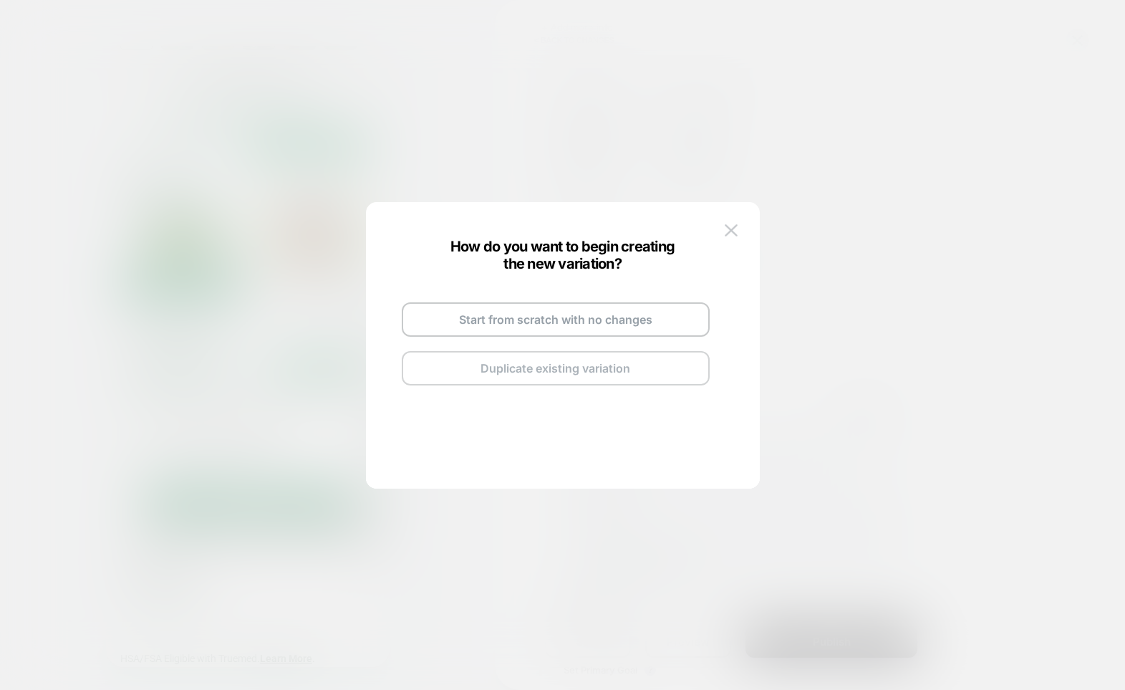
click at [610, 369] on button "Duplicate existing variation" at bounding box center [556, 368] width 308 height 34
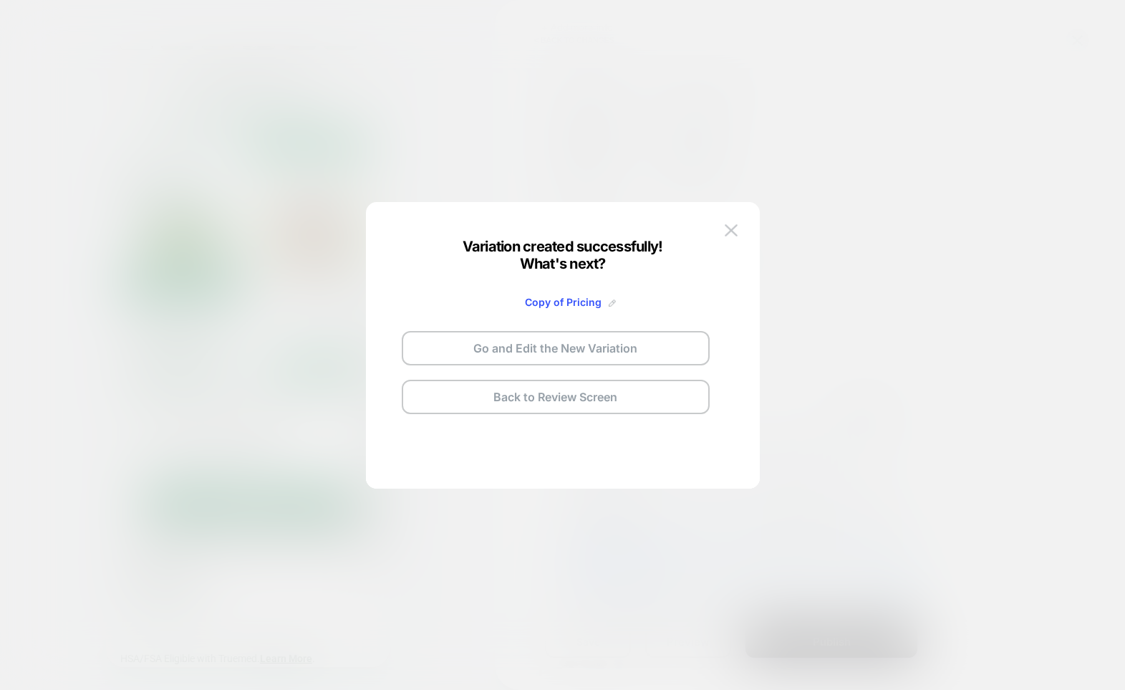
click at [609, 303] on img at bounding box center [612, 302] width 7 height 7
click at [584, 304] on input "**********" at bounding box center [538, 302] width 104 height 28
type input "**********"
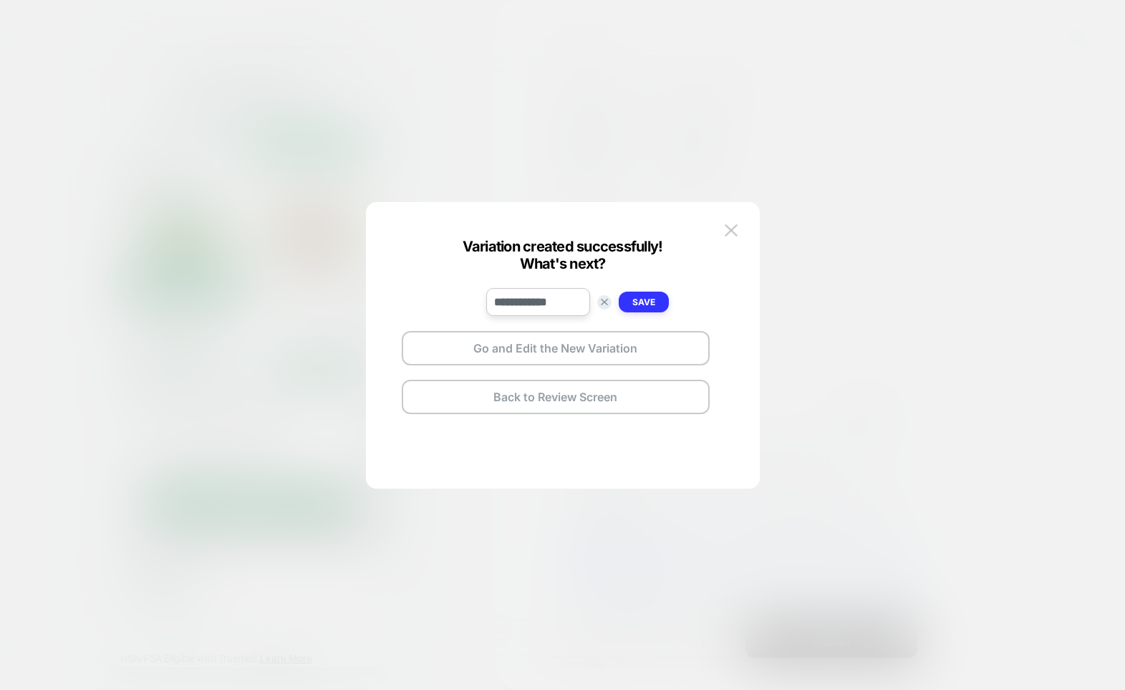
click at [649, 301] on strong "Save" at bounding box center [643, 301] width 23 height 11
click at [621, 352] on button "Go and Edit the New Variation" at bounding box center [556, 348] width 308 height 34
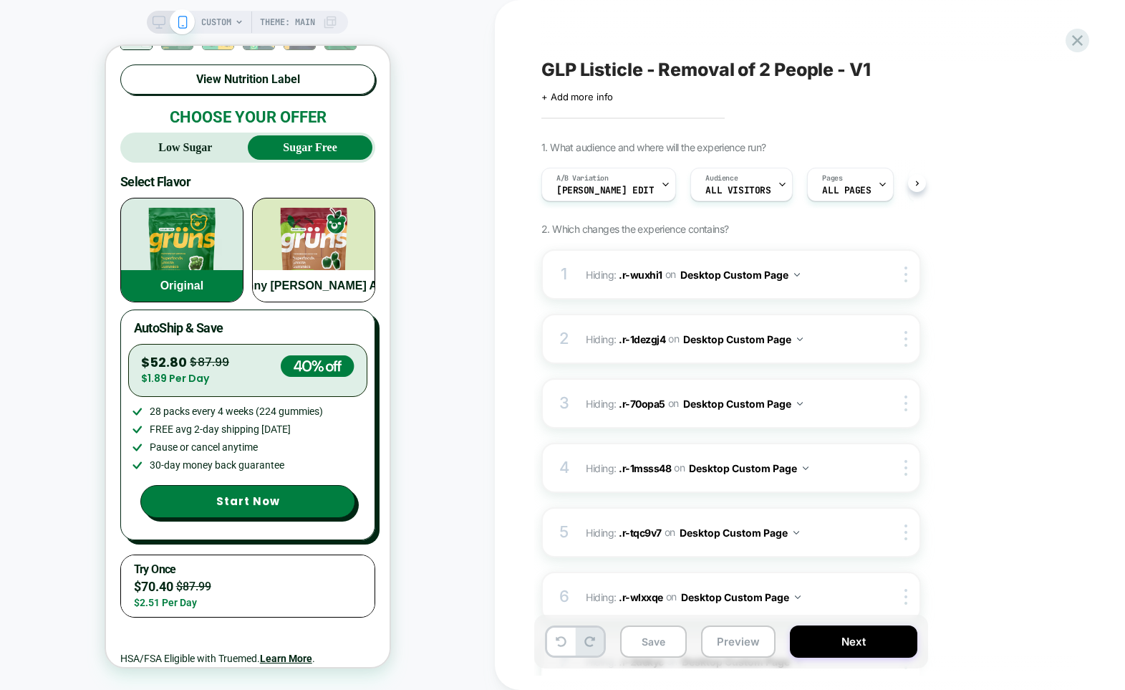
scroll to position [0, 1]
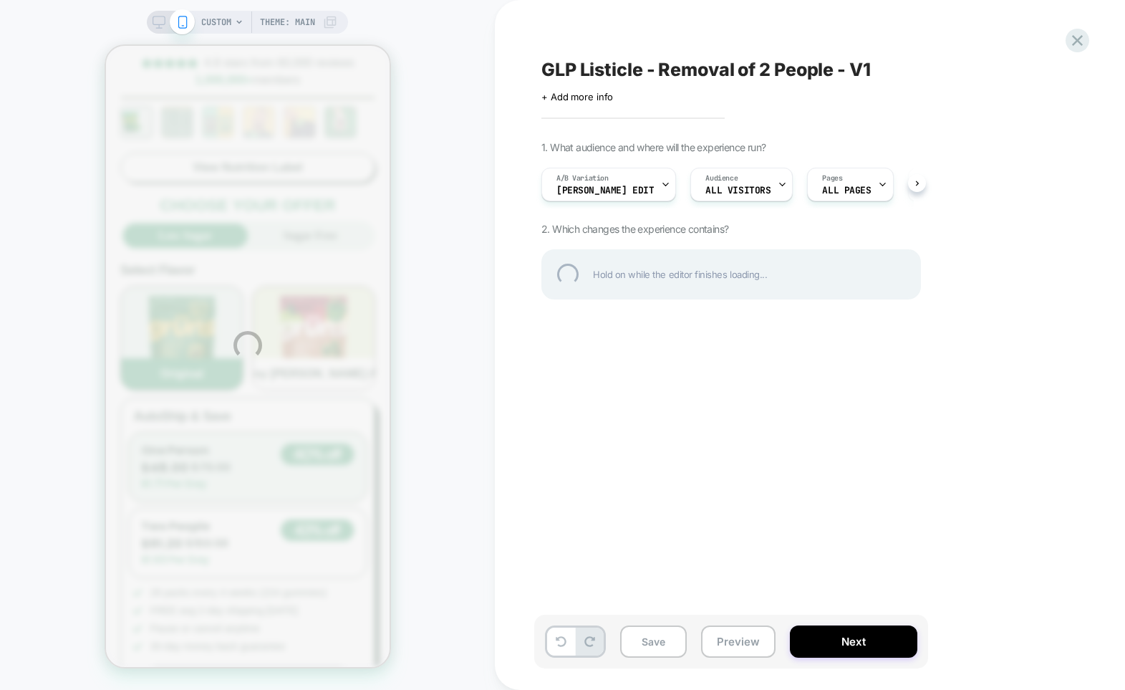
scroll to position [5333, 0]
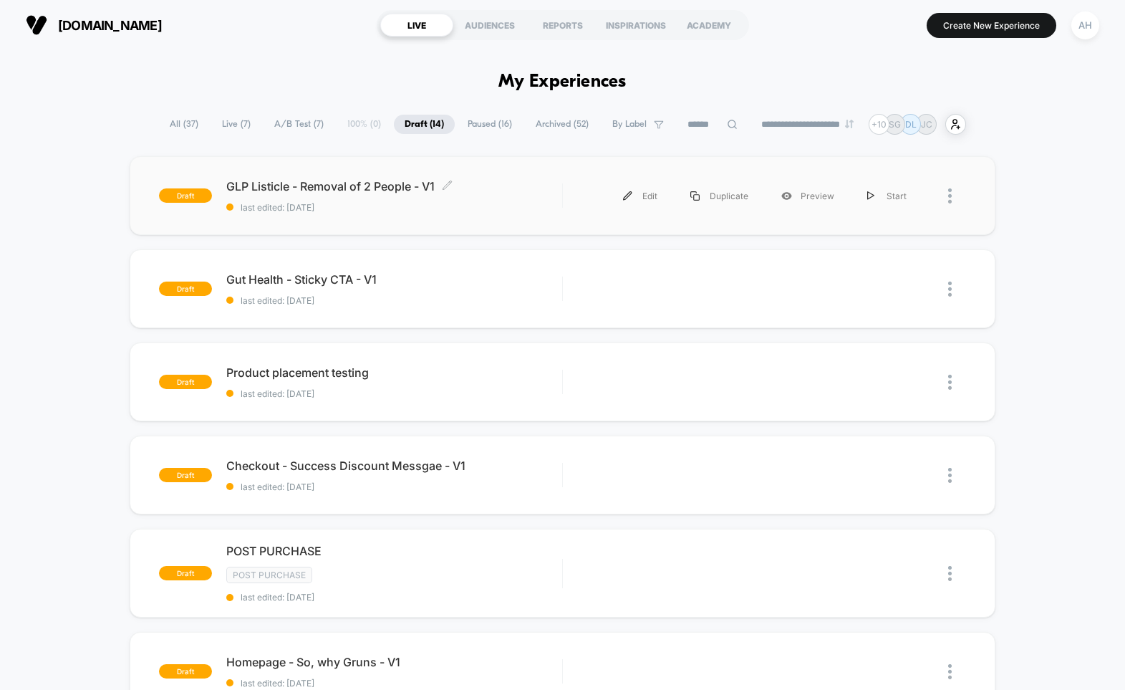
click at [510, 204] on span "last edited: [DATE]" at bounding box center [394, 207] width 336 height 11
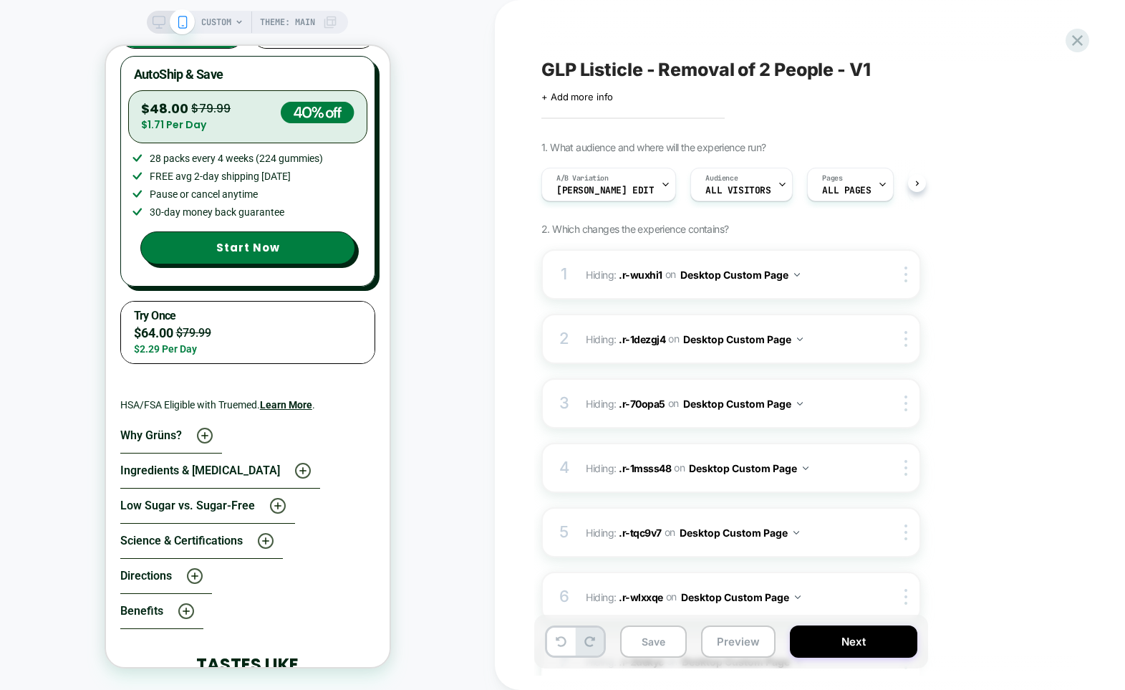
scroll to position [0, 1]
click at [433, 247] on div "CUSTOM Theme: MAIN" at bounding box center [247, 344] width 495 height 661
click at [159, 21] on icon at bounding box center [159, 22] width 13 height 13
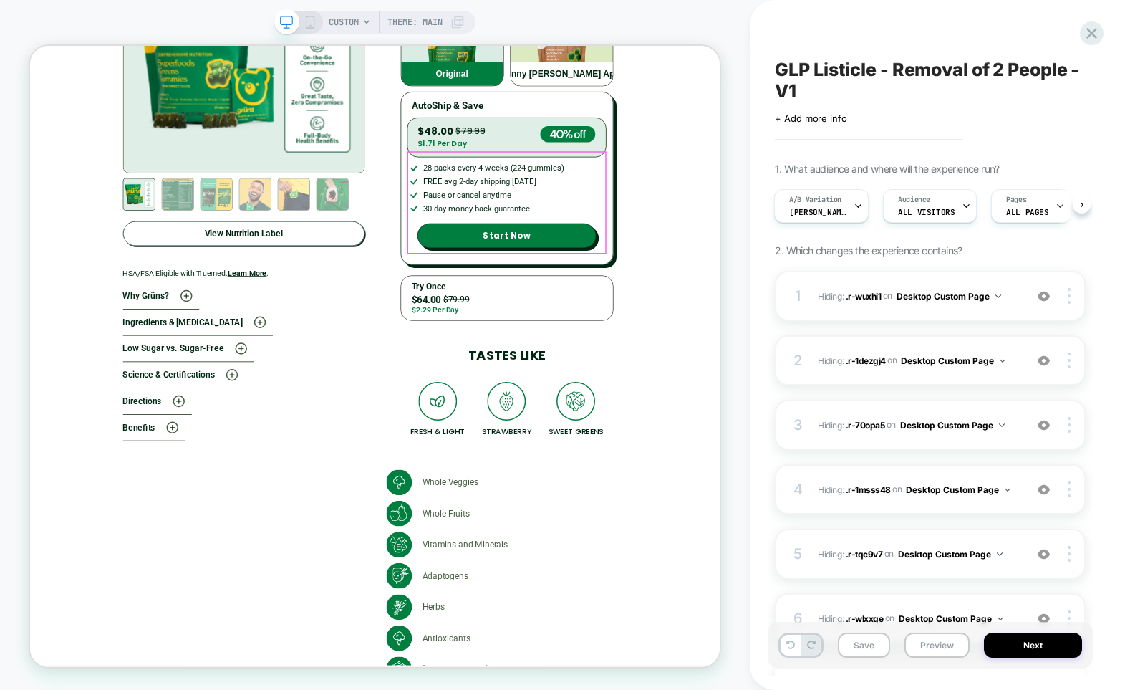
scroll to position [0, 1]
click at [1092, 39] on icon at bounding box center [1091, 33] width 19 height 19
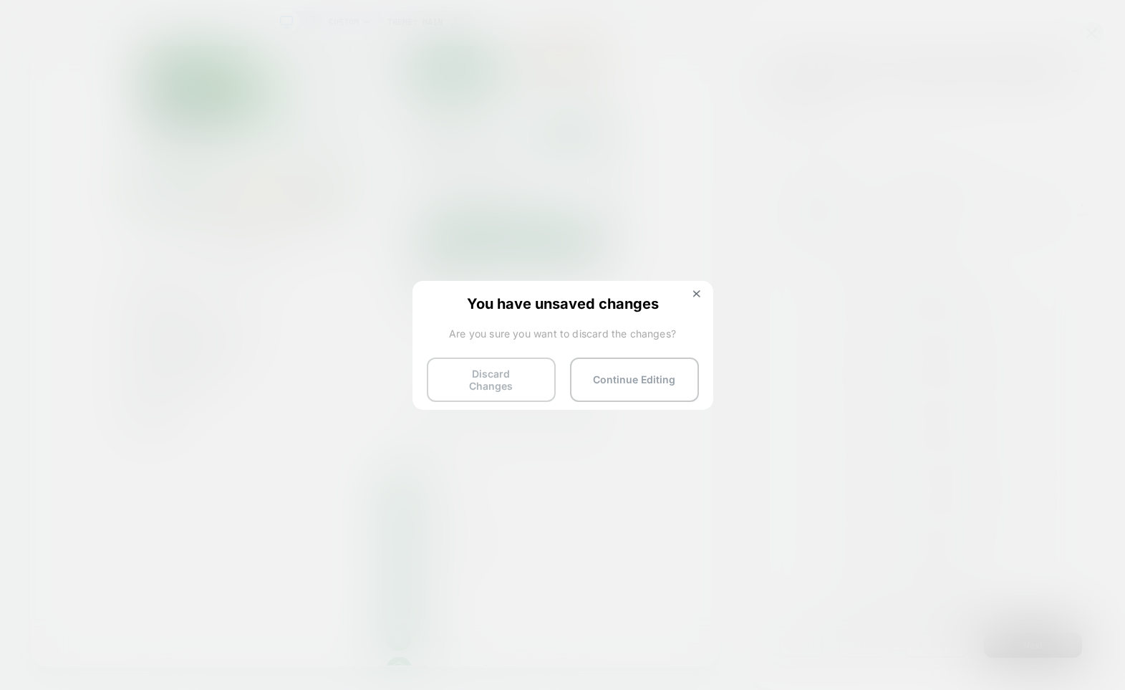
click at [497, 385] on button "Discard Changes" at bounding box center [491, 379] width 129 height 44
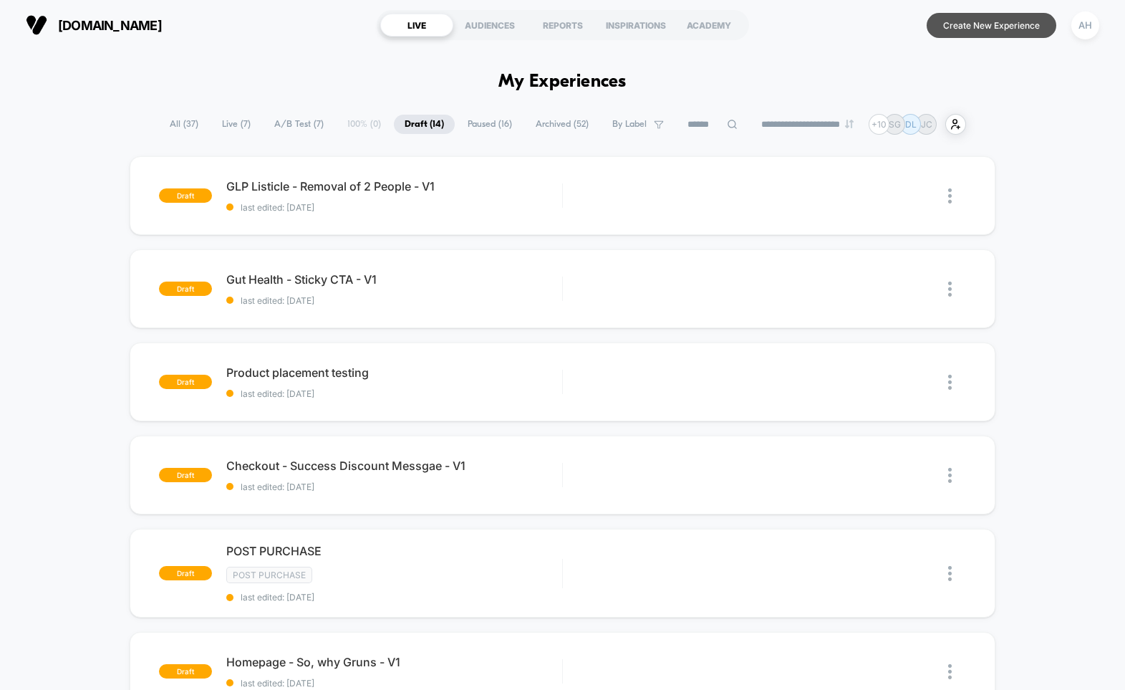
click at [1002, 29] on button "Create New Experience" at bounding box center [992, 25] width 130 height 25
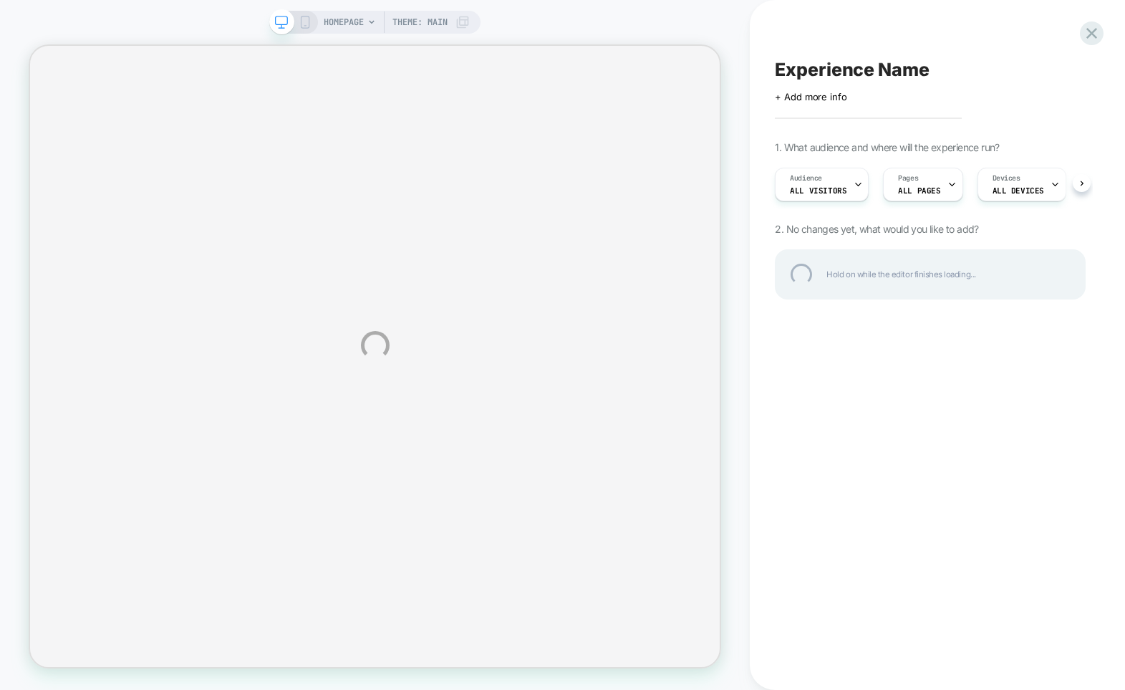
click at [362, 23] on div "HOMEPAGE Theme: MAIN Experience Name Click to edit experience details + Add mor…" at bounding box center [562, 345] width 1125 height 690
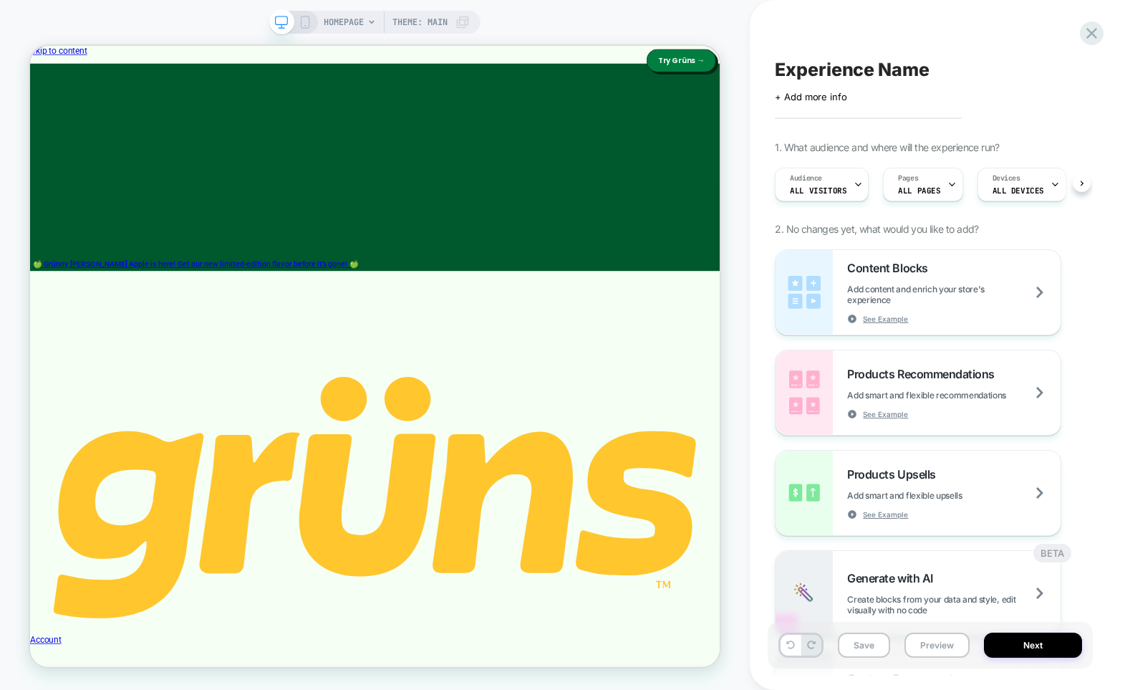
scroll to position [0, 1]
click at [362, 22] on span "HOMEPAGE" at bounding box center [344, 22] width 40 height 23
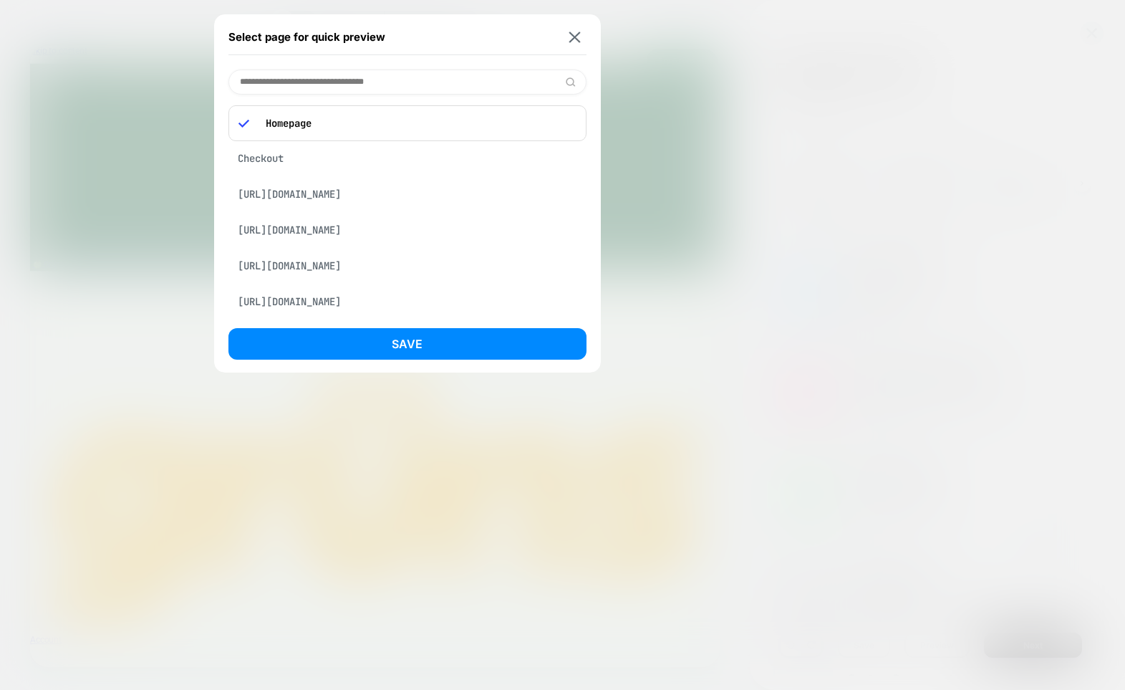
click at [442, 192] on div "https://gruns.co/pages/nutrition-support" at bounding box center [407, 193] width 358 height 27
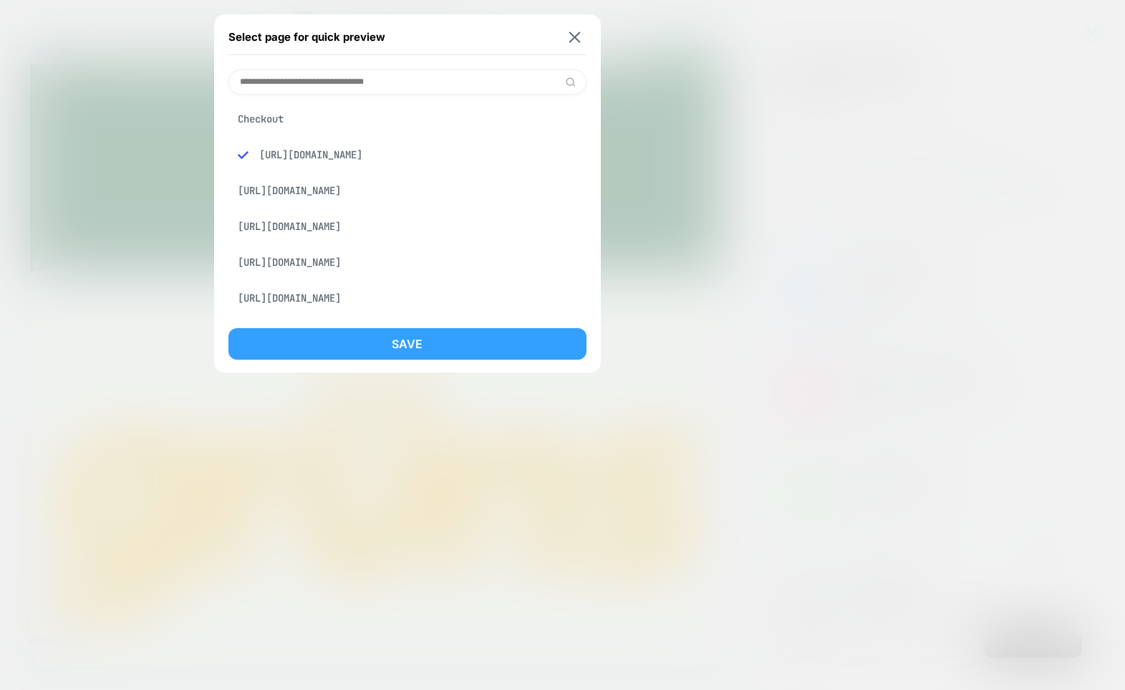
click at [406, 341] on button "Save" at bounding box center [407, 344] width 358 height 32
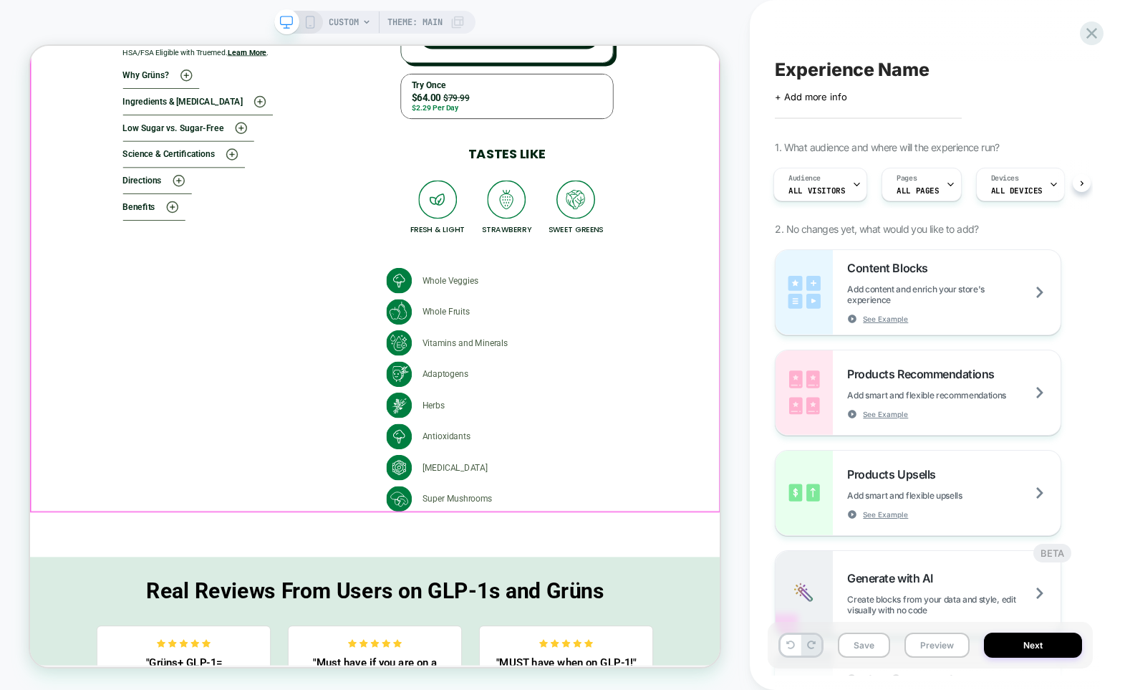
scroll to position [4668, 0]
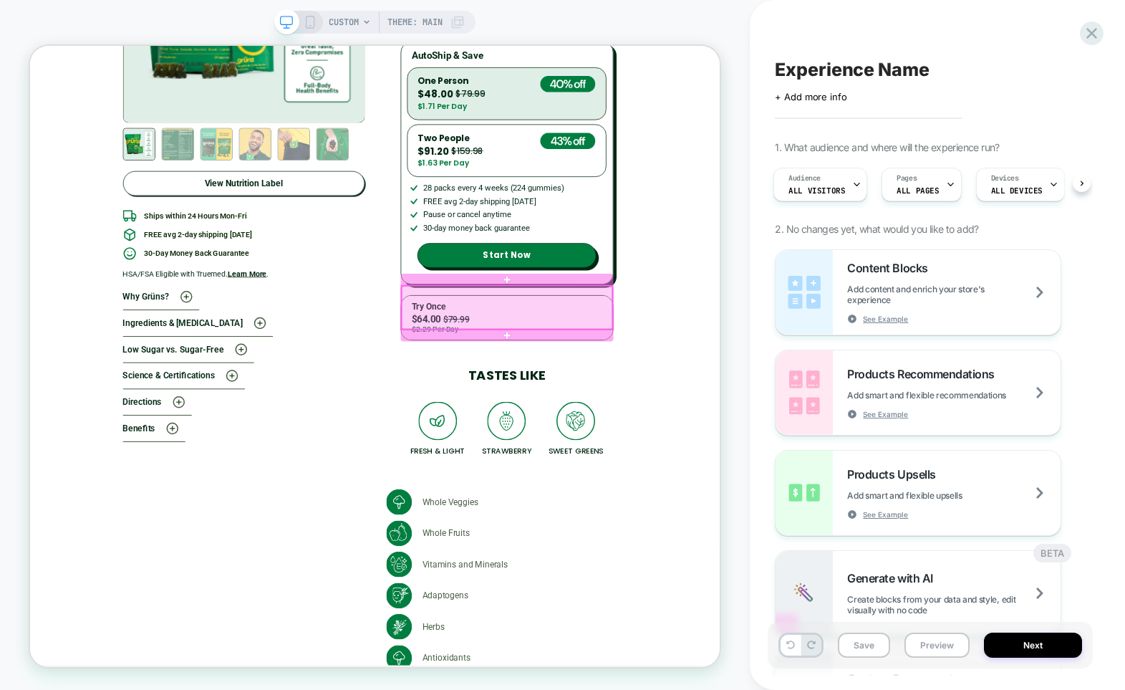
click at [658, 378] on div at bounding box center [666, 394] width 281 height 57
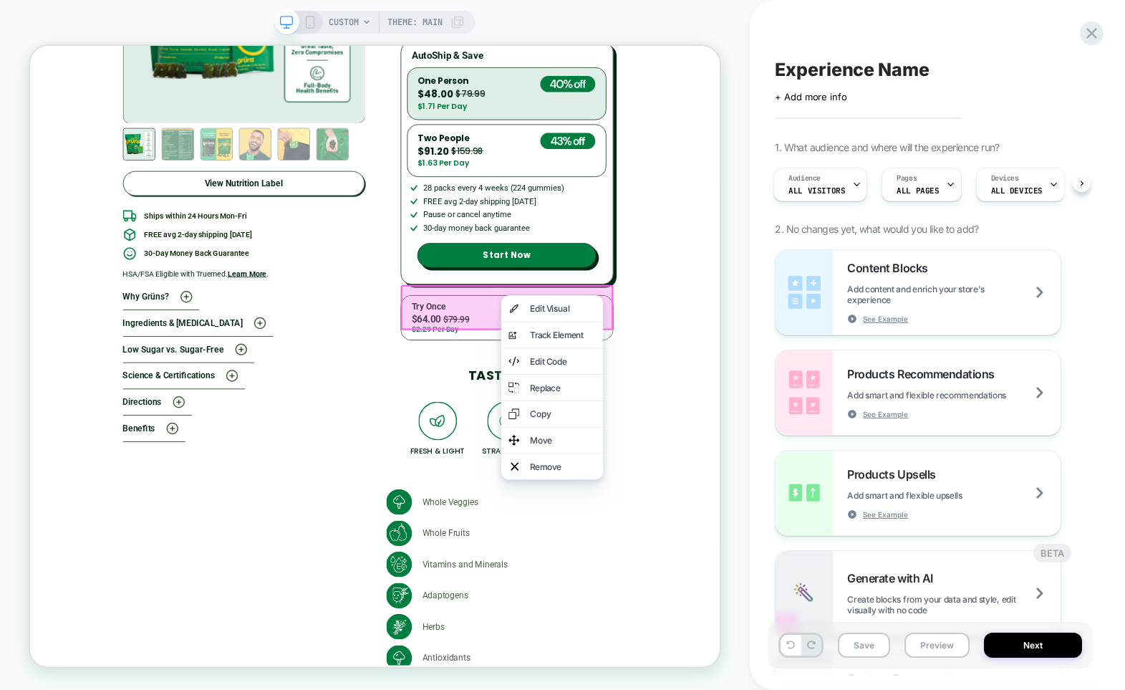
click at [879, 298] on div "CHOOSE YOUR OFFER Low Sugar Sugar Free Select Flavor Original Grünny Smith Appl…" at bounding box center [705, 149] width 400 height 646
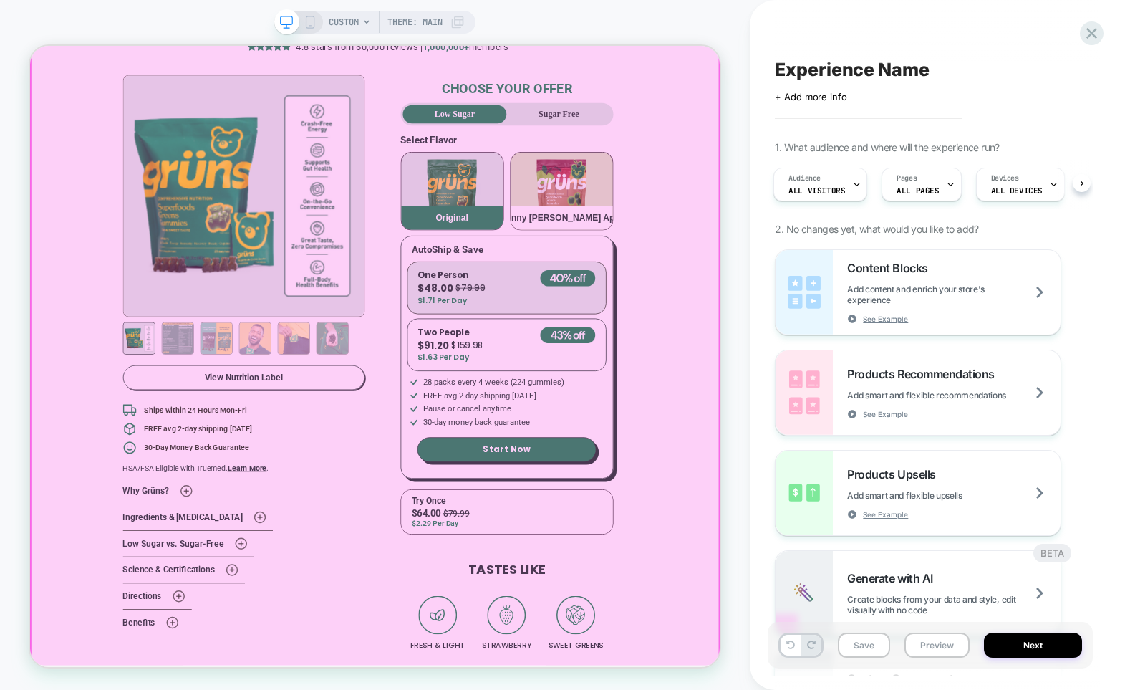
scroll to position [4401, 0]
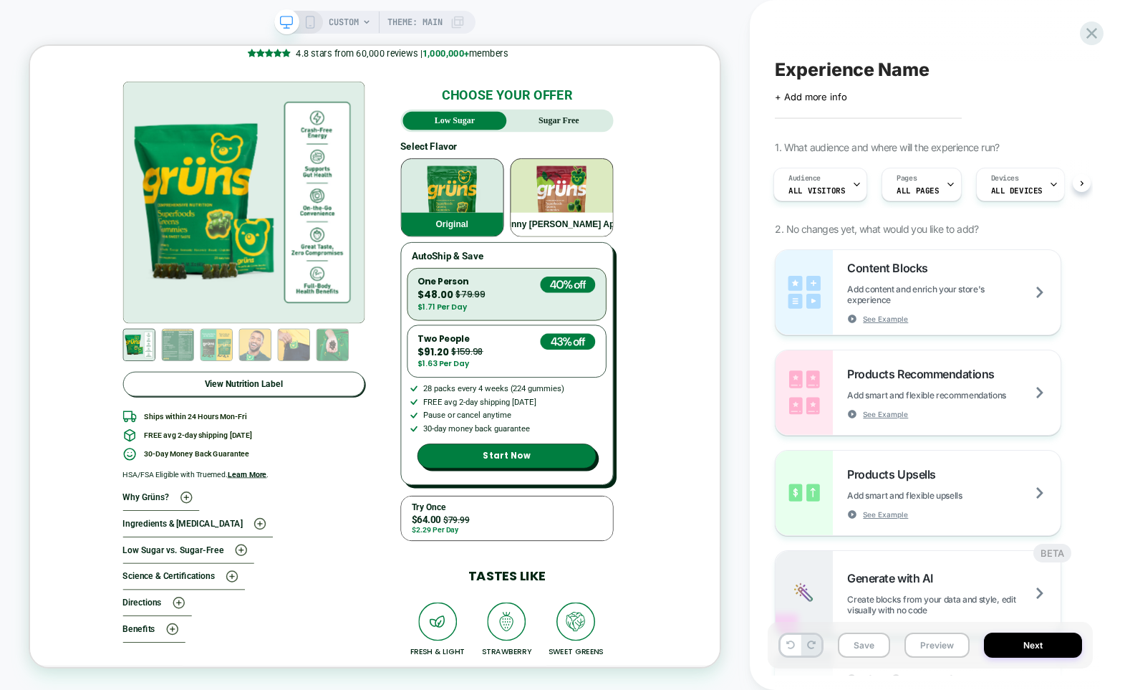
click at [735, 82] on div "CUSTOM Theme: MAIN" at bounding box center [375, 344] width 750 height 661
click at [1086, 32] on icon at bounding box center [1091, 33] width 19 height 19
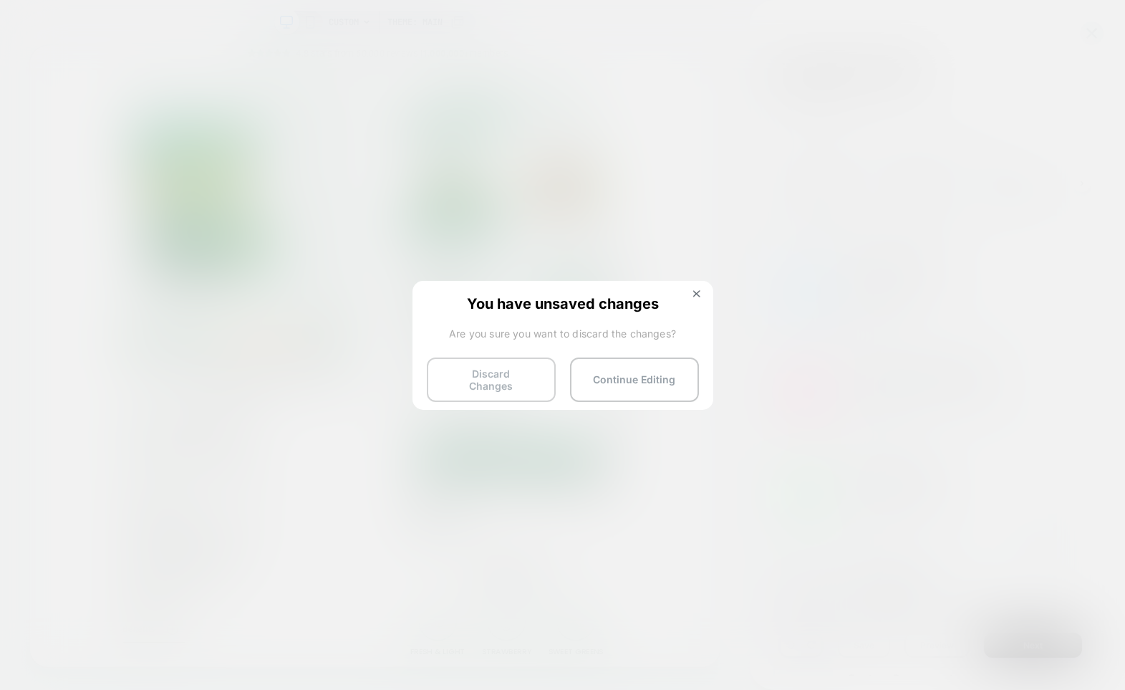
click at [523, 379] on button "Discard Changes" at bounding box center [491, 379] width 129 height 44
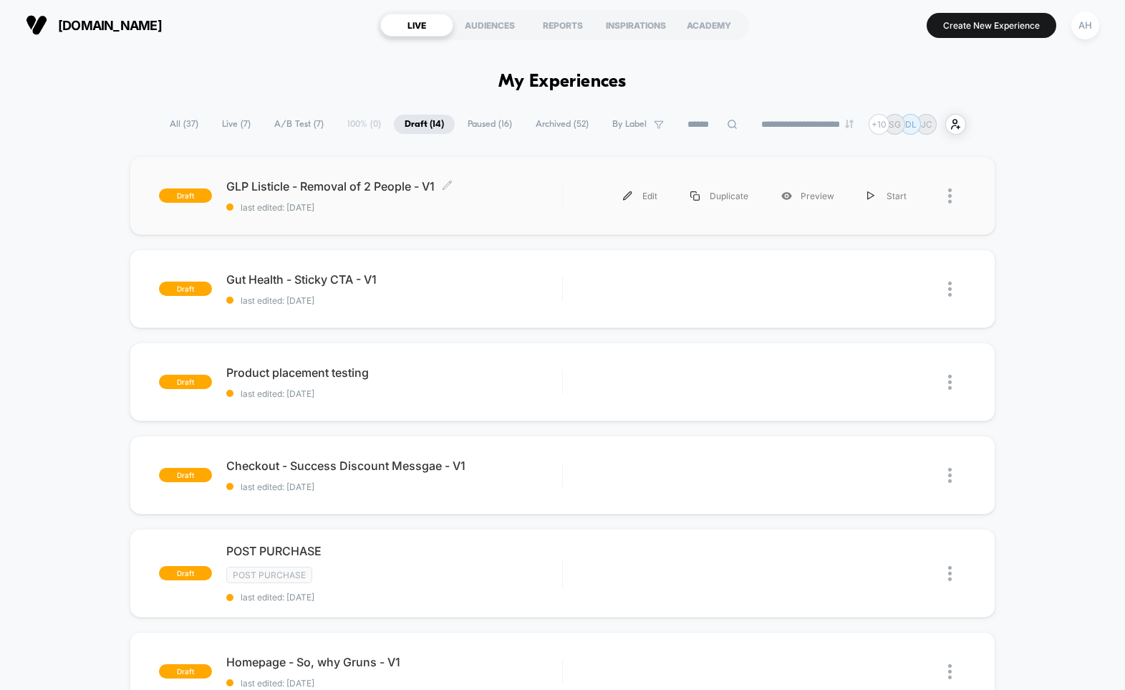
click at [506, 199] on div "GLP Listicle - Removal of 2 People - V1 Click to edit experience details Click …" at bounding box center [394, 196] width 336 height 34
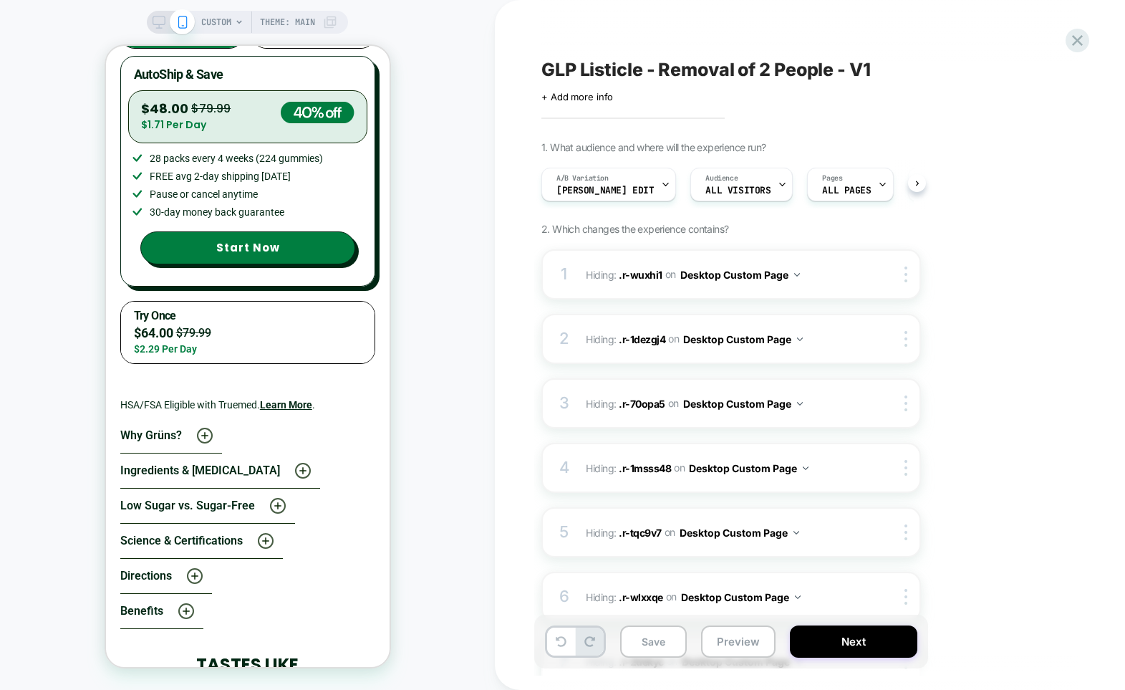
scroll to position [0, 1]
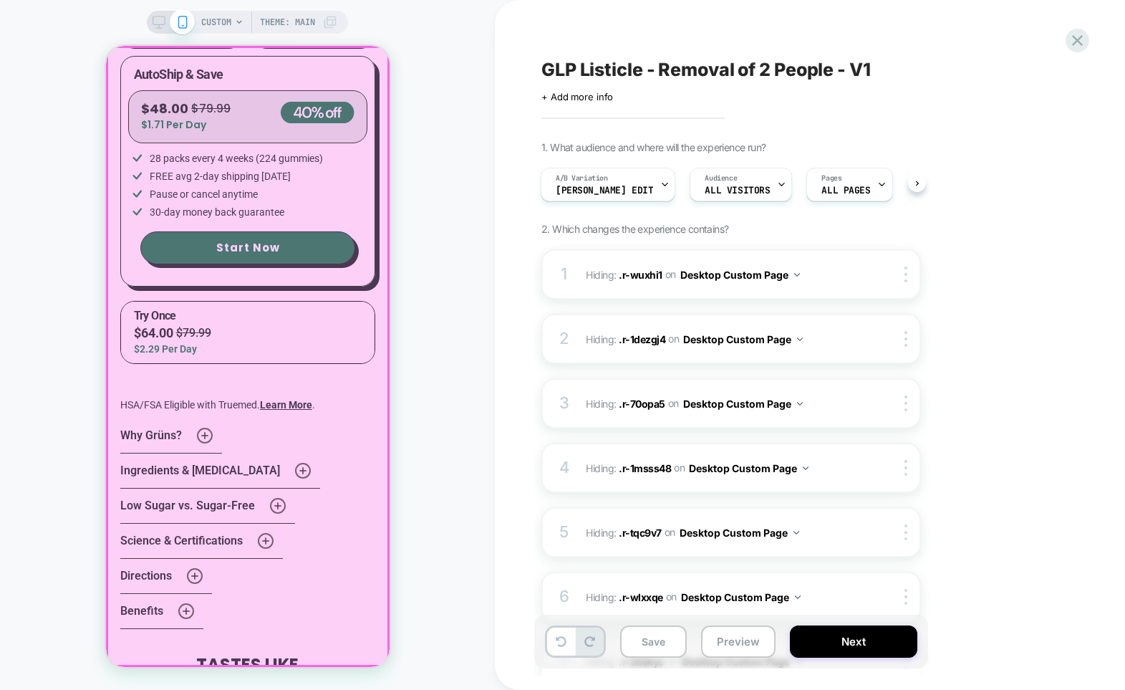
click at [375, 59] on div at bounding box center [247, 356] width 281 height 618
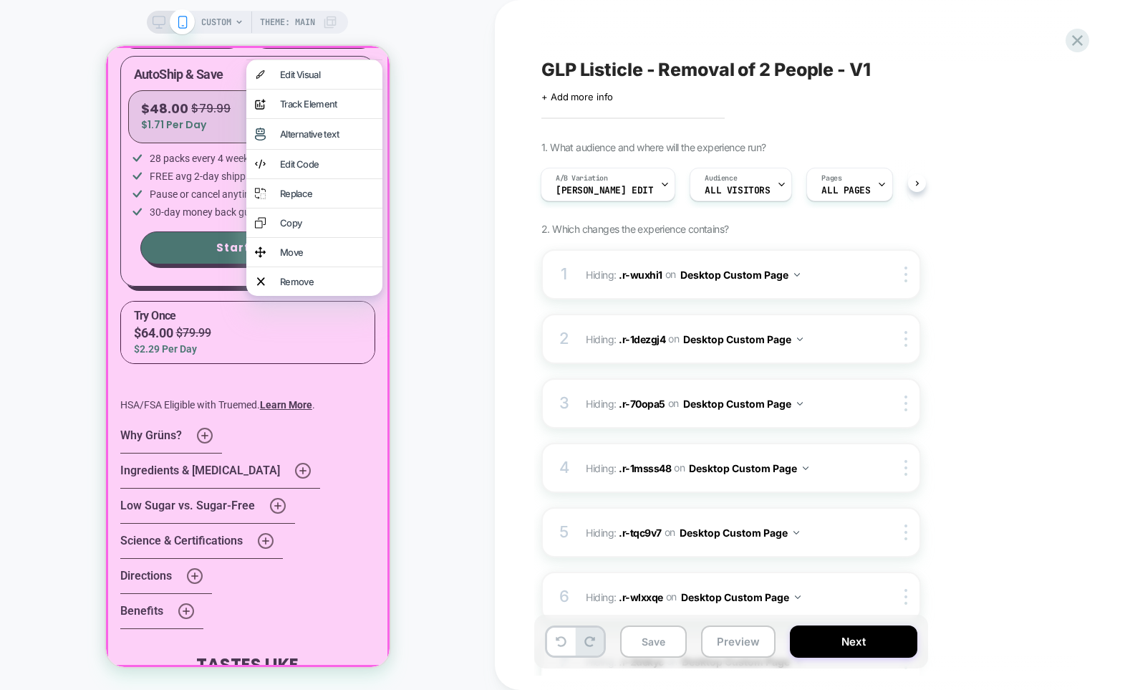
click at [450, 66] on div "CUSTOM Theme: MAIN" at bounding box center [247, 344] width 495 height 661
click at [411, 47] on div "CUSTOM Theme: MAIN" at bounding box center [247, 344] width 495 height 661
click at [429, 220] on div "CUSTOM Theme: MAIN" at bounding box center [247, 344] width 495 height 661
click at [336, 494] on div at bounding box center [247, 356] width 284 height 621
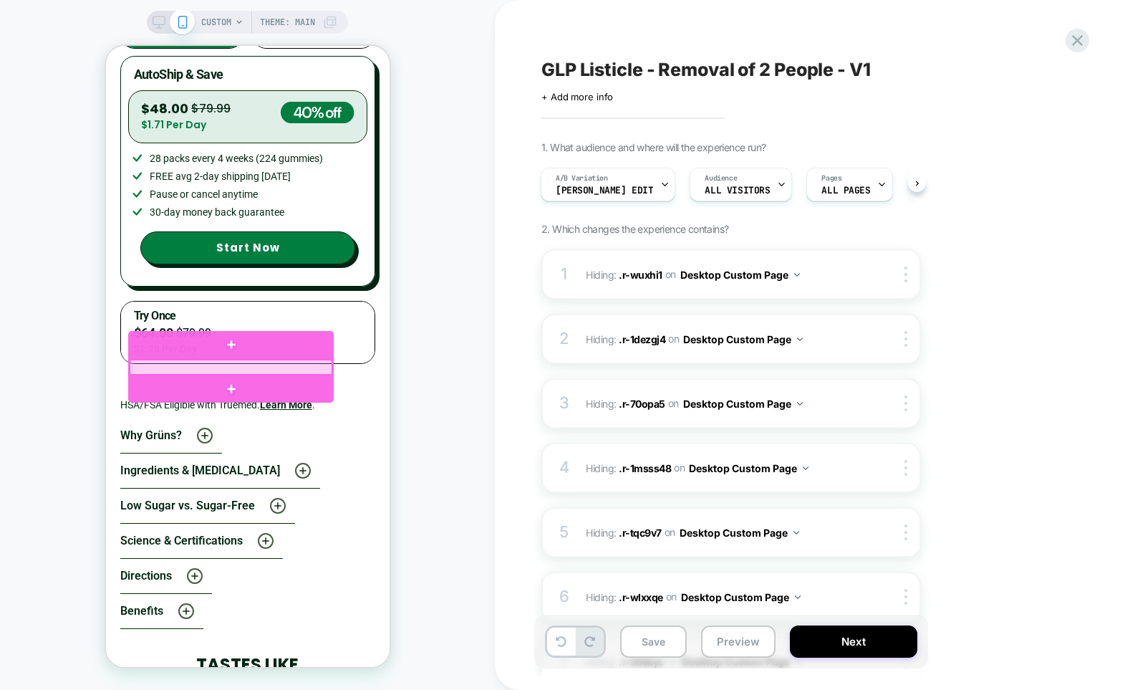
click at [286, 369] on div at bounding box center [230, 366] width 203 height 15
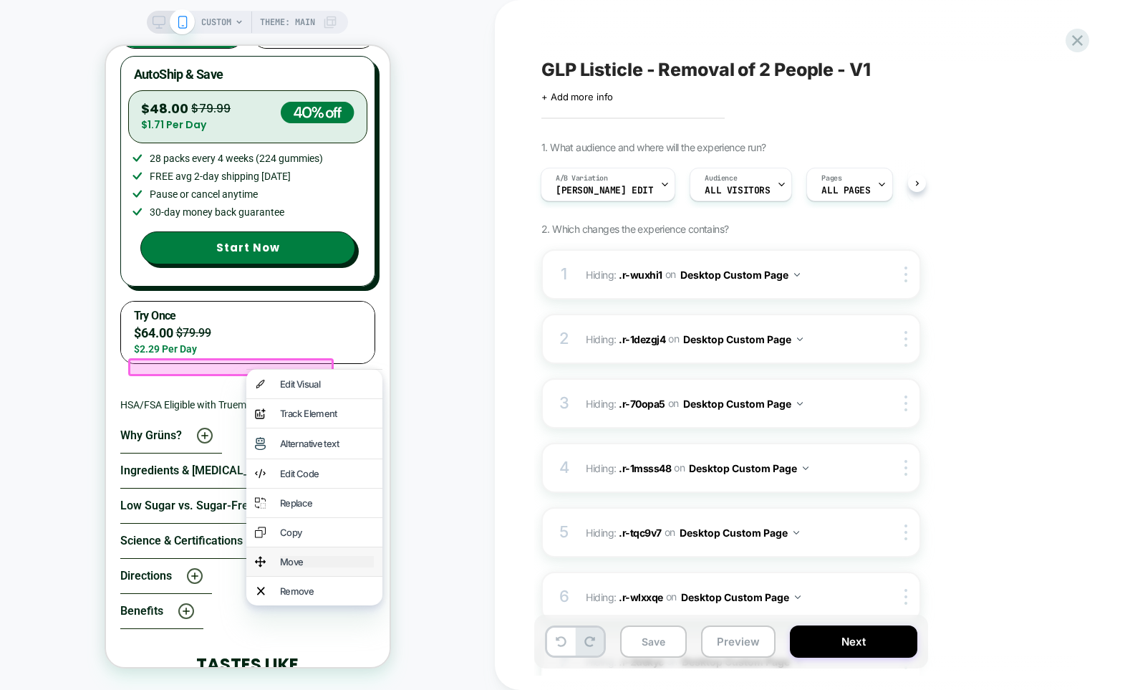
click at [322, 567] on div "Move" at bounding box center [326, 561] width 94 height 11
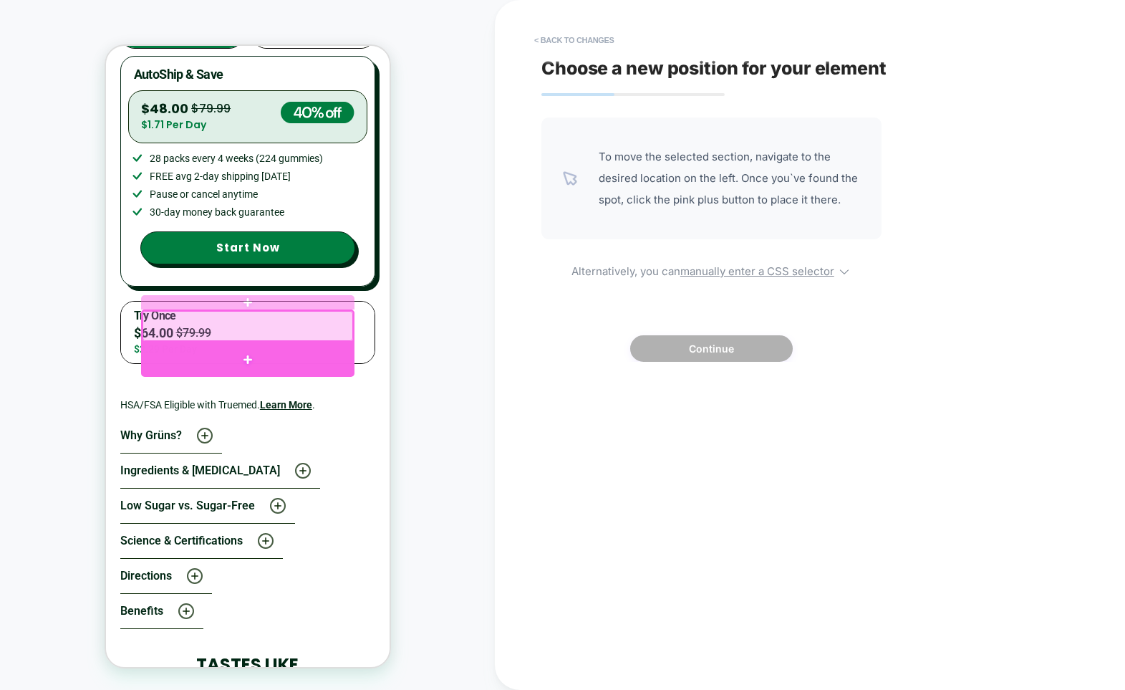
click at [224, 351] on div at bounding box center [246, 359] width 213 height 35
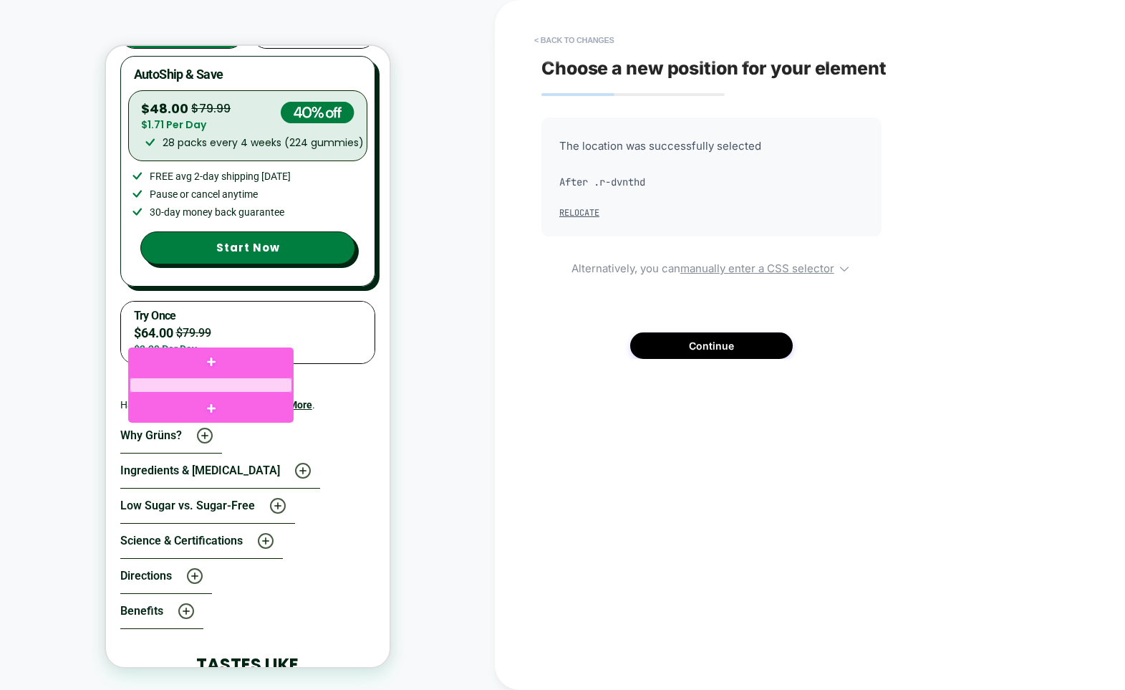
click at [227, 384] on div at bounding box center [210, 384] width 162 height 15
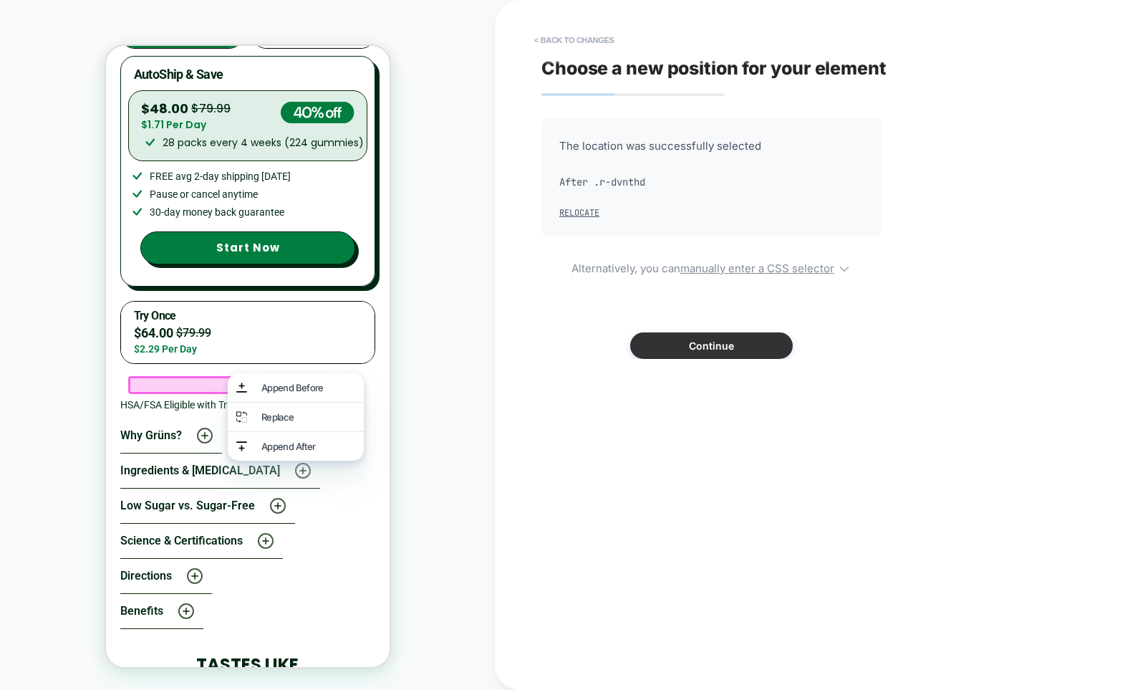
click at [707, 349] on button "Continue" at bounding box center [711, 345] width 163 height 26
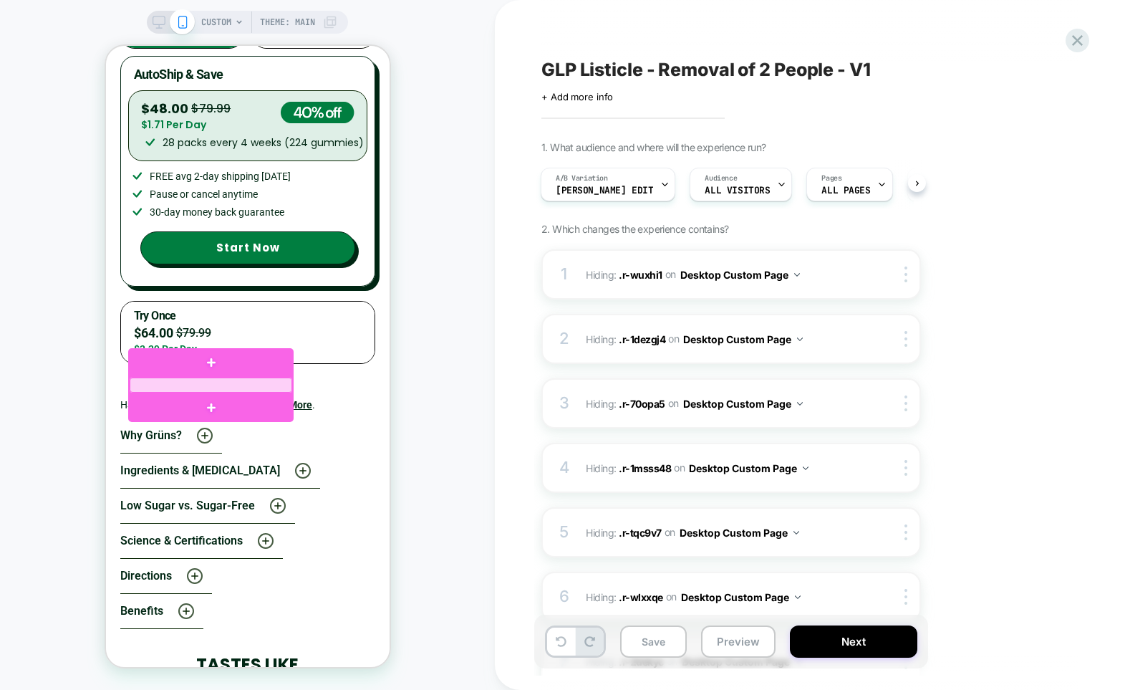
click at [217, 385] on div at bounding box center [210, 384] width 162 height 15
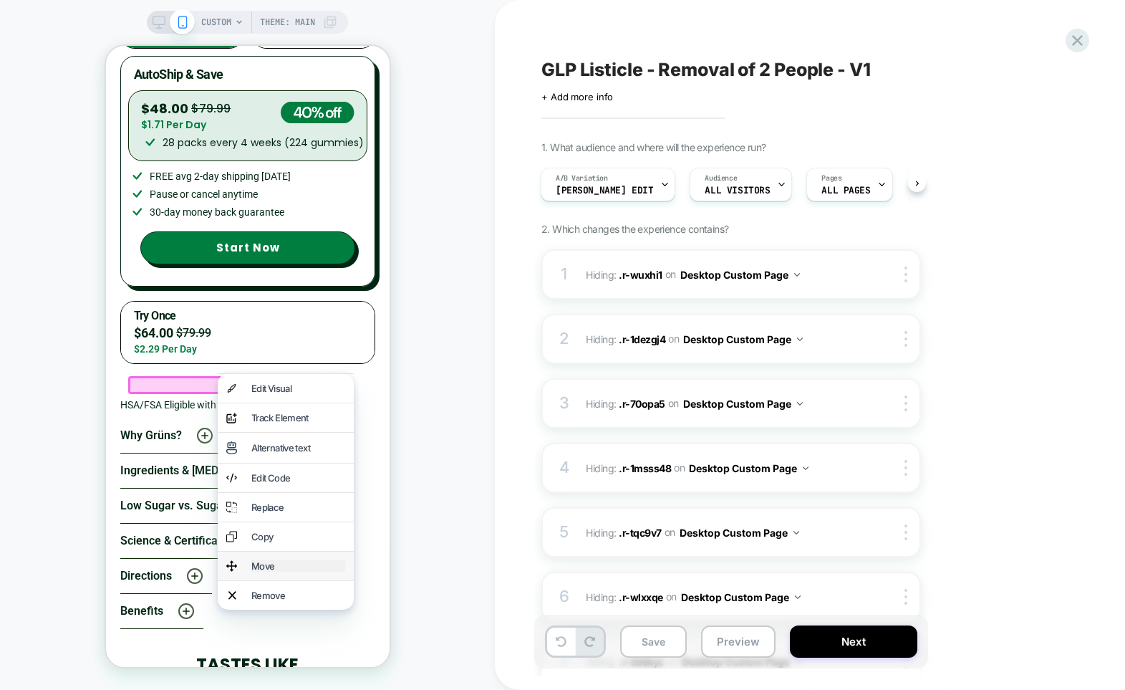
click at [279, 571] on div "Move" at bounding box center [298, 565] width 94 height 11
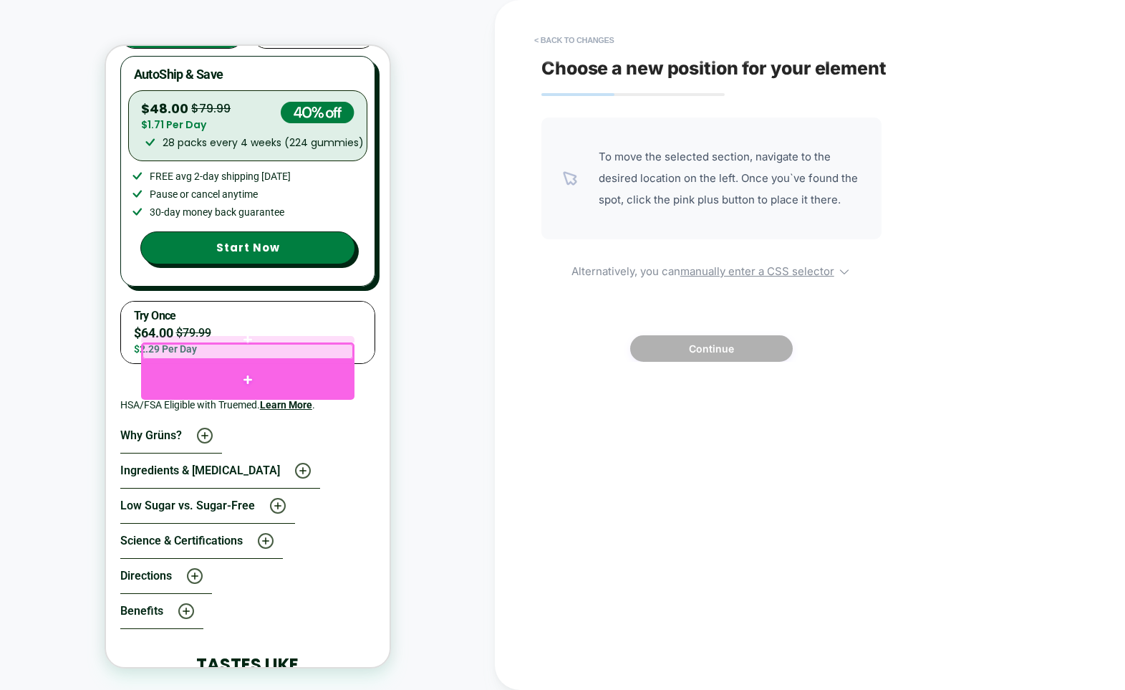
click at [245, 369] on div at bounding box center [246, 379] width 213 height 40
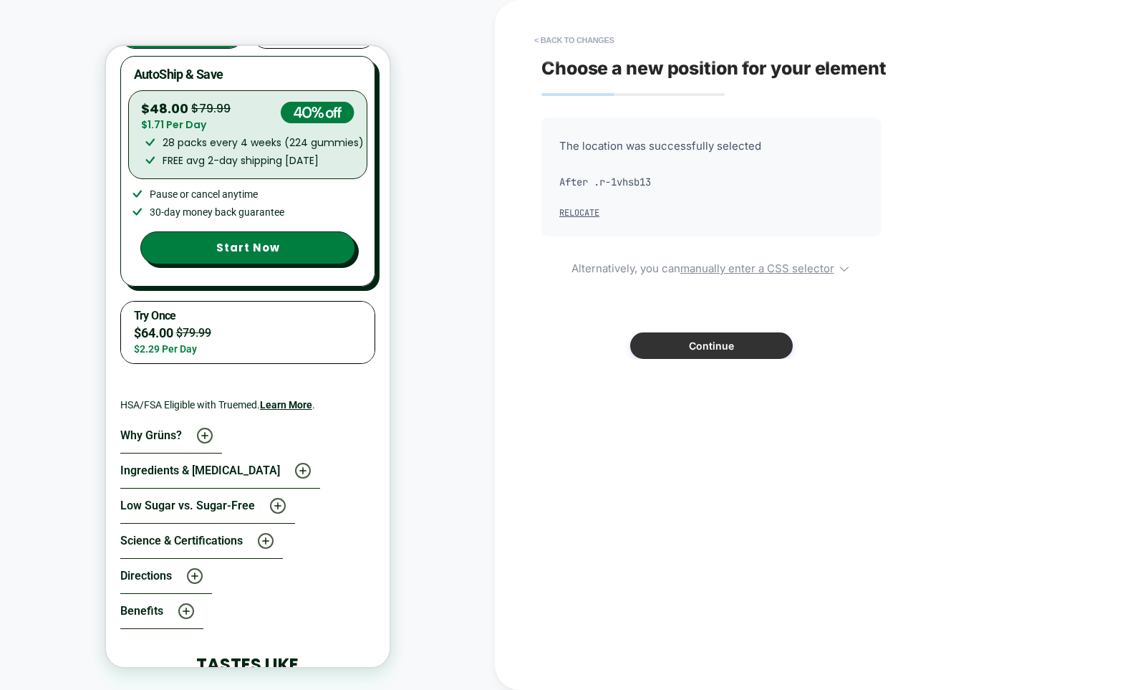
click at [702, 348] on button "Continue" at bounding box center [711, 345] width 163 height 26
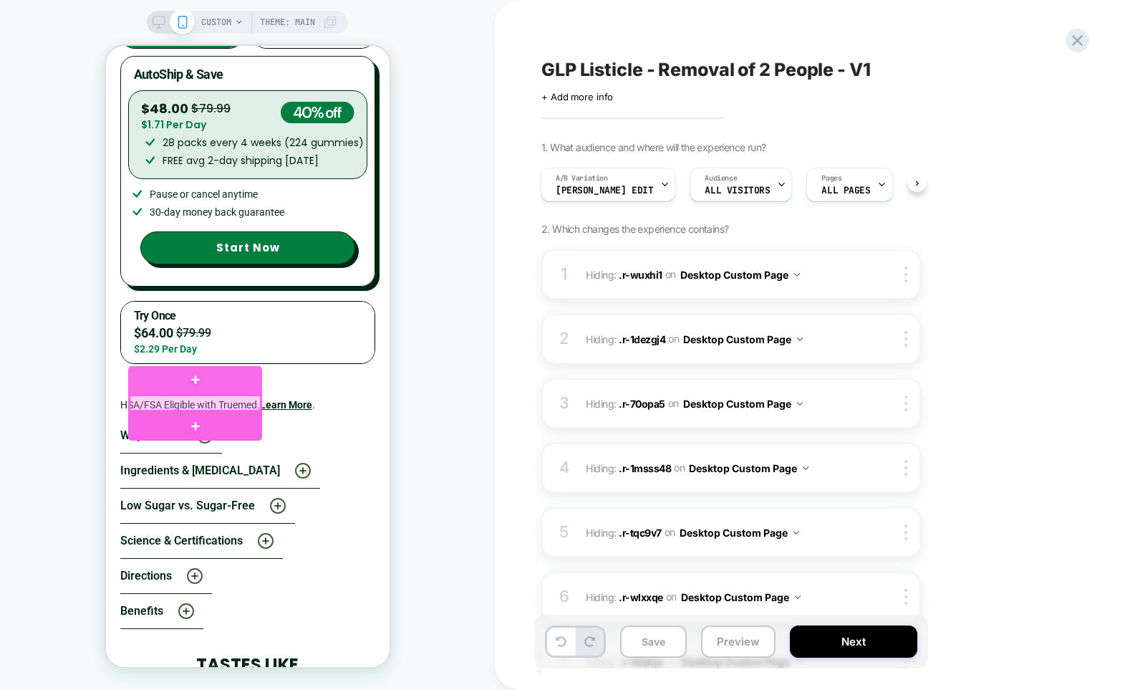
click at [223, 402] on div at bounding box center [194, 402] width 131 height 15
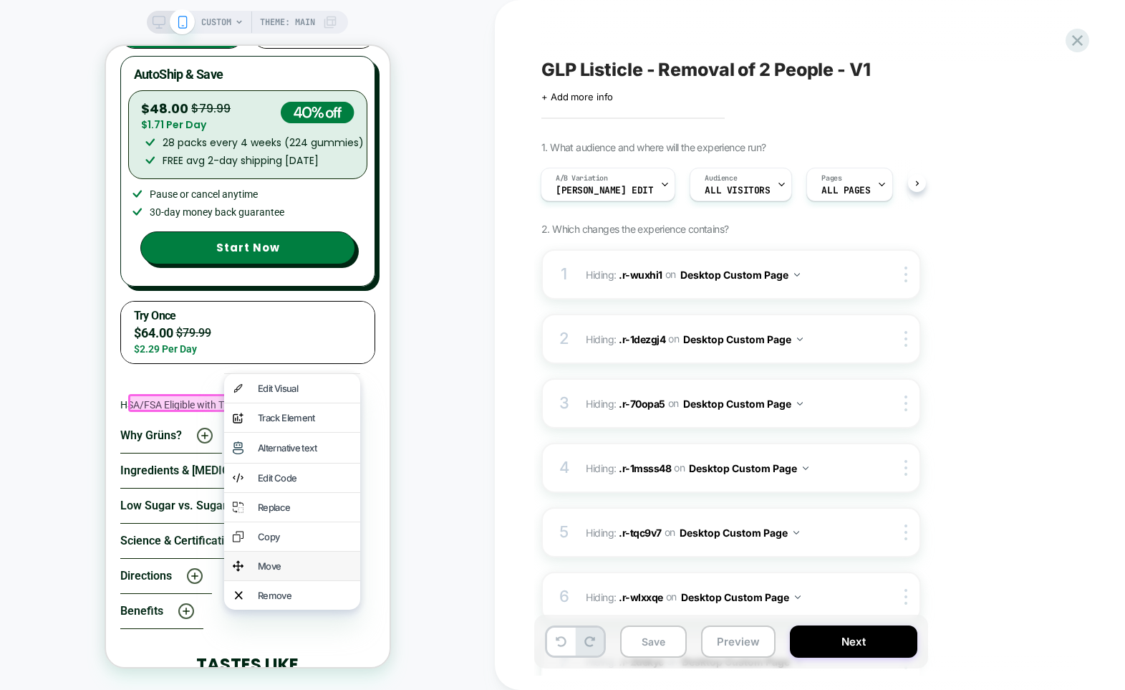
click at [286, 580] on div "Move" at bounding box center [291, 565] width 136 height 29
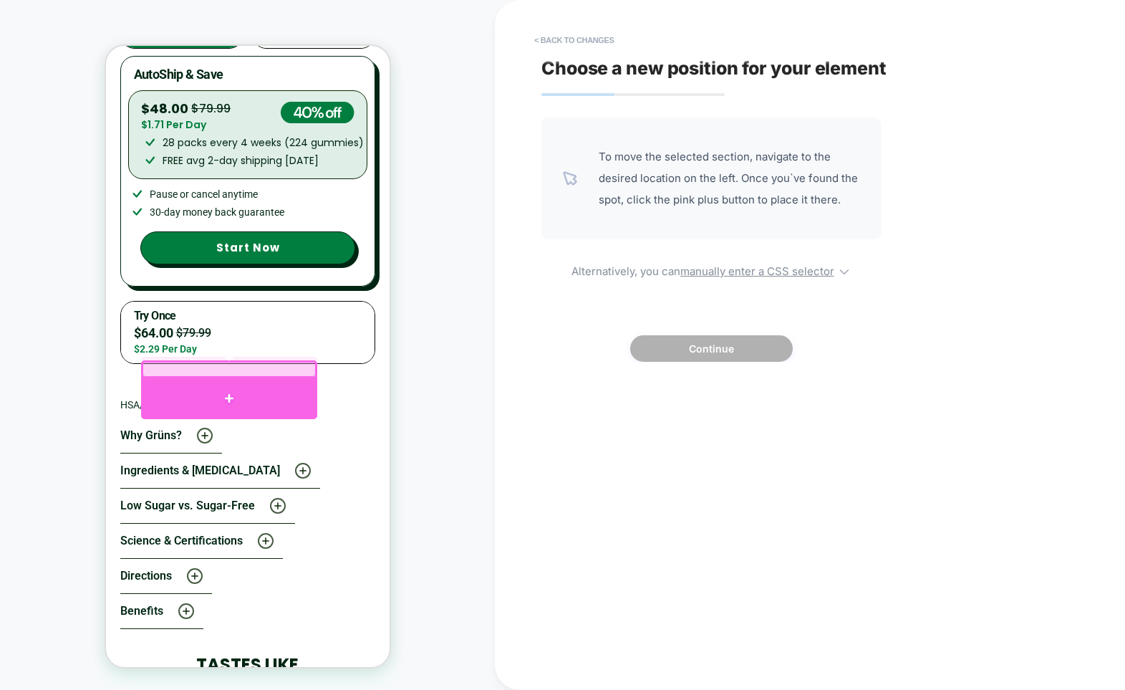
click at [230, 387] on div at bounding box center [228, 397] width 176 height 41
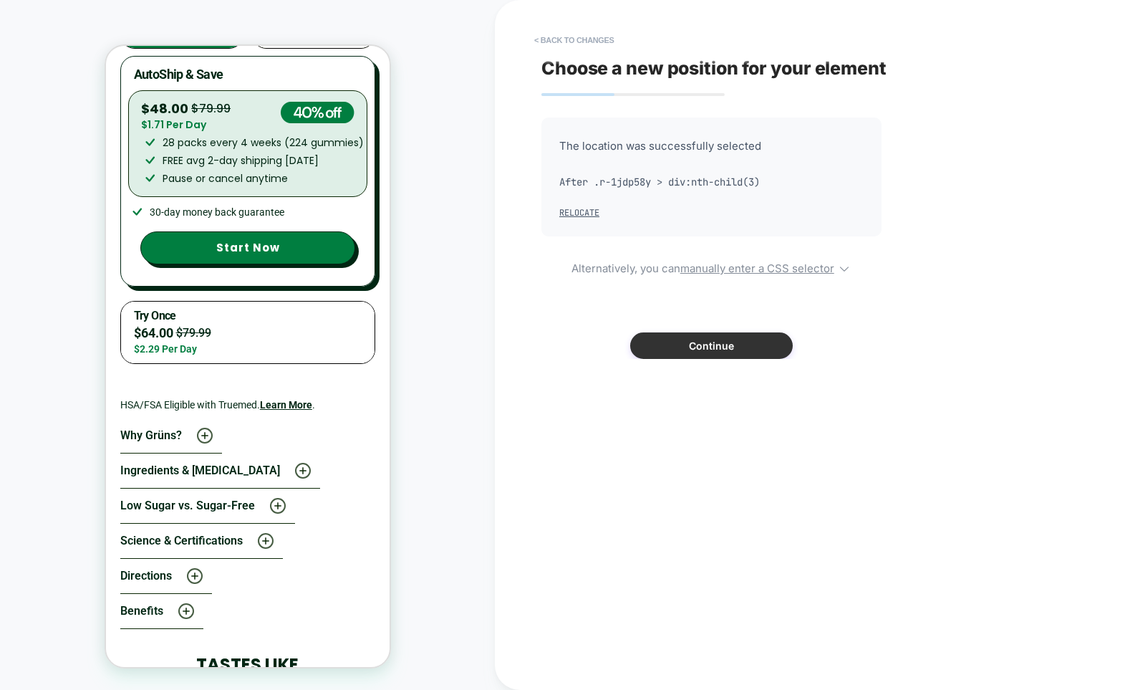
click at [681, 351] on button "Continue" at bounding box center [711, 345] width 163 height 26
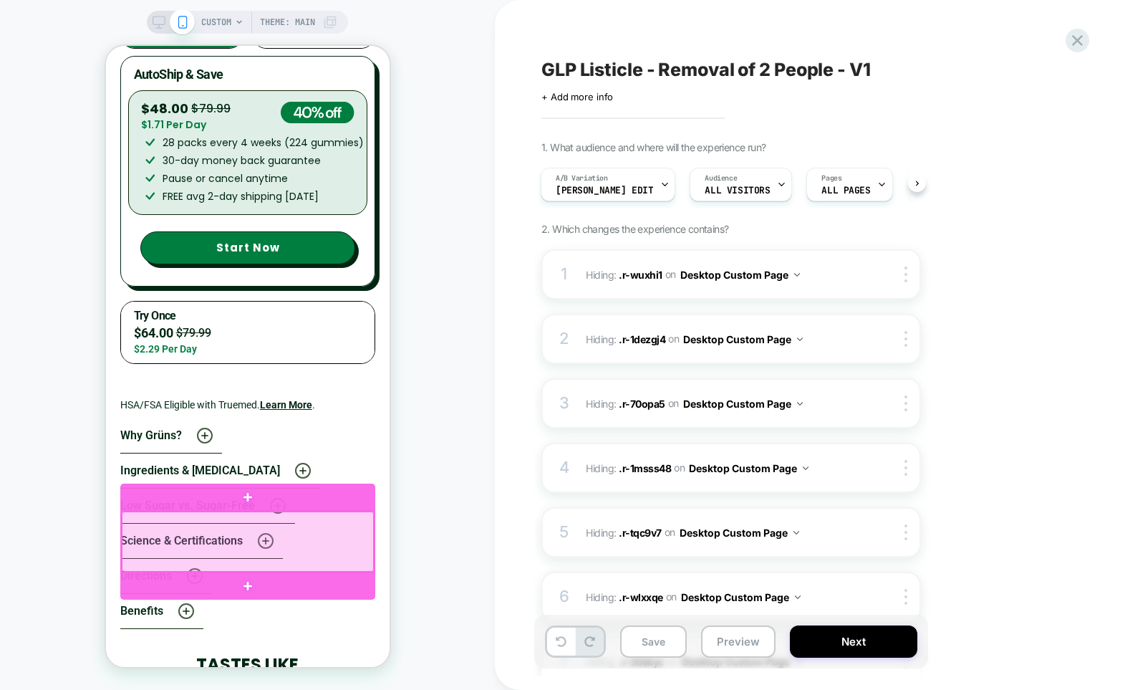
click at [345, 528] on div at bounding box center [247, 541] width 252 height 60
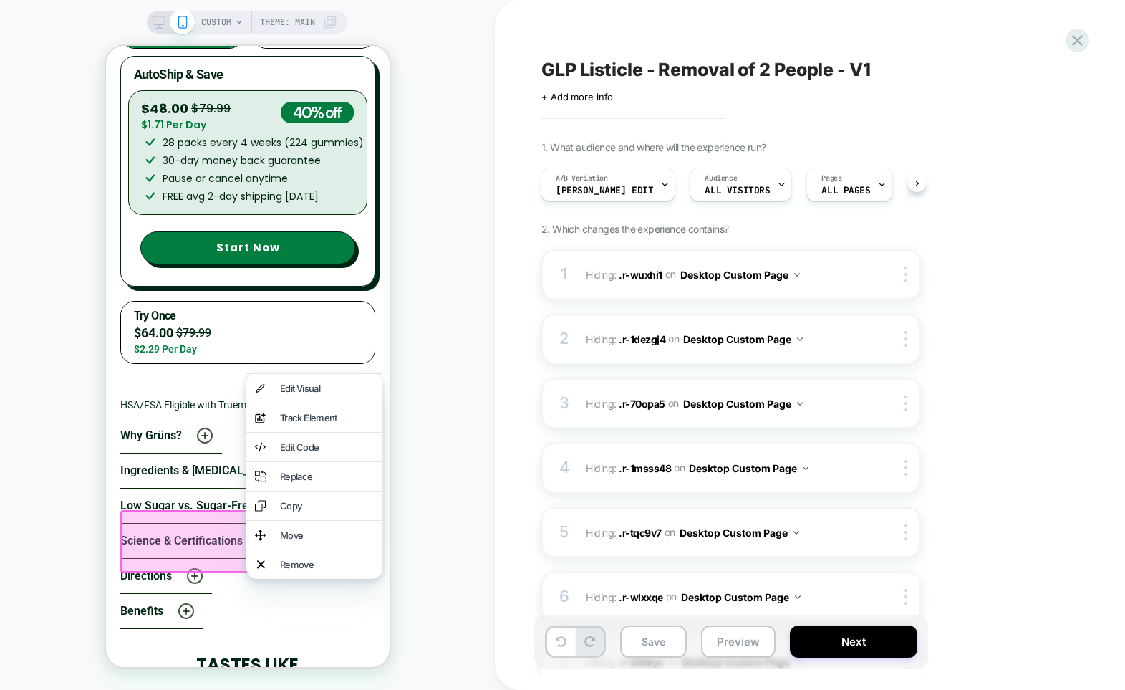
click at [334, 541] on div "Move" at bounding box center [326, 534] width 94 height 11
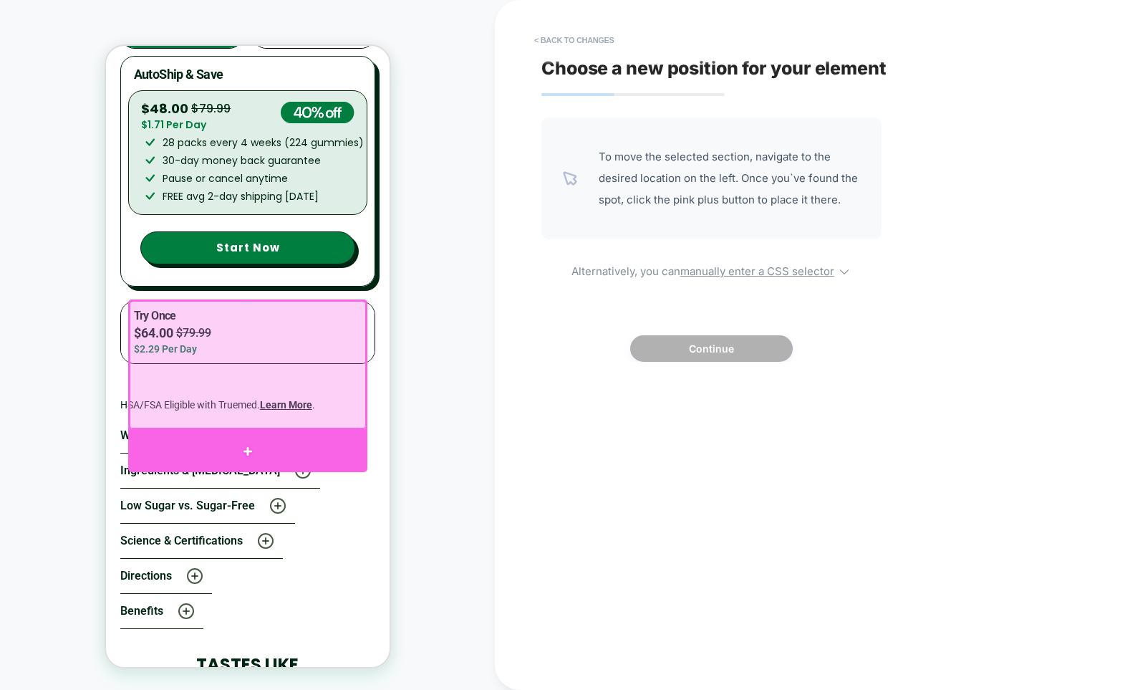
click at [238, 440] on div at bounding box center [246, 451] width 238 height 43
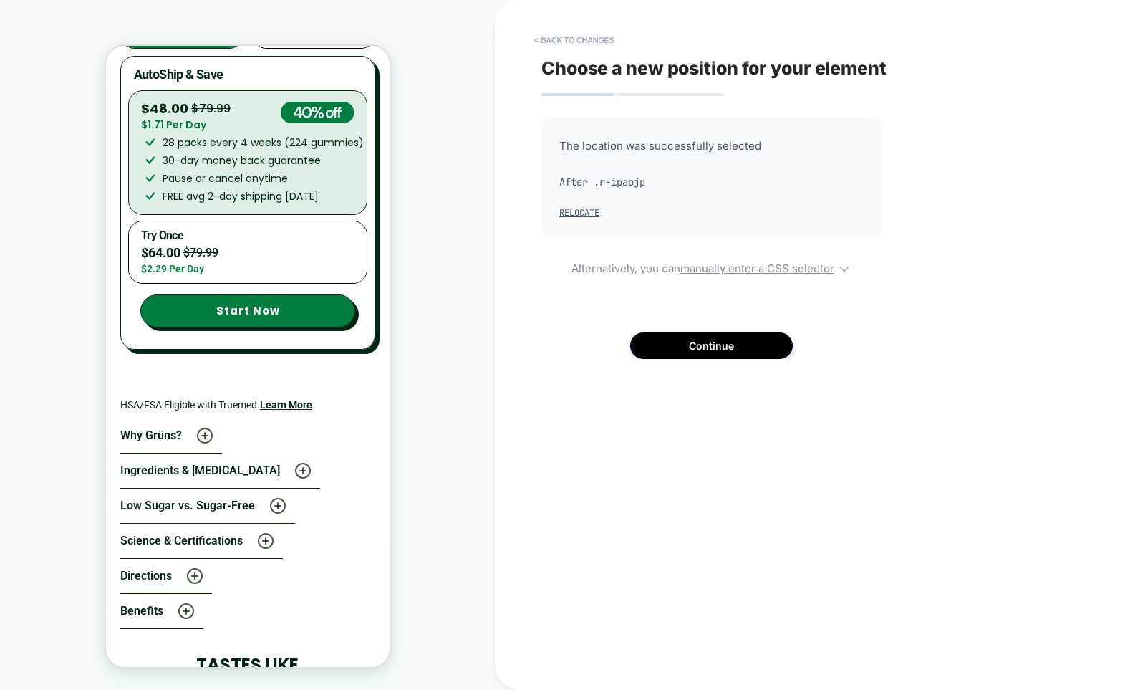
click at [439, 337] on div "CUSTOM Theme: MAIN" at bounding box center [247, 344] width 495 height 661
click at [724, 352] on button "Continue" at bounding box center [711, 345] width 163 height 26
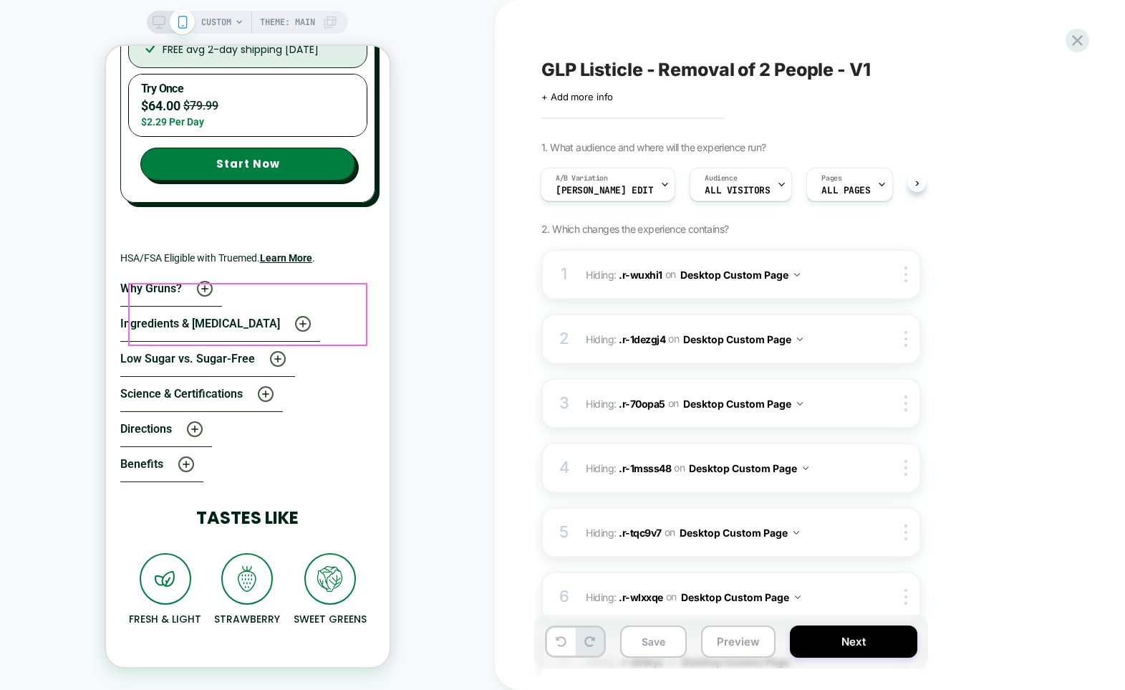
scroll to position [5489, 0]
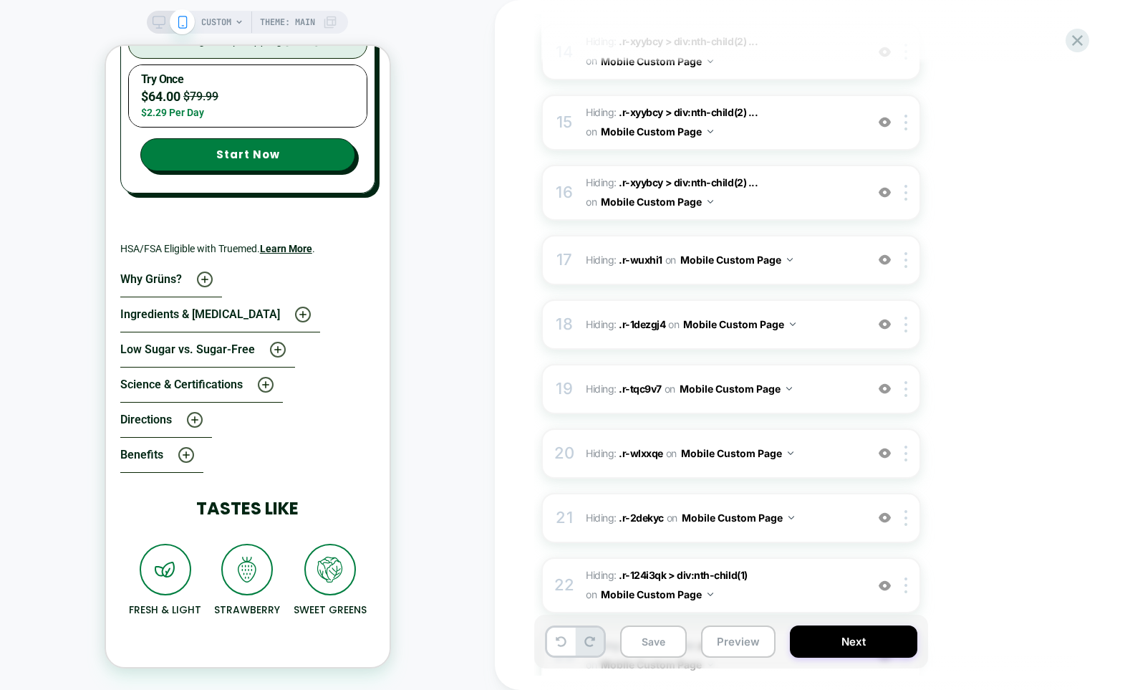
scroll to position [1451, 0]
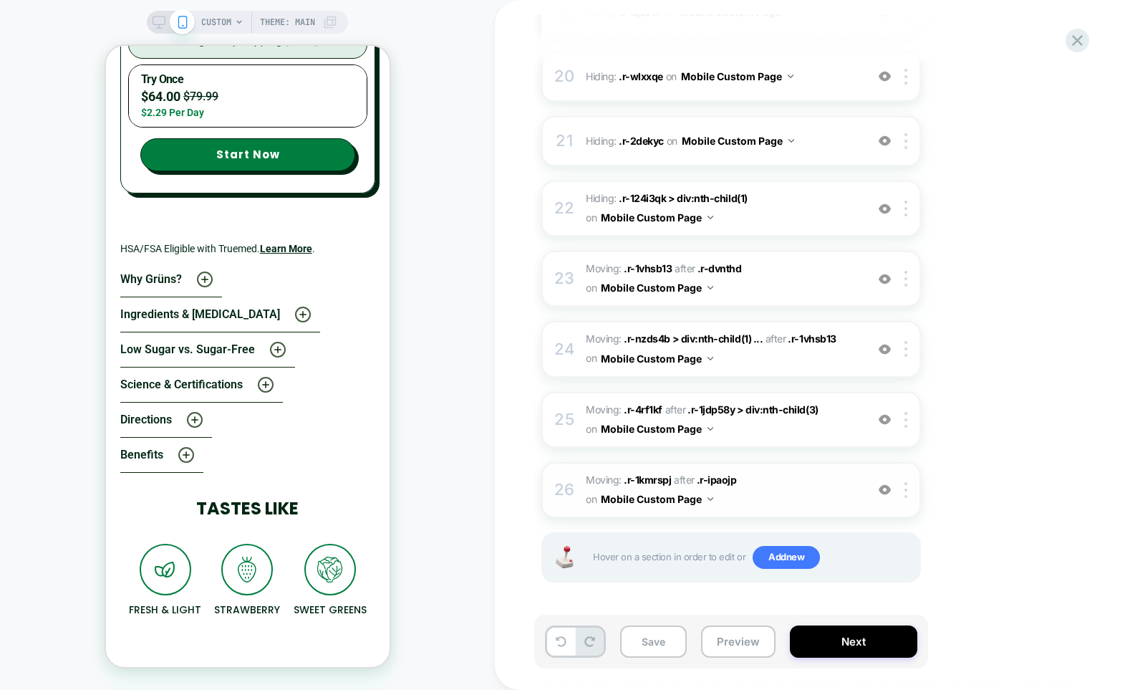
click at [884, 490] on img at bounding box center [885, 489] width 12 height 12
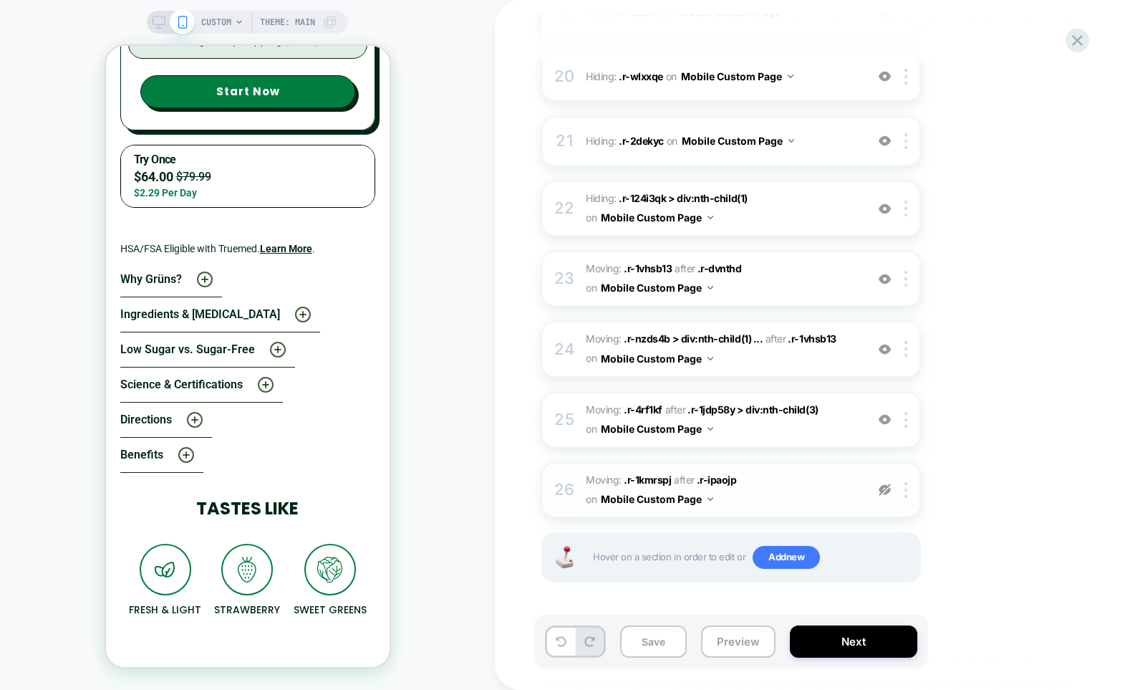
click at [884, 490] on img at bounding box center [885, 489] width 12 height 12
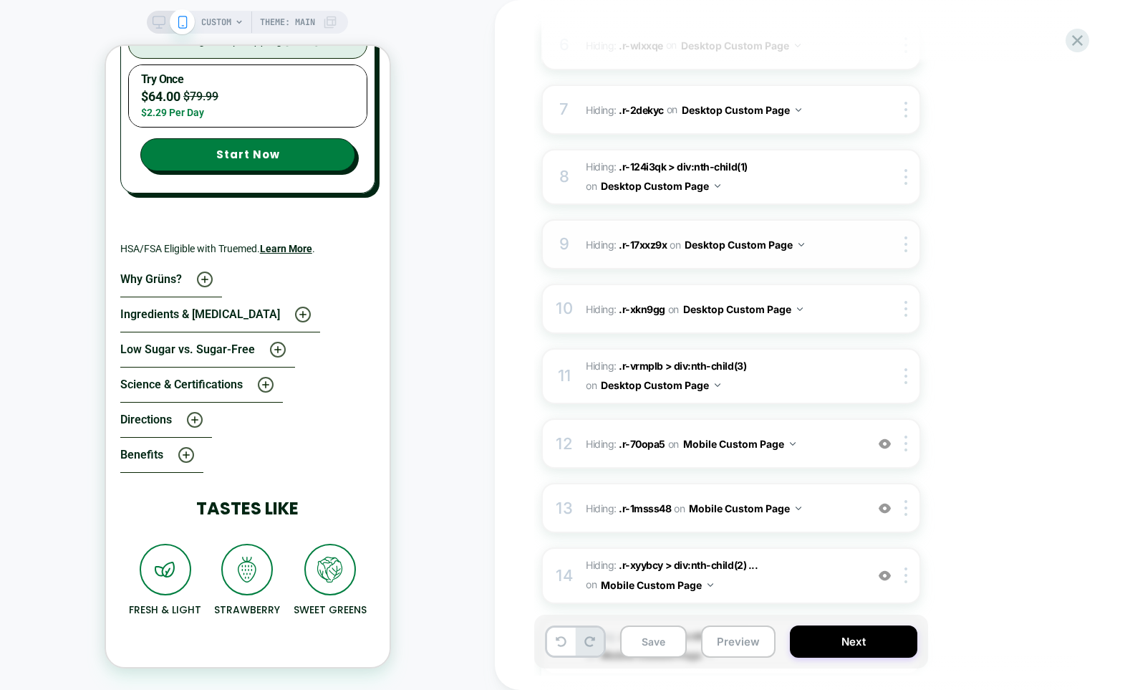
scroll to position [561, 0]
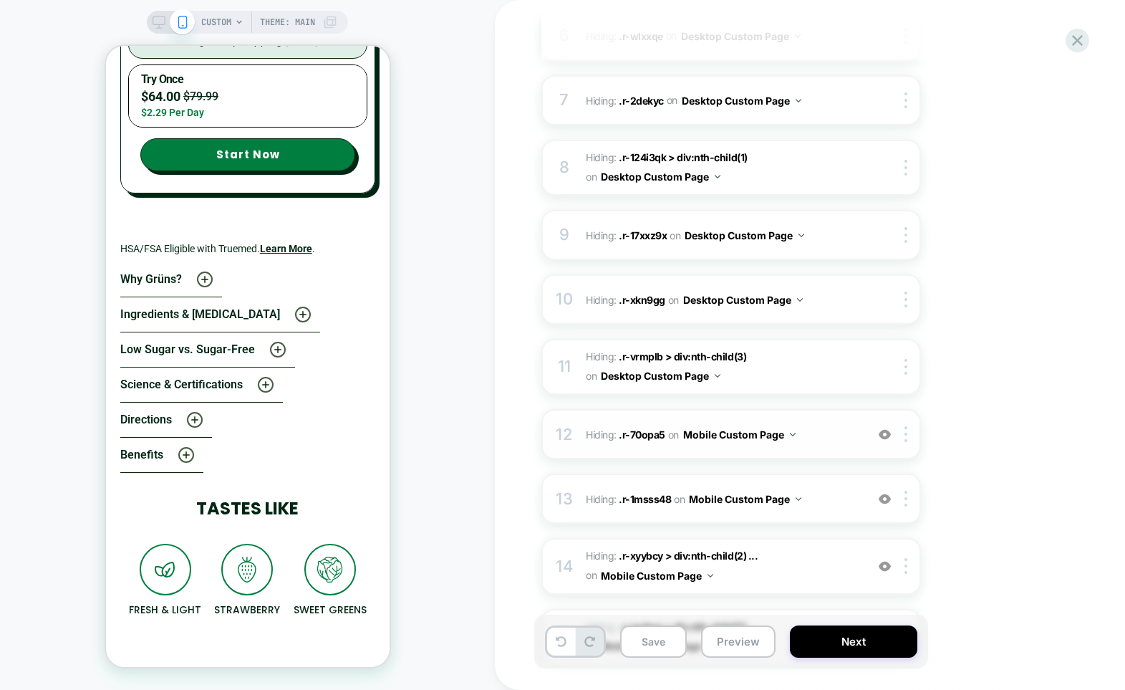
click at [885, 435] on img at bounding box center [885, 434] width 12 height 12
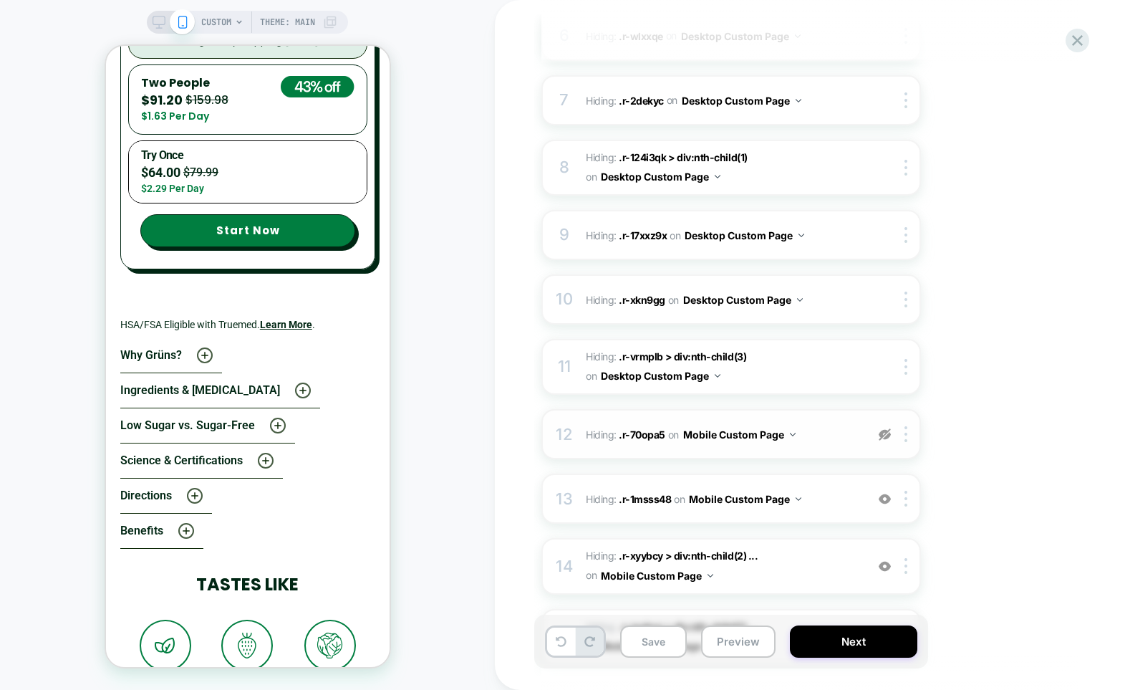
click at [885, 435] on img at bounding box center [885, 434] width 12 height 12
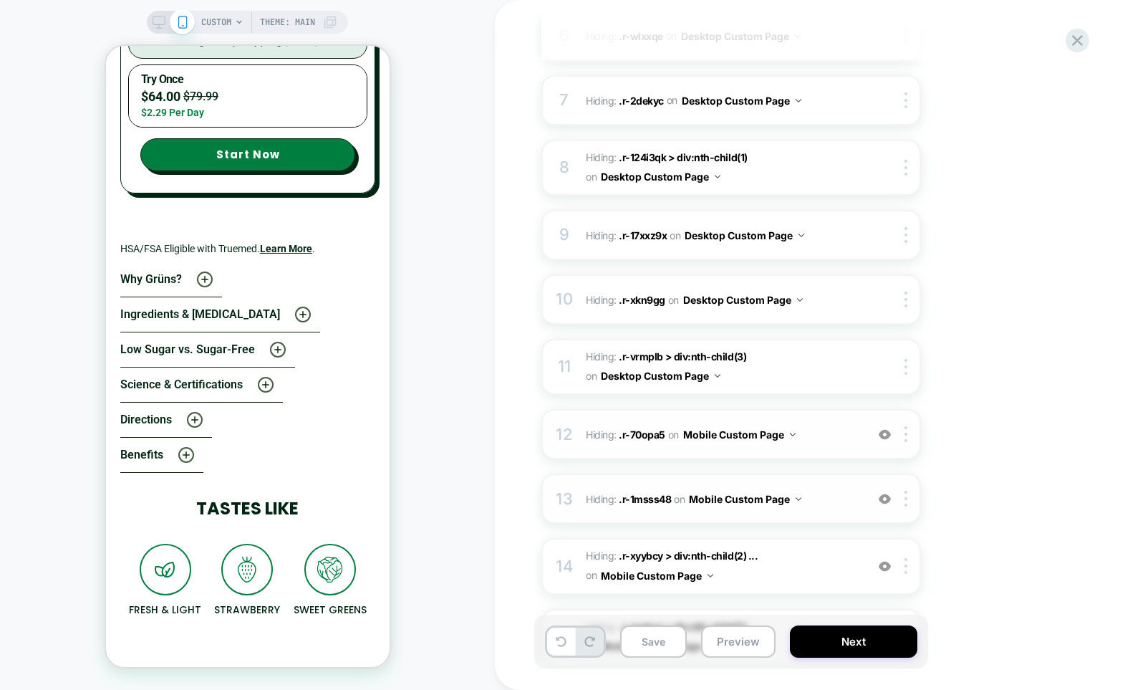
click at [884, 500] on img at bounding box center [885, 499] width 12 height 12
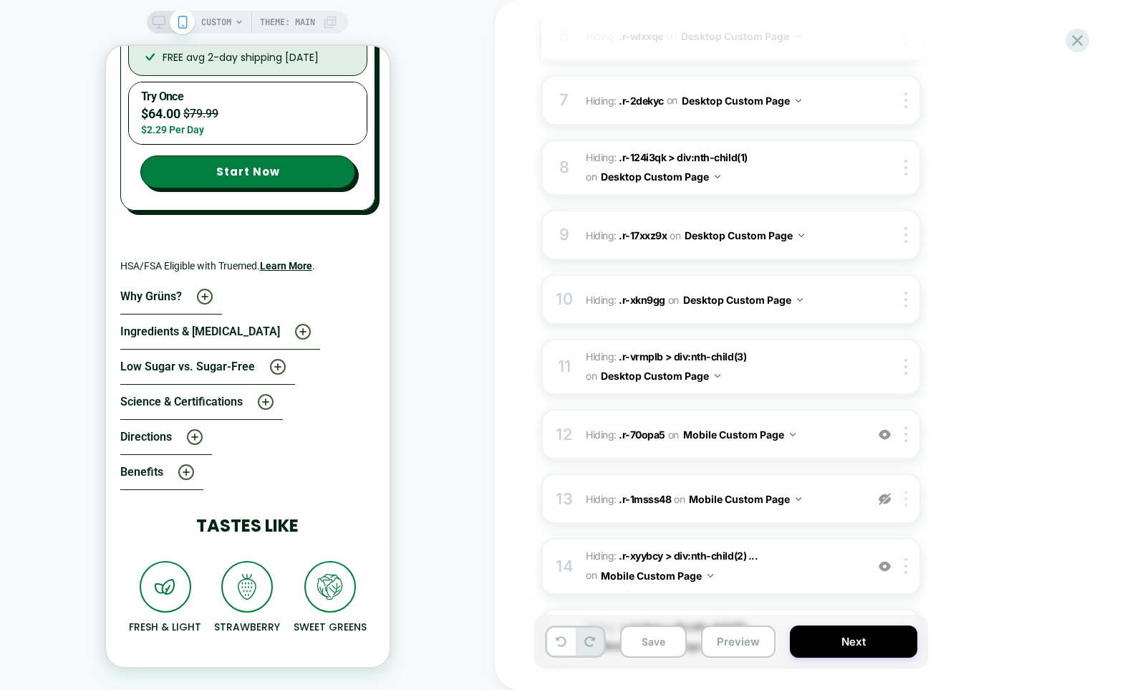
click at [904, 499] on img at bounding box center [905, 498] width 3 height 16
click at [186, 160] on div at bounding box center [194, 162] width 104 height 14
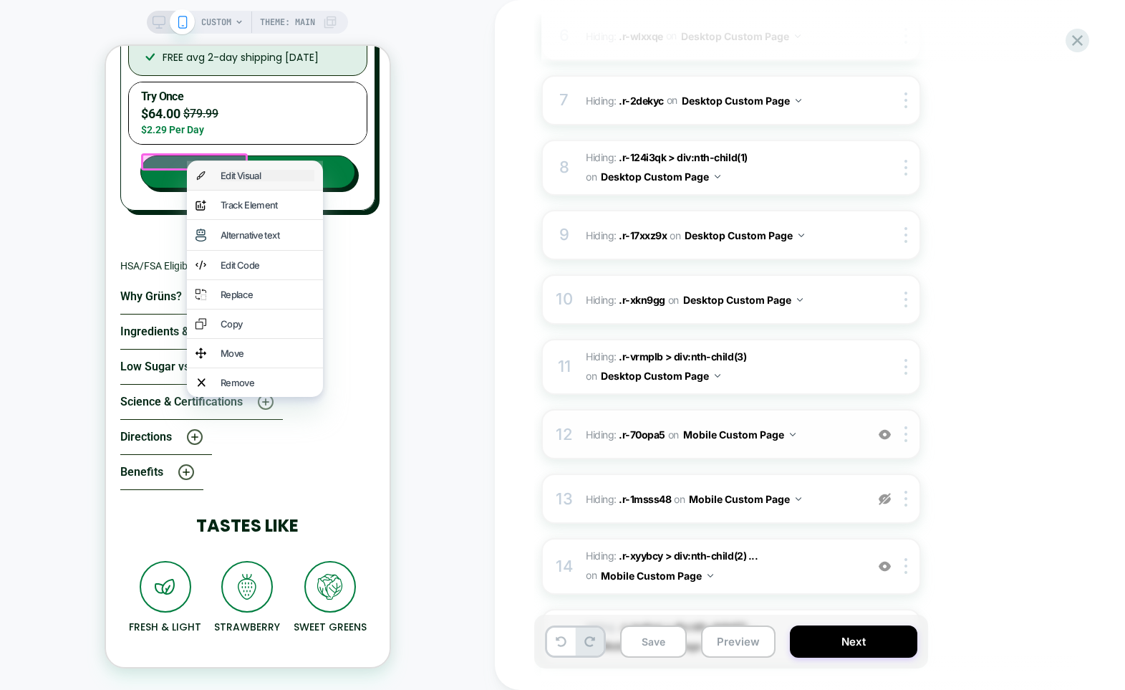
click at [226, 180] on div "Edit Visual" at bounding box center [267, 175] width 94 height 11
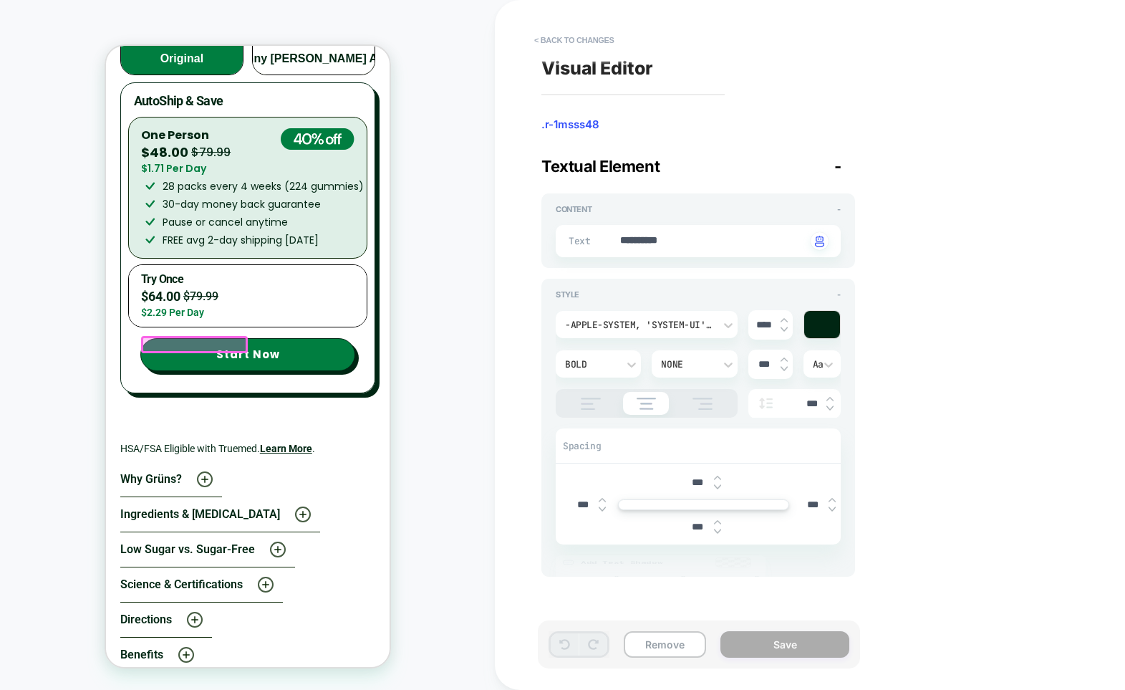
scroll to position [5294, 0]
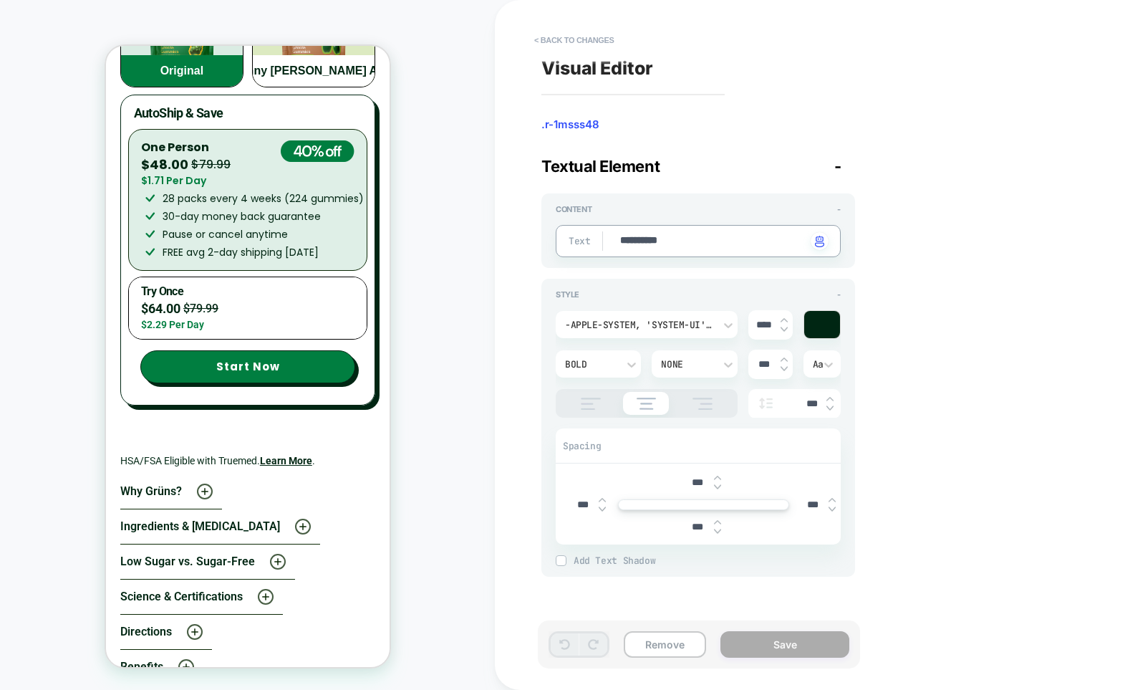
click at [649, 236] on textarea "**********" at bounding box center [713, 241] width 188 height 16
type textarea "*"
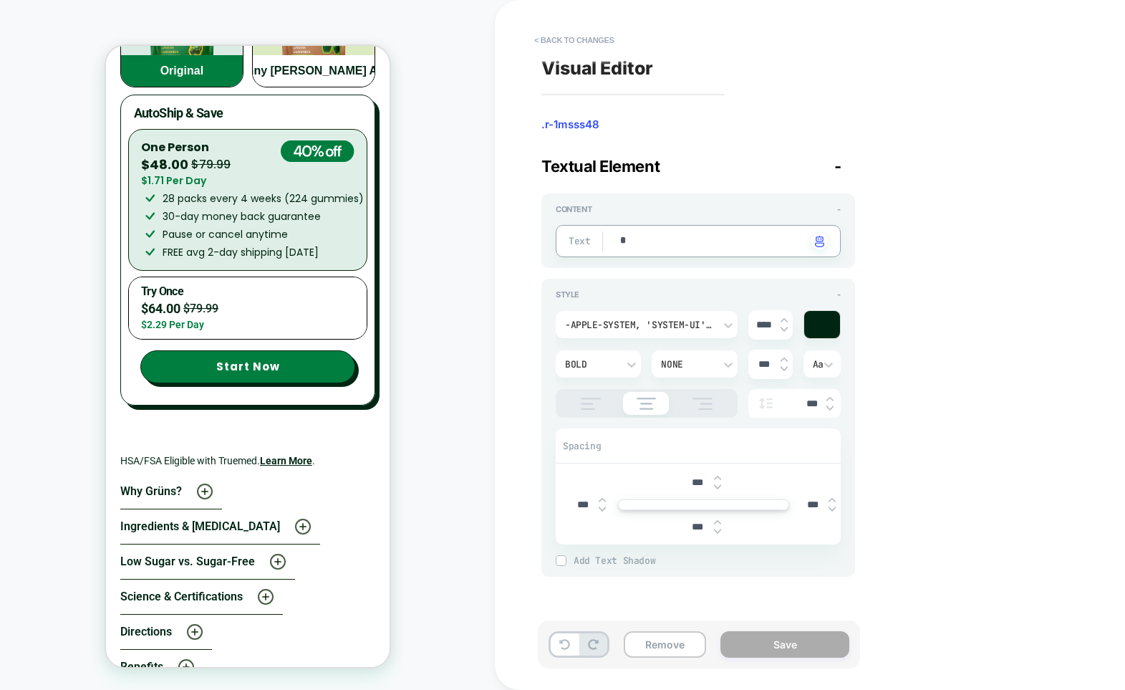
type textarea "**"
type textarea "*"
type textarea "***"
type textarea "*"
type textarea "****"
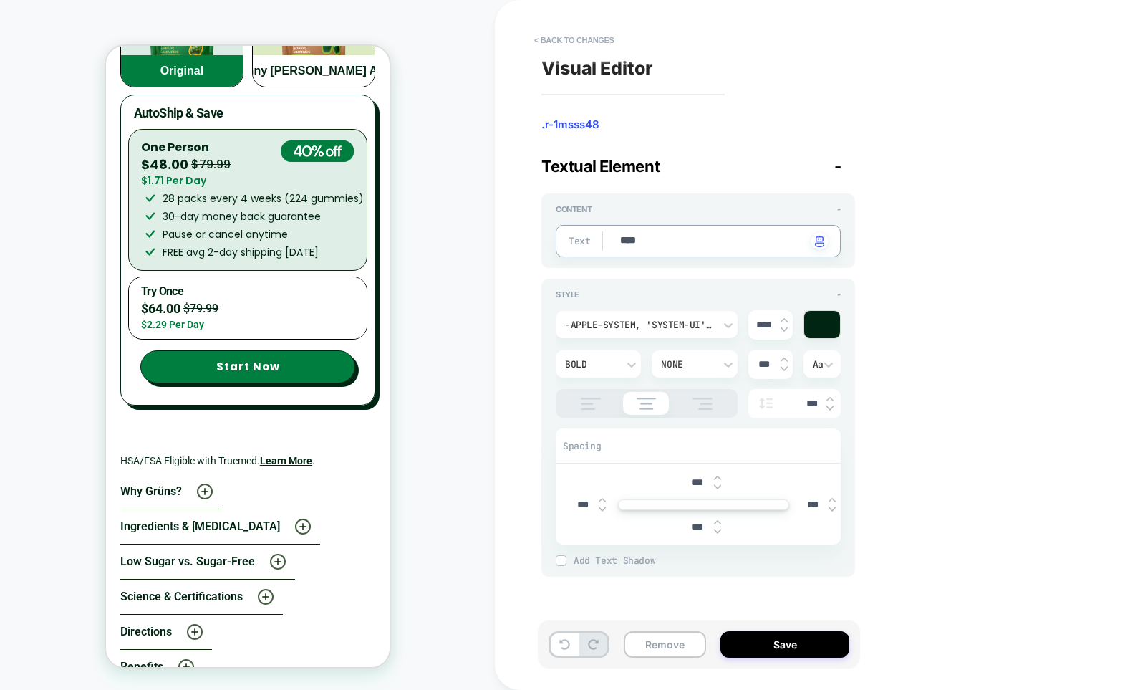
type textarea "*"
type textarea "*****"
type textarea "*"
type textarea "****"
type textarea "*"
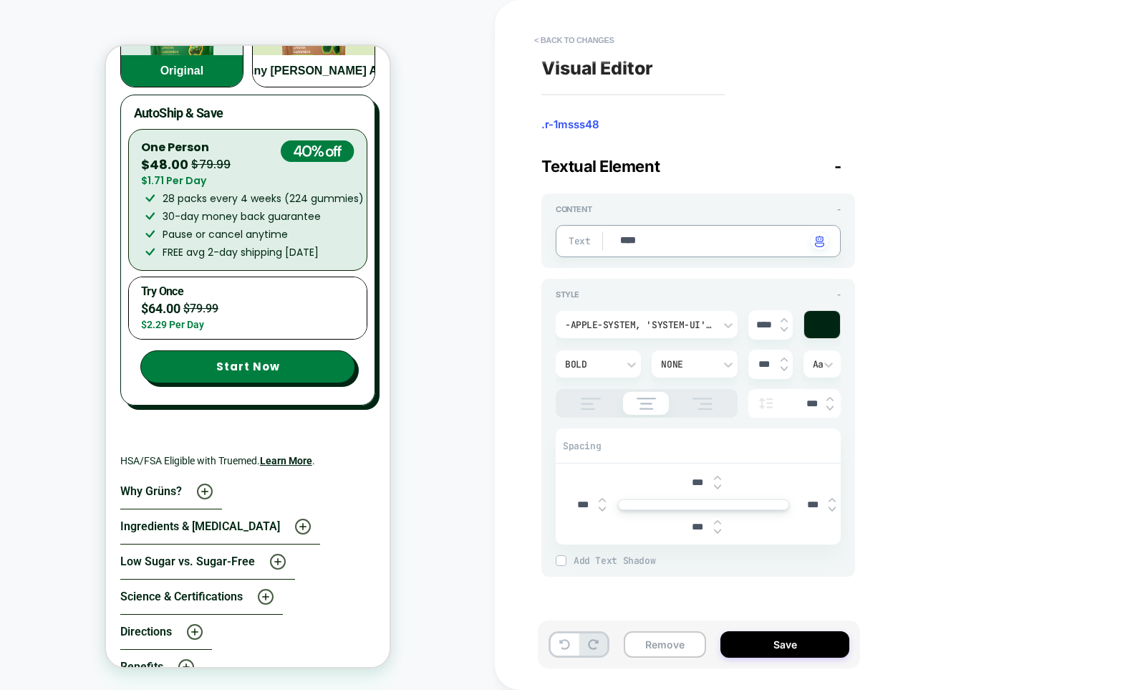
type textarea "*****"
type textarea "*"
type textarea "******"
type textarea "*"
type textarea "*******"
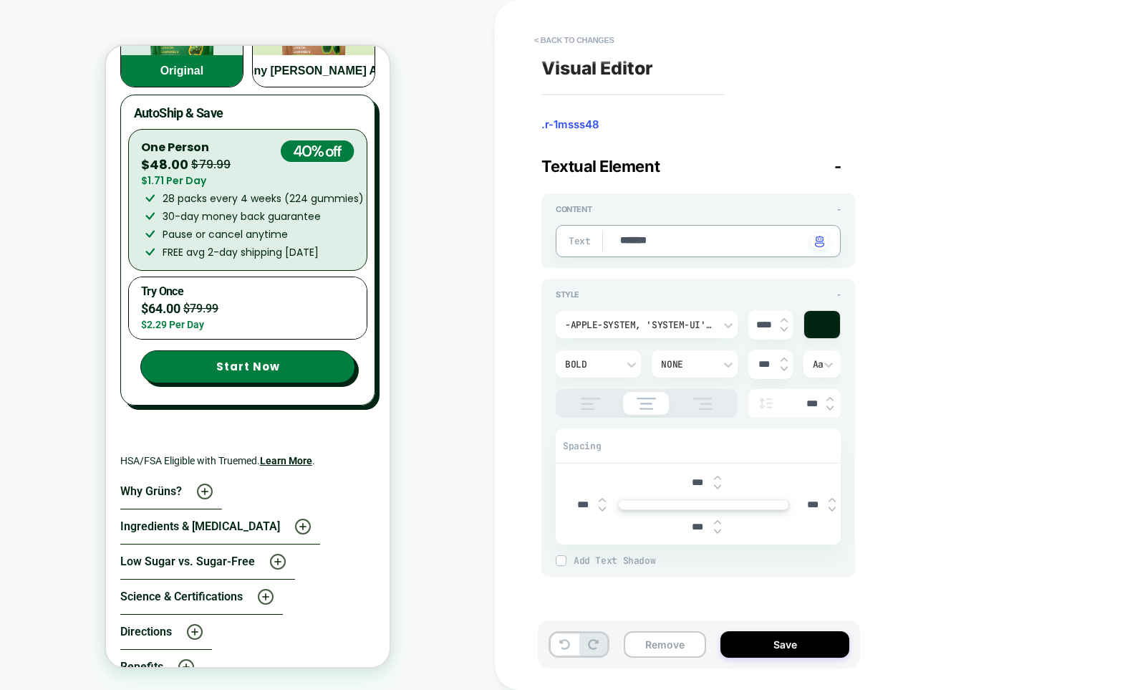
type textarea "*"
type textarea "********"
type textarea "*"
type textarea "*********"
type textarea "*"
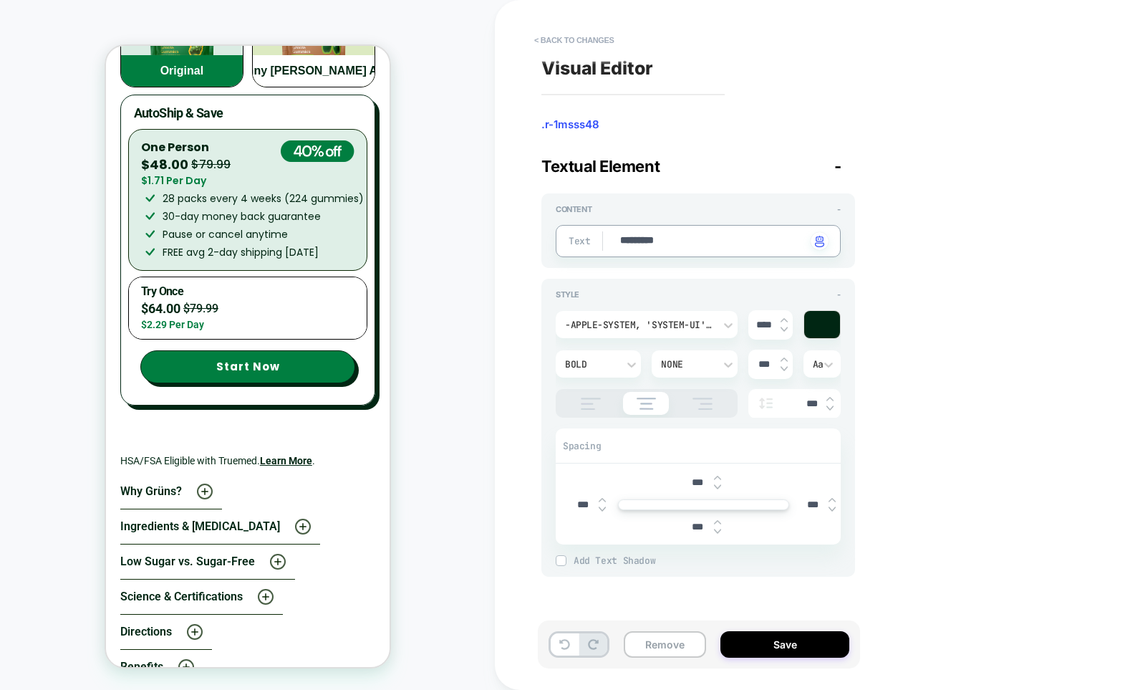
type textarea "*********"
type textarea "*"
type textarea "**********"
type textarea "*"
type textarea "**********"
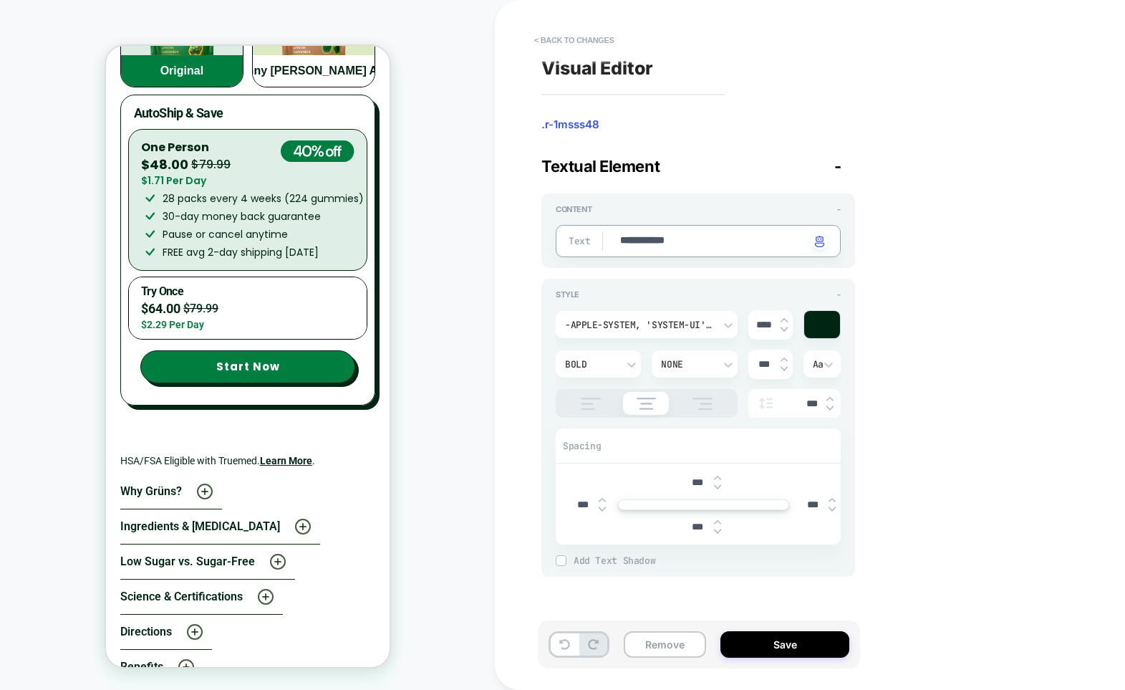
type textarea "*"
type textarea "**********"
type textarea "*"
type textarea "**********"
type textarea "*"
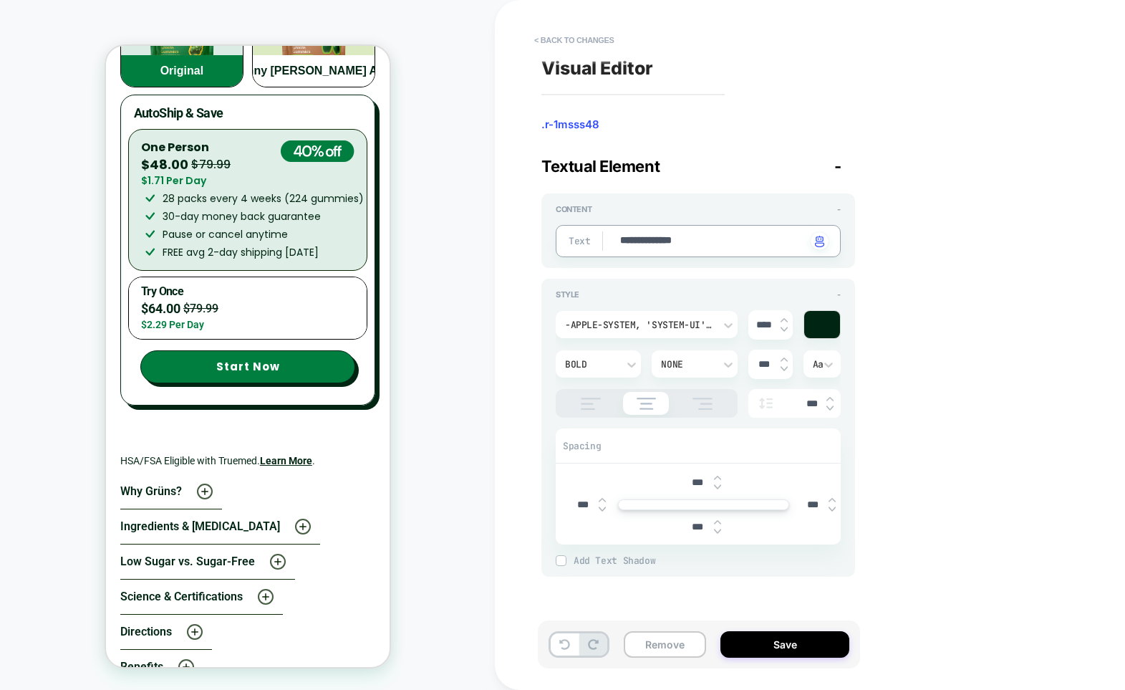
type textarea "**********"
type textarea "*"
type textarea "**********"
type textarea "*"
type textarea "**********"
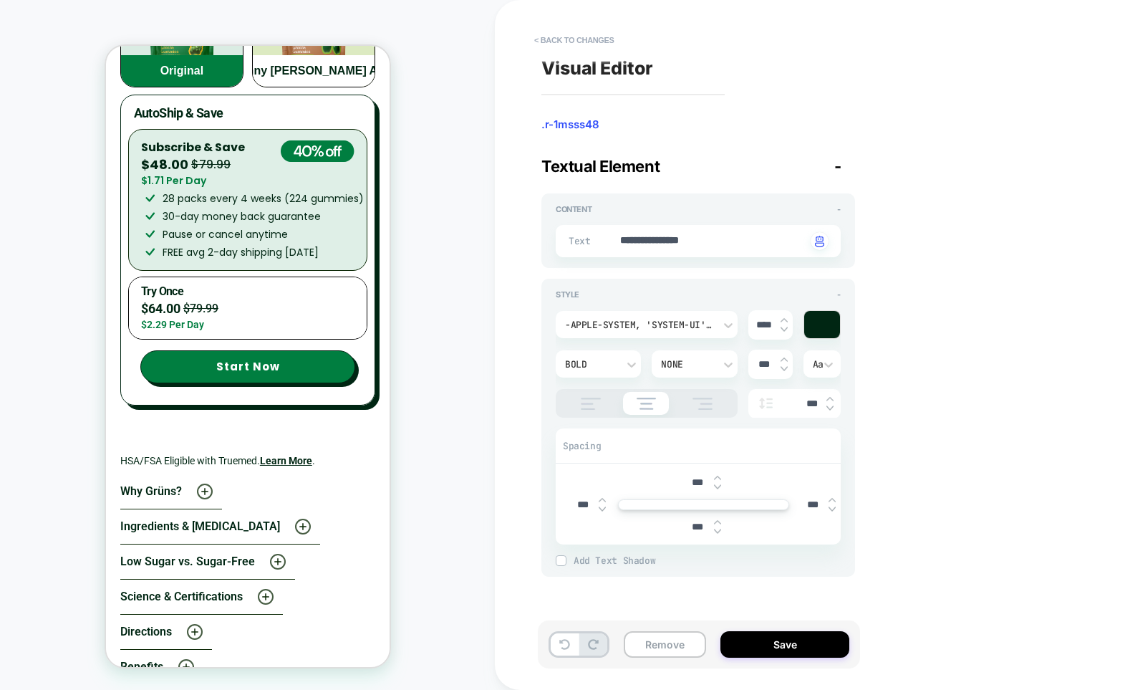
click at [899, 250] on div "**********" at bounding box center [802, 344] width 537 height 661
click at [195, 122] on p "AutoShip & Save" at bounding box center [178, 113] width 90 height 17
click at [764, 654] on button "Save" at bounding box center [784, 644] width 129 height 26
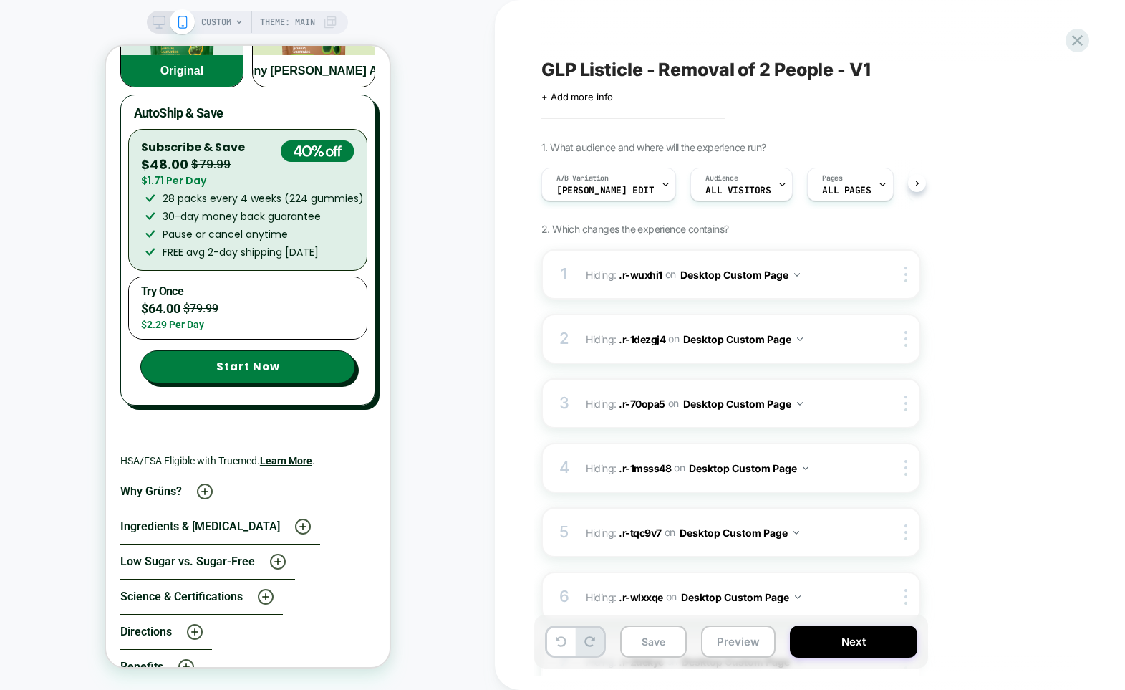
scroll to position [0, 1]
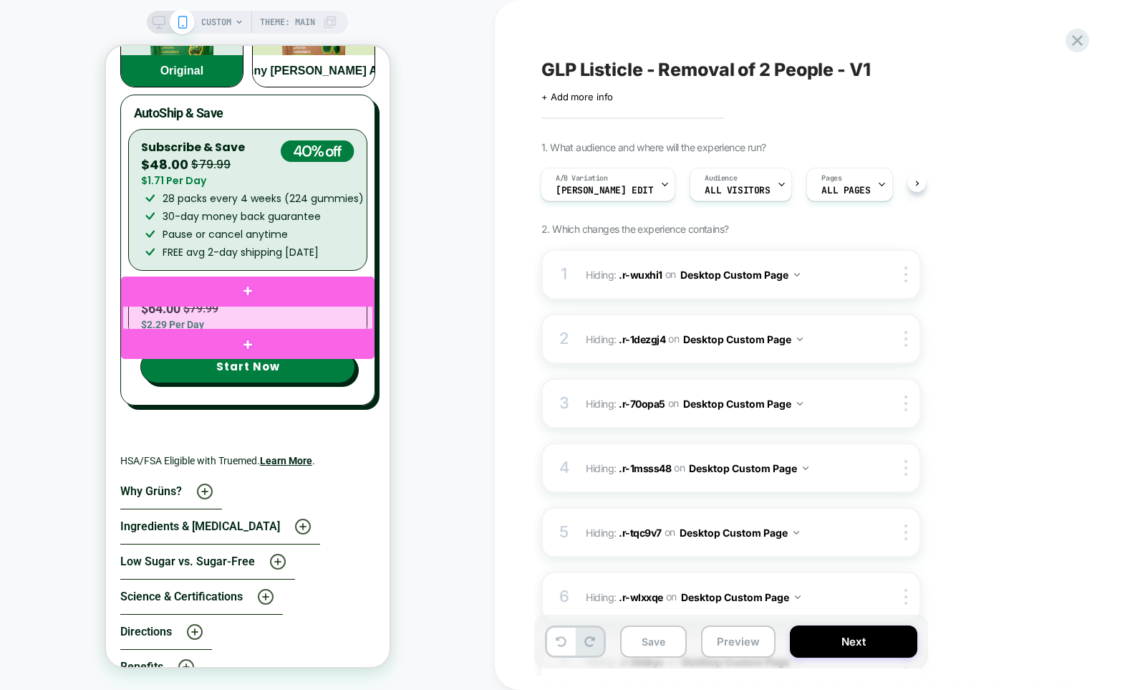
click at [267, 318] on div at bounding box center [247, 318] width 251 height 24
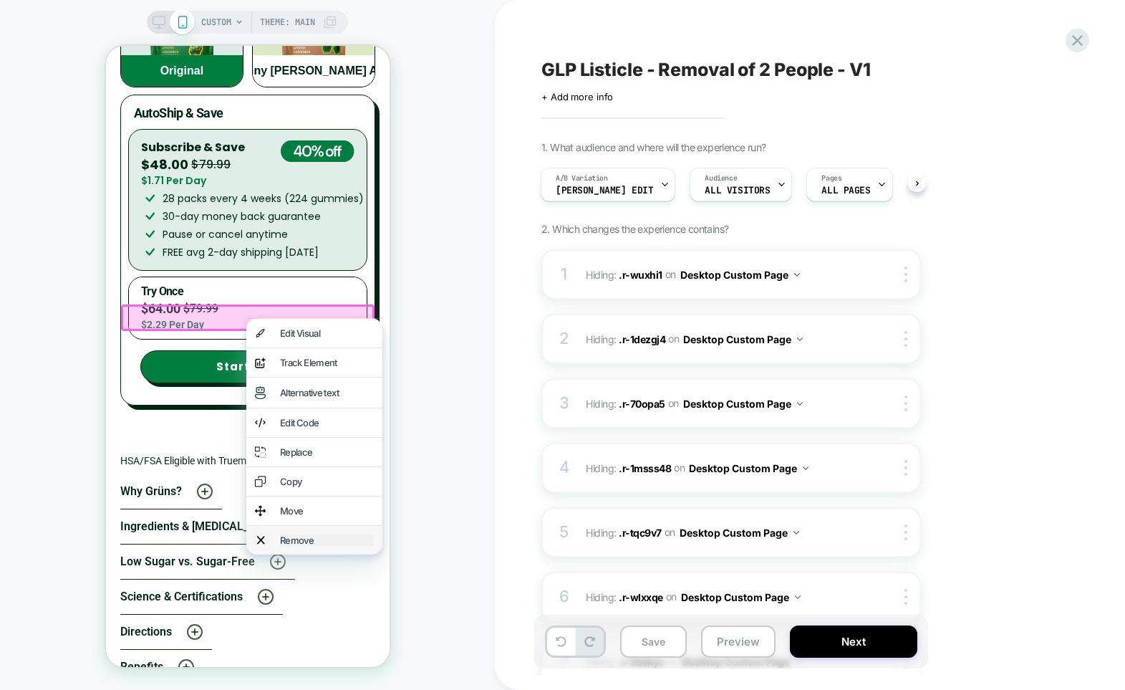
click at [319, 546] on div "Remove" at bounding box center [326, 539] width 94 height 11
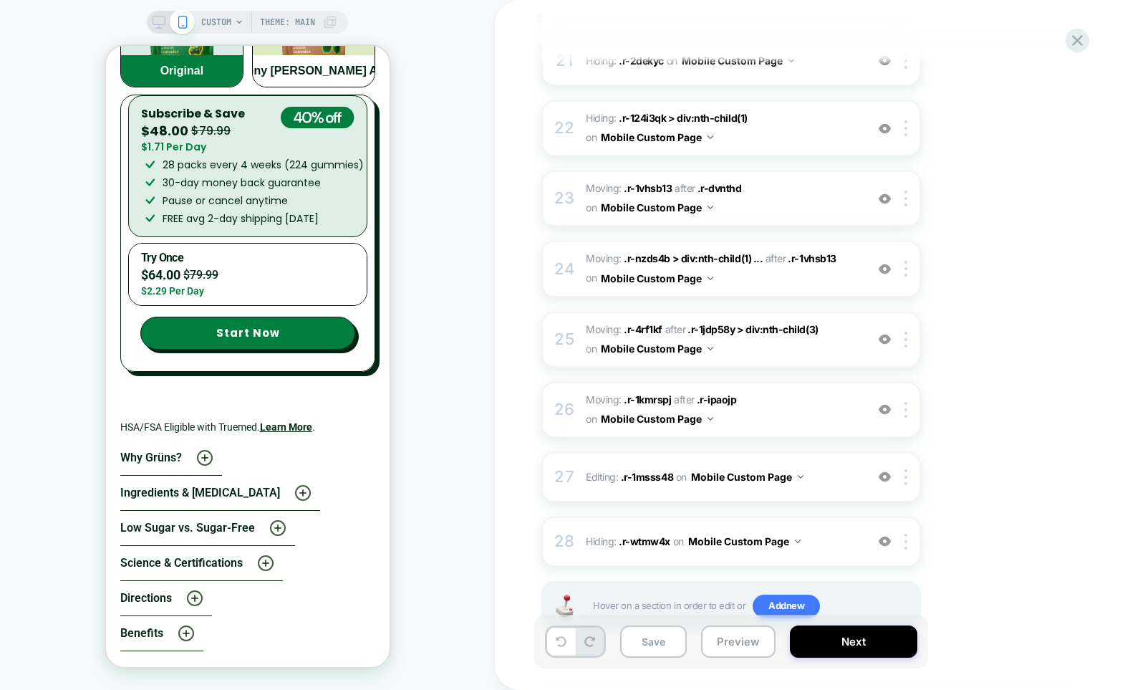
scroll to position [1580, 0]
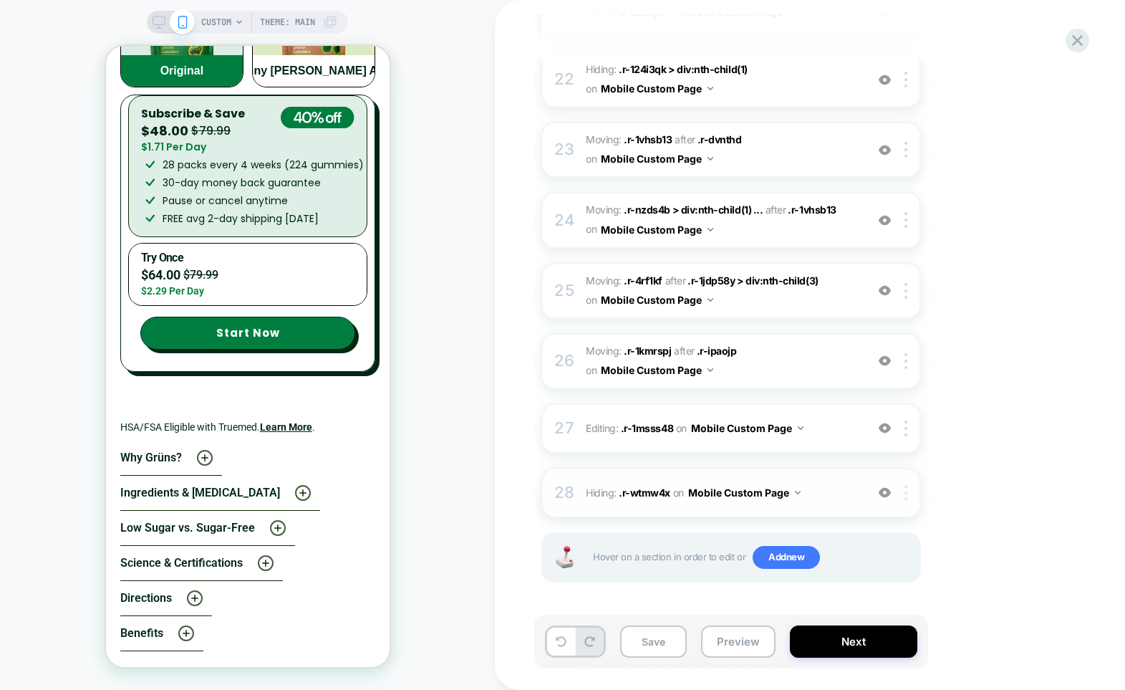
click at [908, 500] on div at bounding box center [908, 493] width 24 height 16
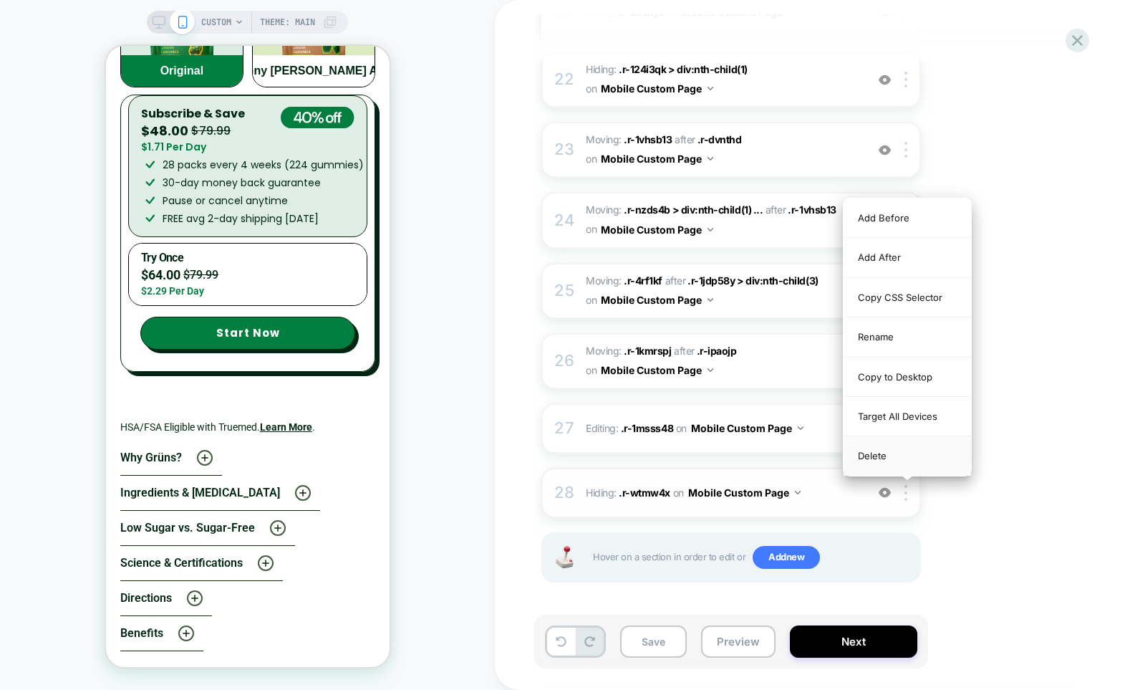
click at [887, 454] on div "Delete" at bounding box center [906, 455] width 127 height 39
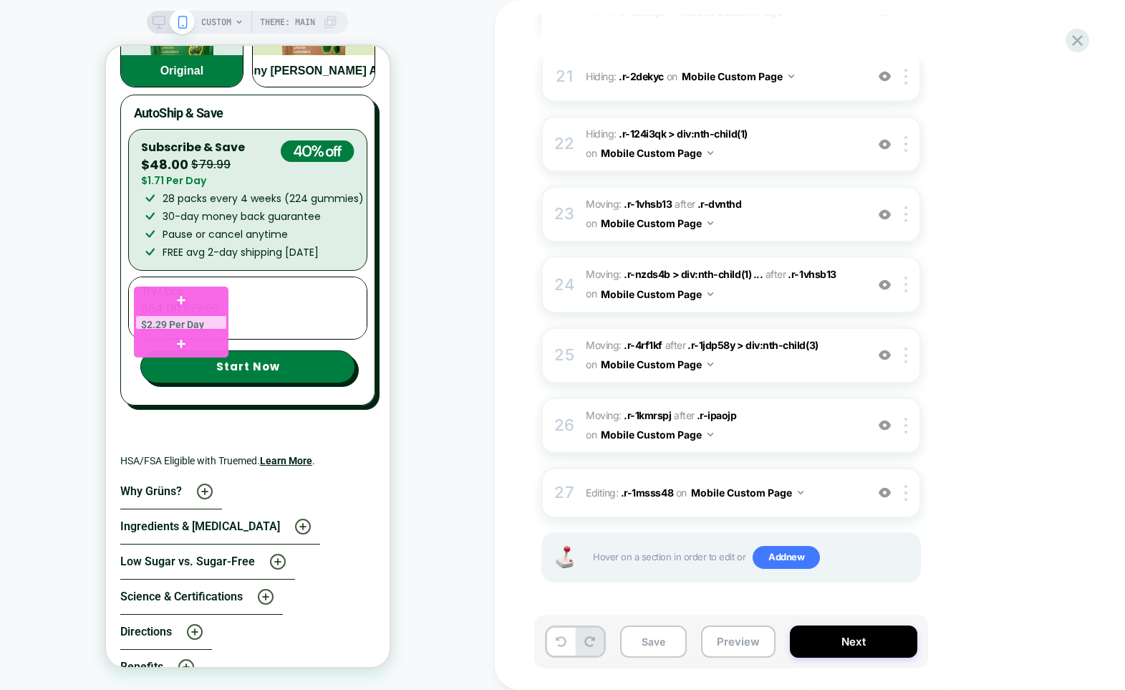
click at [193, 321] on div at bounding box center [181, 322] width 92 height 14
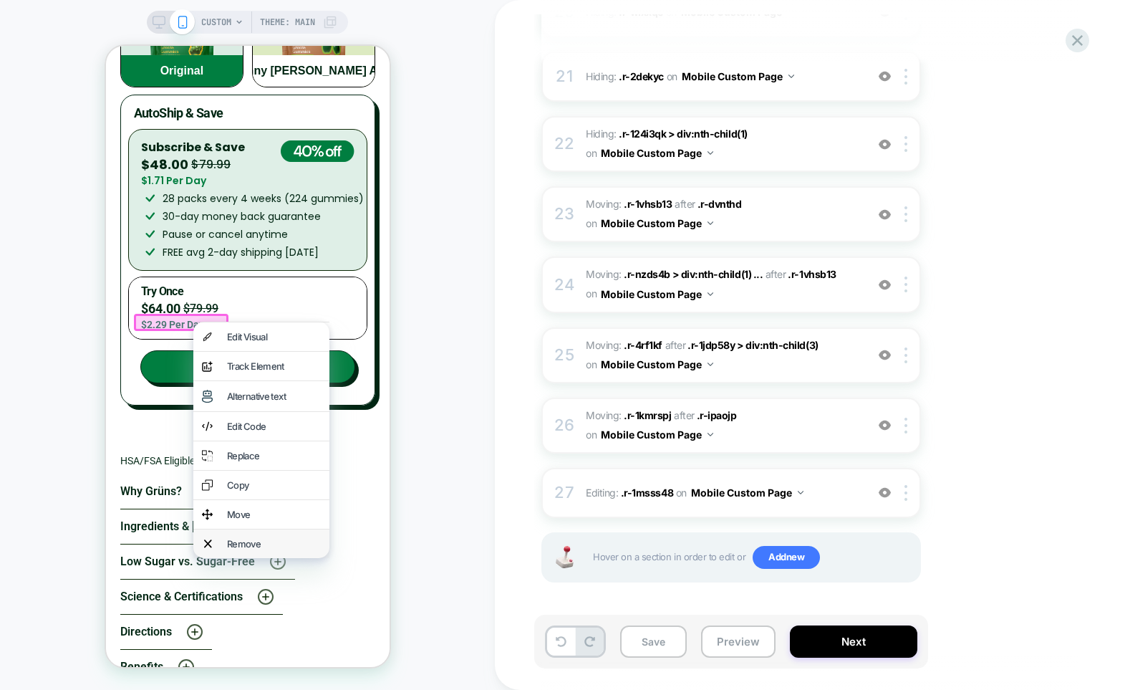
click at [249, 558] on div "Remove" at bounding box center [261, 543] width 136 height 29
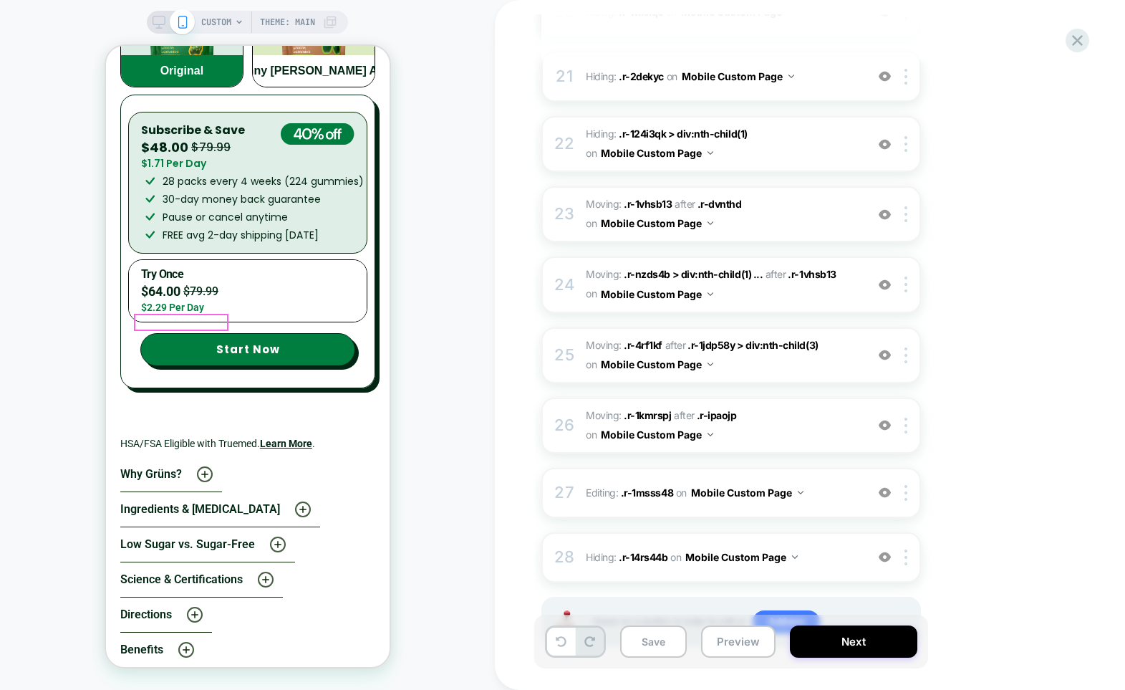
scroll to position [1580, 0]
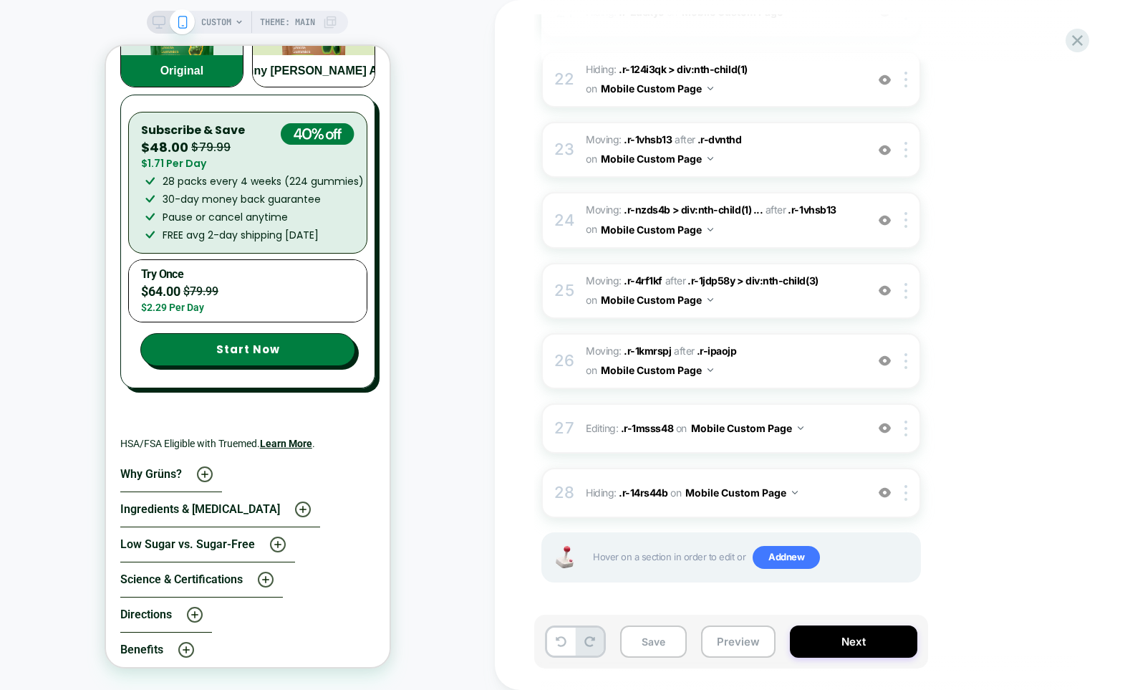
click at [452, 263] on div "CUSTOM Theme: MAIN" at bounding box center [247, 344] width 495 height 661
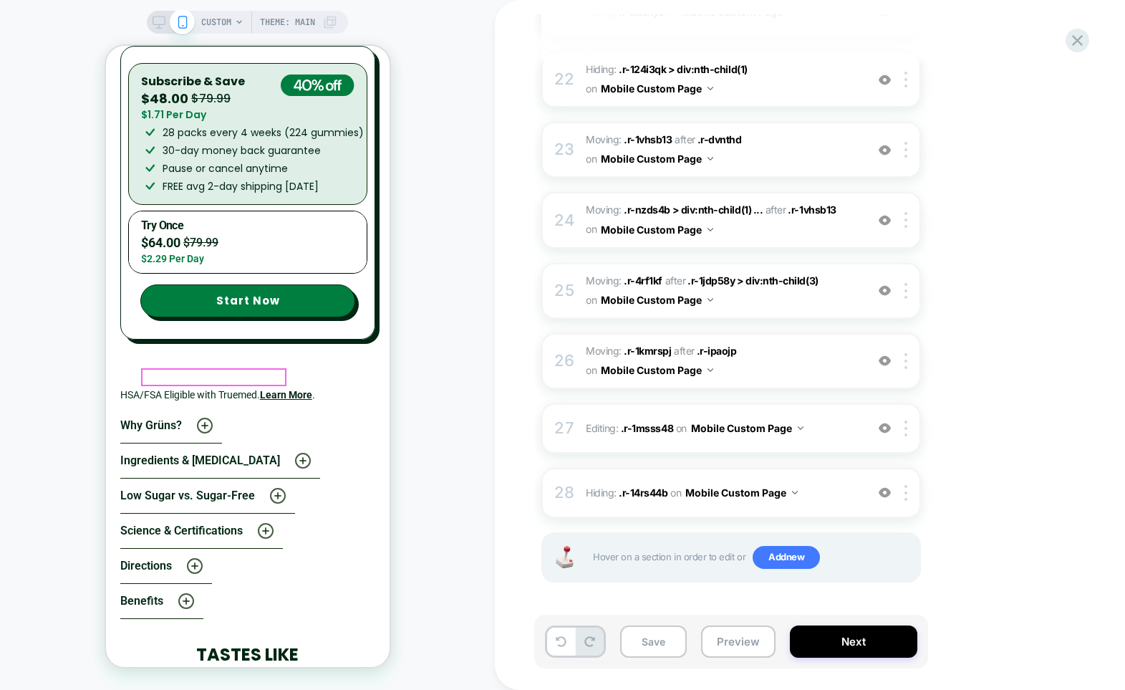
scroll to position [5469, 0]
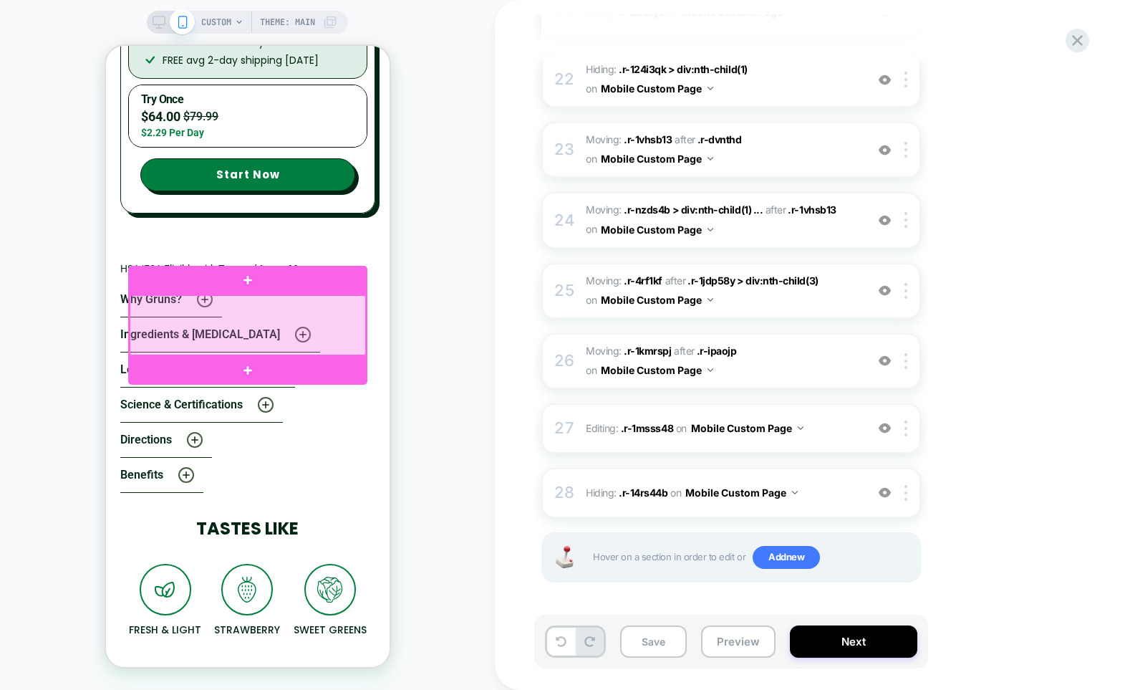
click at [344, 307] on div at bounding box center [247, 325] width 236 height 60
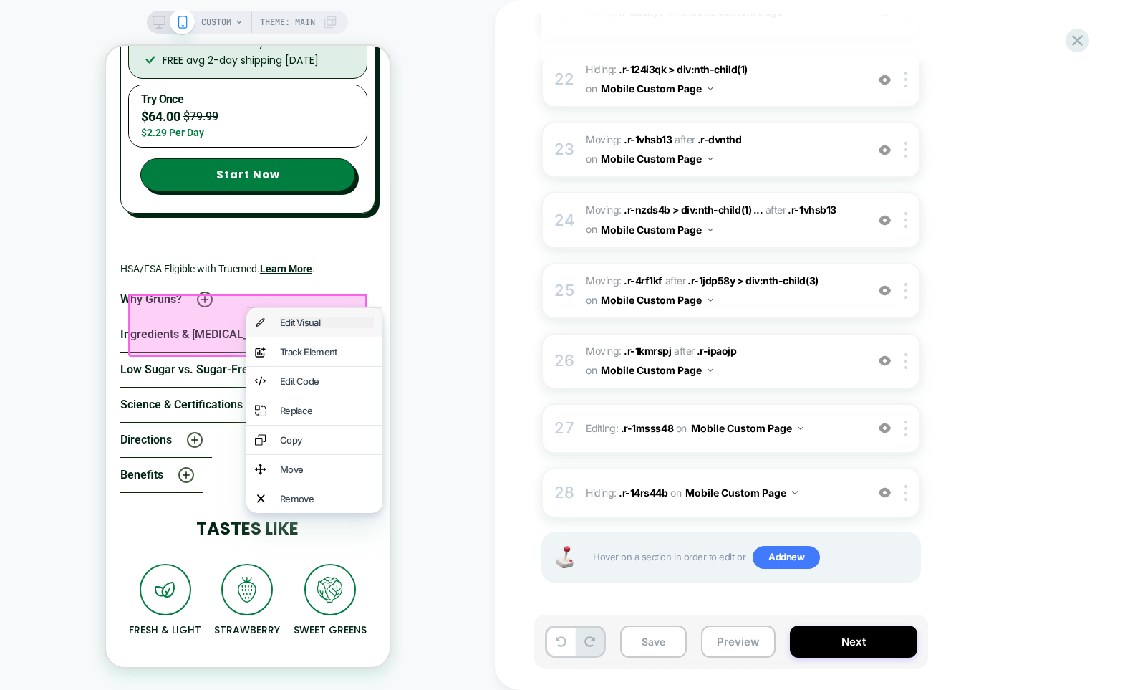
click at [364, 328] on div "Edit Visual" at bounding box center [326, 321] width 94 height 11
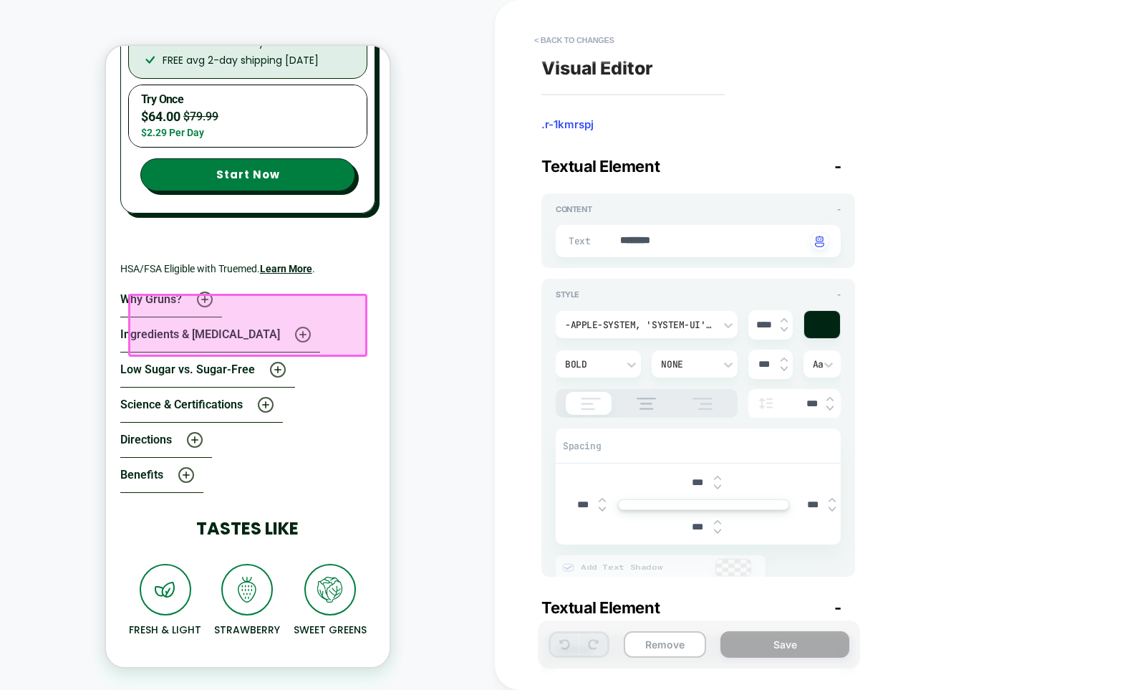
scroll to position [5437, 0]
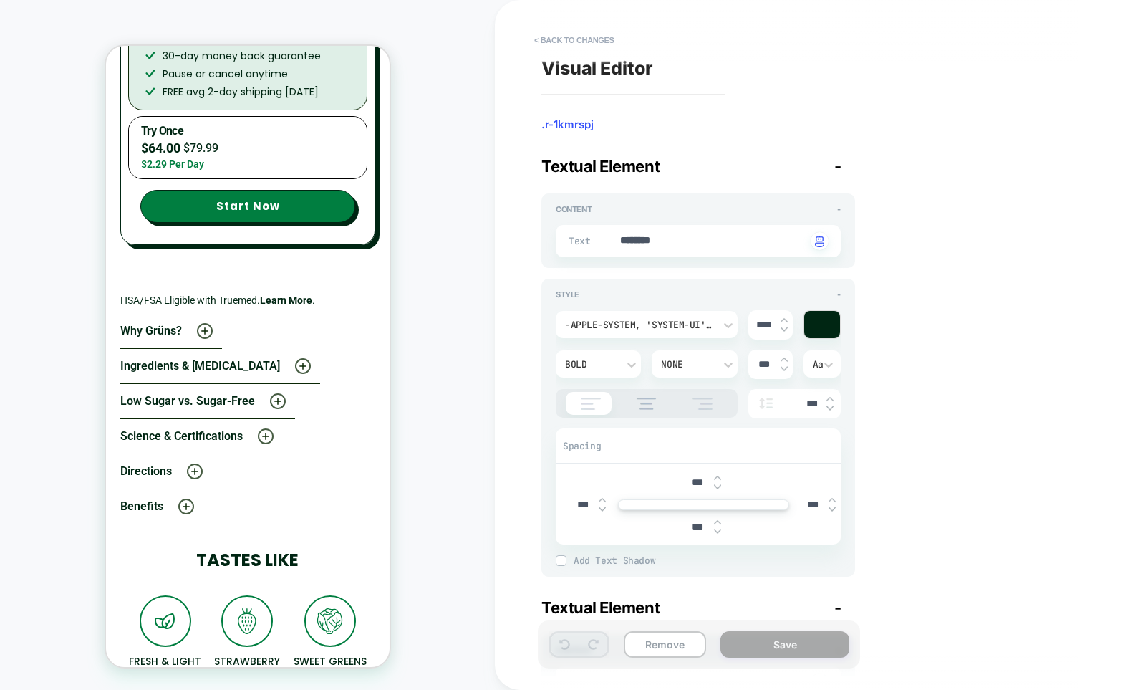
click at [765, 326] on input "****" at bounding box center [764, 325] width 32 height 12
type textarea "*"
type input "***"
type textarea "*"
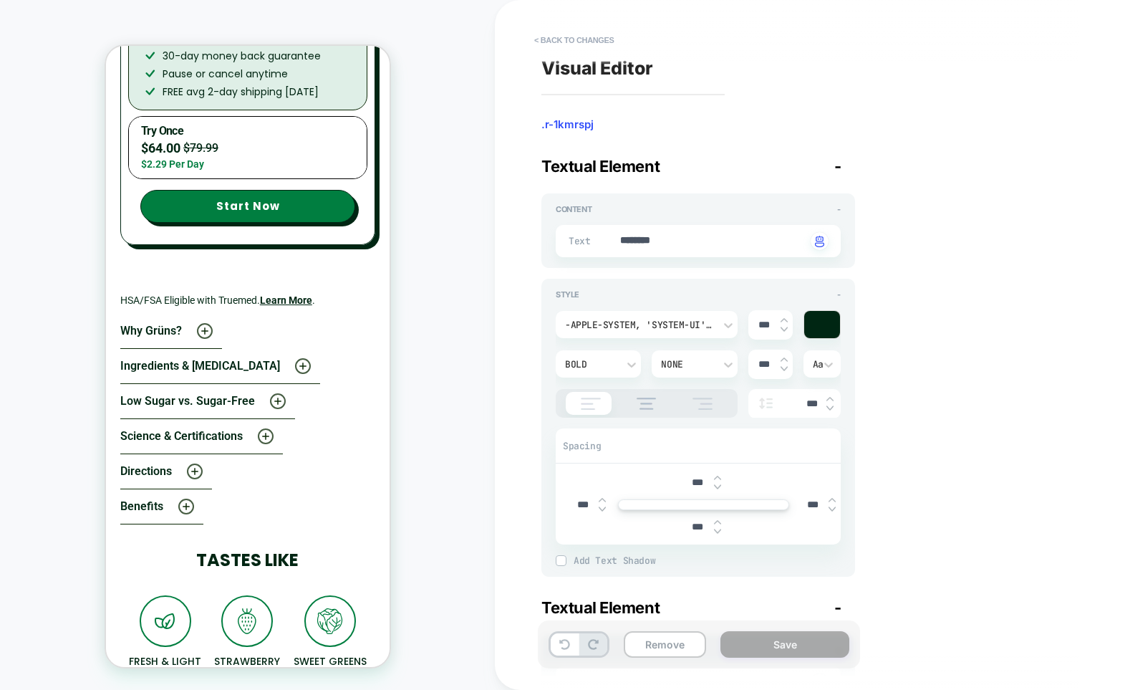
type input "****"
type textarea "*"
type input "****"
click at [889, 364] on div "Visual Editor .r-1kmrspj Textual Element - Content - Text ******** Click to cha…" at bounding box center [802, 344] width 537 height 661
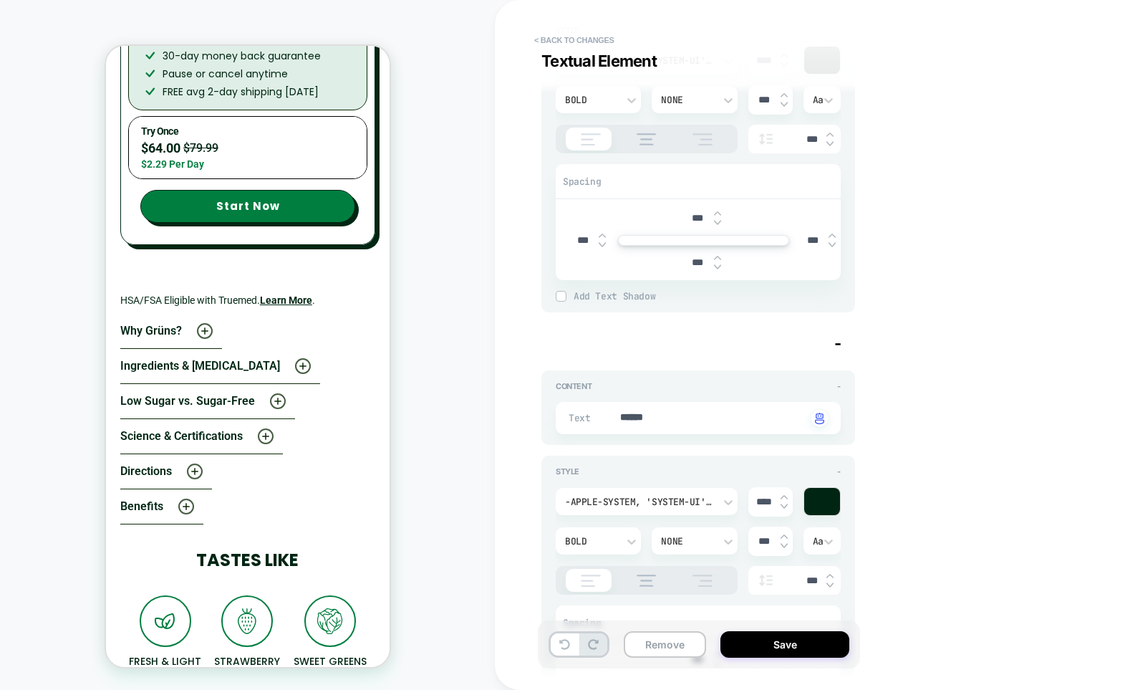
scroll to position [274, 0]
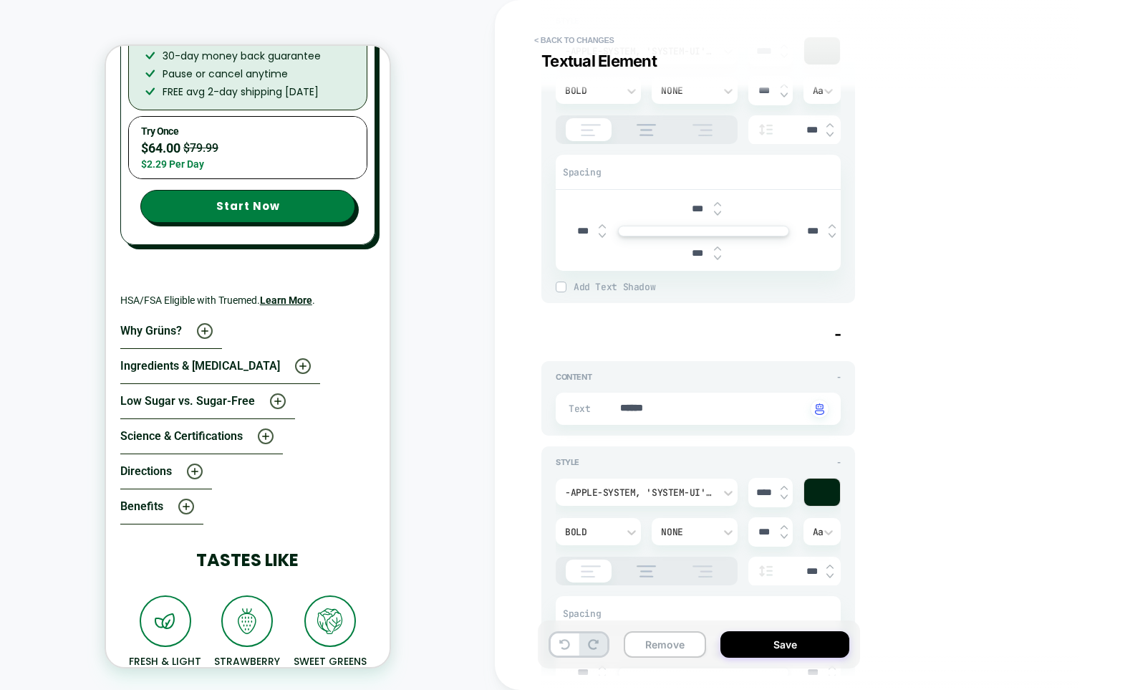
click at [758, 495] on input "****" at bounding box center [764, 492] width 32 height 12
type textarea "*"
type input "***"
type textarea "*"
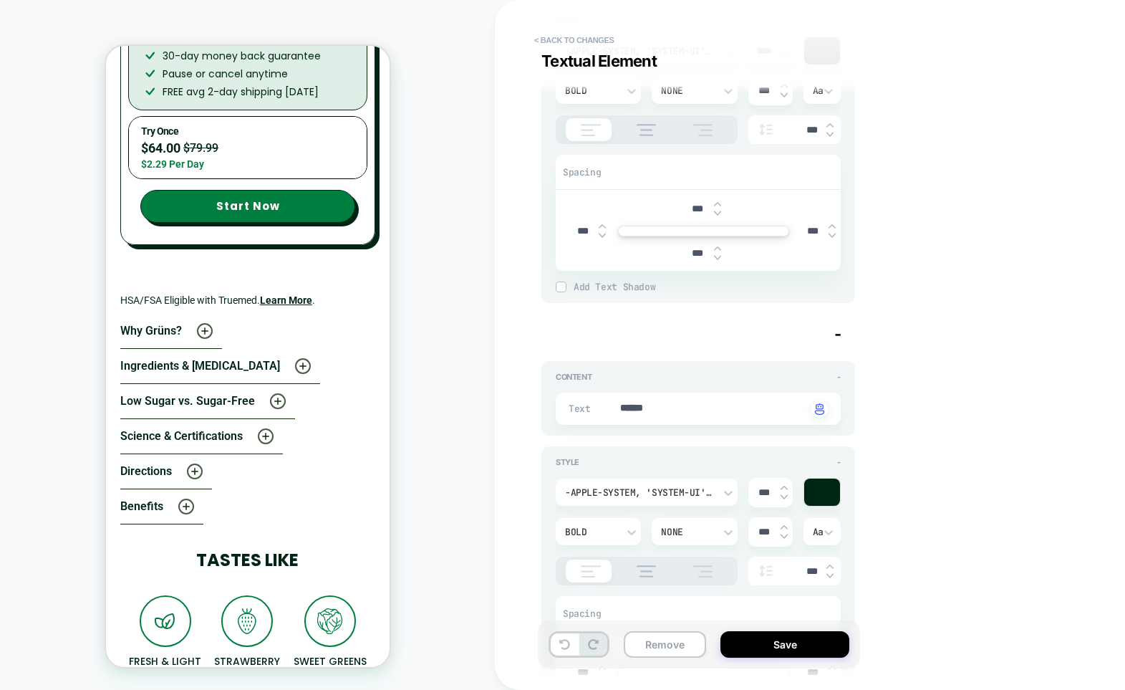
type input "****"
type textarea "*"
type input "****"
type textarea "*"
type input "***"
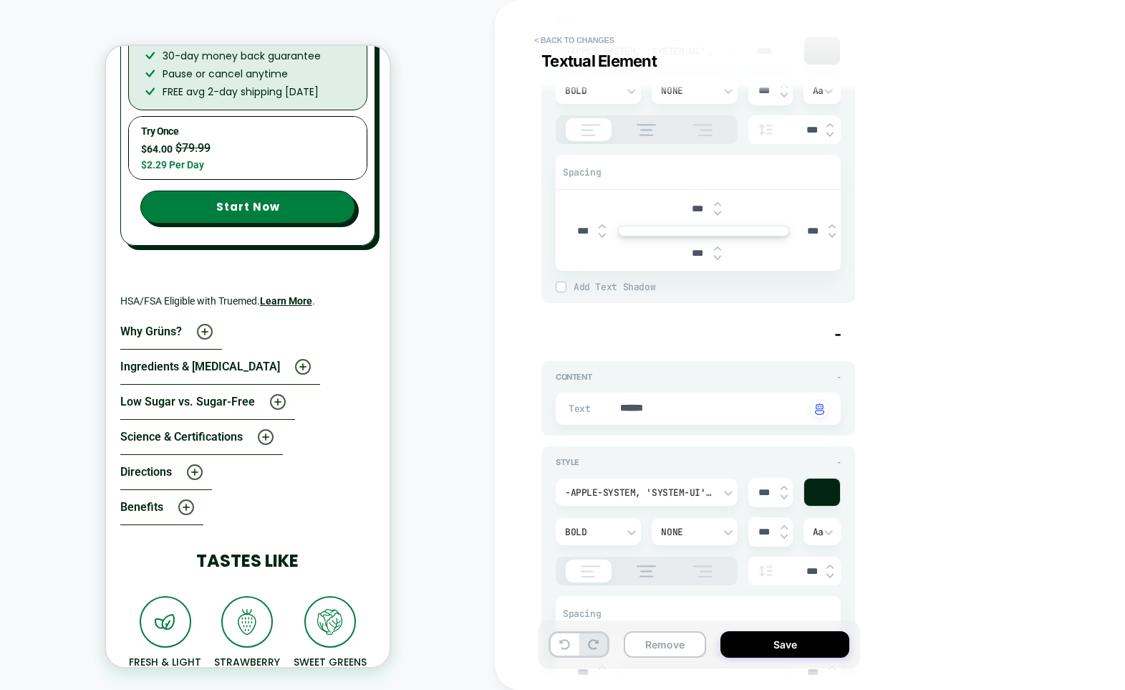
type textarea "*"
type input "****"
type textarea "*"
type input "****"
click at [753, 495] on input "****" at bounding box center [764, 492] width 32 height 12
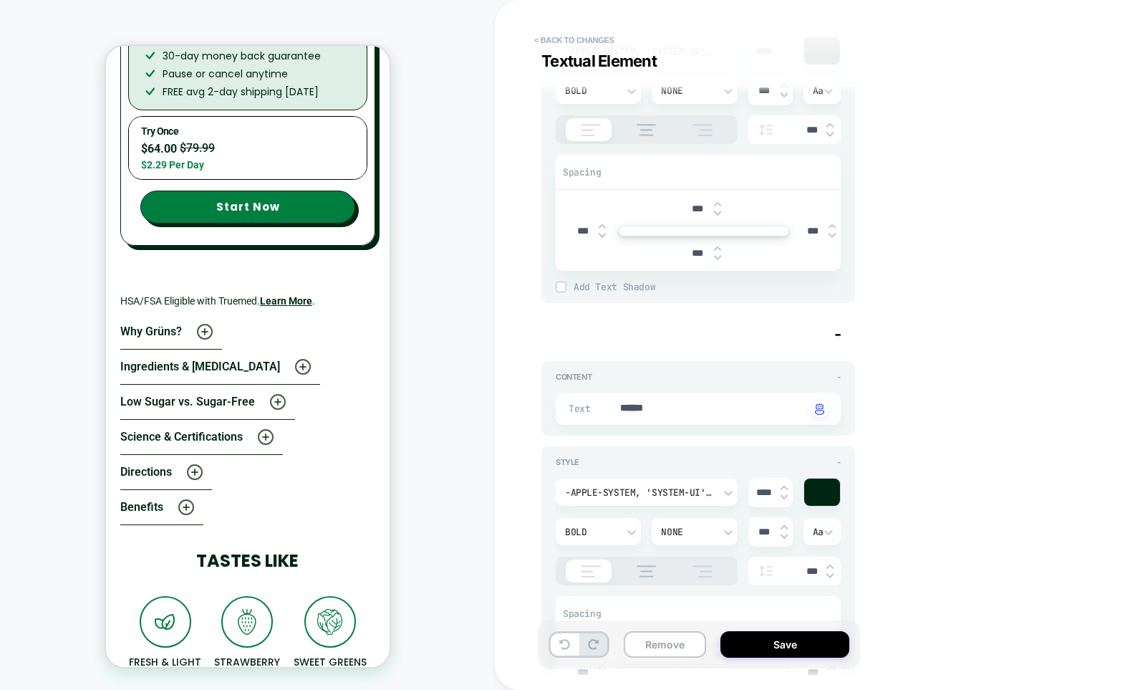
click at [753, 495] on input "****" at bounding box center [764, 492] width 32 height 12
type textarea "*"
type input "***"
type textarea "*"
type input "****"
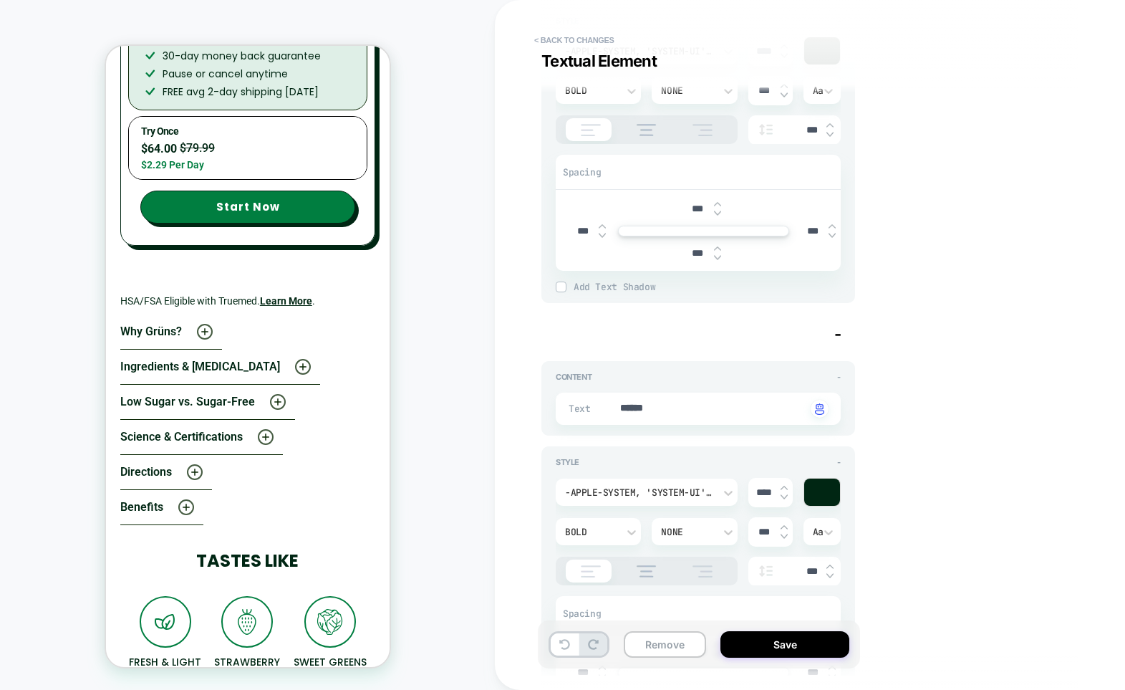
type textarea "*"
type input "****"
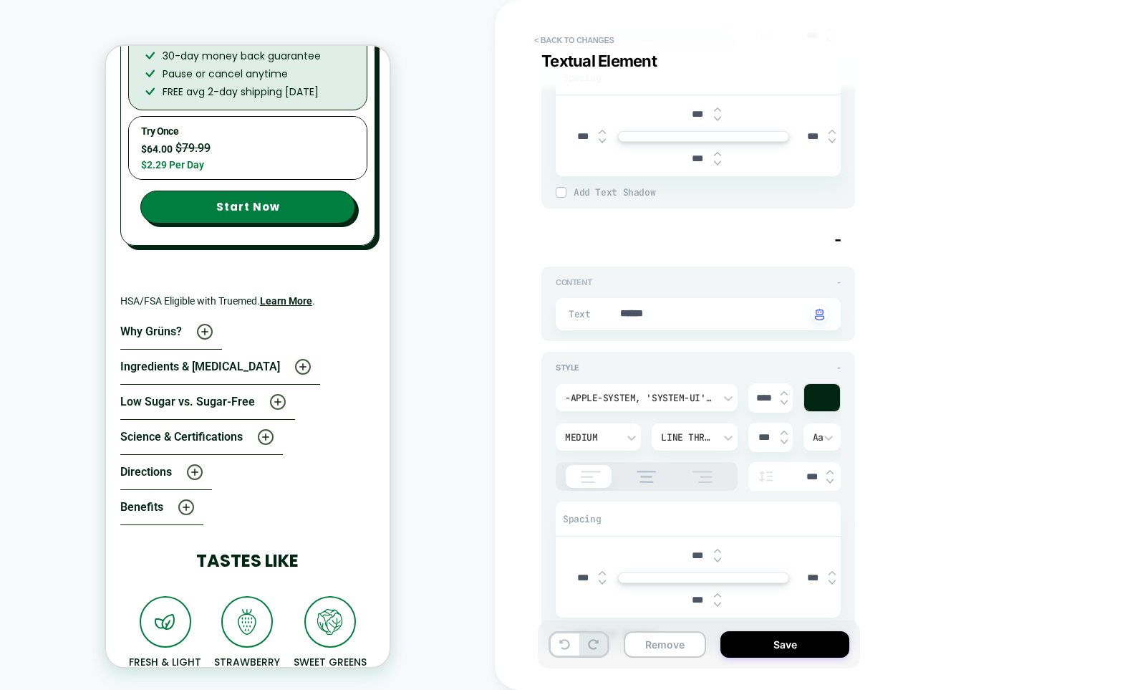
scroll to position [883, 0]
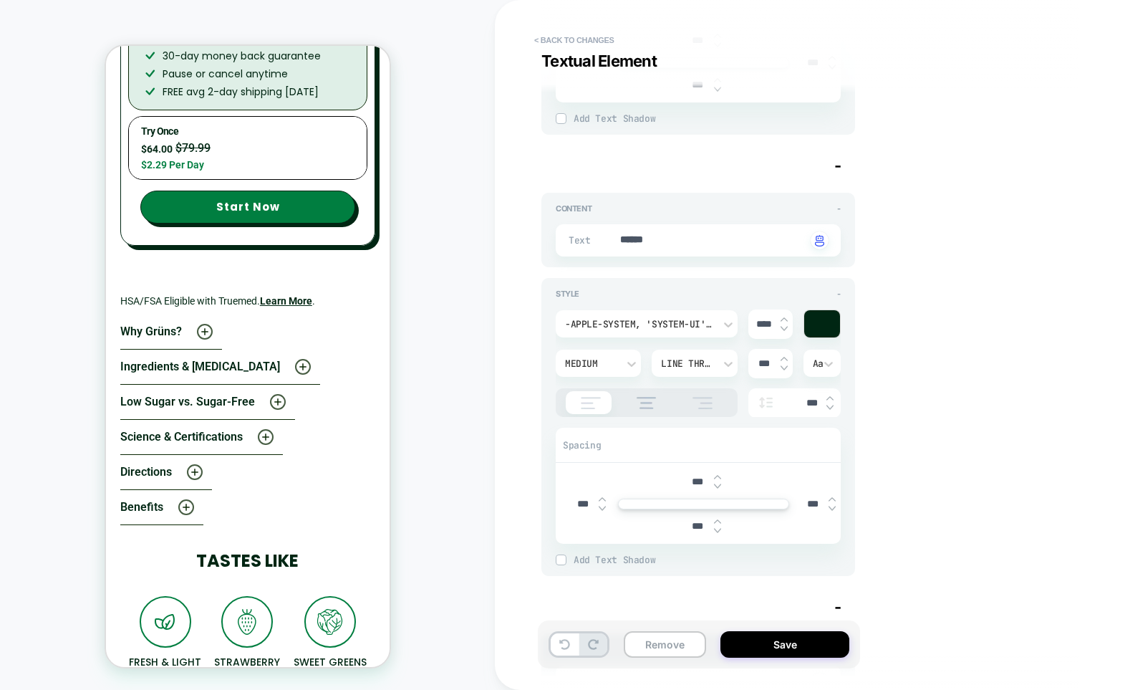
click at [764, 324] on input "****" at bounding box center [764, 324] width 32 height 12
type textarea "*"
type input "***"
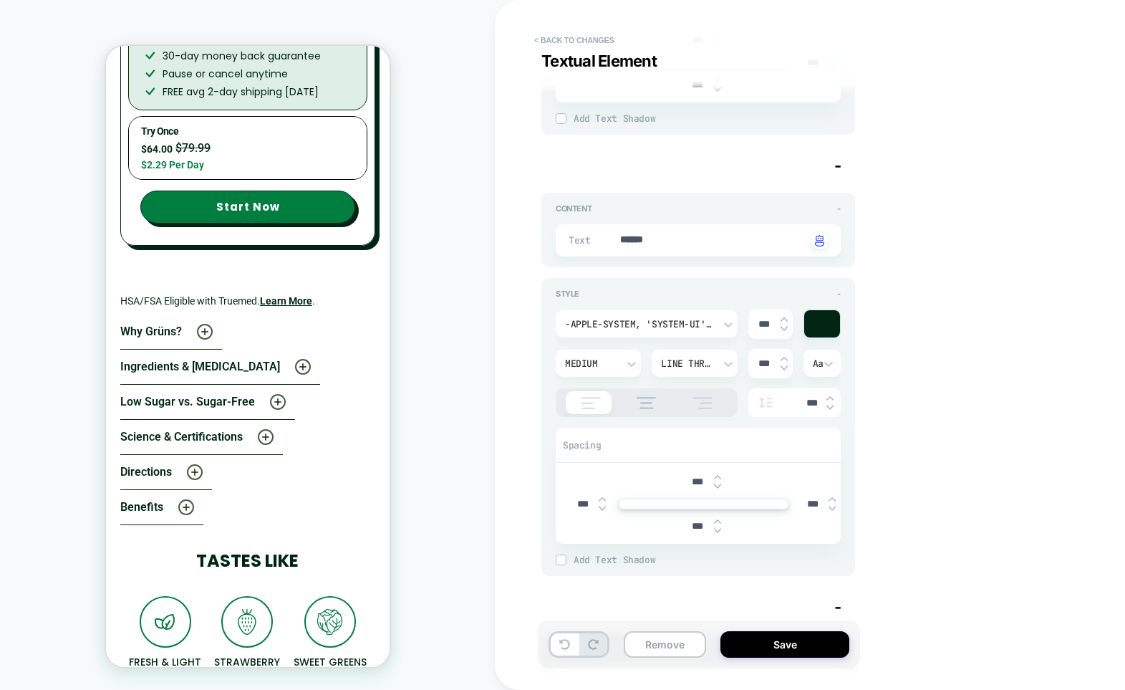
type textarea "*"
type input "****"
type textarea "*"
type input "****"
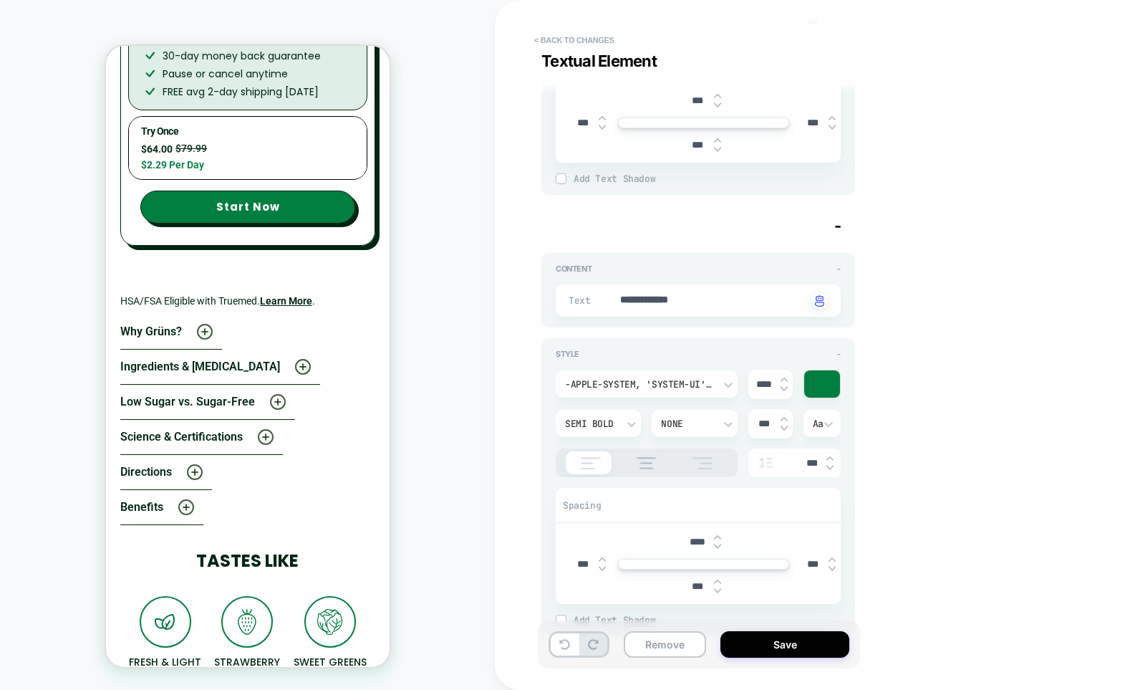
scroll to position [1303, 0]
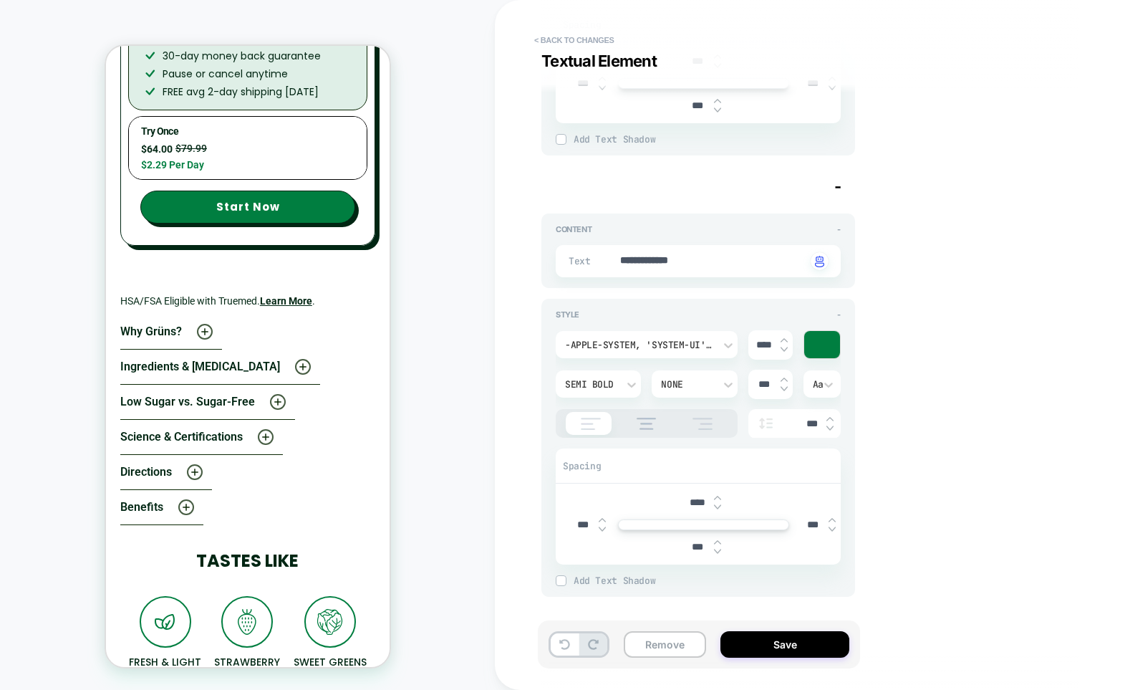
click at [765, 344] on input "****" at bounding box center [764, 345] width 32 height 12
type textarea "*"
type input "***"
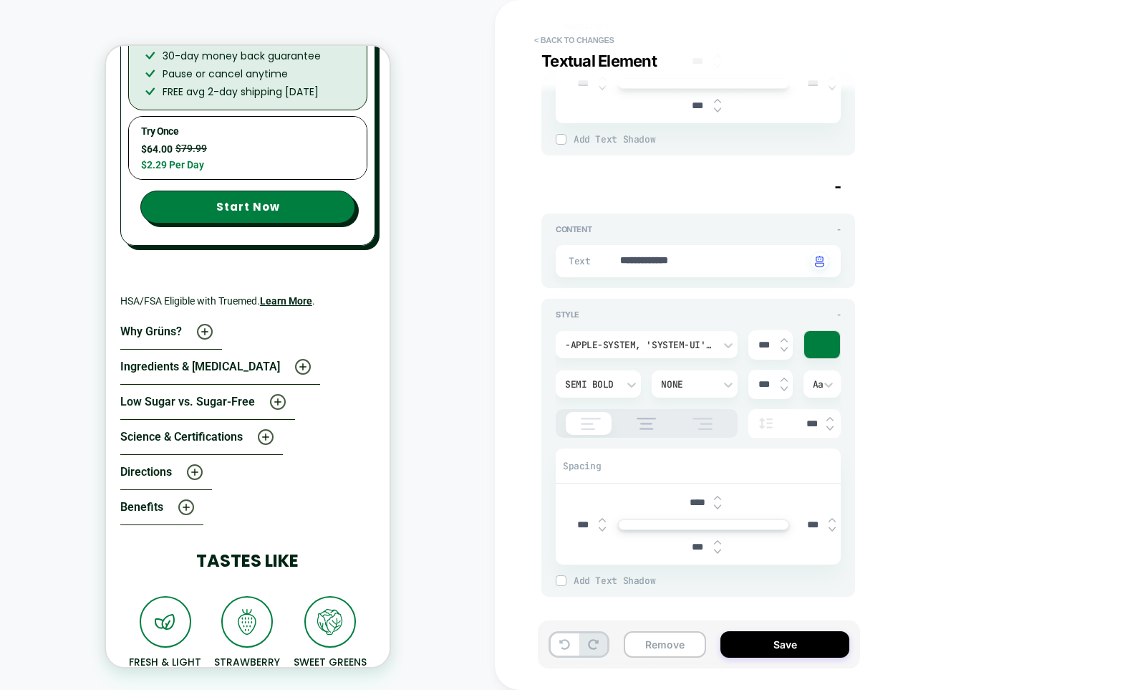
type textarea "*"
type input "****"
click at [919, 344] on div "Visual Editor .r-1kmrspj Textual Element - Content - Text ******** Click to cha…" at bounding box center [802, 344] width 537 height 661
click at [942, 371] on div "Visual Editor .r-1kmrspj Textual Element - Content - Text ******** Click to cha…" at bounding box center [802, 344] width 537 height 661
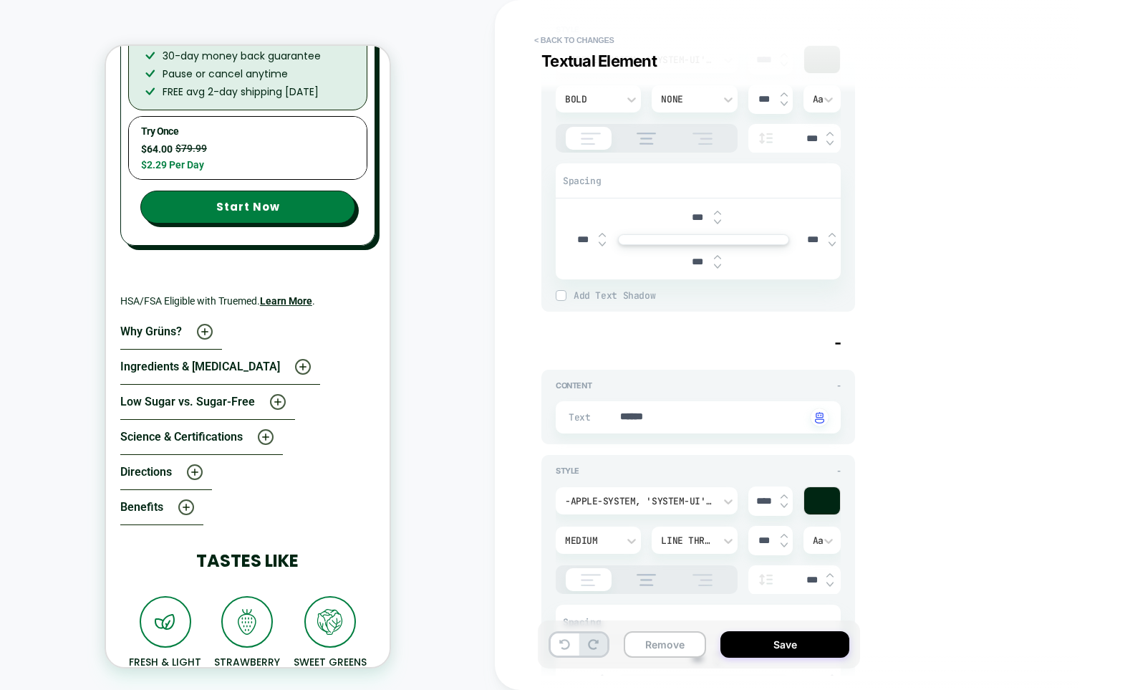
scroll to position [0, 0]
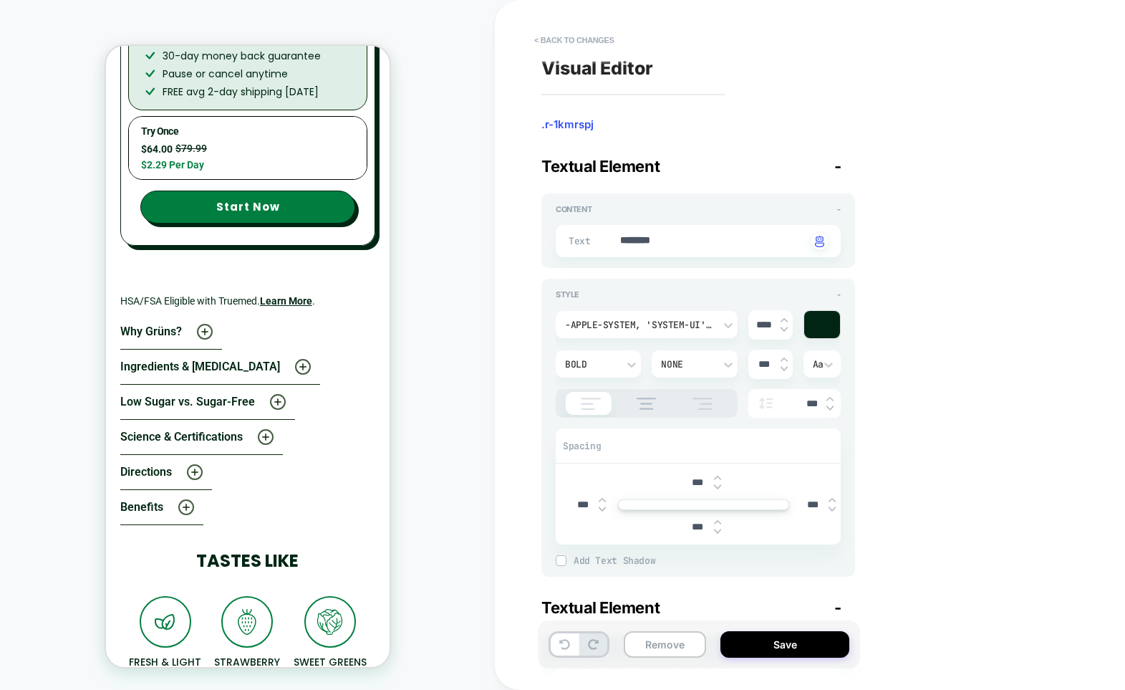
click at [720, 485] on img at bounding box center [717, 487] width 7 height 6
type textarea "*"
type input "****"
click at [720, 485] on img at bounding box center [717, 487] width 7 height 6
type textarea "*"
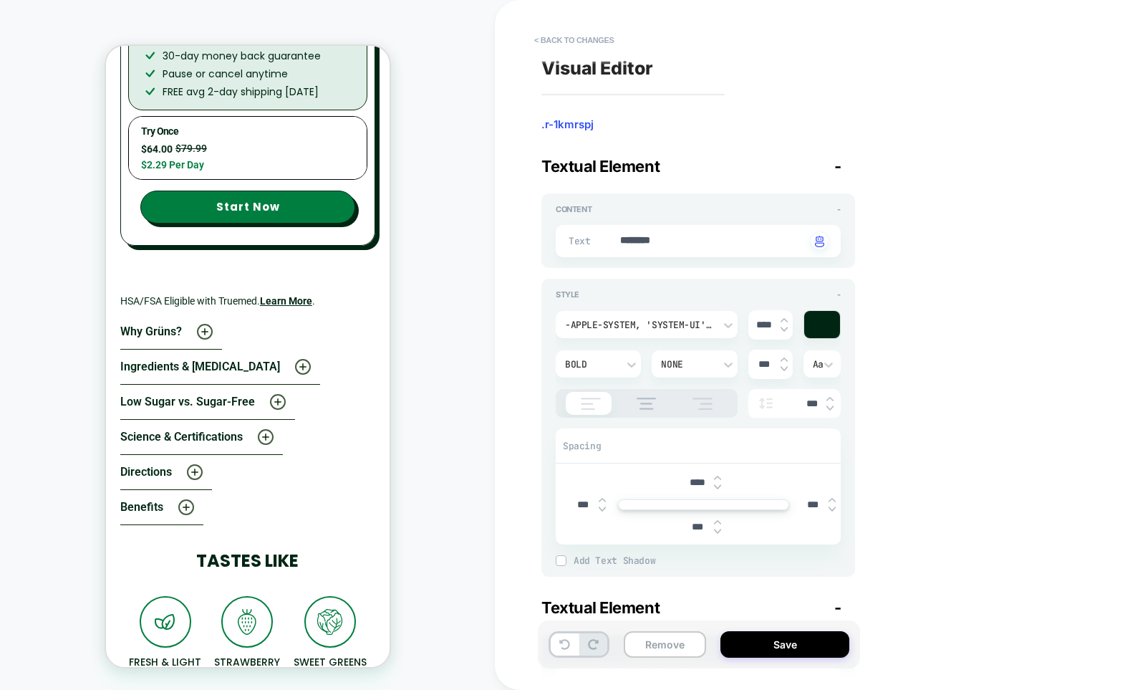
type input "****"
click at [720, 485] on img at bounding box center [717, 487] width 7 height 6
type textarea "*"
type input "****"
click at [720, 485] on img at bounding box center [717, 487] width 7 height 6
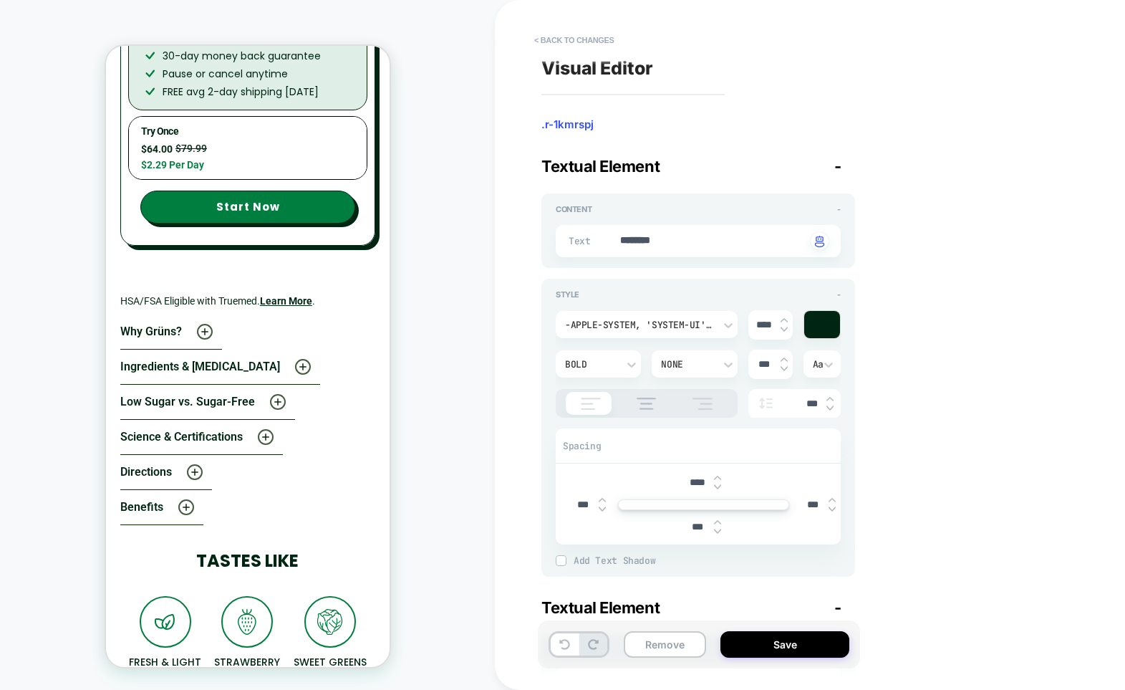
type textarea "*"
type input "****"
click at [720, 485] on img at bounding box center [717, 487] width 7 height 6
type textarea "*"
type input "****"
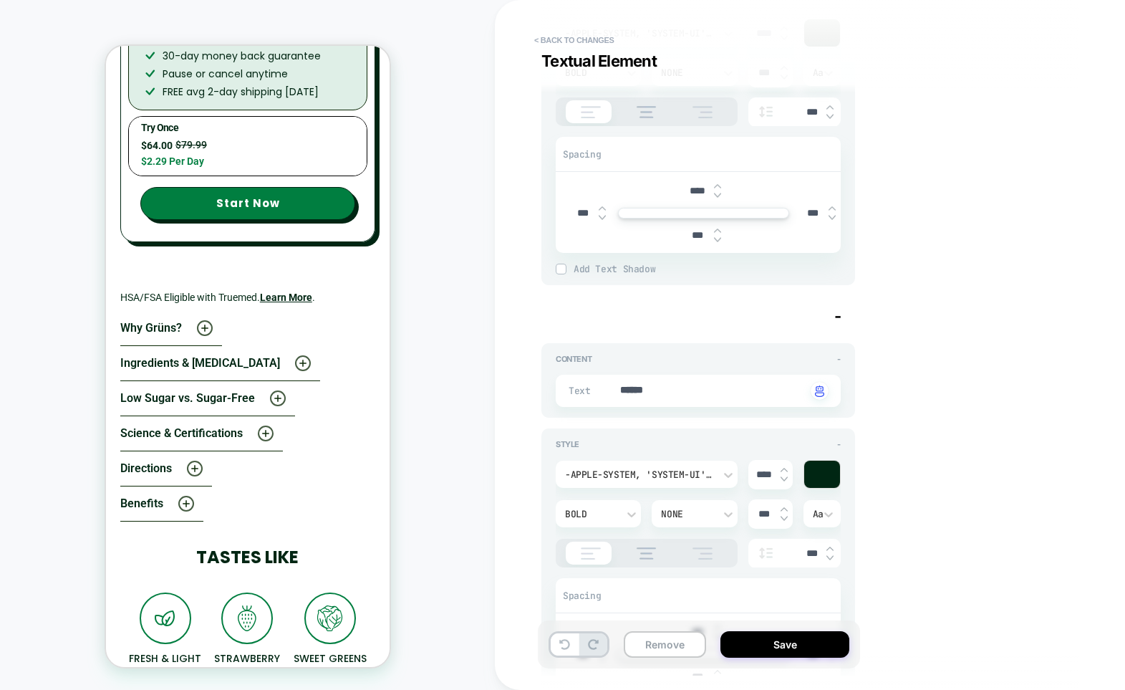
scroll to position [416, 0]
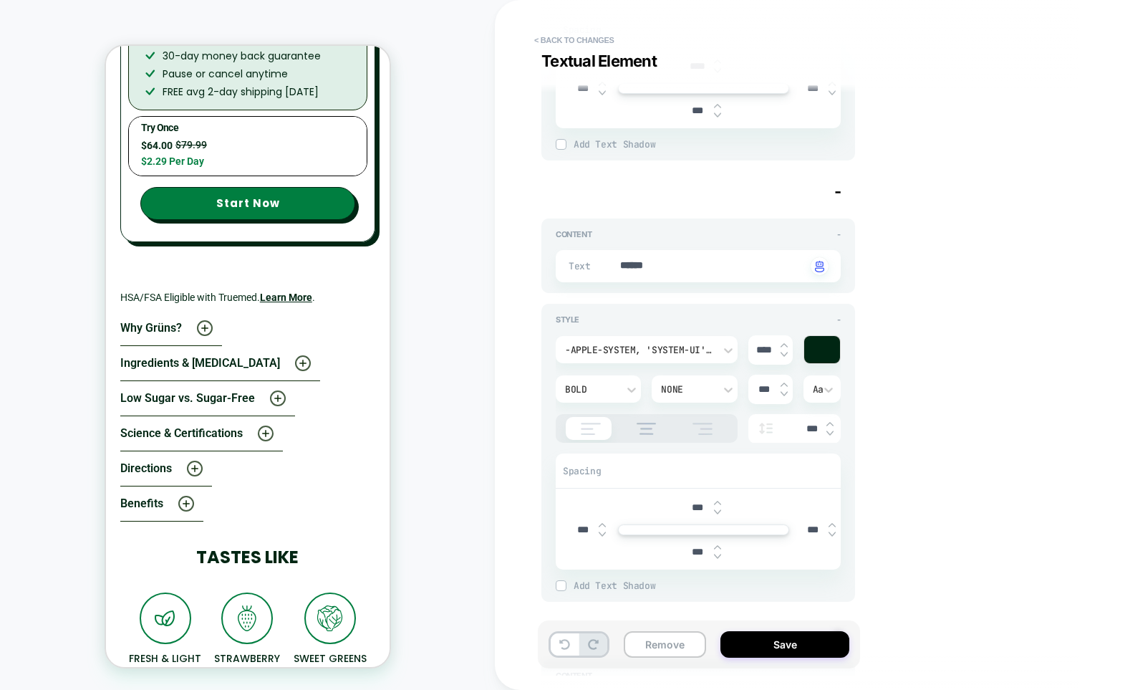
click at [715, 513] on img at bounding box center [717, 512] width 7 height 6
type textarea "*"
type input "****"
click at [715, 513] on img at bounding box center [717, 512] width 7 height 6
type textarea "*"
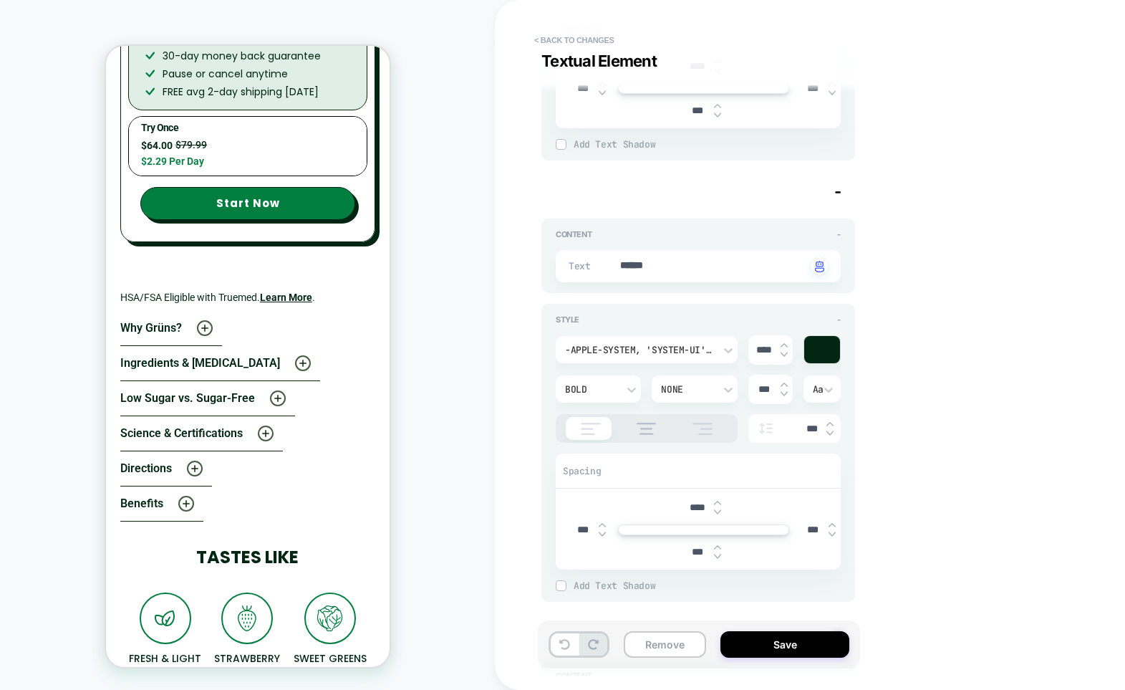
type input "****"
click at [715, 513] on img at bounding box center [717, 512] width 7 height 6
type textarea "*"
type input "****"
click at [715, 513] on img at bounding box center [717, 512] width 7 height 6
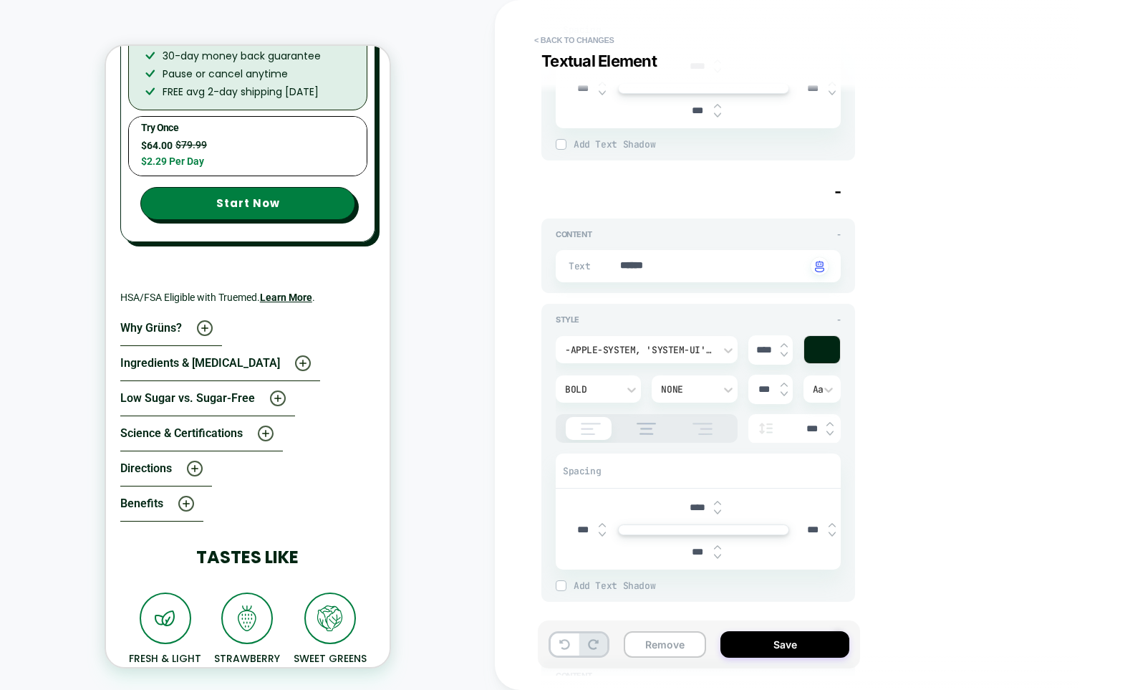
type textarea "*"
type input "****"
click at [715, 513] on img at bounding box center [717, 512] width 7 height 6
type textarea "*"
type input "****"
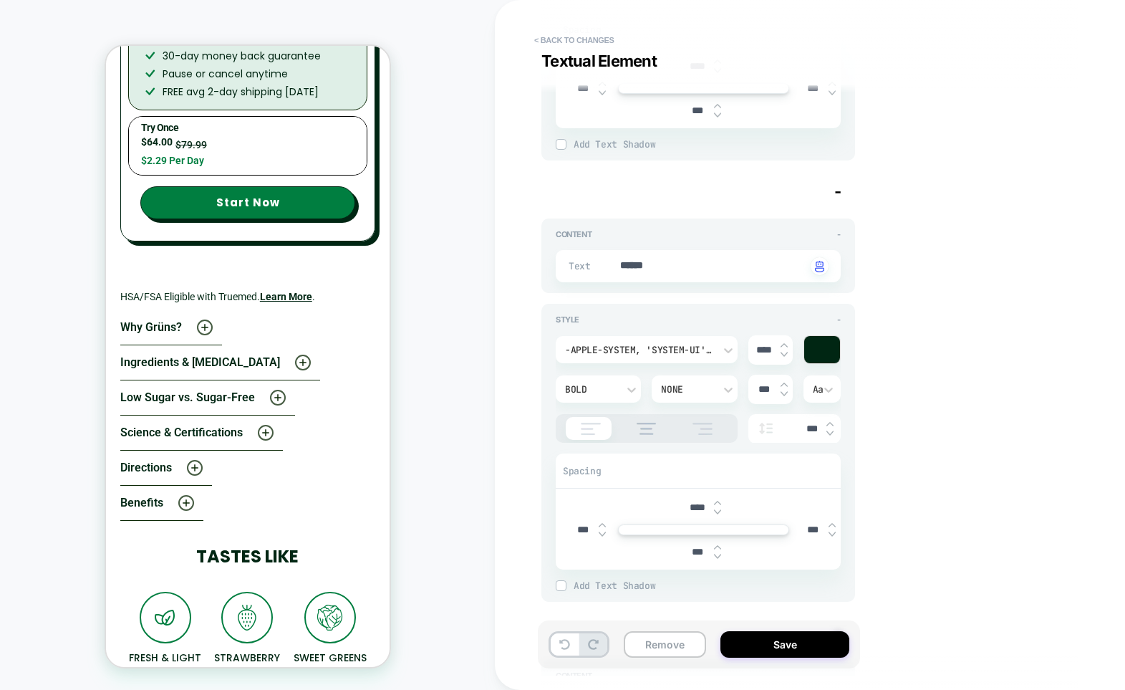
click at [718, 500] on img at bounding box center [717, 503] width 7 height 6
type textarea "*"
type input "****"
click at [718, 500] on img at bounding box center [717, 503] width 7 height 6
type textarea "*"
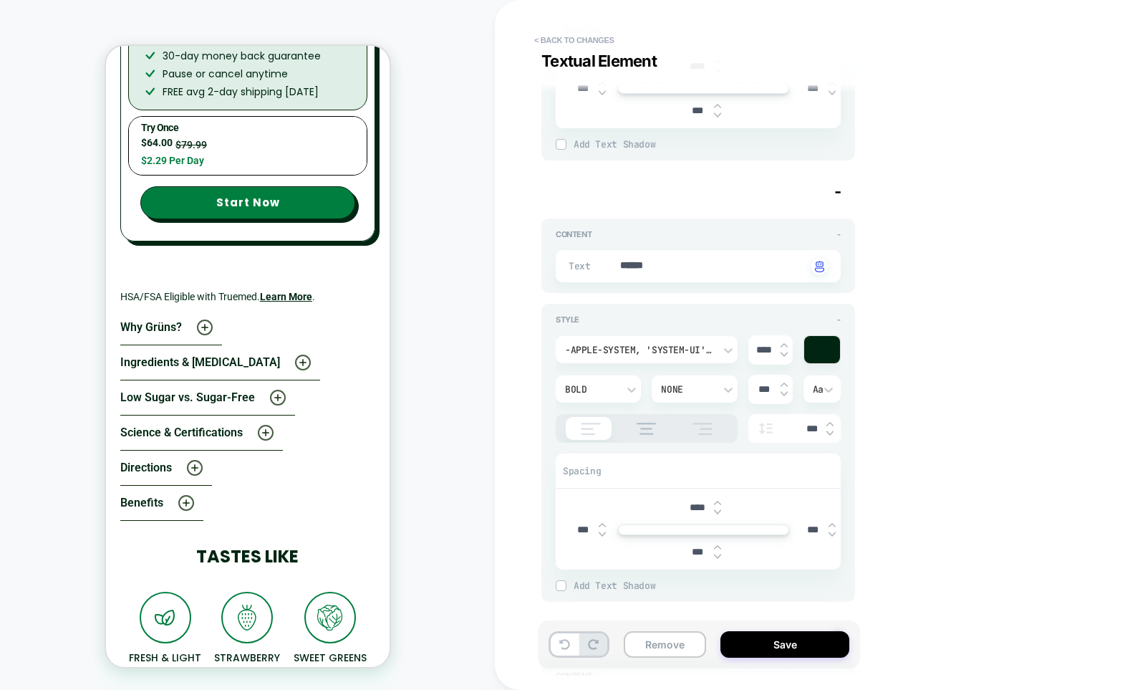
type input "****"
click at [693, 511] on input "****" at bounding box center [698, 507] width 32 height 12
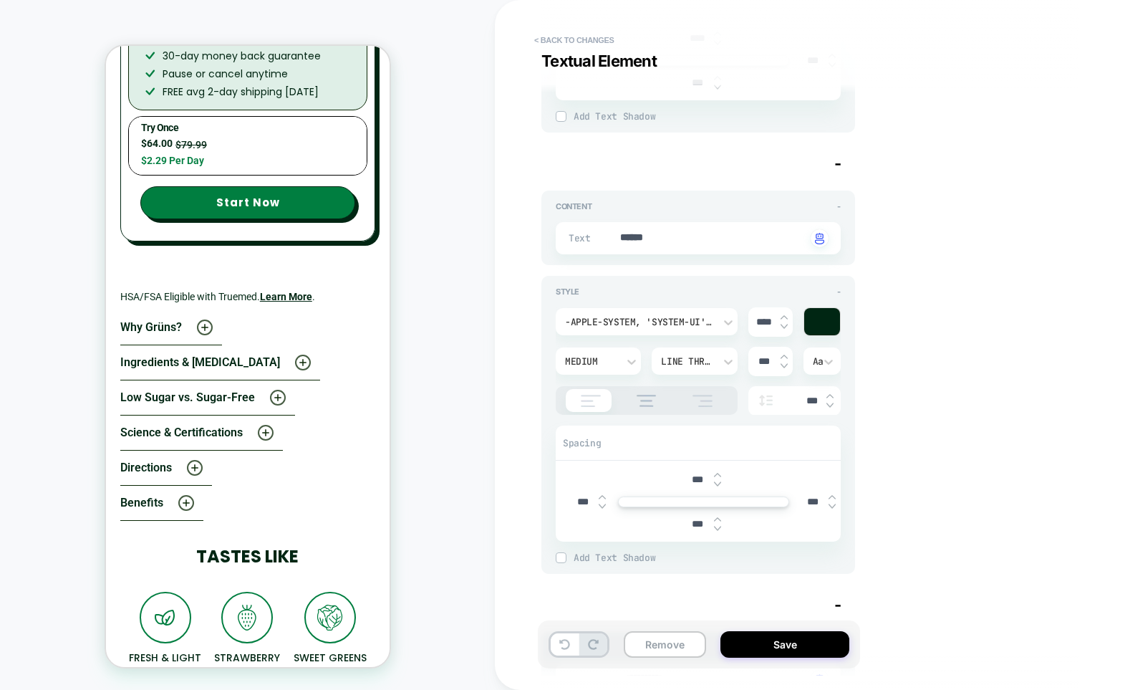
scroll to position [959, 0]
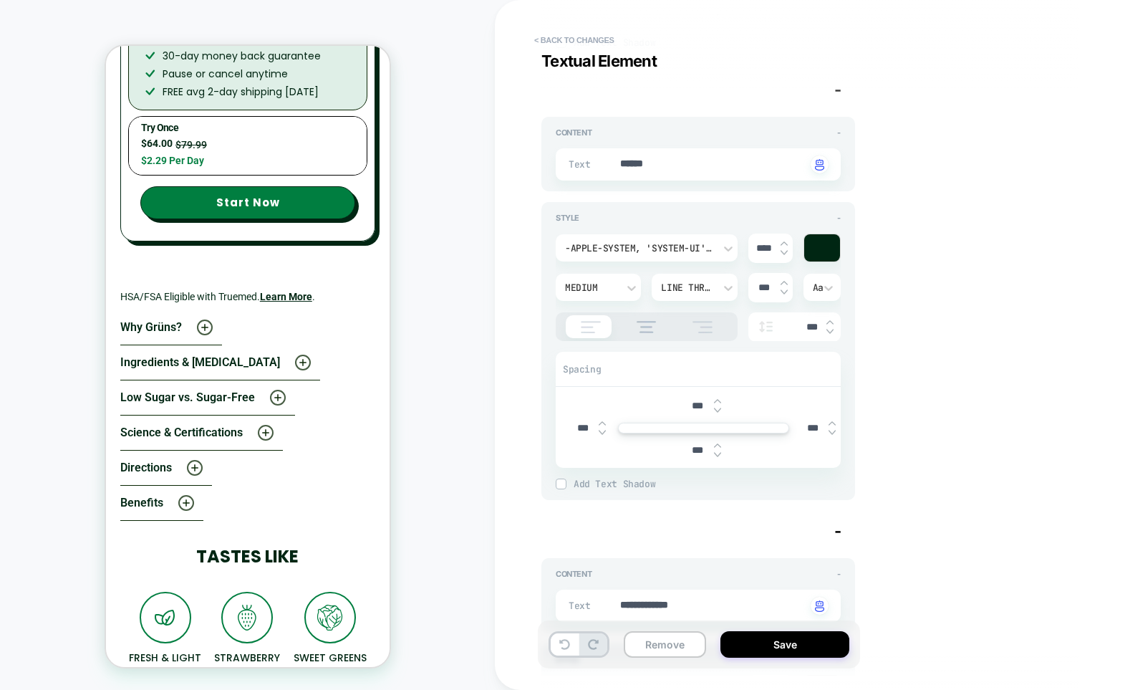
click at [692, 405] on input "***" at bounding box center [698, 406] width 32 height 12
paste input "*"
type textarea "*"
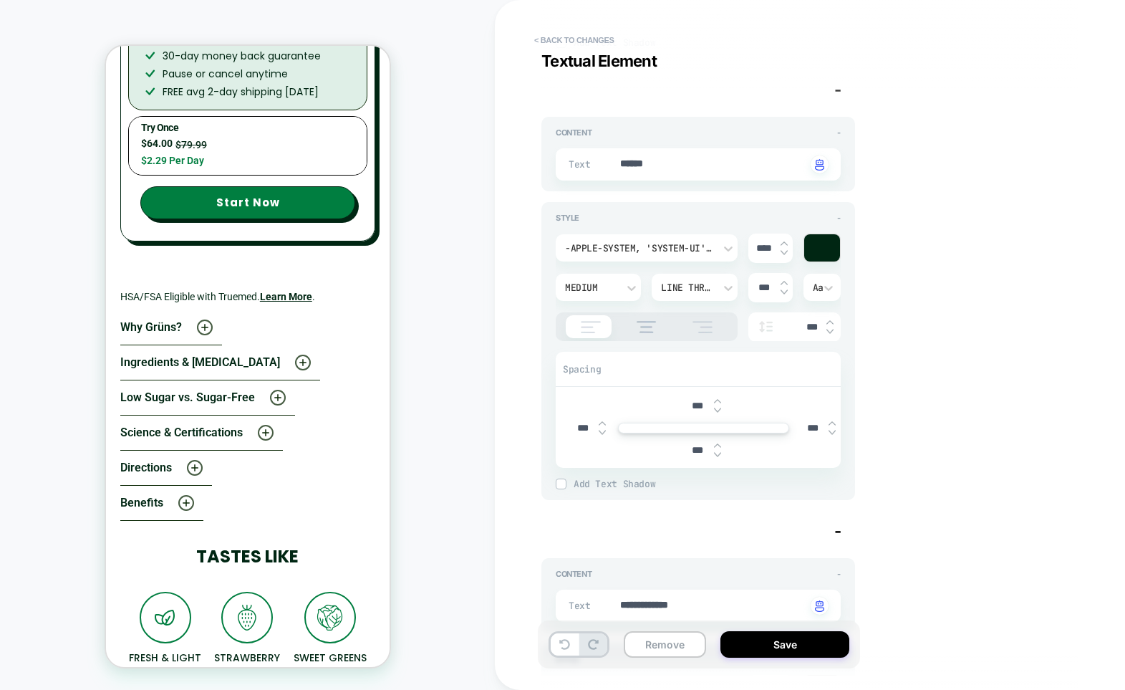
type input "****"
type textarea "*"
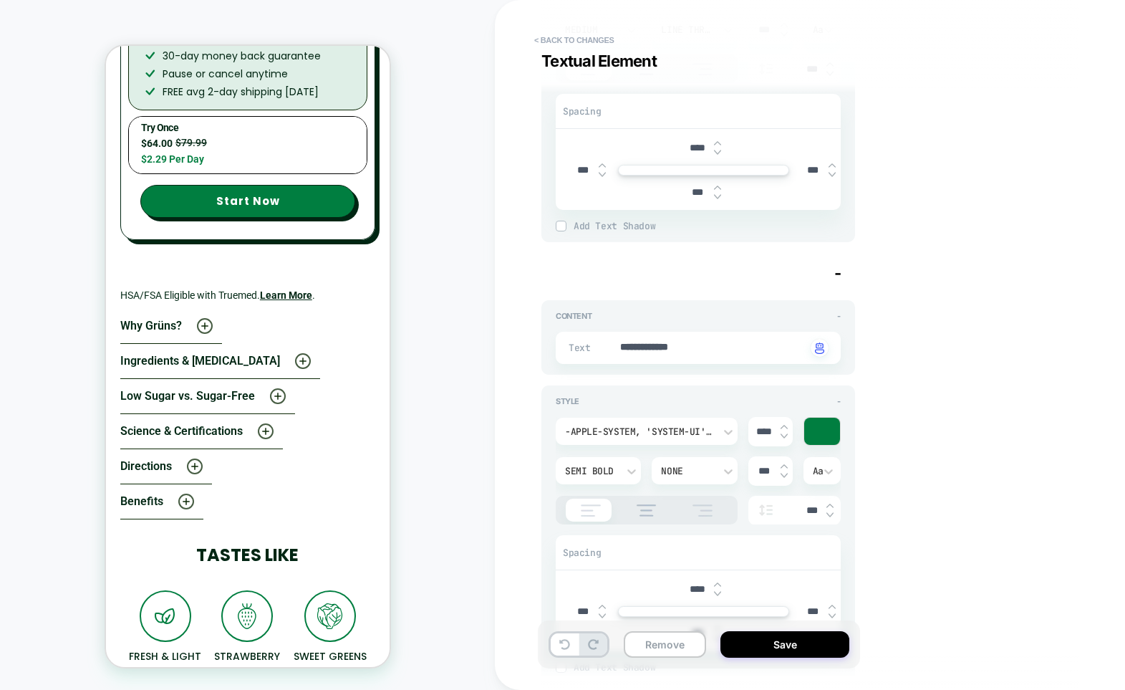
scroll to position [1235, 0]
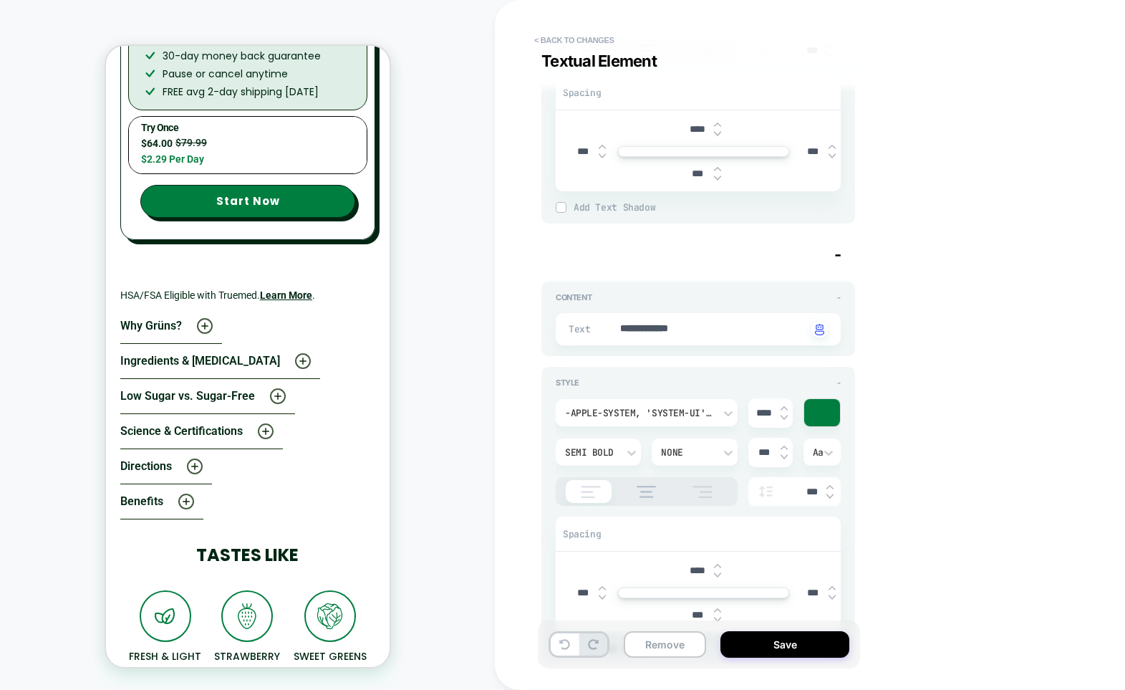
type input "****"
click at [697, 572] on input "****" at bounding box center [698, 570] width 32 height 12
paste input "text"
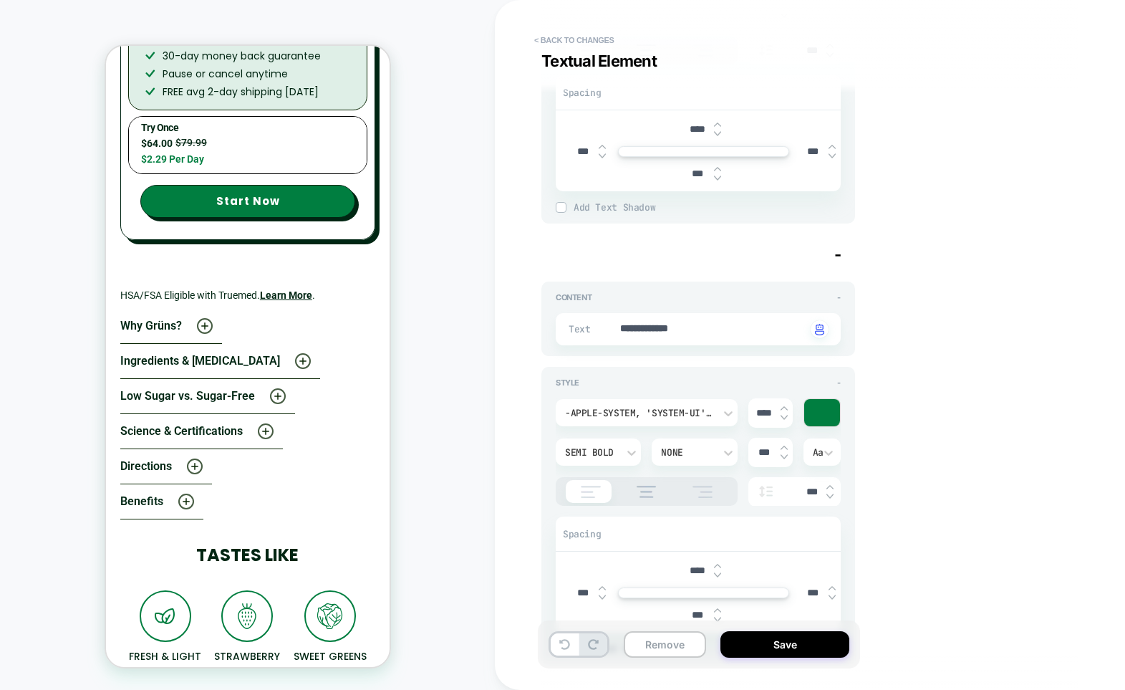
type textarea "*"
type input "****"
type textarea "*"
type input "****"
click at [772, 642] on button "Save" at bounding box center [784, 644] width 129 height 26
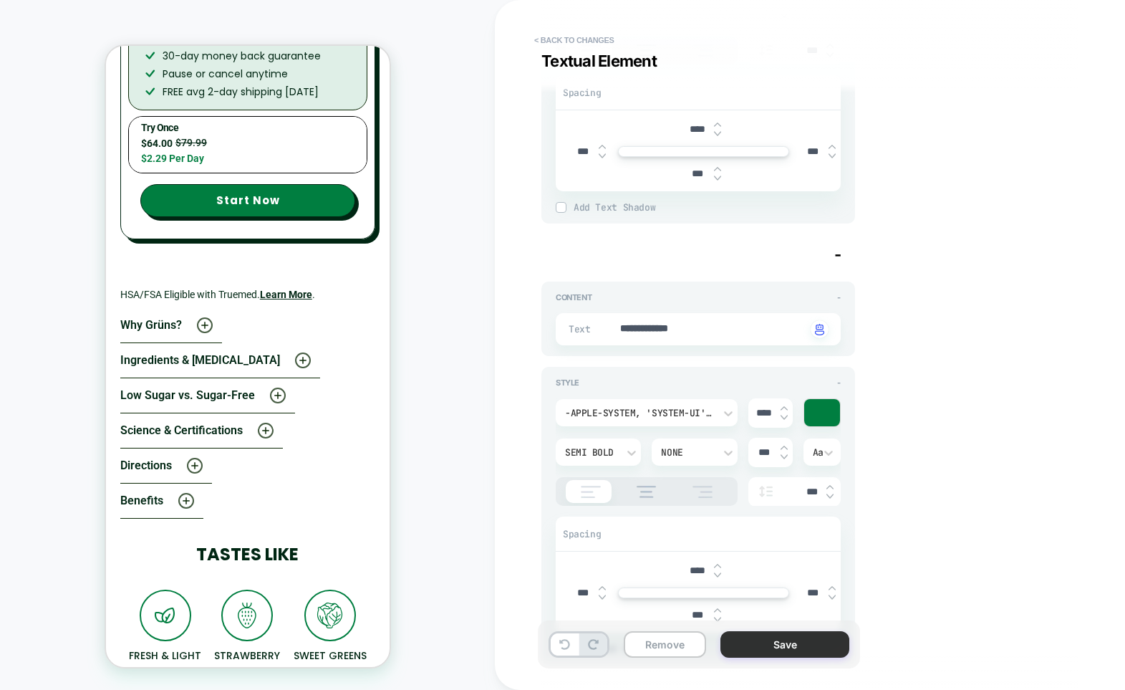
type textarea "*"
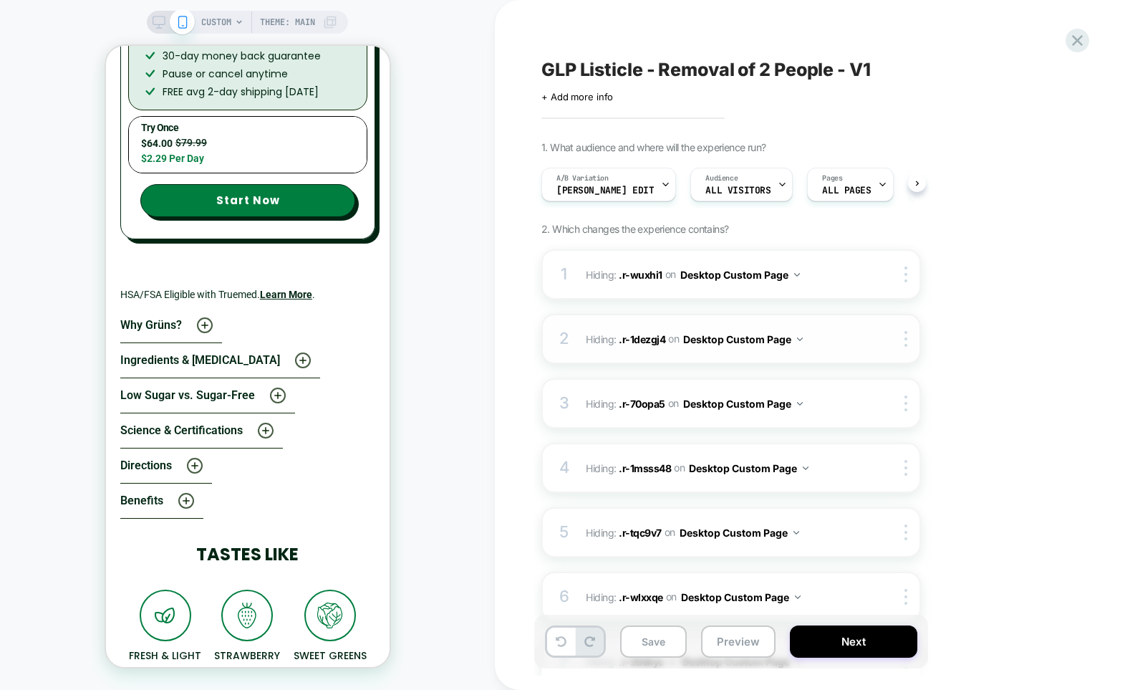
scroll to position [0, 1]
drag, startPoint x: 986, startPoint y: 182, endPoint x: 979, endPoint y: 230, distance: 48.4
click at [663, 644] on button "Save" at bounding box center [653, 641] width 67 height 32
click at [737, 643] on button "Preview" at bounding box center [738, 641] width 74 height 32
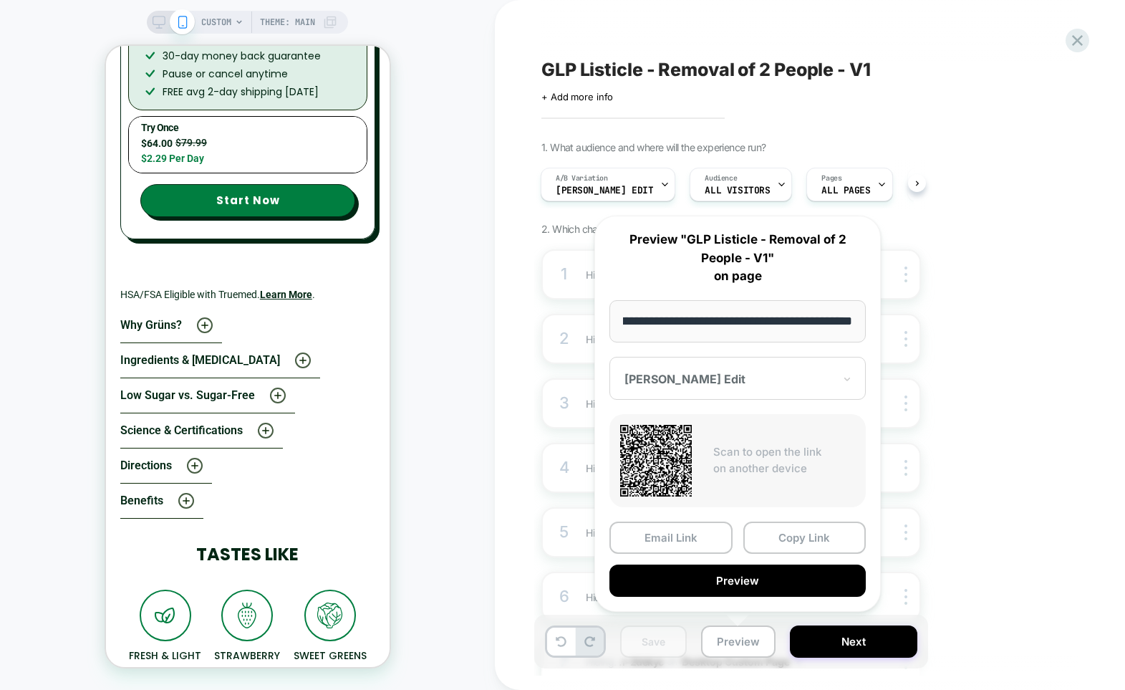
scroll to position [0, 0]
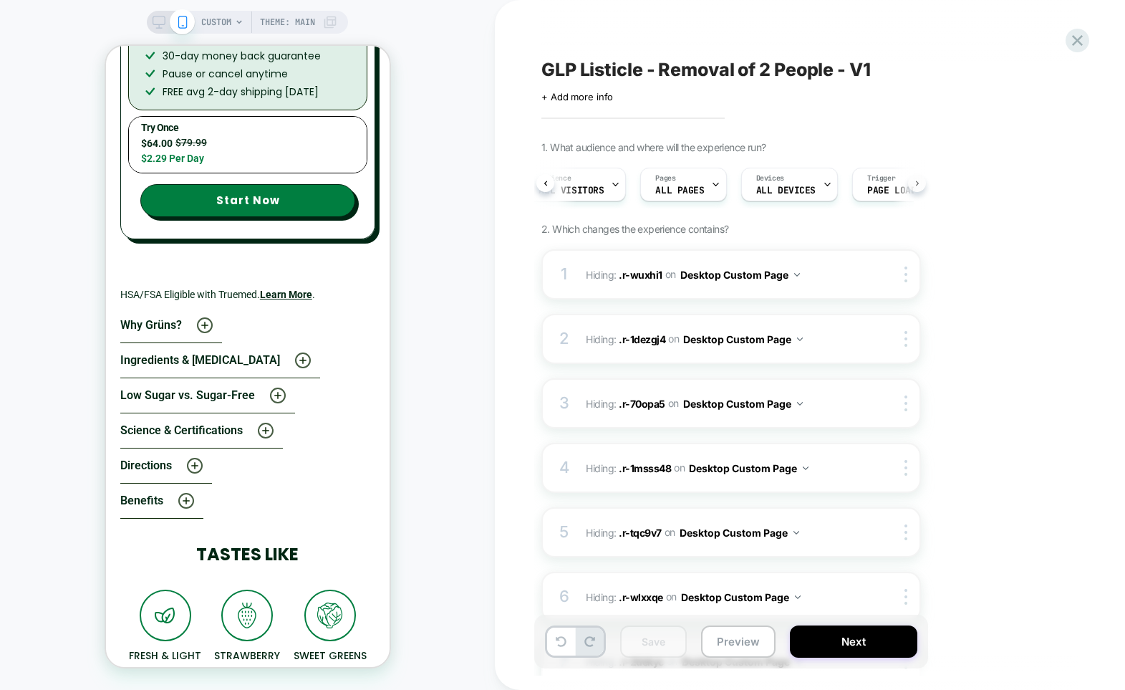
scroll to position [0, 188]
click at [853, 187] on span "Page Load" at bounding box center [870, 190] width 49 height 10
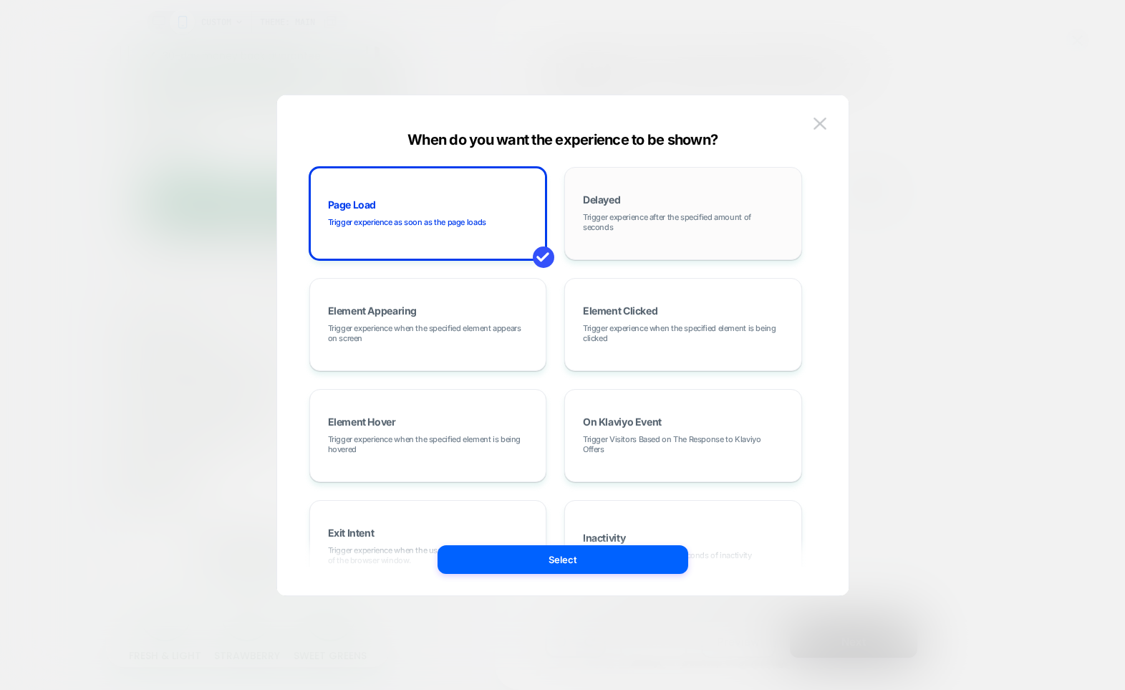
click at [636, 211] on div "Delayed Trigger experience after the specified amount of seconds" at bounding box center [683, 213] width 222 height 77
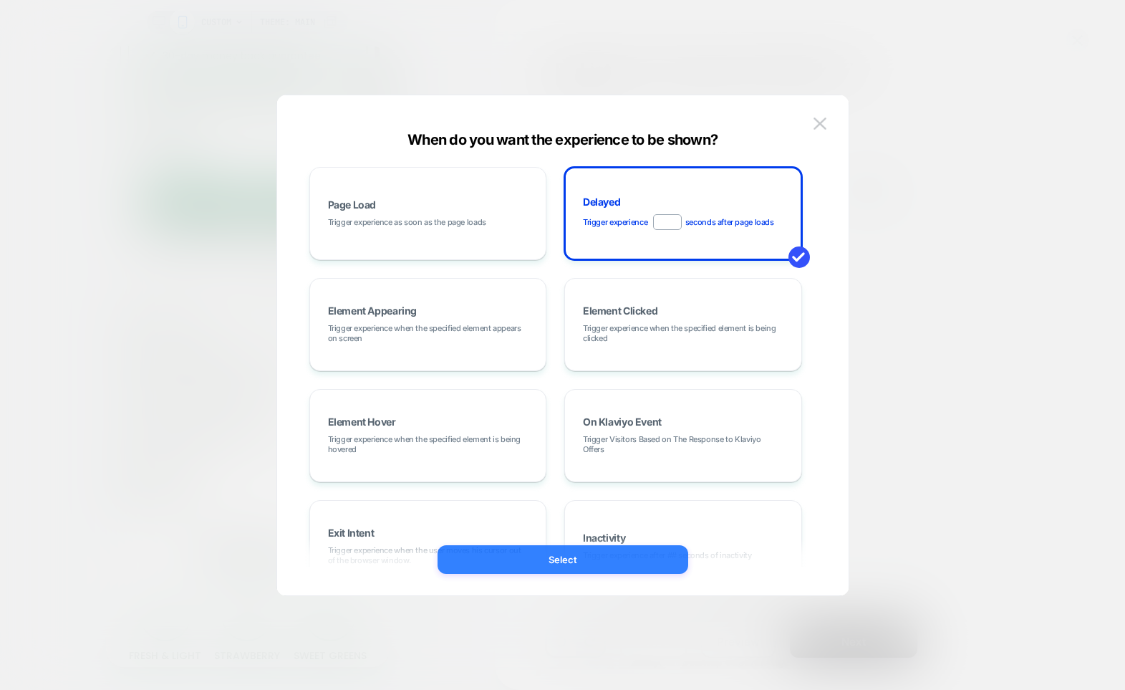
type input "***"
click at [624, 562] on button "Select" at bounding box center [562, 559] width 251 height 29
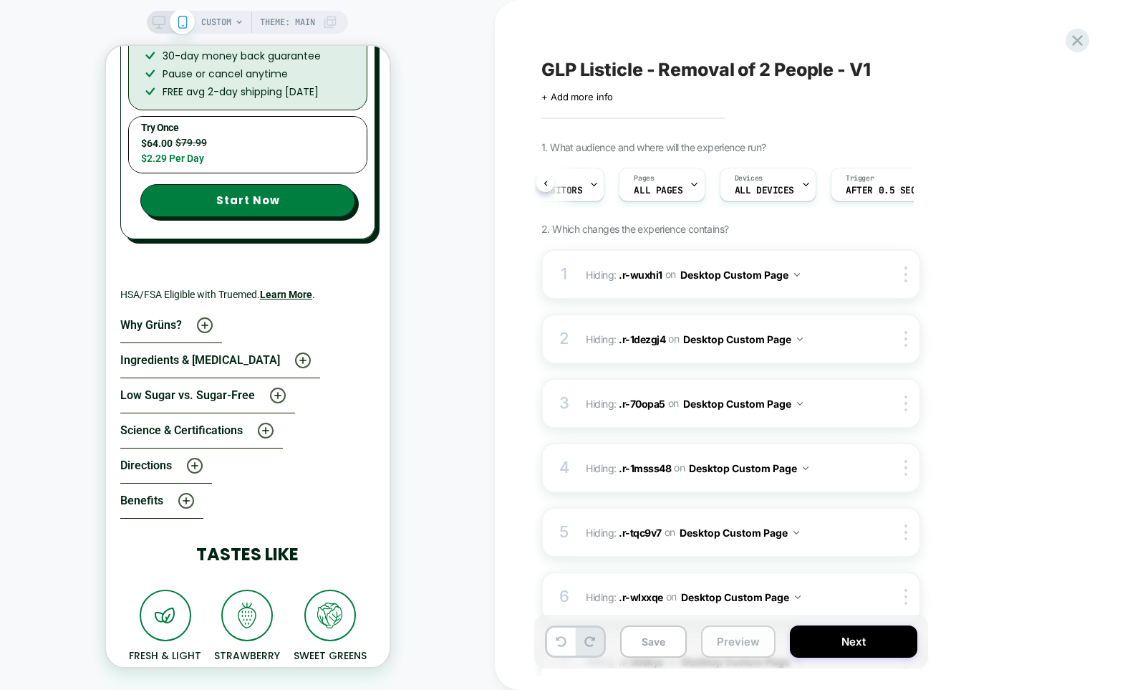
click at [735, 642] on button "Preview" at bounding box center [738, 641] width 74 height 32
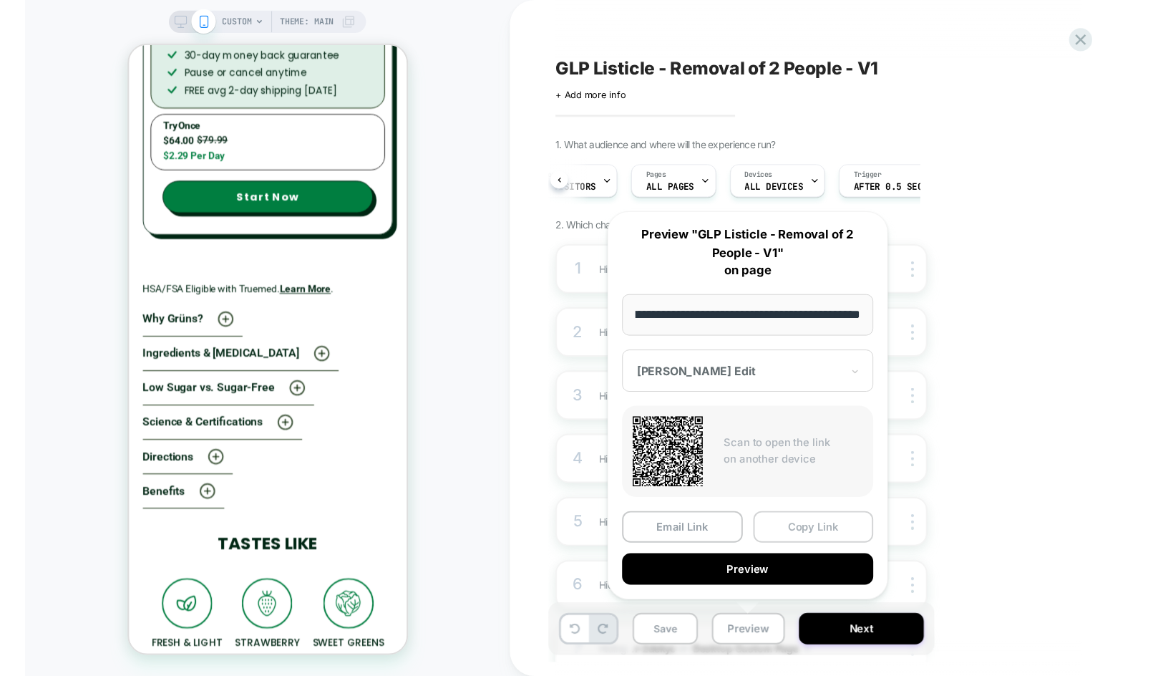
scroll to position [0, 0]
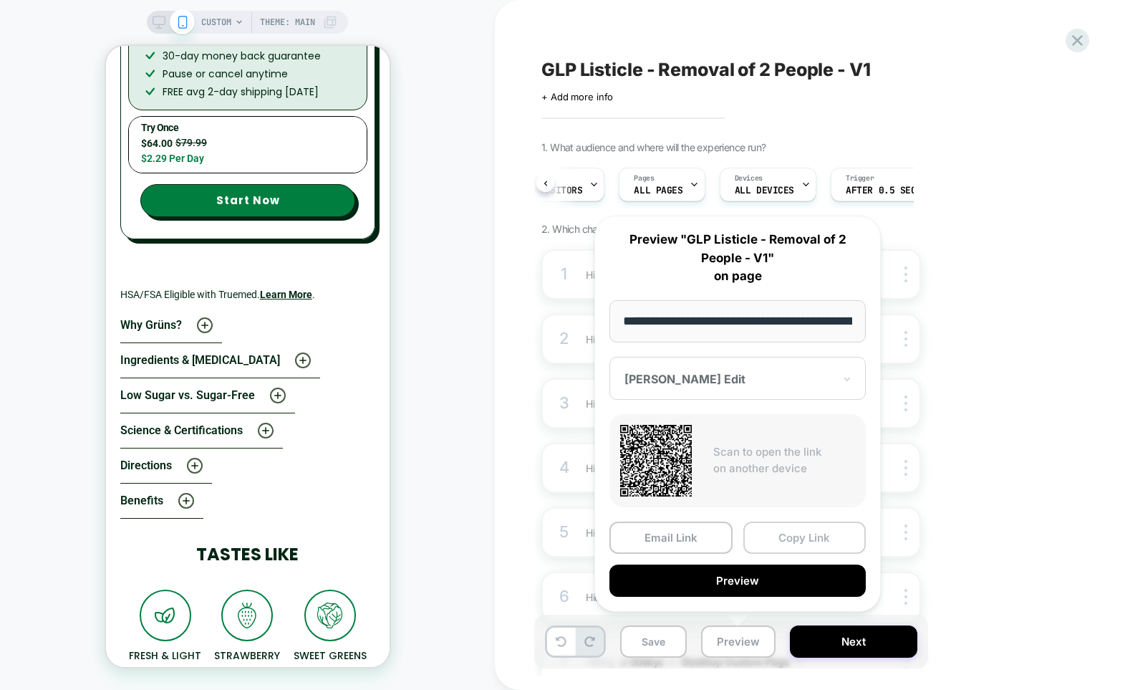
click at [786, 541] on button "Copy Link" at bounding box center [804, 537] width 123 height 32
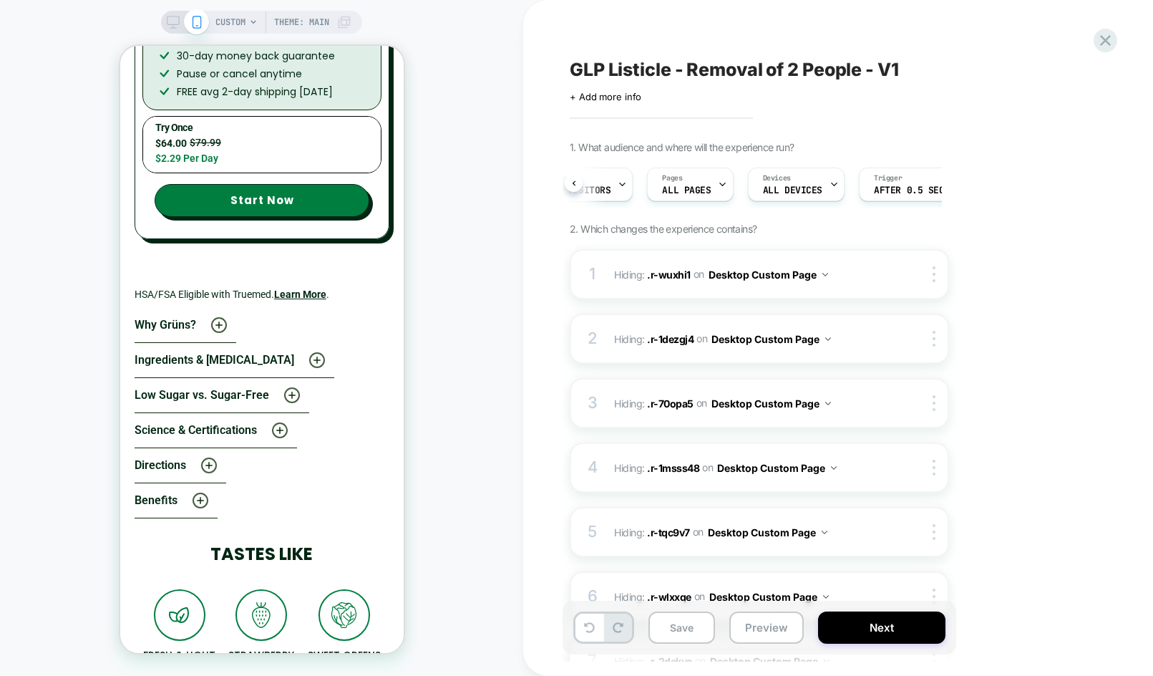
scroll to position [0, 188]
click at [702, 627] on button "Save" at bounding box center [682, 627] width 67 height 32
